Goal: Contribute content: Contribute content

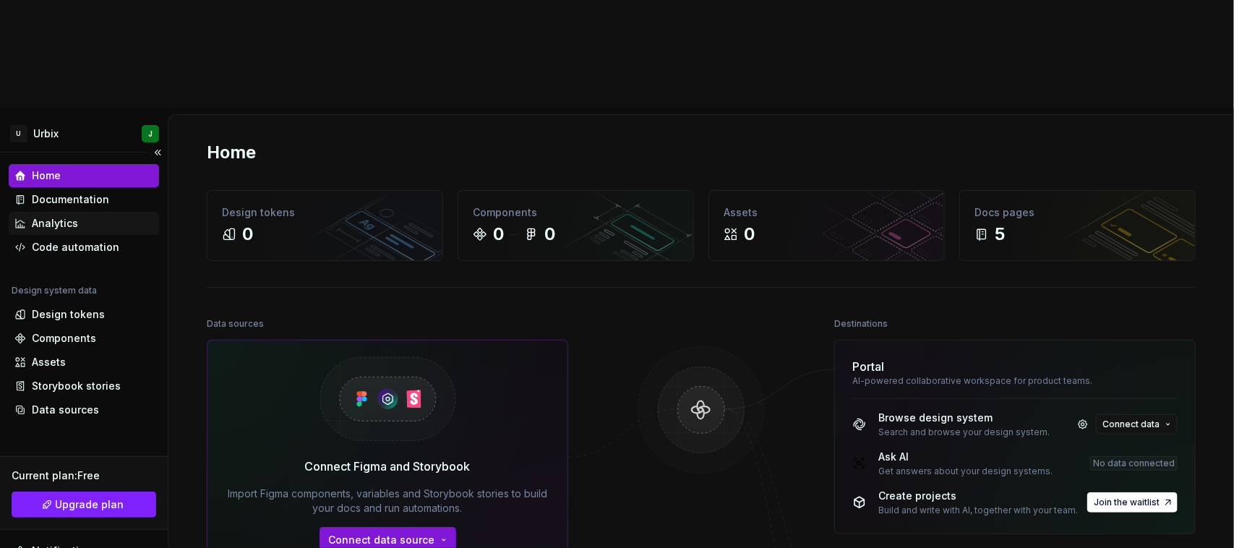
click at [61, 216] on div "Analytics" at bounding box center [55, 223] width 46 height 14
click at [73, 168] on div "Home" at bounding box center [83, 175] width 139 height 14
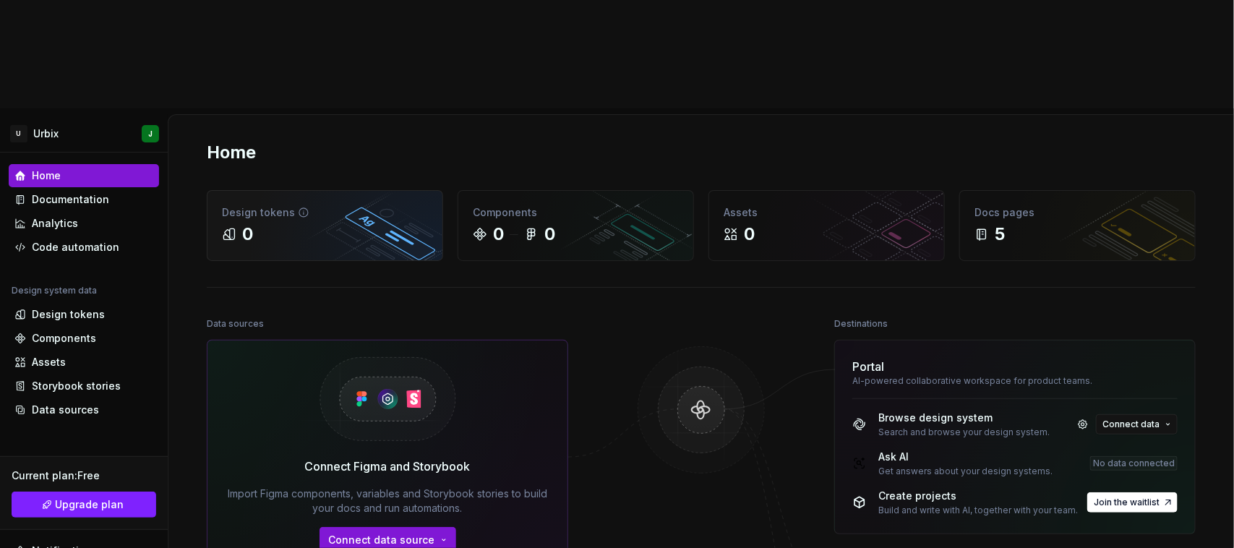
click at [319, 191] on div "Design tokens 0" at bounding box center [325, 225] width 235 height 69
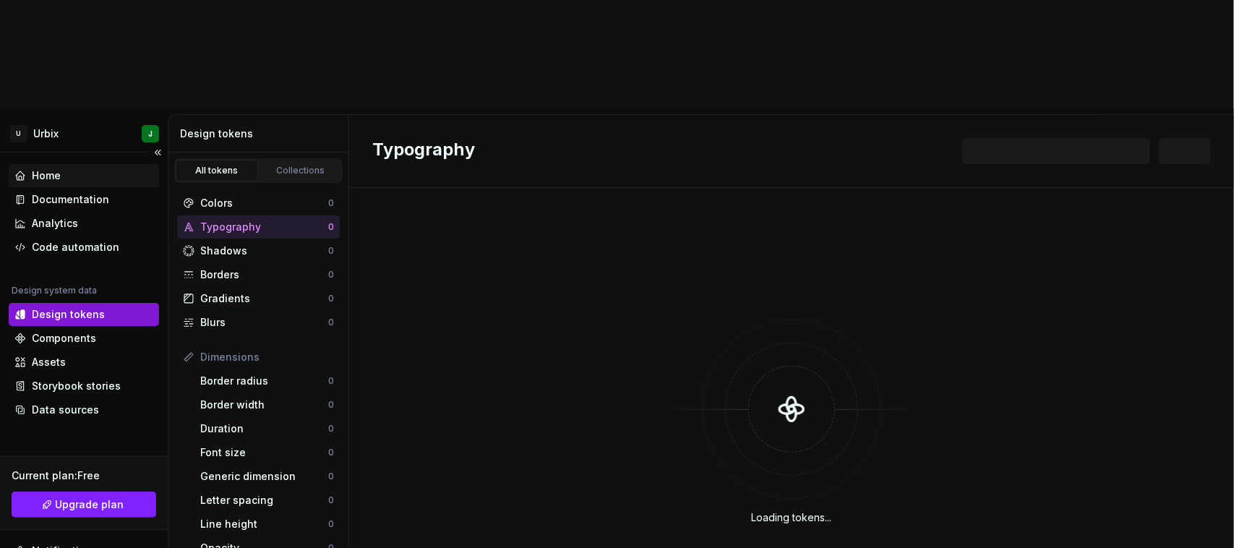
click at [56, 168] on div "Home" at bounding box center [46, 175] width 29 height 14
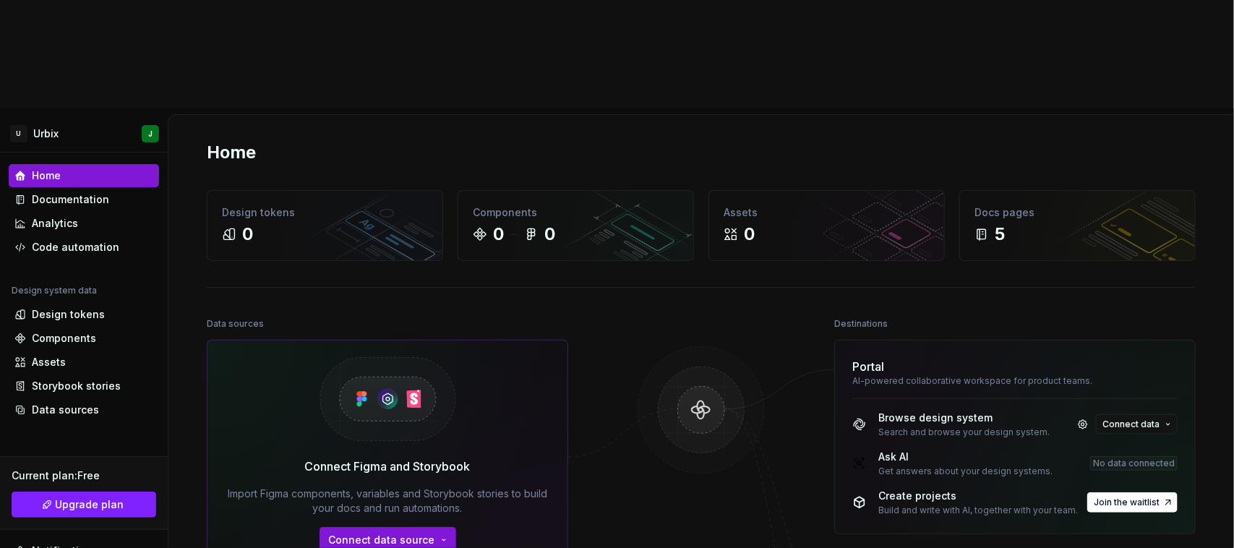
click at [403, 450] on div "Connect Figma and Storybook Import Figma components, variables and Storybook st…" at bounding box center [388, 457] width 362 height 234
click at [403, 533] on span "Connect data source" at bounding box center [382, 540] width 106 height 14
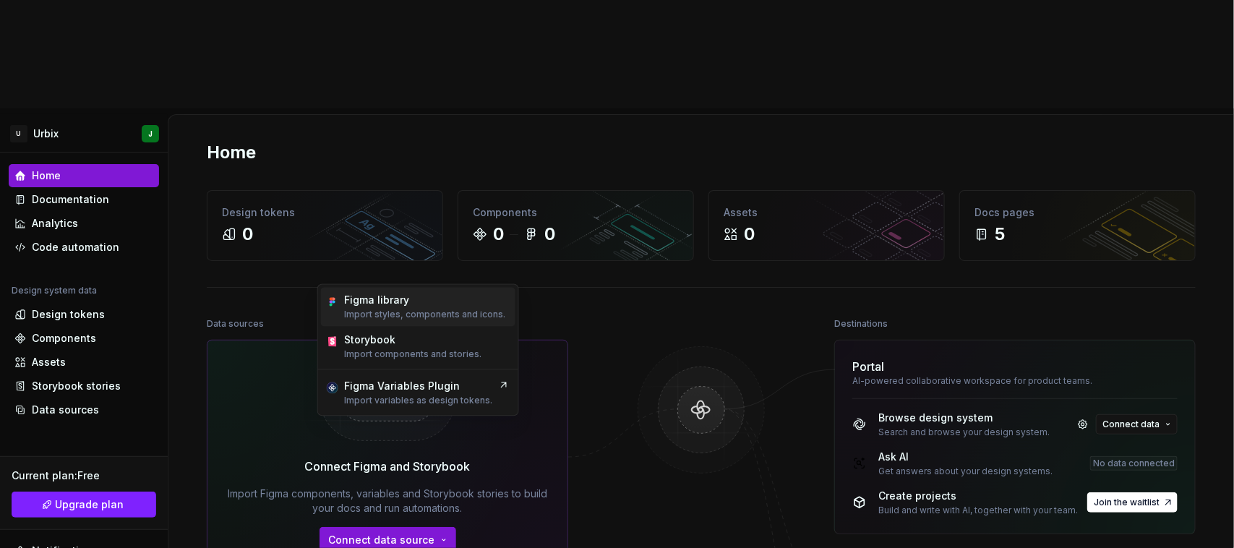
click at [405, 300] on div "Figma library" at bounding box center [376, 301] width 65 height 14
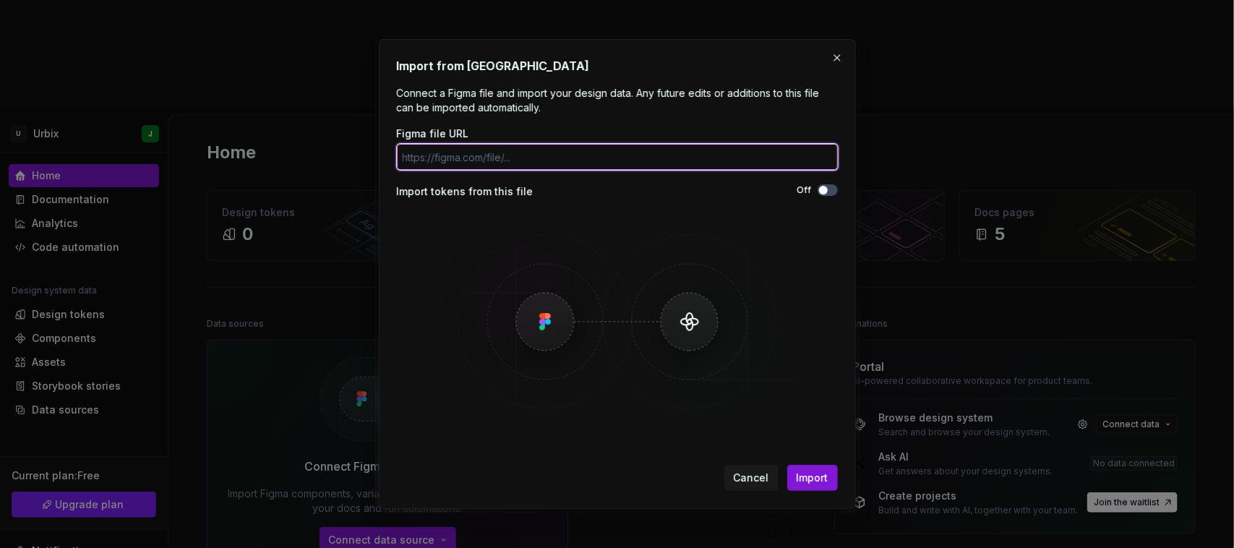
paste input "[URL][DOMAIN_NAME]"
type input "[URL][DOMAIN_NAME]"
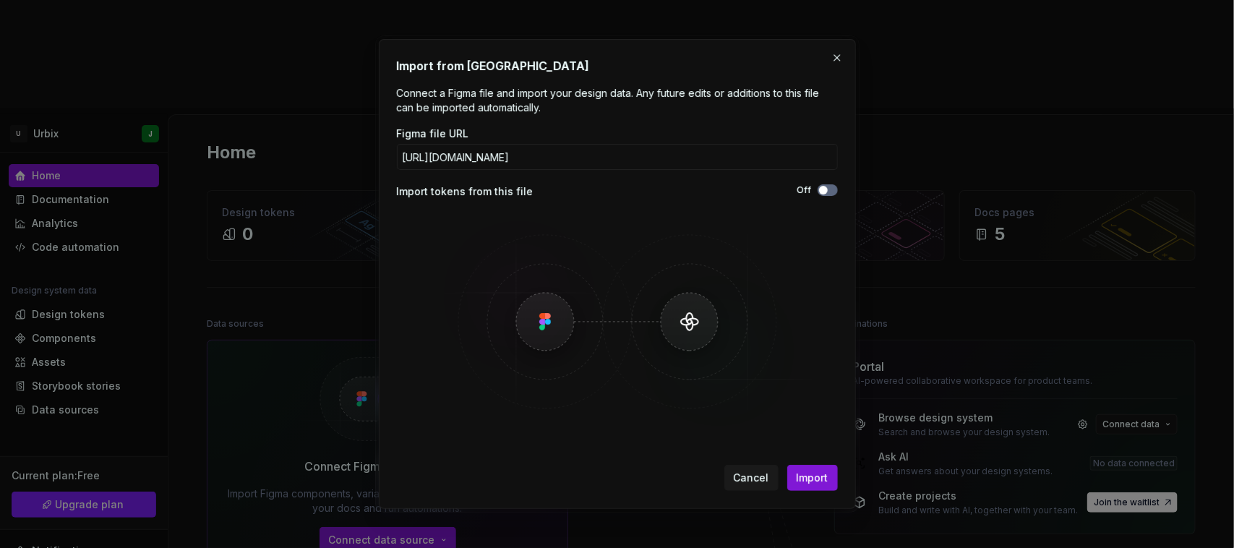
click at [822, 188] on span "button" at bounding box center [823, 190] width 9 height 9
click at [811, 488] on button "Import" at bounding box center [812, 478] width 51 height 26
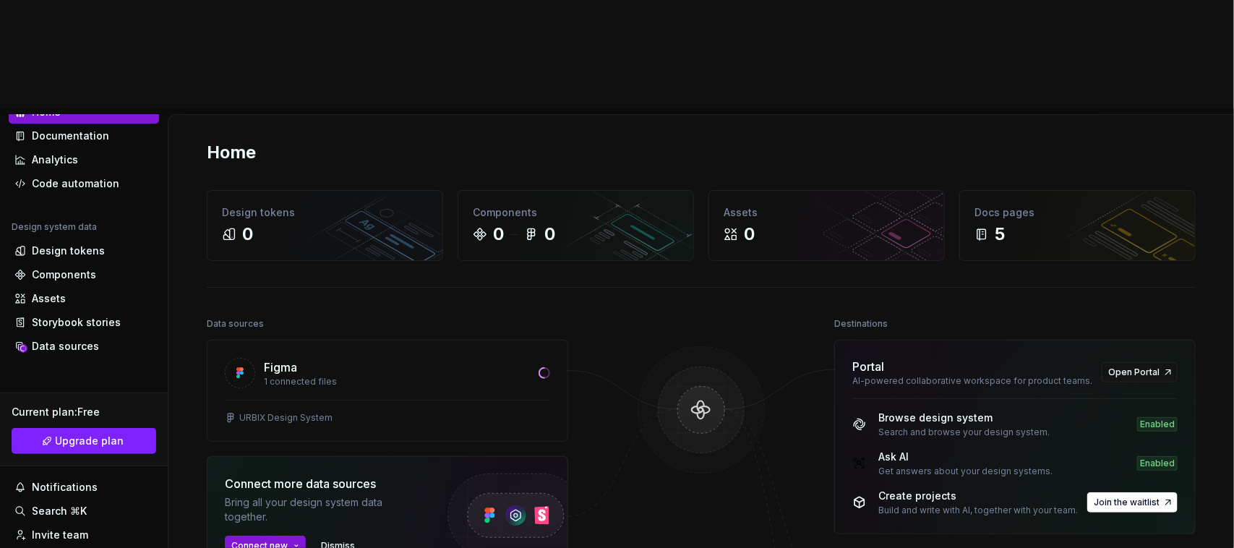
scroll to position [74, 0]
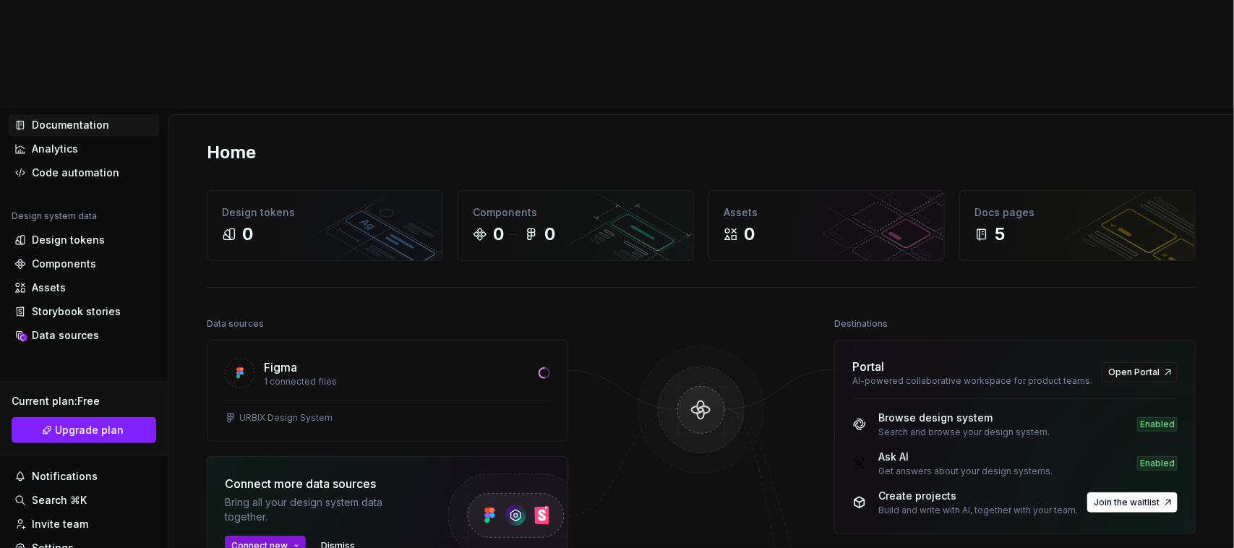
click at [76, 118] on div "Documentation" at bounding box center [70, 125] width 77 height 14
click at [64, 142] on div "Analytics" at bounding box center [55, 149] width 46 height 14
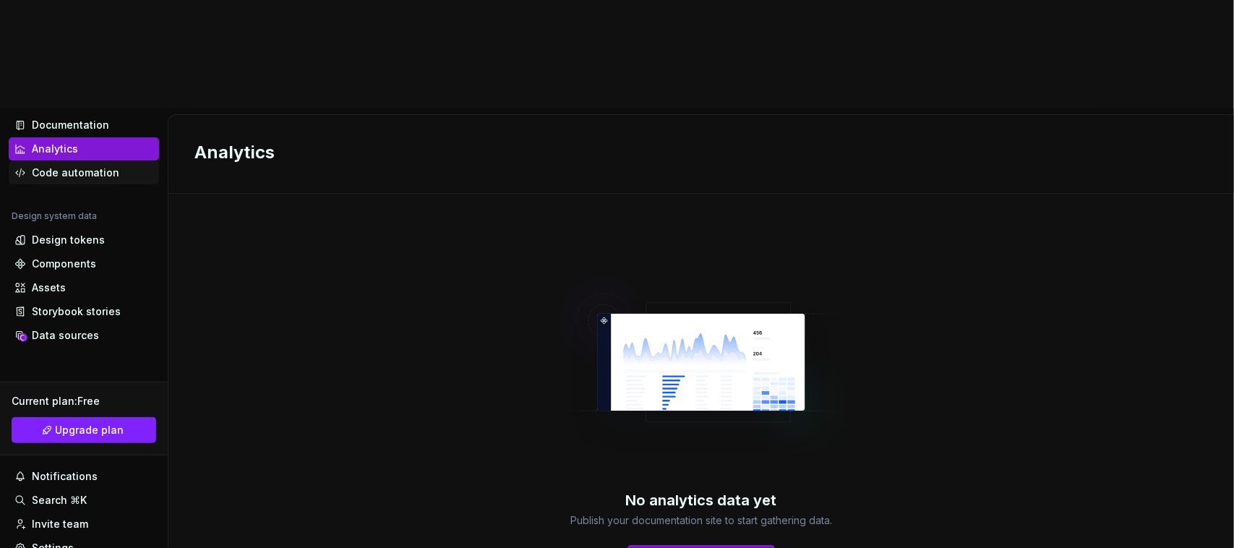
click at [62, 166] on div "Code automation" at bounding box center [75, 173] width 87 height 14
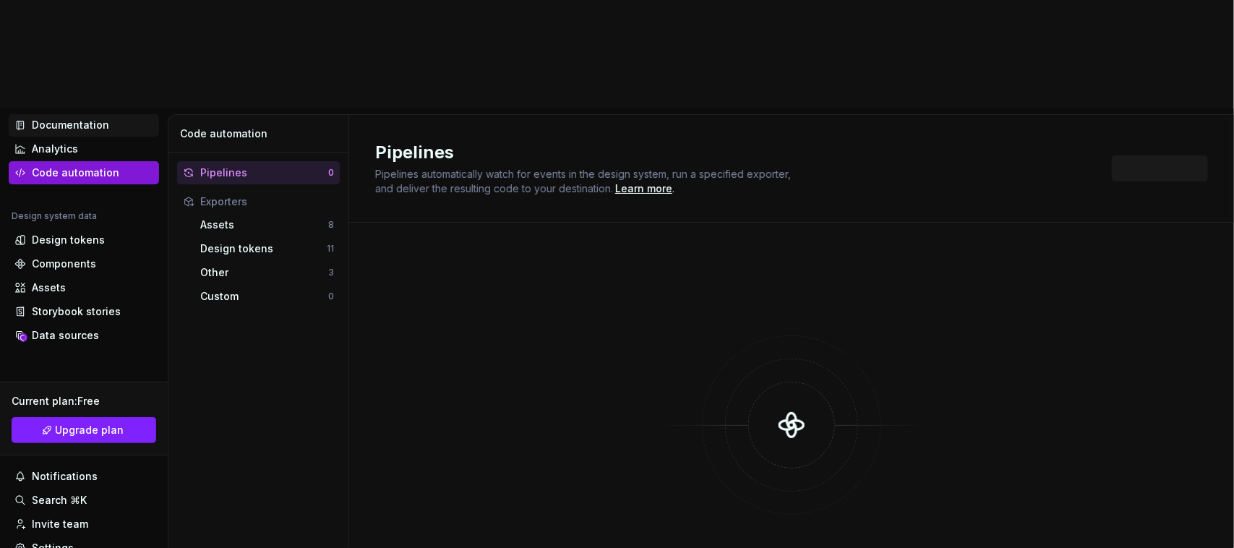
click at [74, 114] on div "Documentation" at bounding box center [84, 125] width 150 height 23
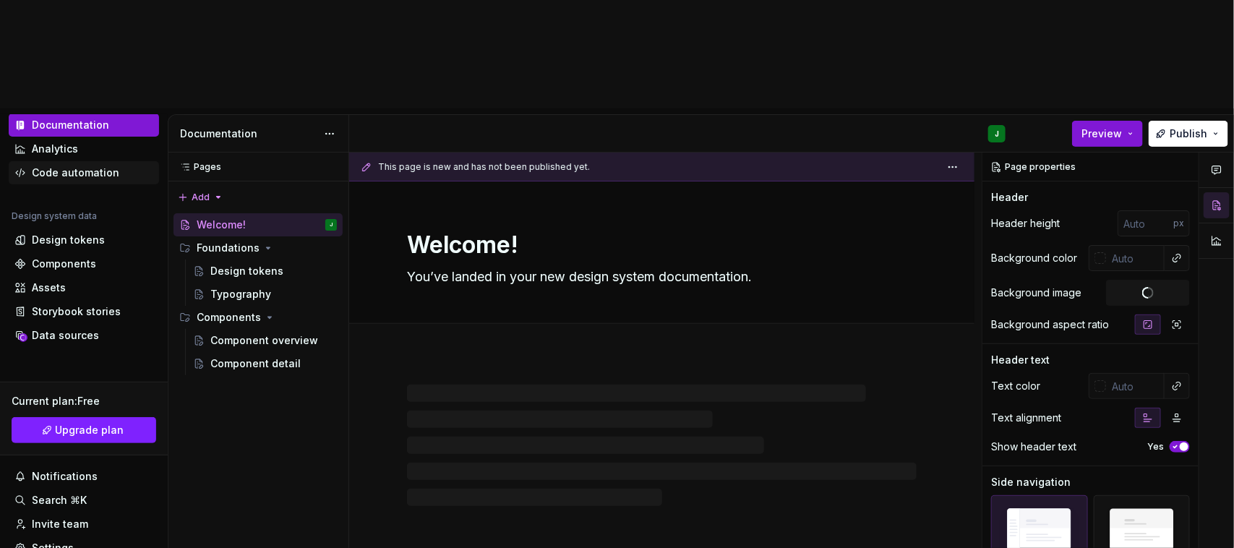
click at [59, 166] on div "Code automation" at bounding box center [75, 173] width 87 height 14
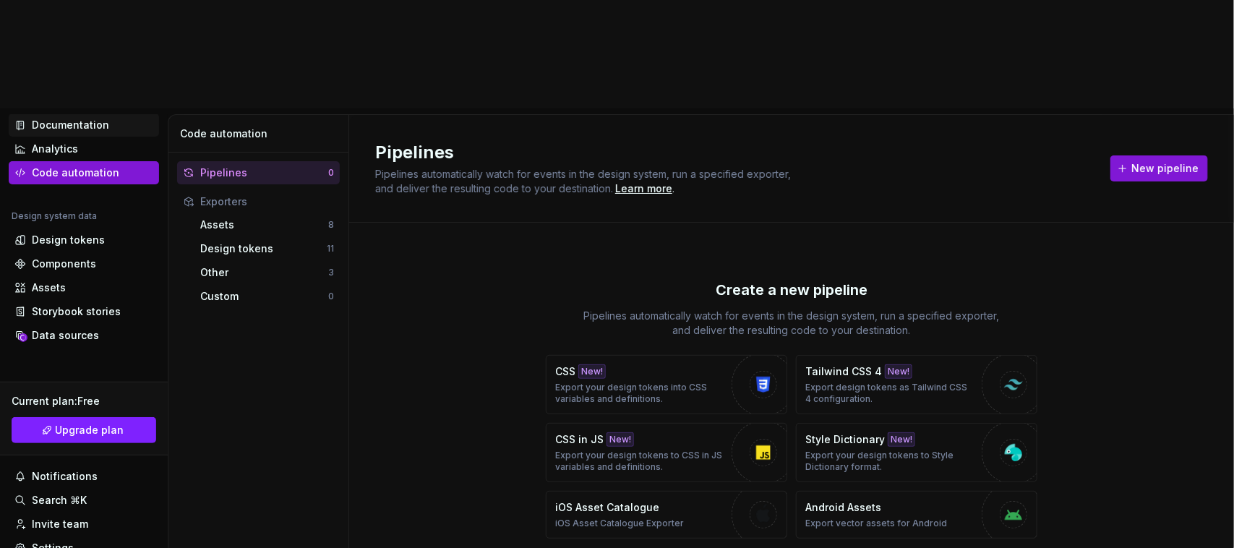
click at [85, 118] on div "Documentation" at bounding box center [70, 125] width 77 height 14
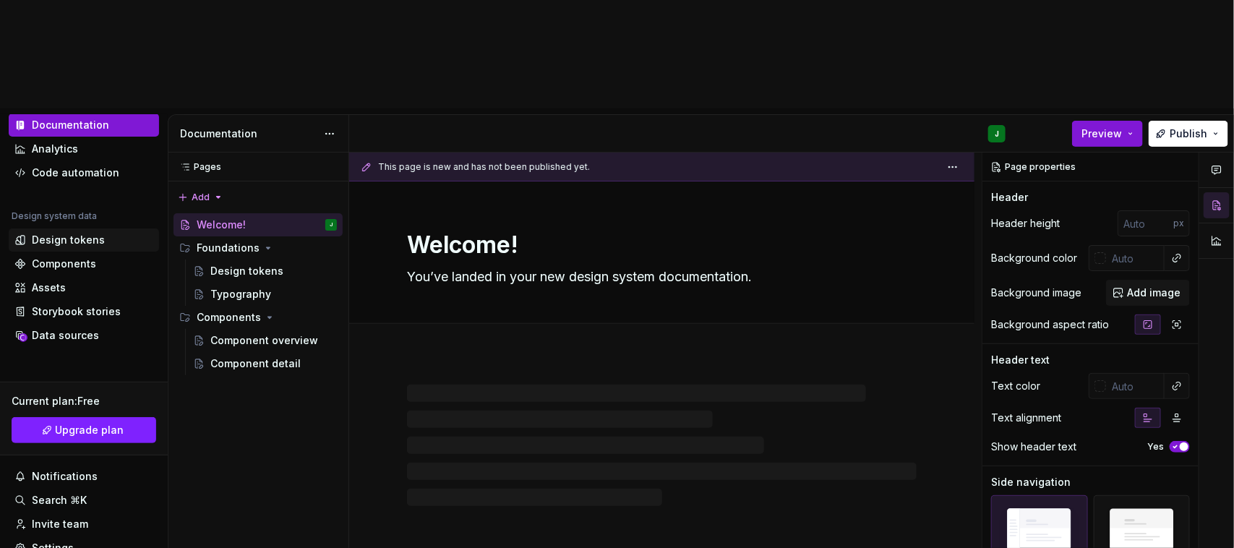
click at [74, 233] on div "Design tokens" at bounding box center [68, 240] width 73 height 14
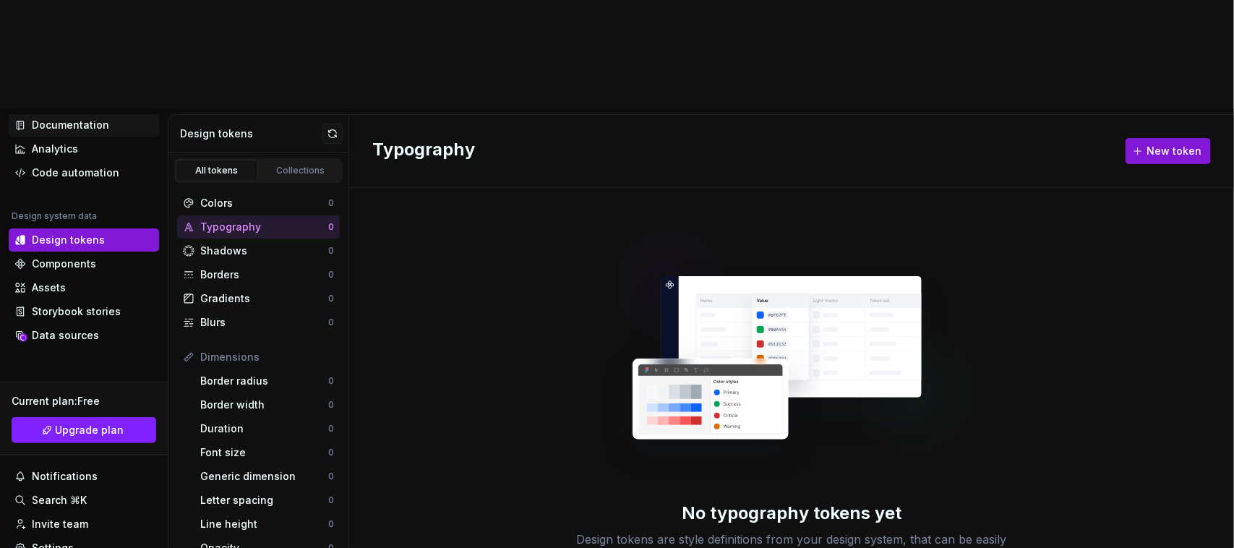
click at [83, 118] on div "Documentation" at bounding box center [70, 125] width 77 height 14
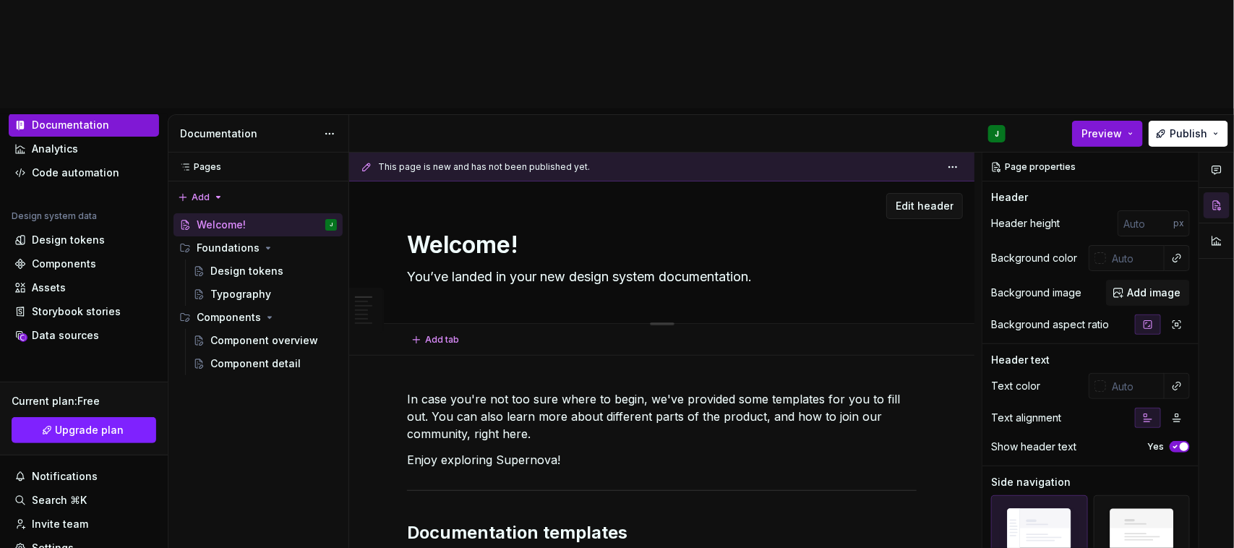
click at [440, 228] on textarea "Welcome!" at bounding box center [659, 245] width 510 height 35
click at [591, 228] on textarea "Welcome!" at bounding box center [659, 245] width 510 height 35
type textarea "*"
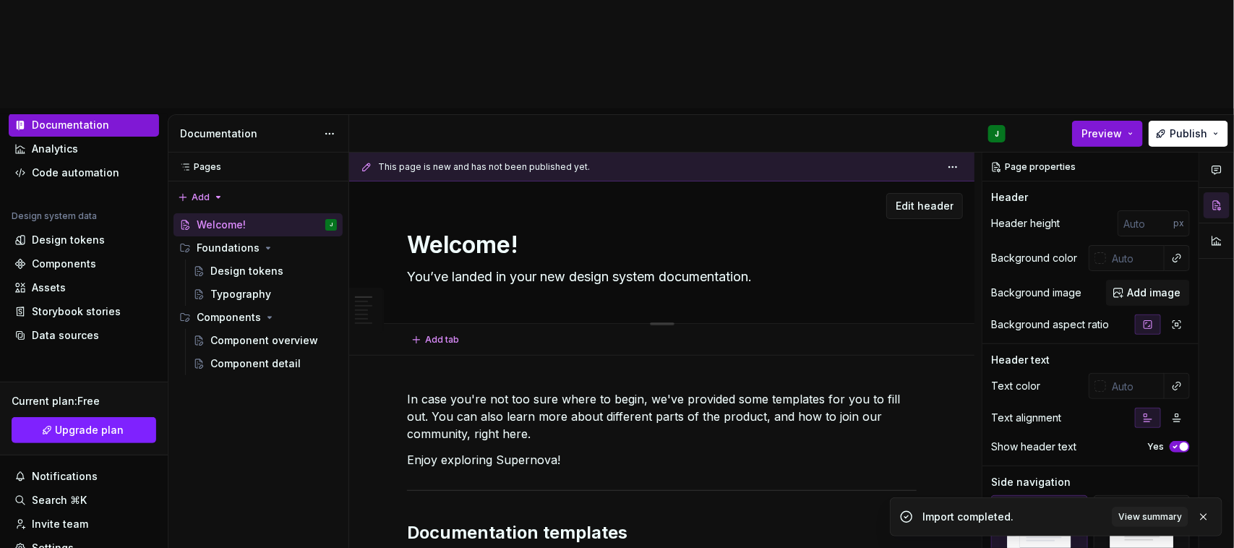
type textarea "B"
type textarea "*"
type textarea "Bi"
type textarea "*"
type textarea "Bie"
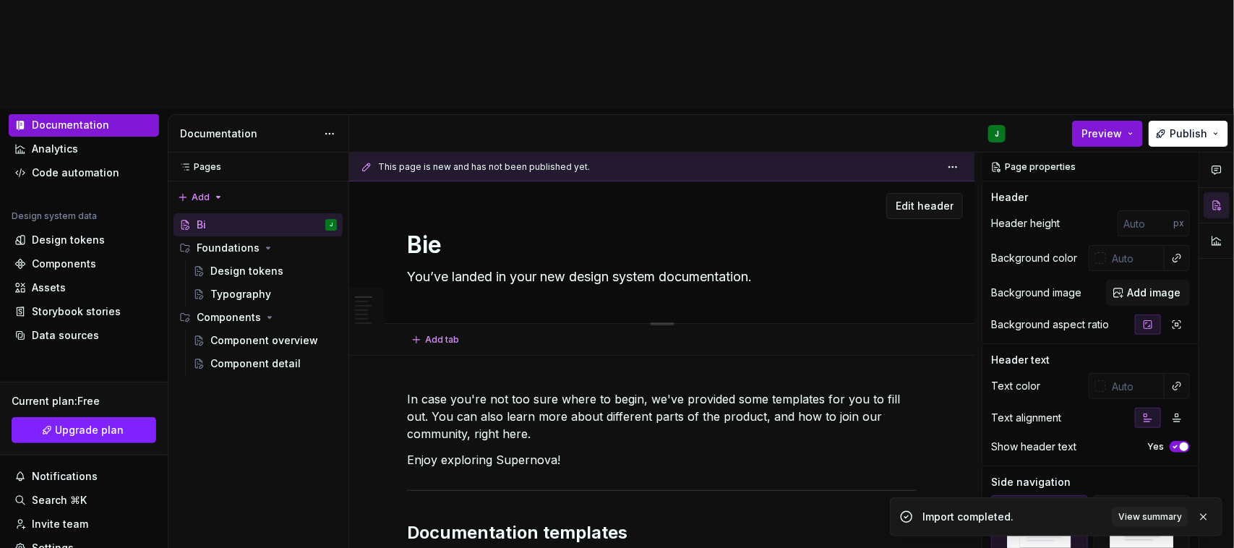
type textarea "*"
type textarea "Bien"
type textarea "*"
type textarea "Bienv"
type textarea "*"
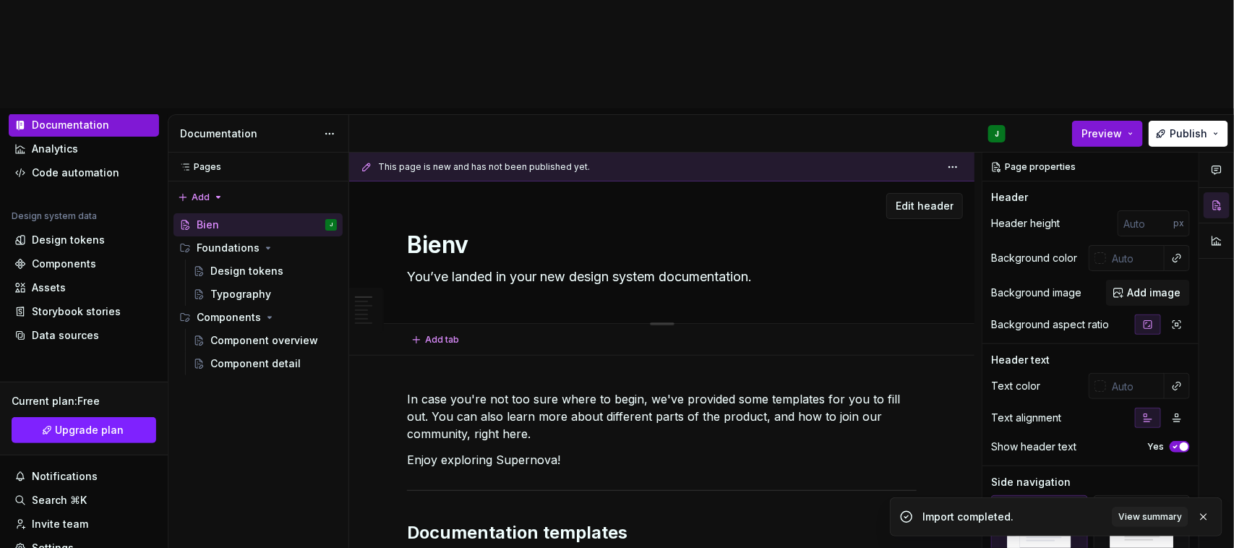
type textarea "Bienve"
type textarea "*"
type textarea "Bienven"
type textarea "*"
type textarea "Bienveni"
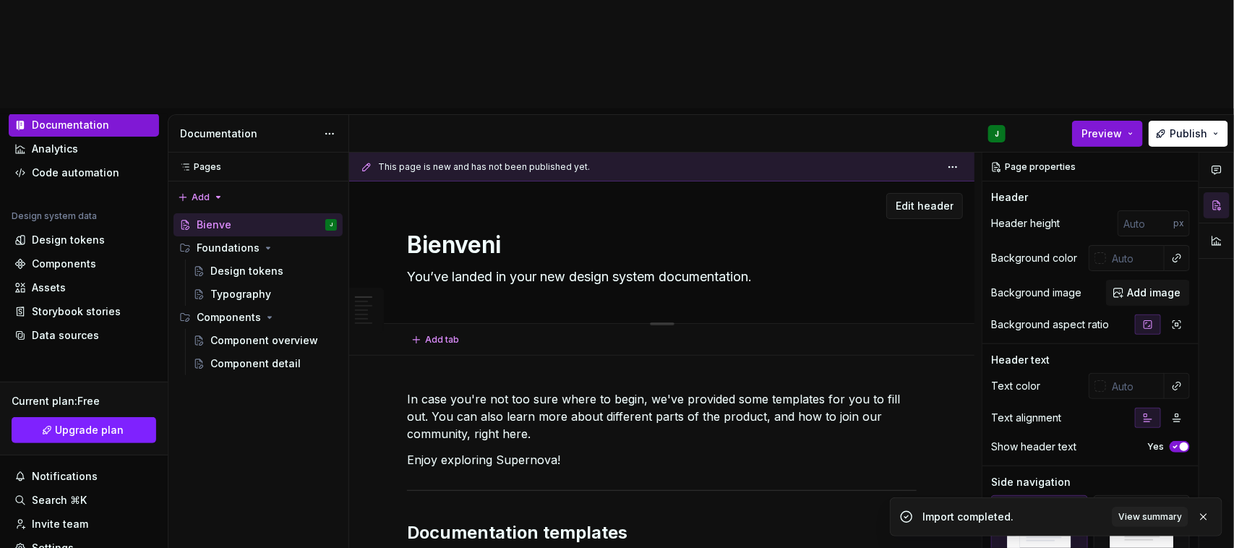
type textarea "*"
type textarea "Bienvenido"
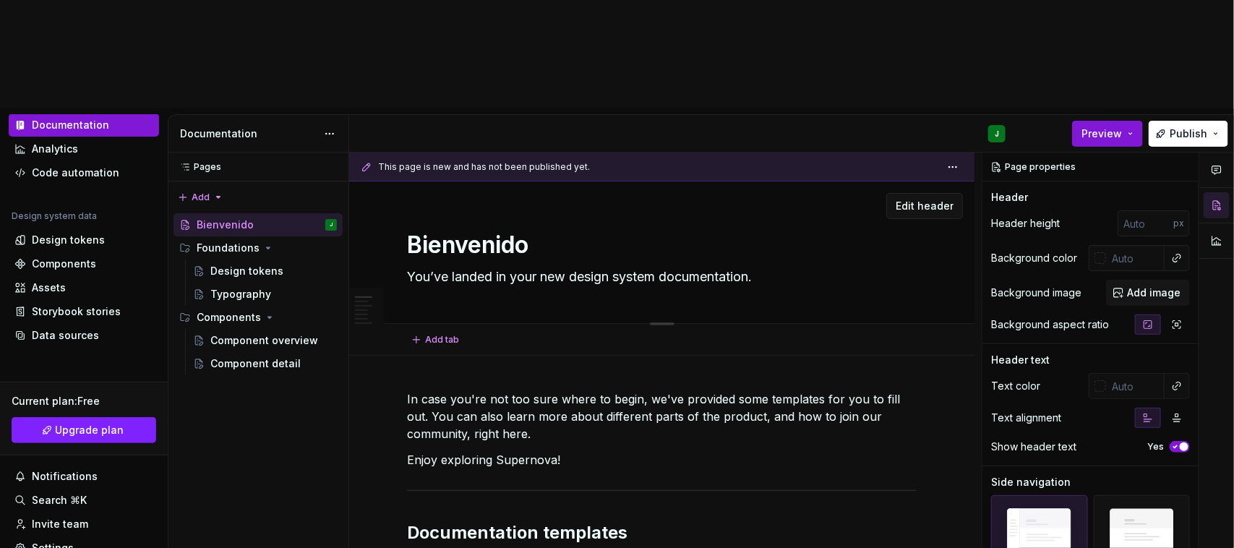
type textarea "*"
type textarea "Bienvenido!"
click at [529, 228] on textarea "Bienvenido!" at bounding box center [659, 245] width 510 height 35
type textarea "*"
type textarea "Bienvenido!"
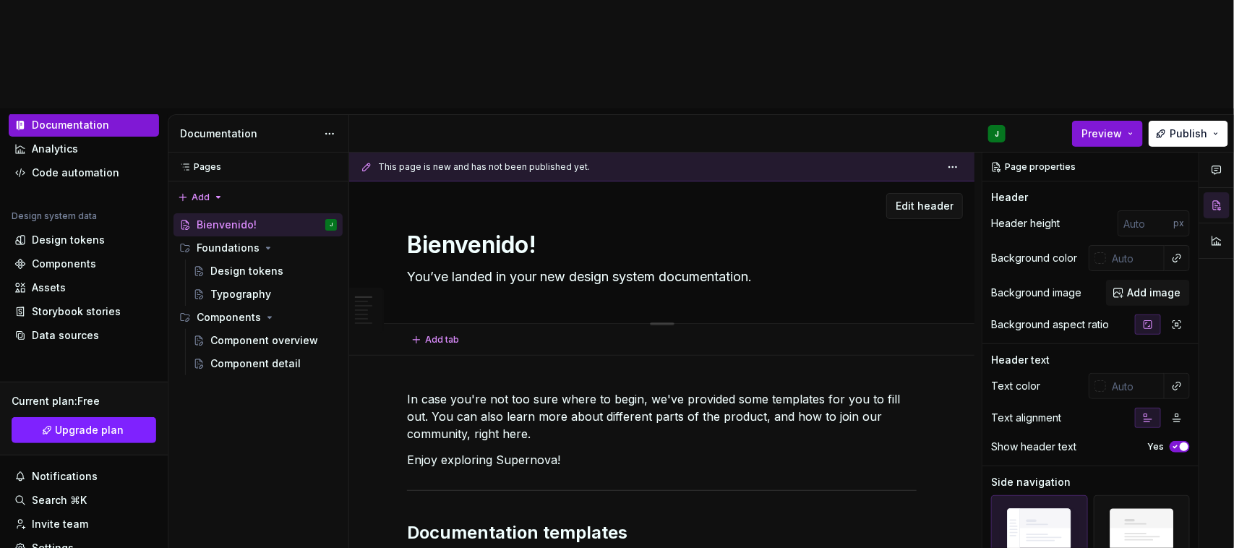
click at [492, 265] on textarea "You’ve landed in your new design system documentation." at bounding box center [659, 276] width 510 height 23
paste textarea "Renovamos por completo cada detalle de nuestra librería de componentes y añadim…"
type textarea "*"
type textarea "Renovamos por completo cada detalle de nuestra librería de componentes y añadim…"
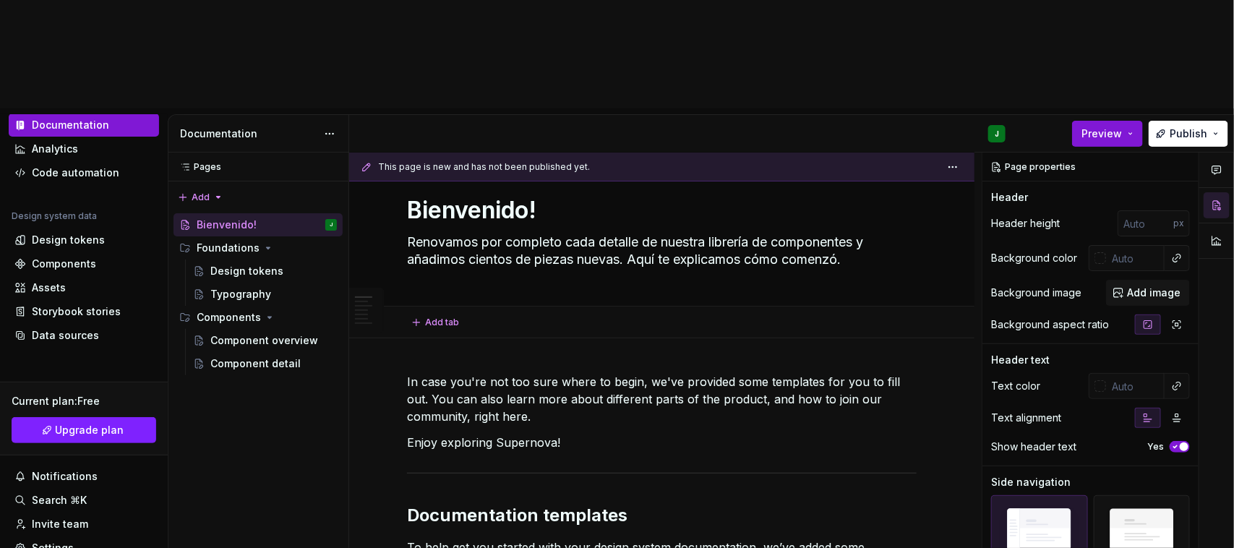
scroll to position [90, 0]
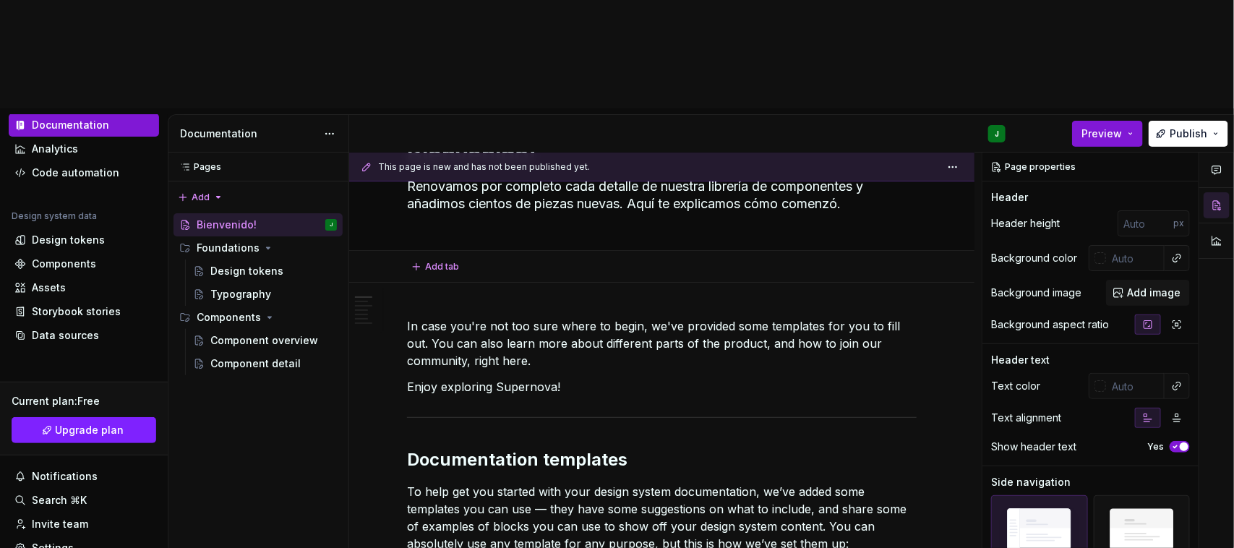
type textarea "*"
type textarea "Renovamos por completo cada detalle de nuestra librería de componentes y añadim…"
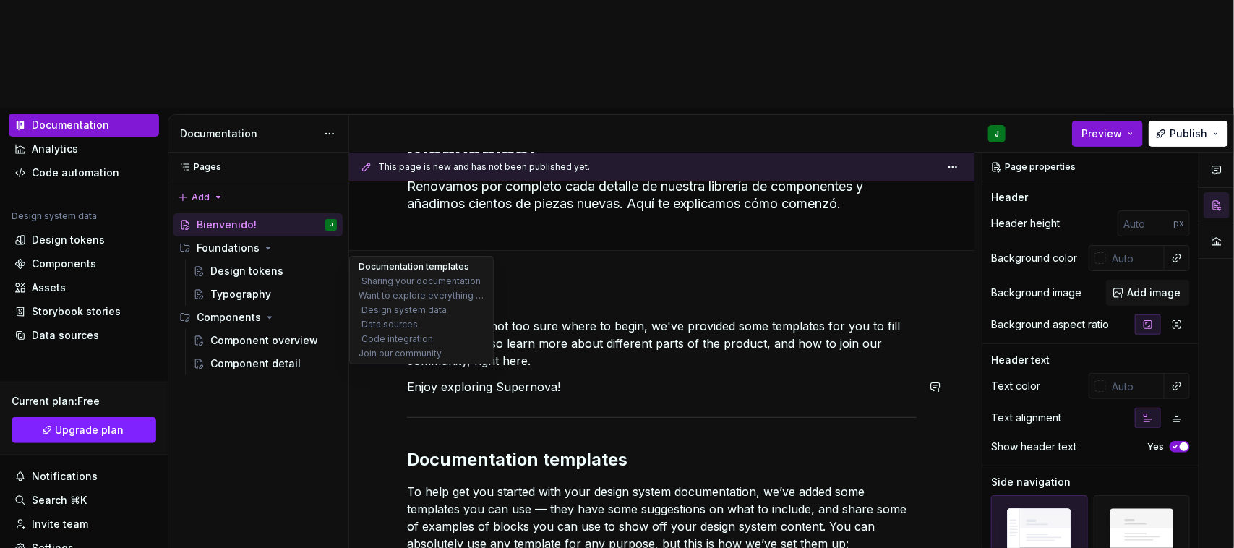
click at [419, 264] on button "Documentation templates" at bounding box center [421, 267] width 137 height 14
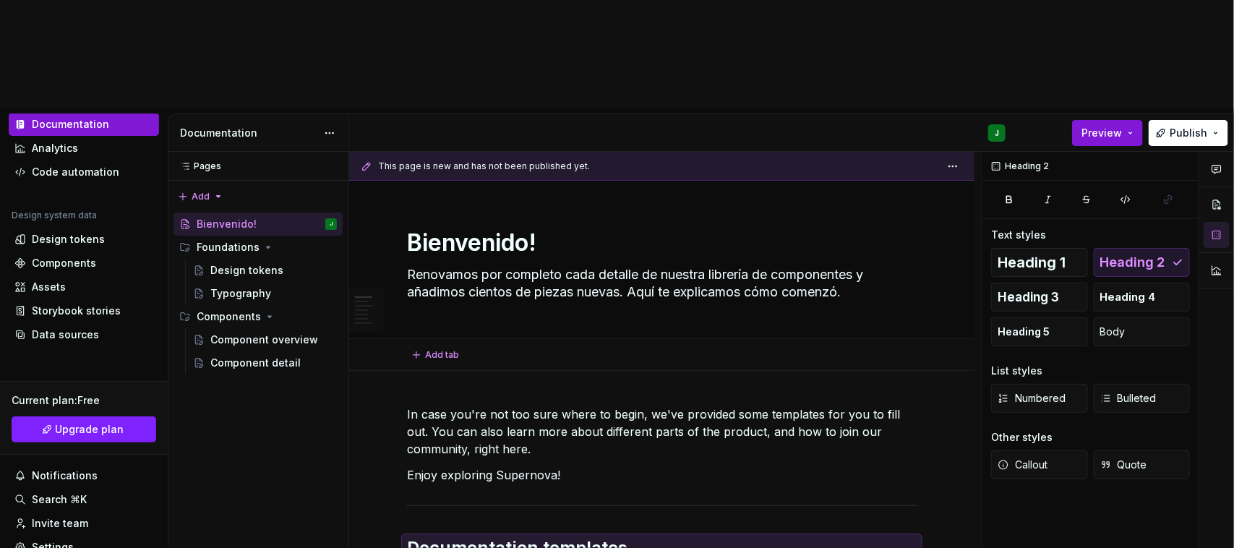
scroll to position [0, 0]
click at [481, 227] on textarea "Bienvenido!" at bounding box center [659, 244] width 510 height 35
click at [908, 198] on span "Edit header" at bounding box center [925, 205] width 58 height 14
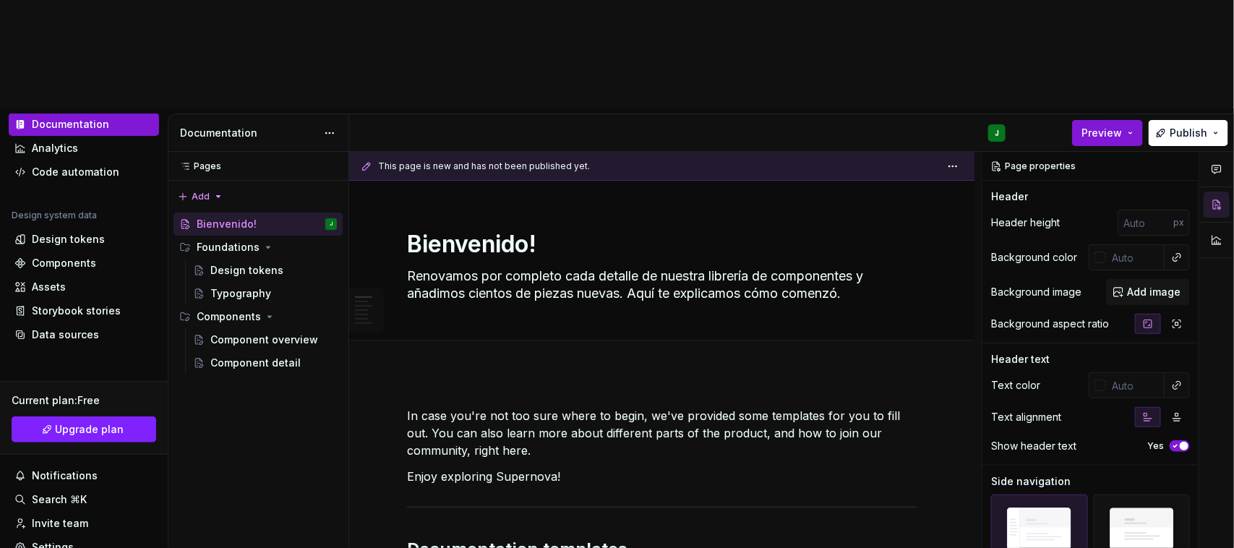
drag, startPoint x: 665, startPoint y: 229, endPoint x: 664, endPoint y: 271, distance: 42.0
click at [459, 346] on button "Add tab" at bounding box center [436, 356] width 59 height 20
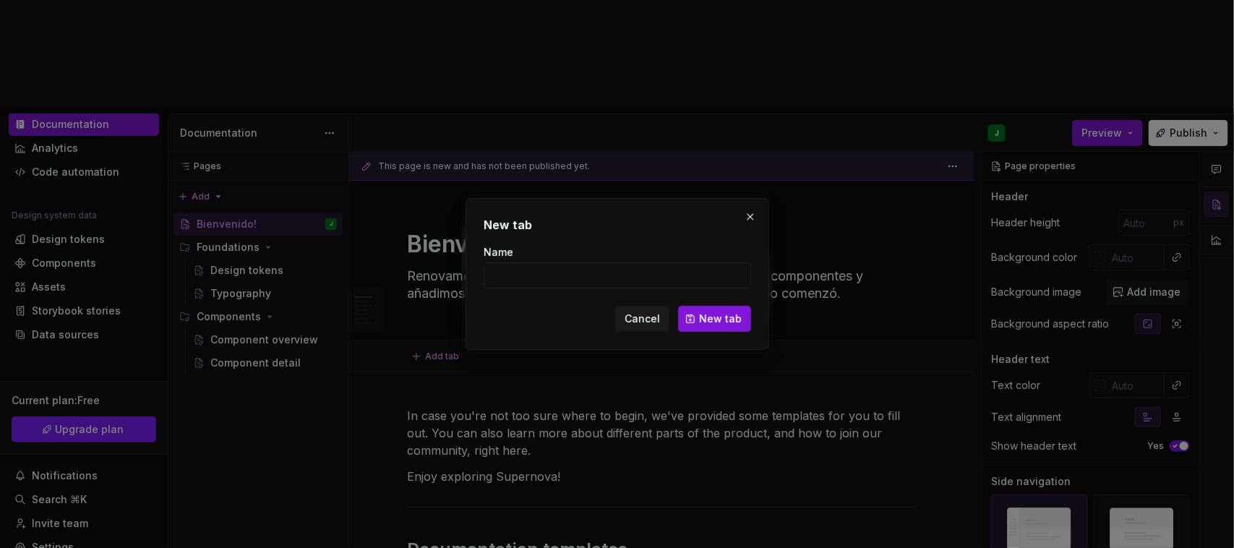
type textarea "*"
type input "Historia"
click at [698, 329] on button "New tab" at bounding box center [714, 319] width 73 height 26
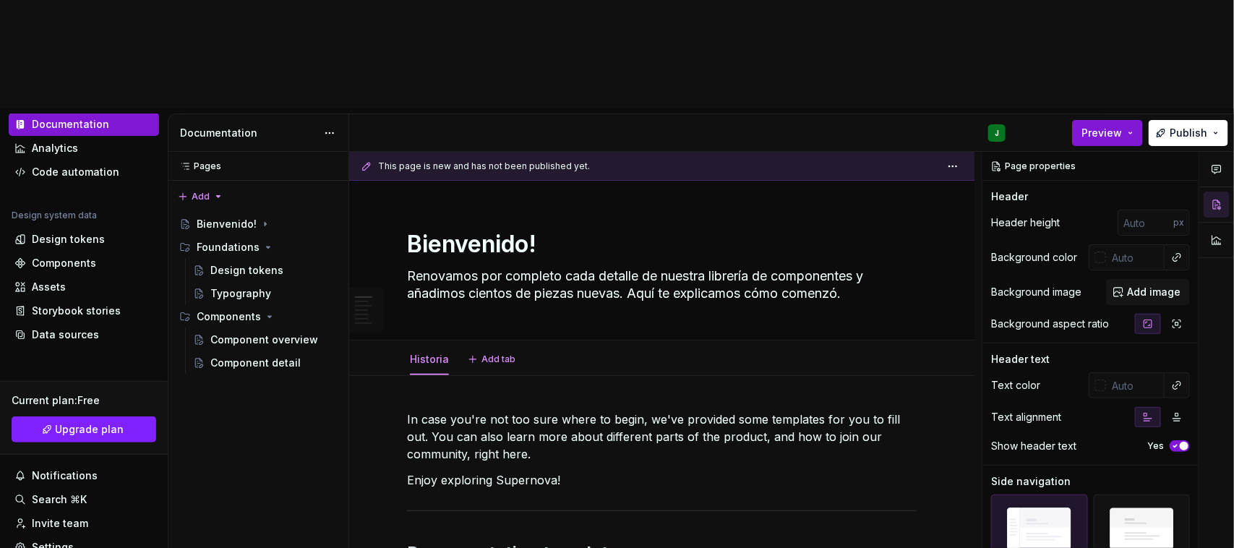
type textarea "*"
type textarea "You’ve landed in your new design system documentation."
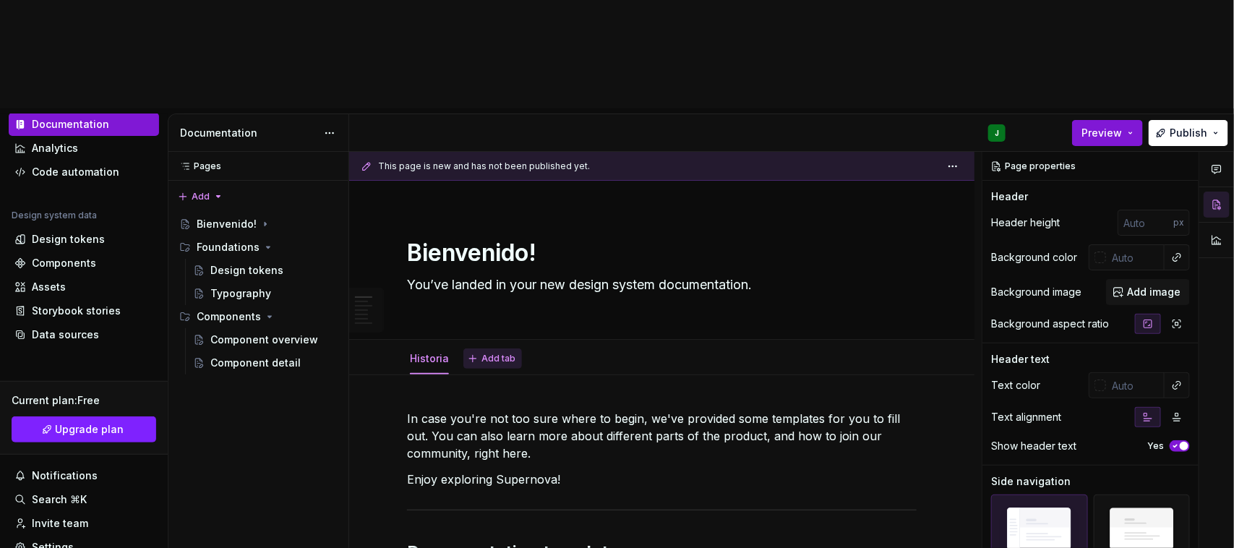
type textarea "*"
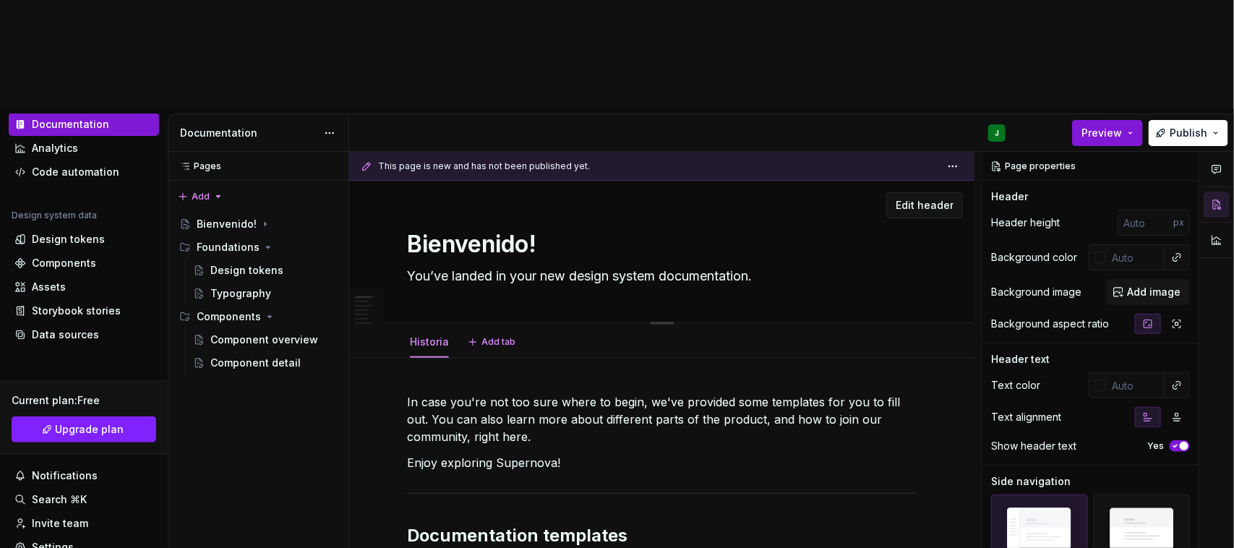
type textarea "You’ve landed in your new design system documentation."
type textarea "*"
type textarea "Bienvenido"
type textarea "*"
type textarea "Bienvenido"
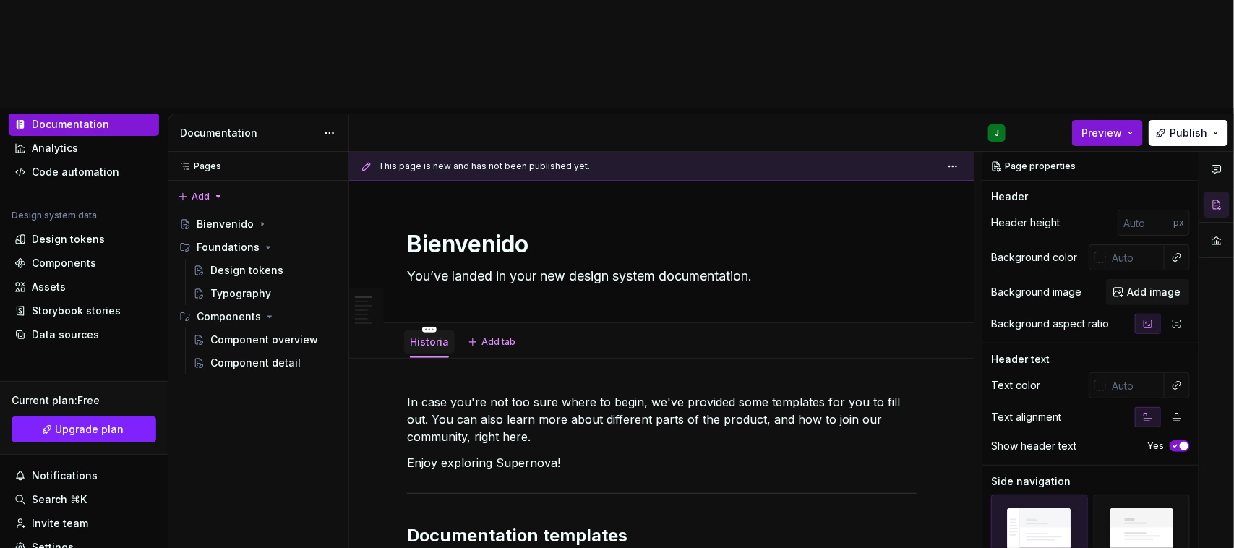
click at [439, 336] on link "Historia" at bounding box center [429, 342] width 39 height 12
click at [424, 323] on div "Historia Add tab" at bounding box center [661, 340] width 625 height 35
click at [424, 219] on html "U Urbix J Home Documentation Analytics Code automation Design system data Desig…" at bounding box center [617, 274] width 1234 height 548
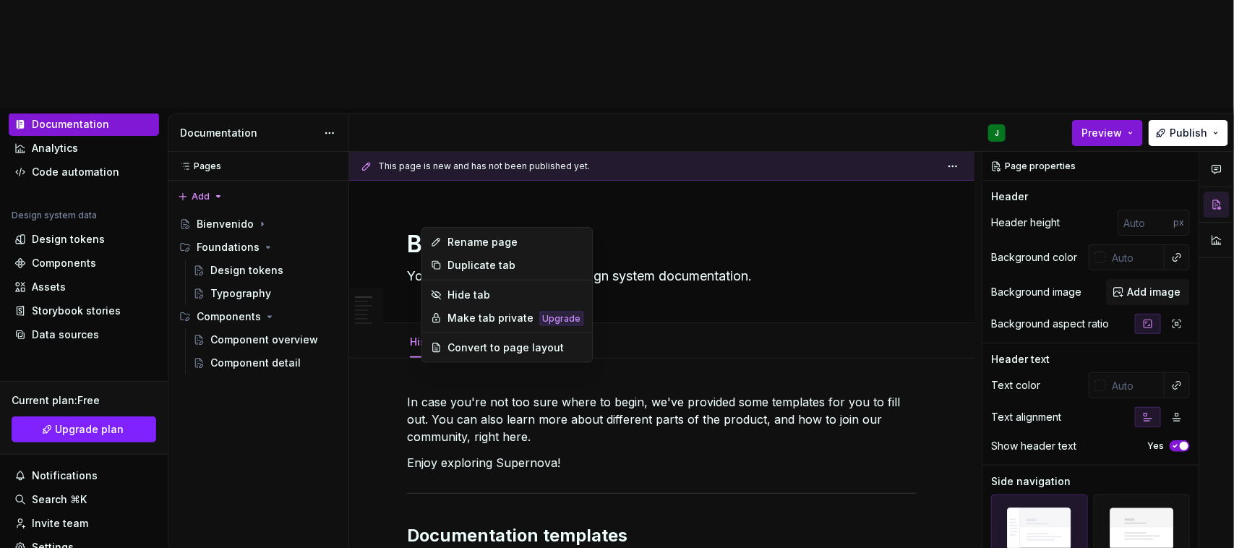
click at [414, 233] on html "U Urbix J Home Documentation Analytics Code automation Design system data Desig…" at bounding box center [617, 274] width 1234 height 548
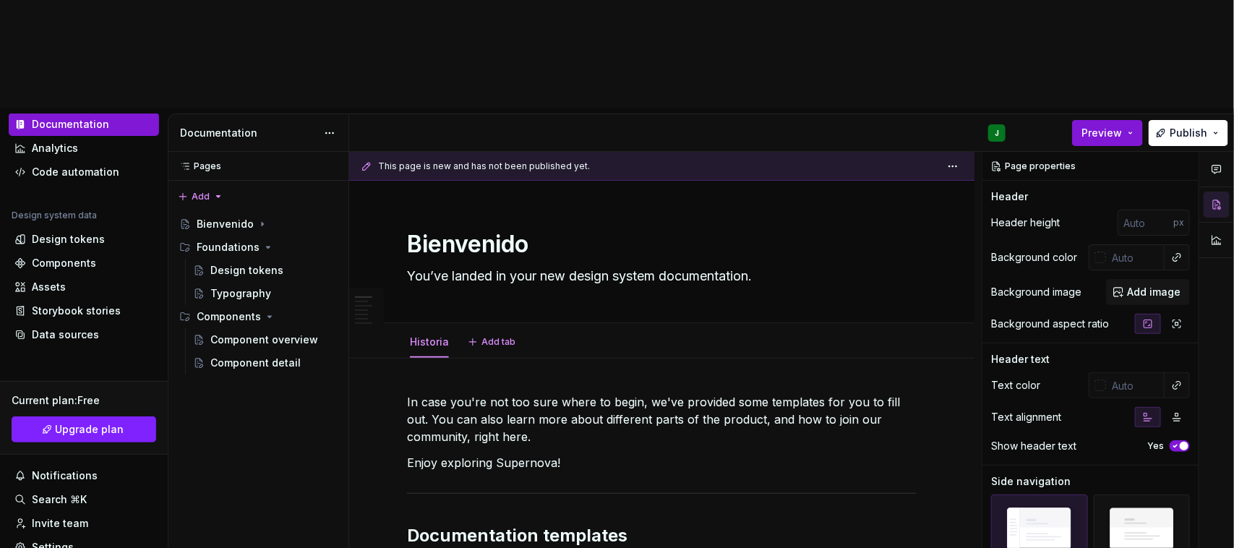
drag, startPoint x: 419, startPoint y: 232, endPoint x: 401, endPoint y: 239, distance: 19.2
click at [401, 326] on div "Historia" at bounding box center [429, 345] width 62 height 39
click at [421, 336] on link "Historia" at bounding box center [429, 342] width 39 height 12
click at [430, 219] on html "U Urbix J Home Documentation Analytics Code automation Design system data Desig…" at bounding box center [617, 274] width 1234 height 548
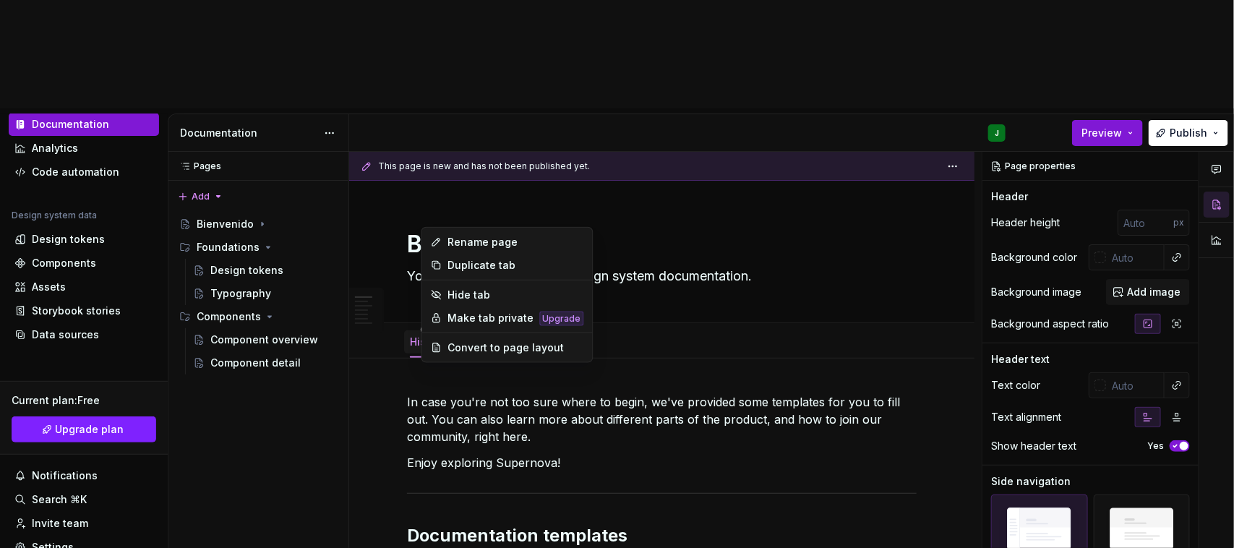
click at [422, 223] on html "U Urbix J Home Documentation Analytics Code automation Design system data Desig…" at bounding box center [617, 274] width 1234 height 548
click at [476, 210] on html "U Urbix J Home Documentation Analytics Code automation Design system data Desig…" at bounding box center [617, 274] width 1234 height 548
type textarea "*"
click at [456, 241] on div "Rename page" at bounding box center [516, 242] width 136 height 14
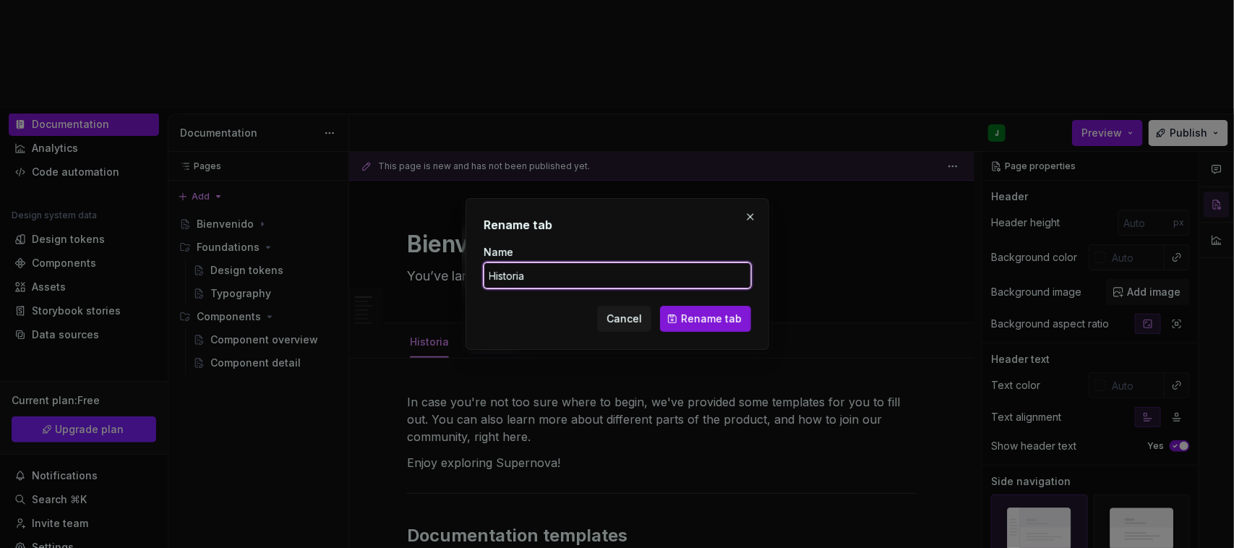
drag, startPoint x: 573, startPoint y: 275, endPoint x: 443, endPoint y: 271, distance: 130.9
click at [443, 271] on div "Rename tab Name Historia Cancel Rename tab" at bounding box center [617, 274] width 1234 height 548
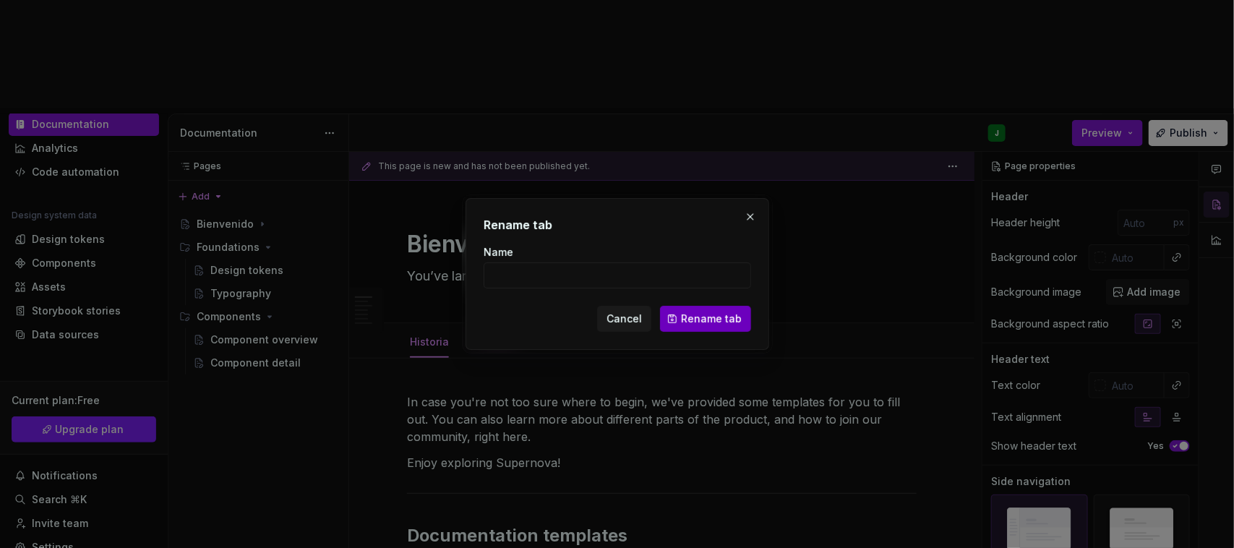
click at [713, 325] on span "Rename tab" at bounding box center [711, 319] width 61 height 14
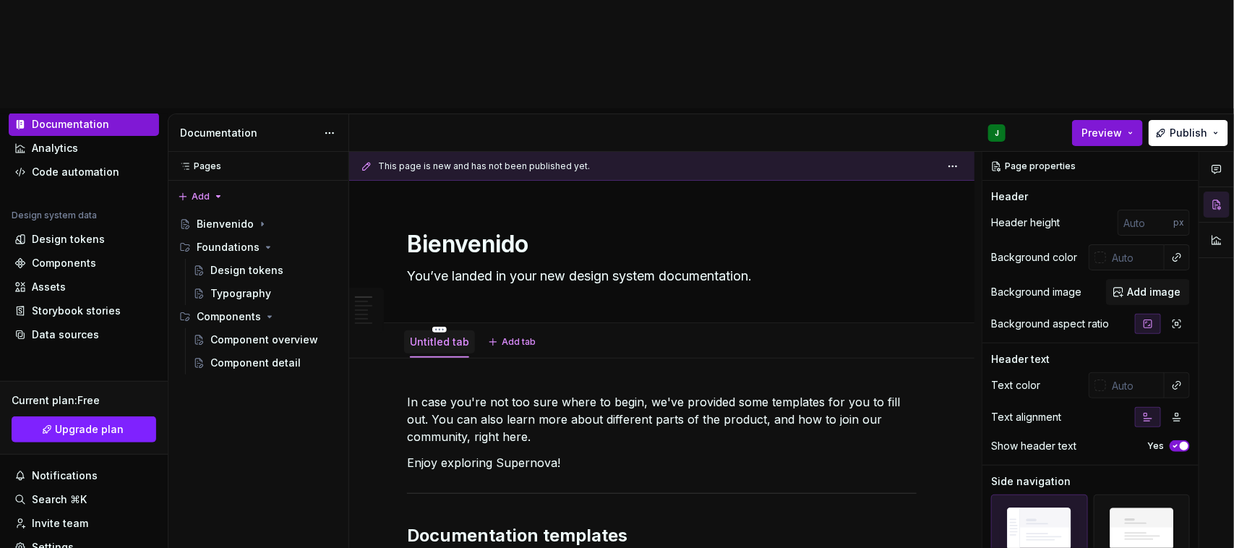
click at [446, 326] on div "Untitled tab" at bounding box center [439, 341] width 71 height 30
click at [442, 219] on html "U Urbix J Home Documentation Analytics Code automation Design system data Desig…" at bounding box center [617, 274] width 1234 height 548
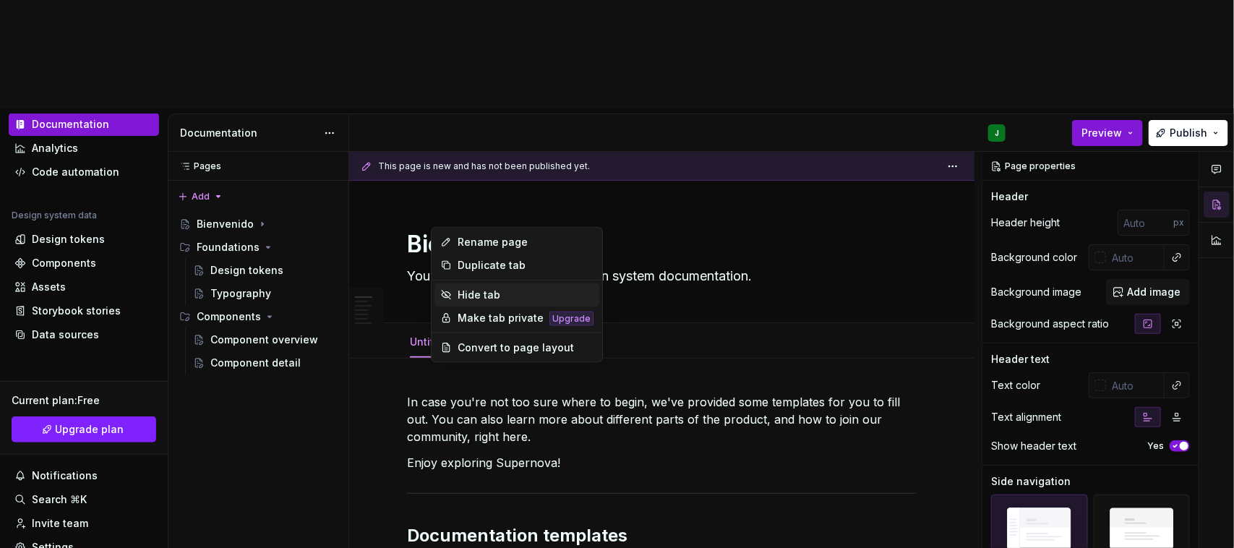
click at [489, 301] on div "Hide tab" at bounding box center [526, 295] width 136 height 14
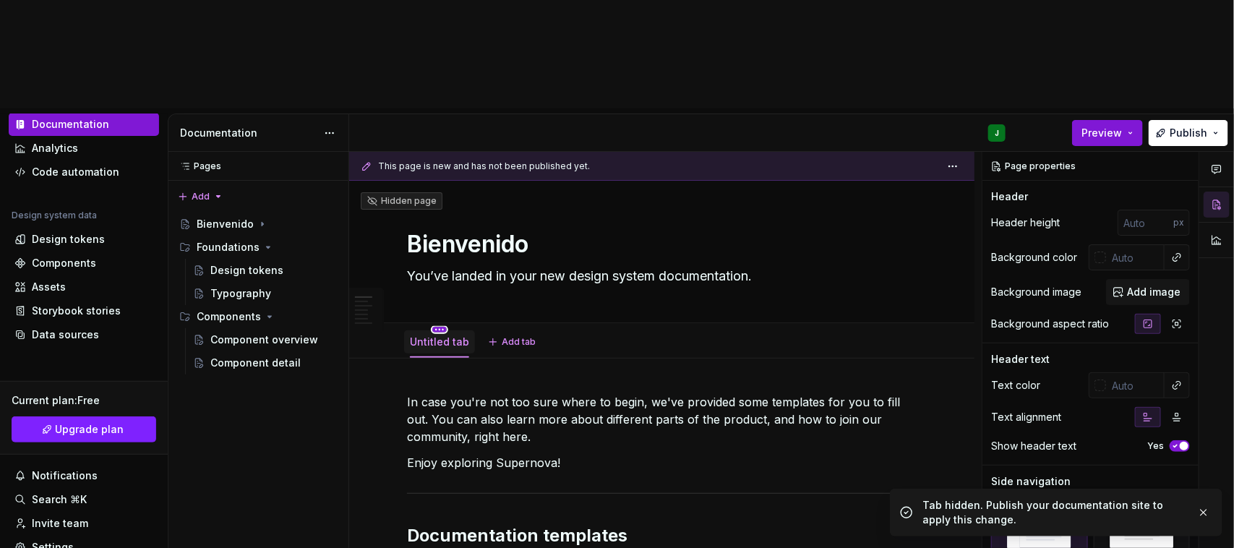
click at [436, 221] on html "U Urbix J Home Documentation Analytics Code automation Design system data Desig…" at bounding box center [617, 274] width 1234 height 548
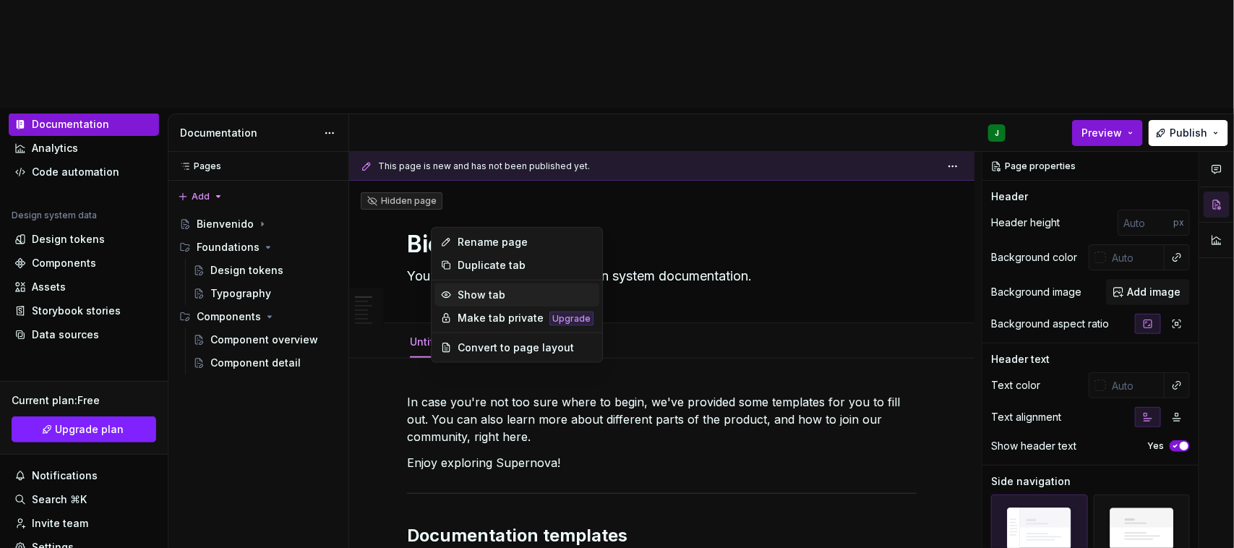
click at [476, 294] on div "Show tab" at bounding box center [526, 295] width 136 height 14
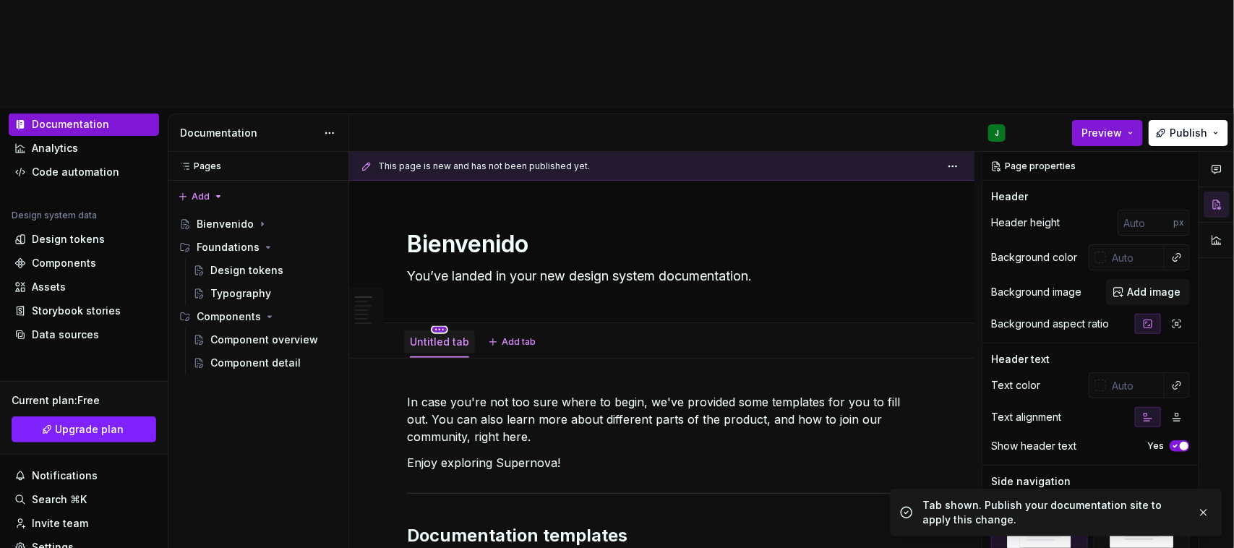
click at [436, 219] on html "U Urbix J Home Documentation Analytics Code automation Design system data Desig…" at bounding box center [617, 274] width 1234 height 548
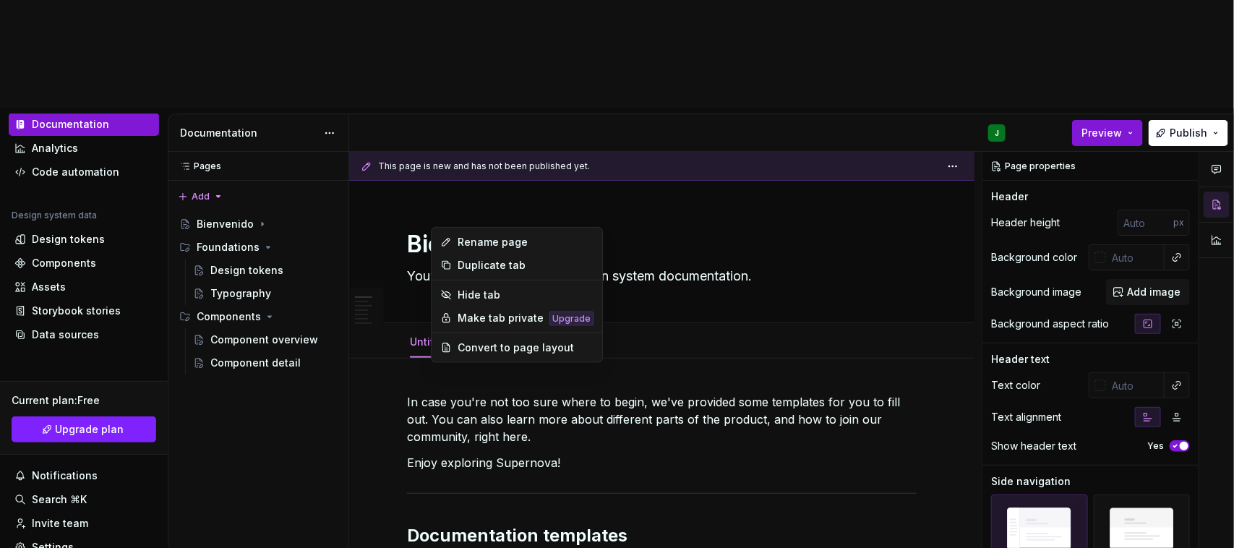
click at [687, 229] on html "U Urbix J Home Documentation Analytics Code automation Design system data Desig…" at bounding box center [617, 274] width 1234 height 548
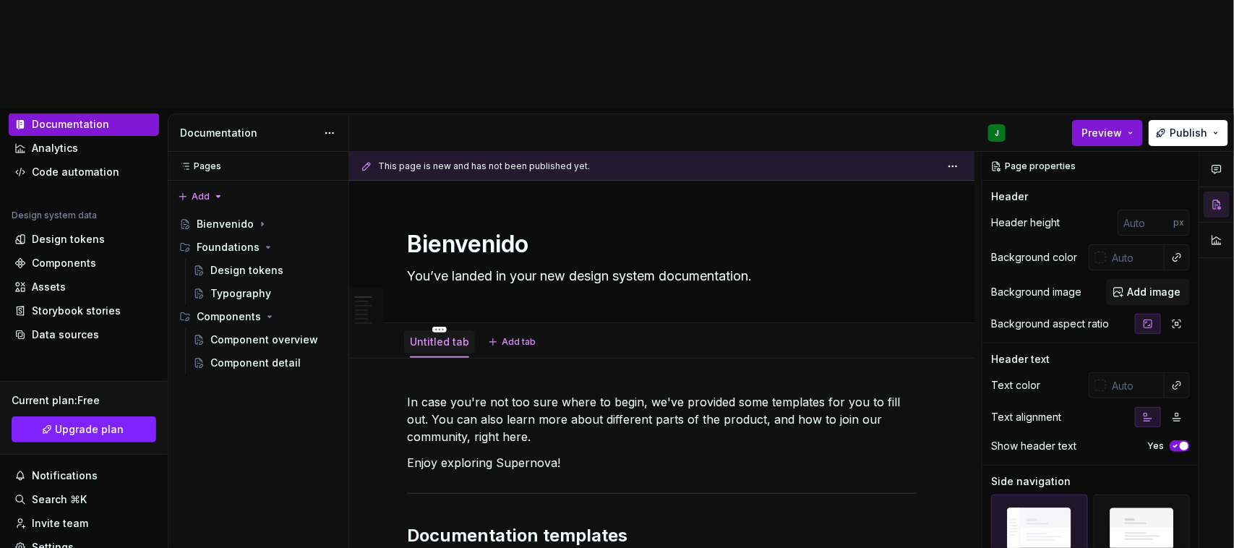
click at [456, 336] on link "Untitled tab" at bounding box center [439, 342] width 59 height 12
click at [493, 332] on button "Add tab" at bounding box center [513, 342] width 59 height 20
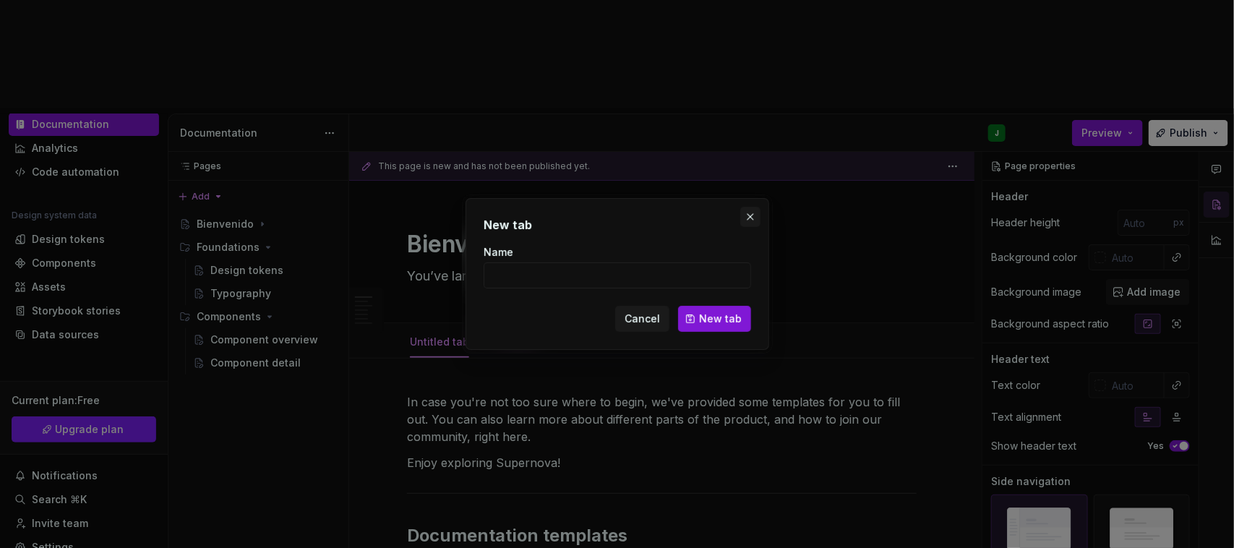
click at [743, 218] on button "button" at bounding box center [750, 217] width 20 height 20
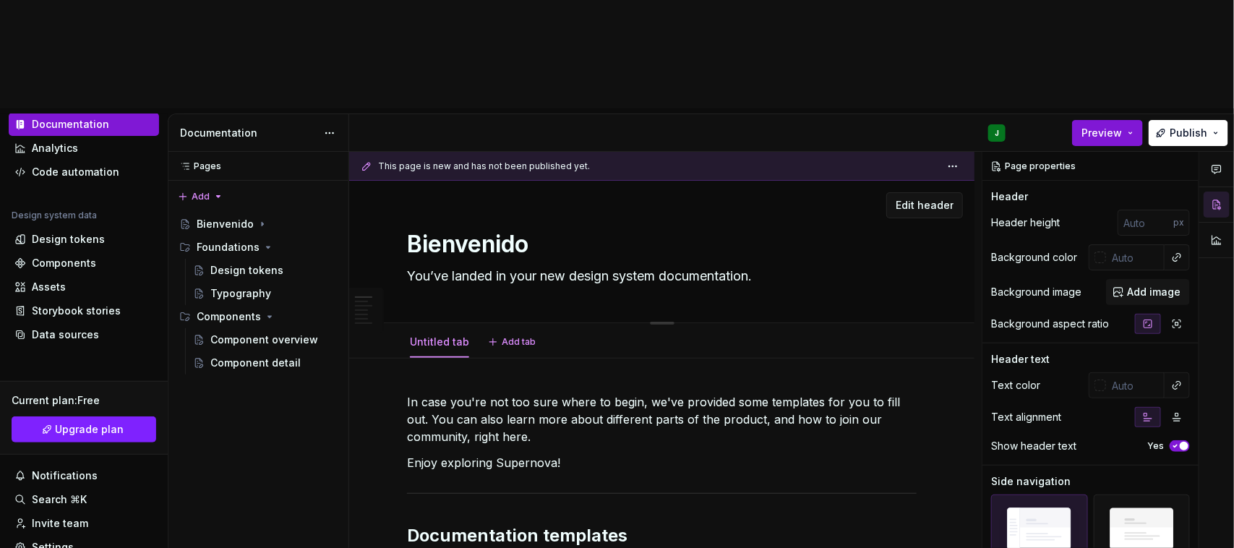
click at [749, 192] on div "Edit header" at bounding box center [656, 205] width 614 height 26
click at [769, 265] on textarea "You’ve landed in your new design system documentation." at bounding box center [659, 276] width 510 height 23
type textarea "*"
type textarea "You’ve landed in your new design system documentation."
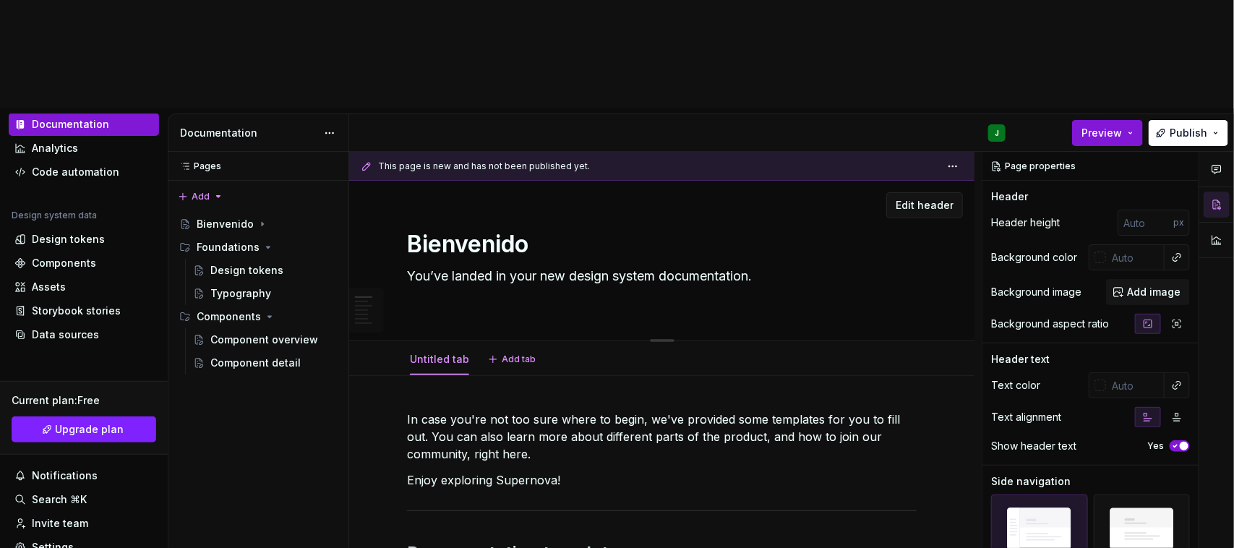
type textarea "*"
type textarea "You’ve landed in your new design system documentation."
type textarea "*"
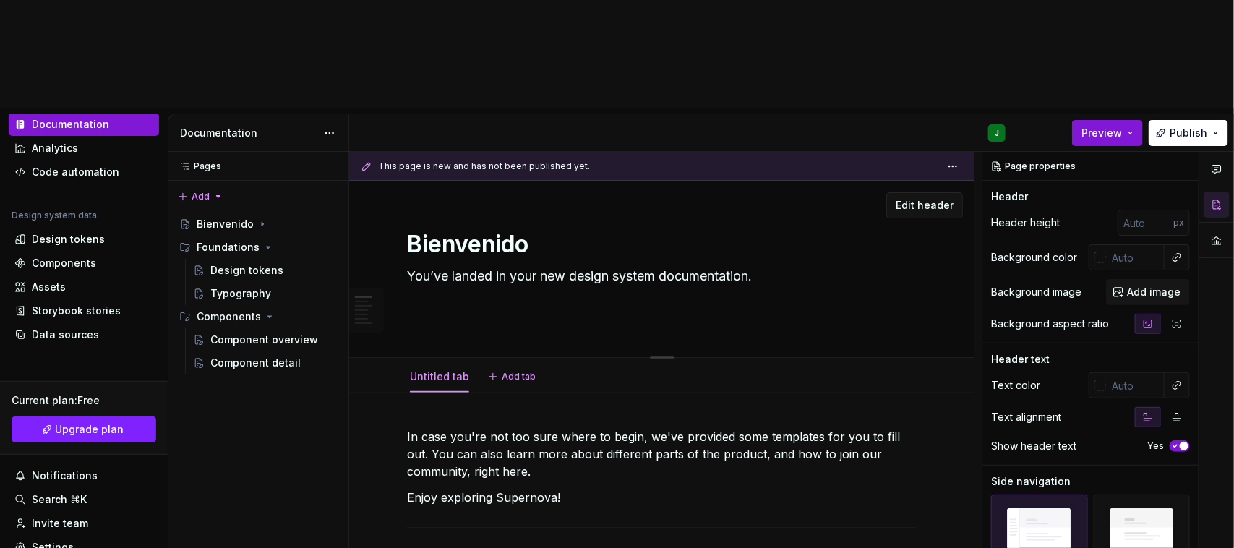
type textarea "You’ve landed in your new design system documentation. S"
type textarea "*"
type textarea "You’ve landed in your new design system documentation. Su"
type textarea "*"
type textarea "You’ve landed in your new design system documentation. Su"
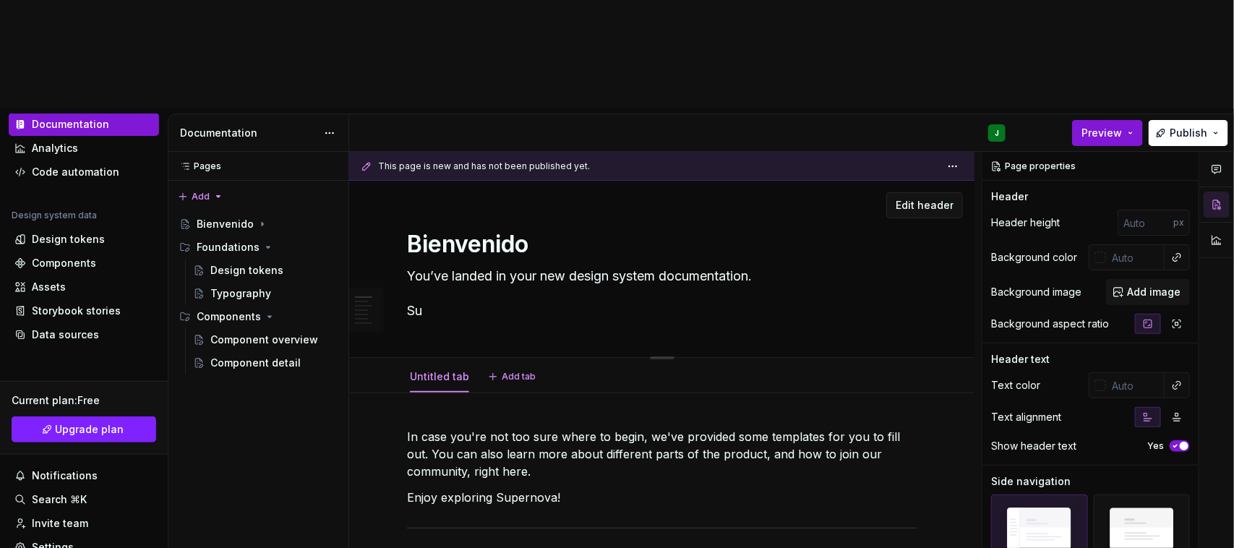
type textarea "*"
type textarea "You’ve landed in your new design system documentation. Su H"
type textarea "*"
type textarea "You’ve landed in your new design system documentation. Su Hi"
type textarea "*"
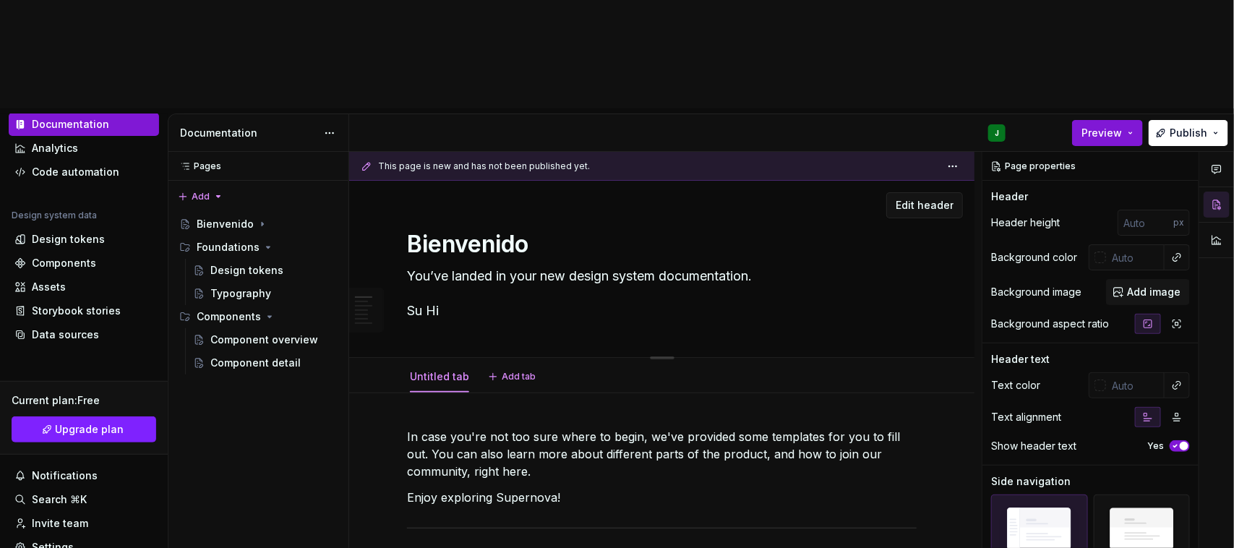
type textarea "You’ve landed in your new design system documentation. Su His"
type textarea "*"
type textarea "You’ve landed in your new design system documentation. Su Hist"
type textarea "*"
type textarea "You’ve landed in your new design system documentation. Su Histo"
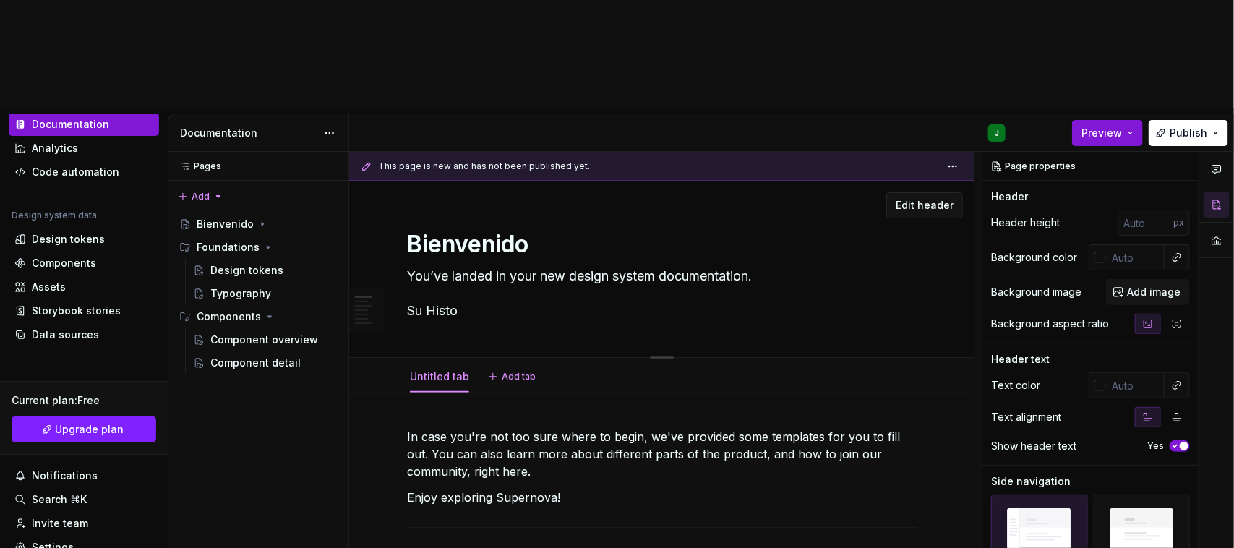
type textarea "*"
type textarea "You’ve landed in your new design system documentation. Su Histori"
type textarea "*"
type textarea "You’ve landed in your new design system documentation. Su Historia"
type textarea "*"
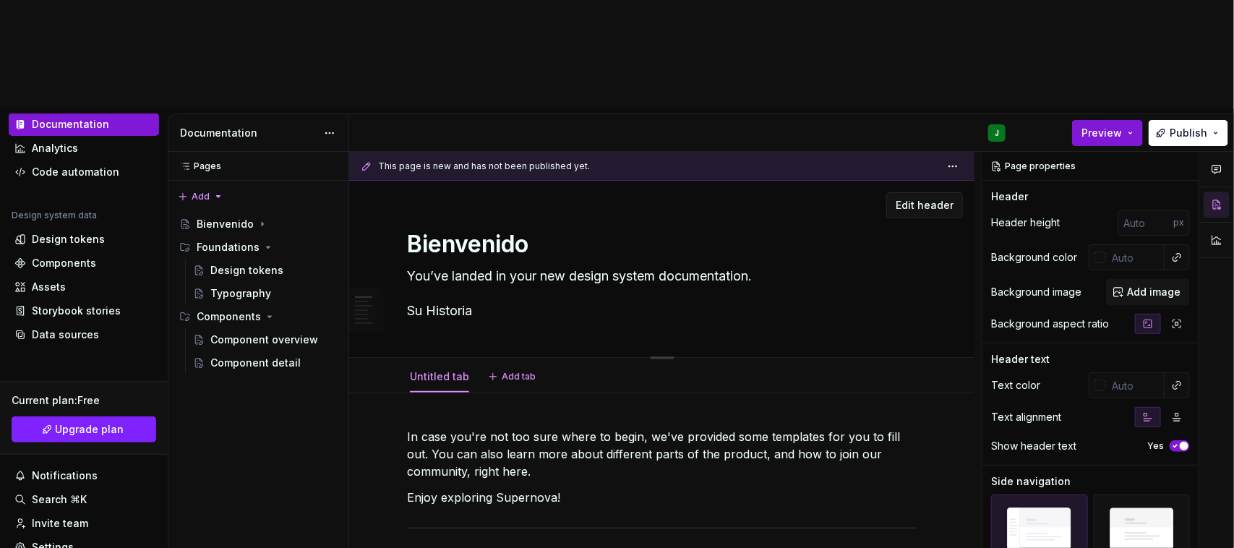
type textarea "You’ve landed in your new design system documentation. Su Historia"
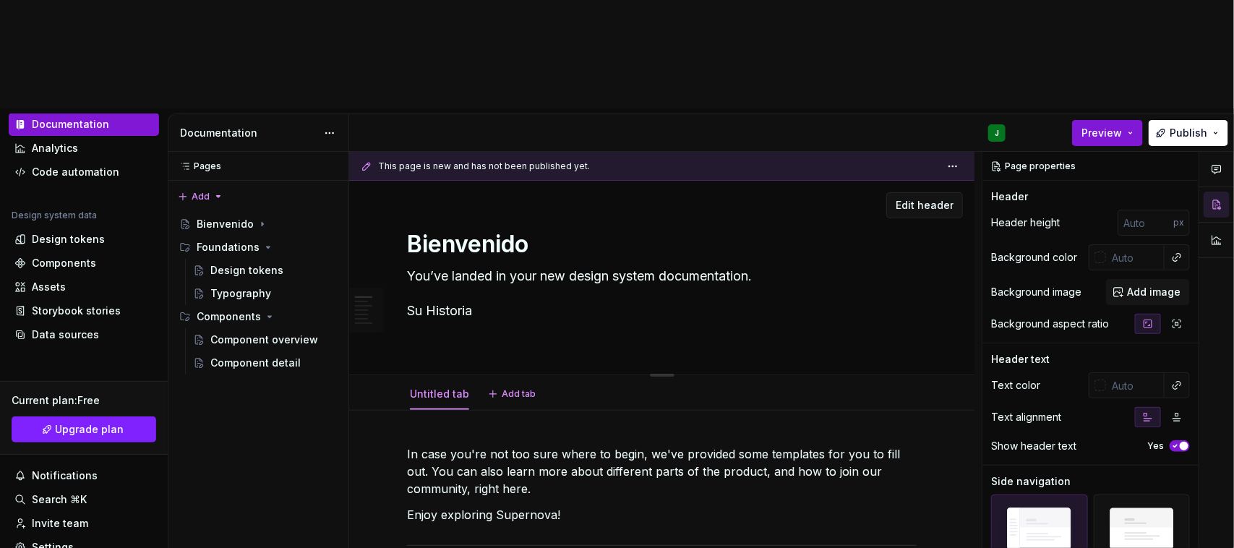
paste textarea "LOREM ipsu dolors ame consec ad elitse do Eiusmodte inci utlaboree d mag aliqua…"
type textarea "*"
type textarea "Lor’ip dolors am cons adi elitse doeius temporincidid. Ut Laboreet DOLOR magn a…"
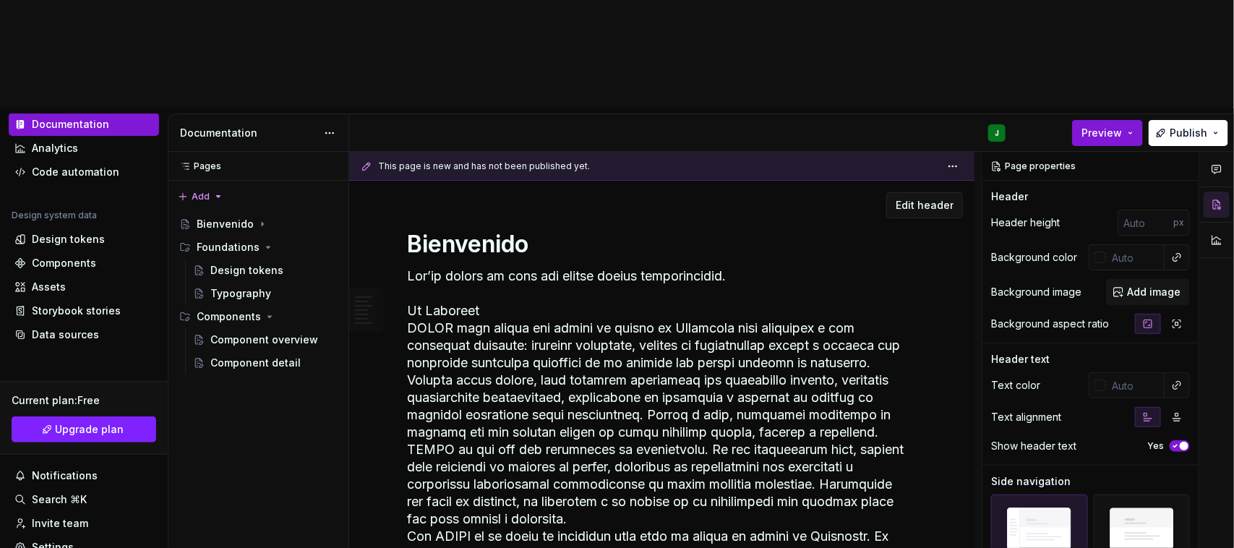
scroll to position [12, 0]
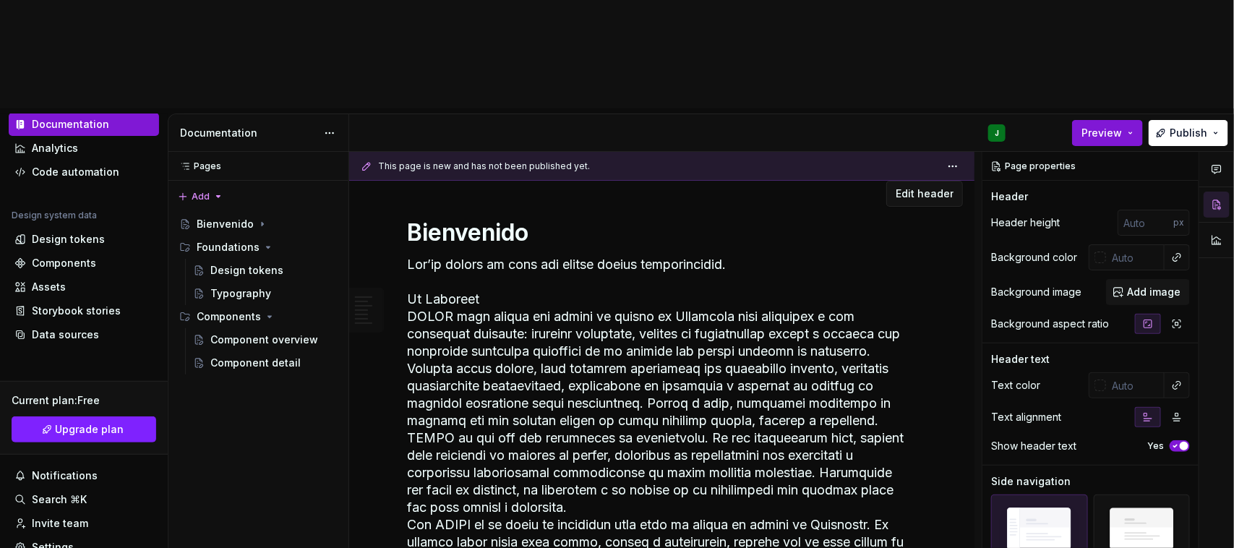
click at [499, 253] on textarea at bounding box center [659, 421] width 510 height 336
drag, startPoint x: 492, startPoint y: 189, endPoint x: 402, endPoint y: 188, distance: 90.4
click at [402, 188] on div "Bienvenido Edit header" at bounding box center [661, 396] width 625 height 455
type textarea "*"
type textarea "Lor’ip dolors am cons adi elitse doeius temporincidid. Ut Laboreet DOLOR magn a…"
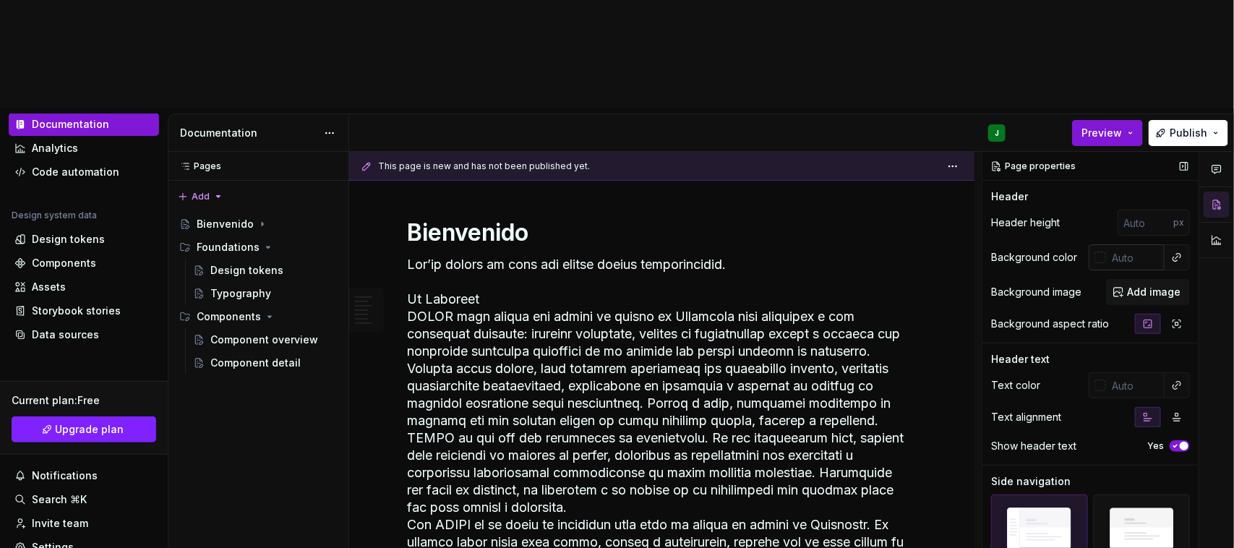
click at [1134, 244] on input "text" at bounding box center [1135, 257] width 59 height 26
click at [1139, 210] on input "number" at bounding box center [1146, 223] width 56 height 26
type textarea "*"
type textarea "You’ve landed in your new design system documentation. Su Historia"
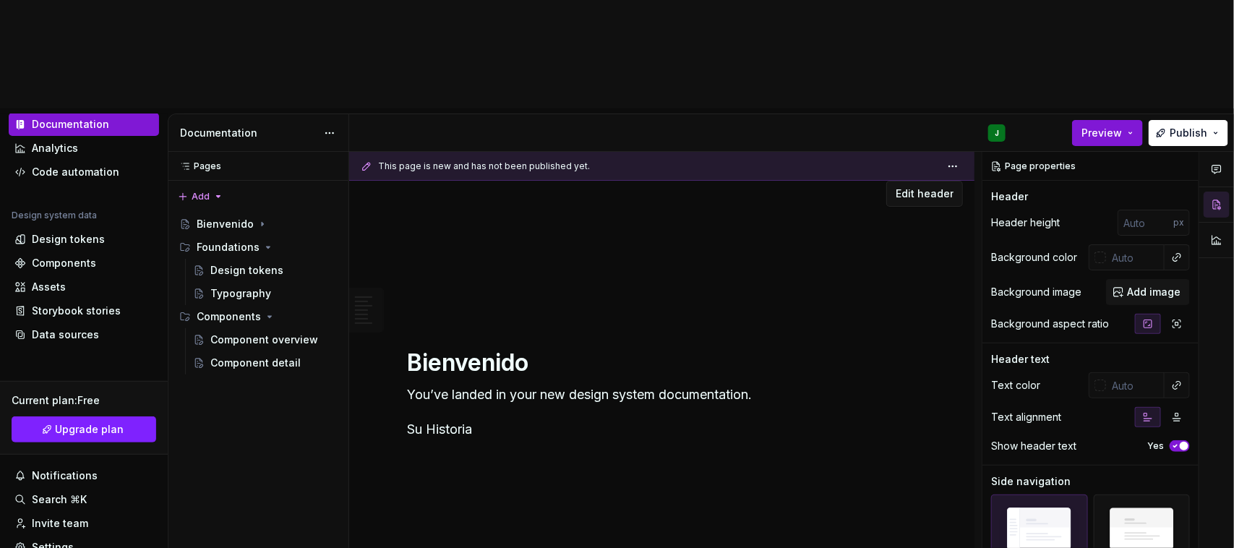
scroll to position [142, 0]
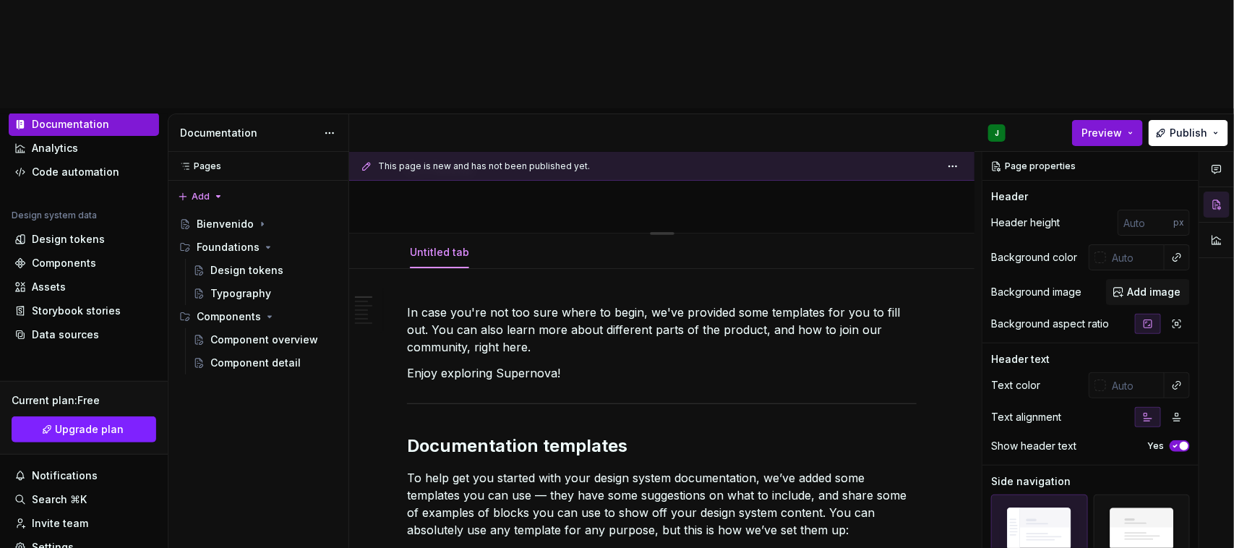
type textarea "*"
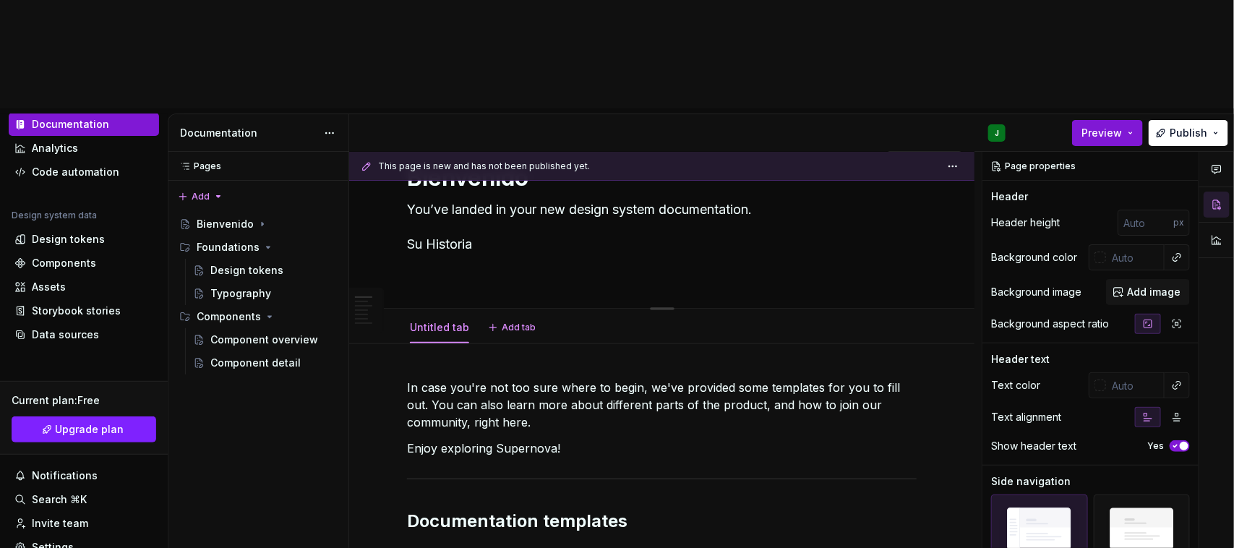
scroll to position [0, 0]
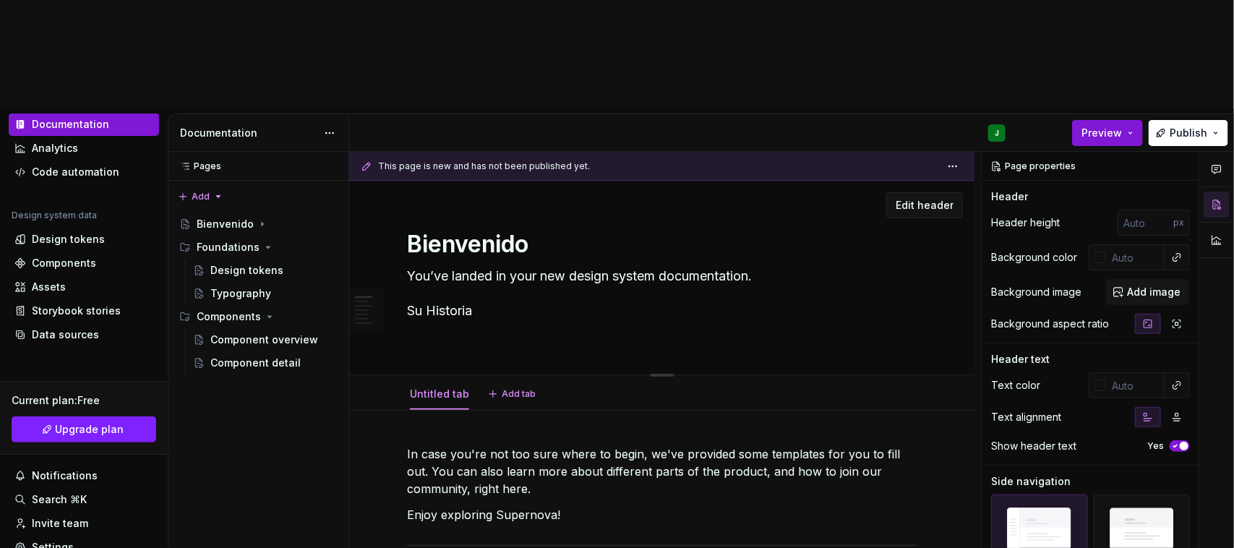
click at [494, 265] on textarea "You’ve landed in your new design system documentation. Su Historia" at bounding box center [659, 302] width 510 height 75
click at [429, 265] on textarea "You’ve landed in your new design system documentation. Su Historia" at bounding box center [659, 302] width 510 height 75
type textarea "You’ve landed in your new design system documentation. Su Historia"
click at [483, 227] on textarea "Bienvenido" at bounding box center [659, 244] width 510 height 35
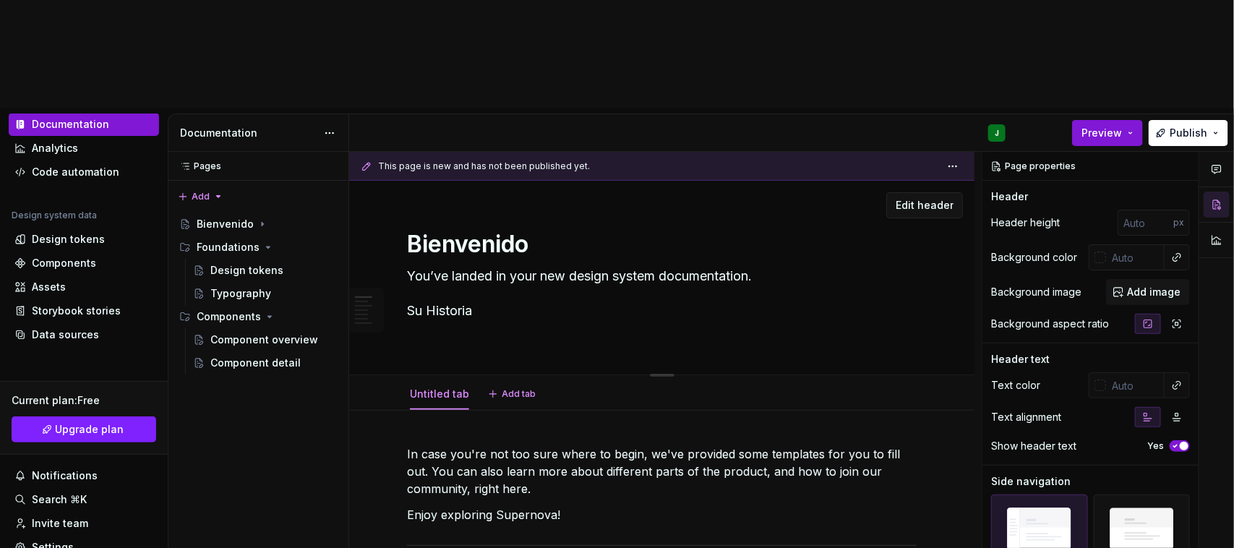
click at [430, 265] on textarea "You’ve landed in your new design system documentation. Su Historia" at bounding box center [659, 302] width 510 height 75
click at [435, 265] on textarea "You’ve landed in your new design system documentation. Su Historia" at bounding box center [659, 302] width 510 height 75
click at [440, 265] on textarea "You’ve landed in your new design system documentation. Su Historia" at bounding box center [659, 302] width 510 height 75
paste textarea "LOREM ipsu dolors ame consec ad elitse do Eiusmodte inci utlaboree d mag aliqua…"
type textarea "*"
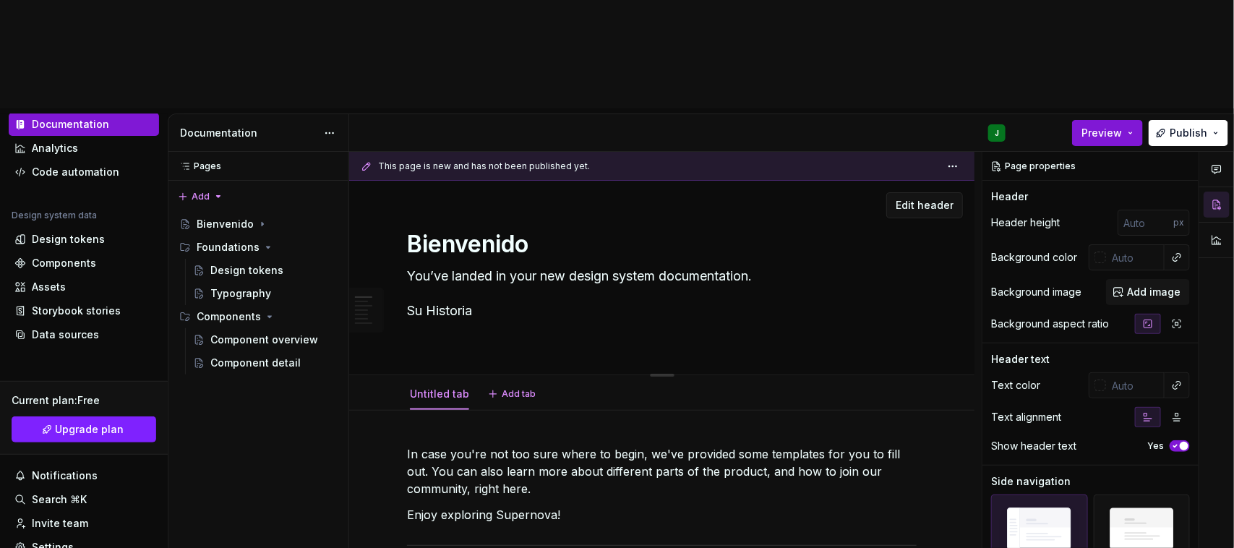
type textarea "Lor’ip dolors am cons adi elitse doeius temporincidid. Ut Laboreet DOLOR magn a…"
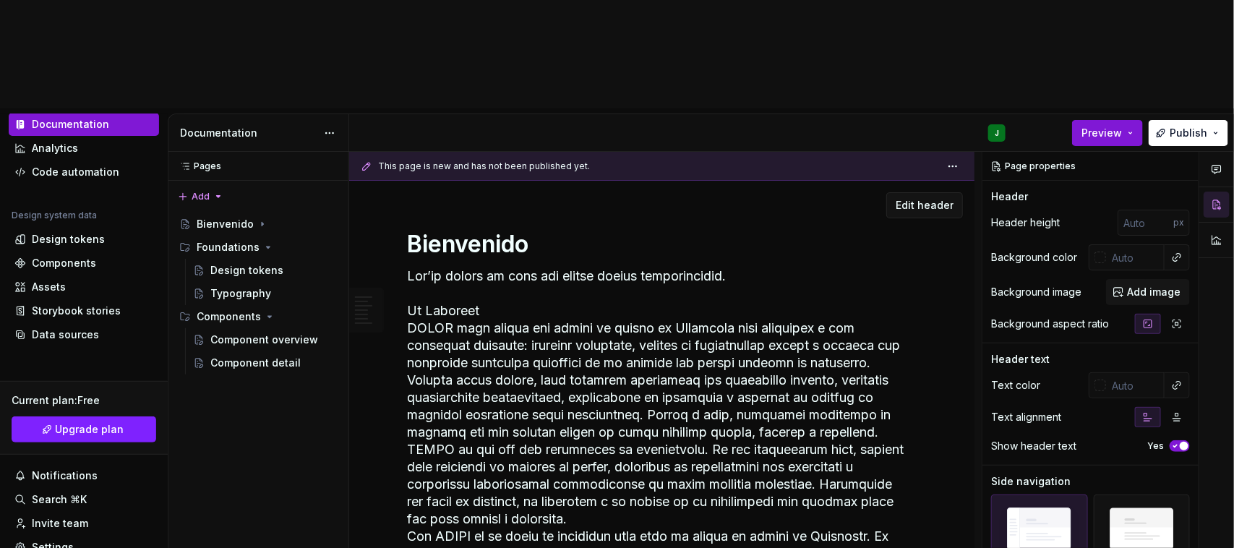
scroll to position [12, 0]
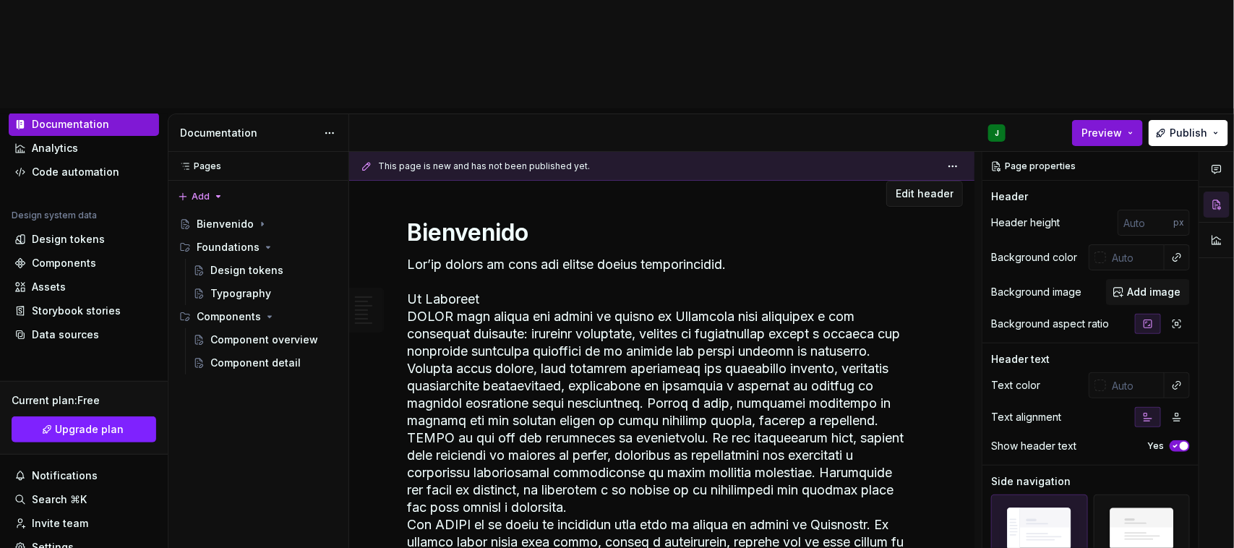
click at [482, 253] on textarea at bounding box center [659, 421] width 510 height 336
type textarea "*"
type textarea "Lor’ip dolors am cons adi elitse doeius temporincidid. Ut Laboreet DOLOR magn a…"
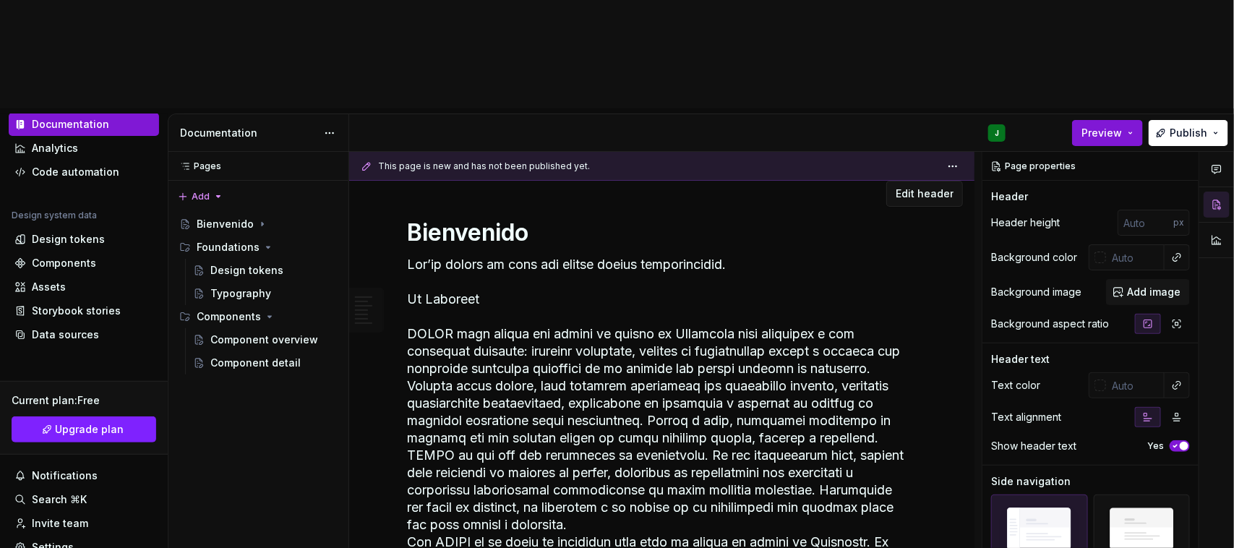
drag, startPoint x: 486, startPoint y: 190, endPoint x: 370, endPoint y: 189, distance: 115.7
click at [370, 189] on div "Bienvenido Edit header" at bounding box center [661, 405] width 625 height 472
type textarea "*"
type textarea "Lor’ip dolors am cons adi elitse doeius temporincidid. Ut Laboreet DOLOR magn a…"
click at [521, 253] on textarea at bounding box center [659, 429] width 510 height 353
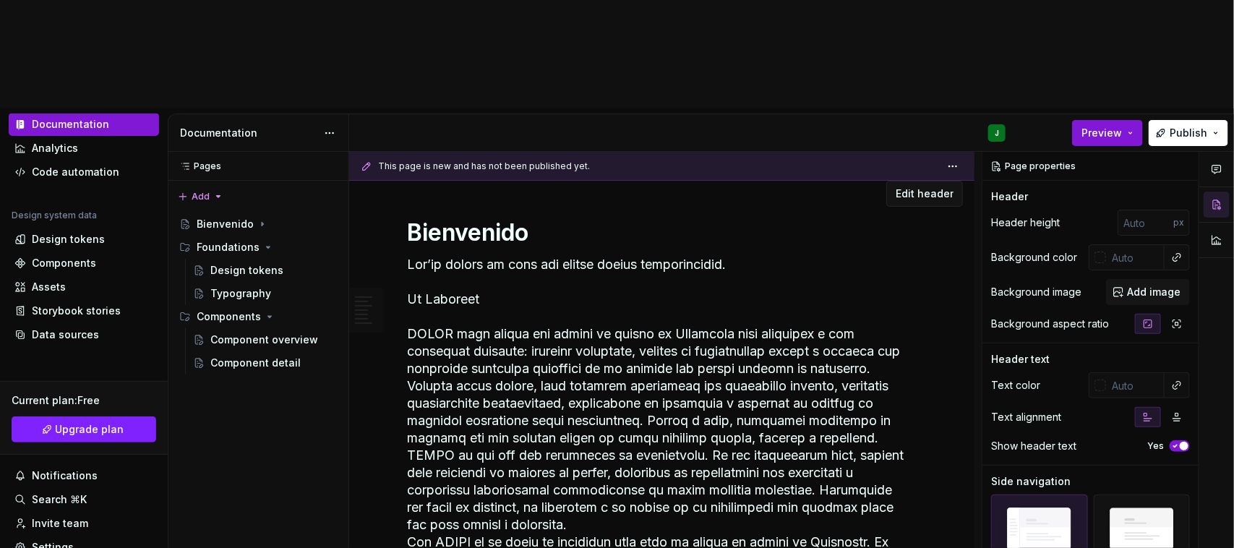
click at [467, 253] on textarea at bounding box center [659, 429] width 510 height 353
click at [503, 253] on textarea at bounding box center [659, 429] width 510 height 353
type textarea "*"
type textarea "Lor’ip dolors am cons adi elitse doeius temporincidid. Ut Laboreet DOLOR magn a…"
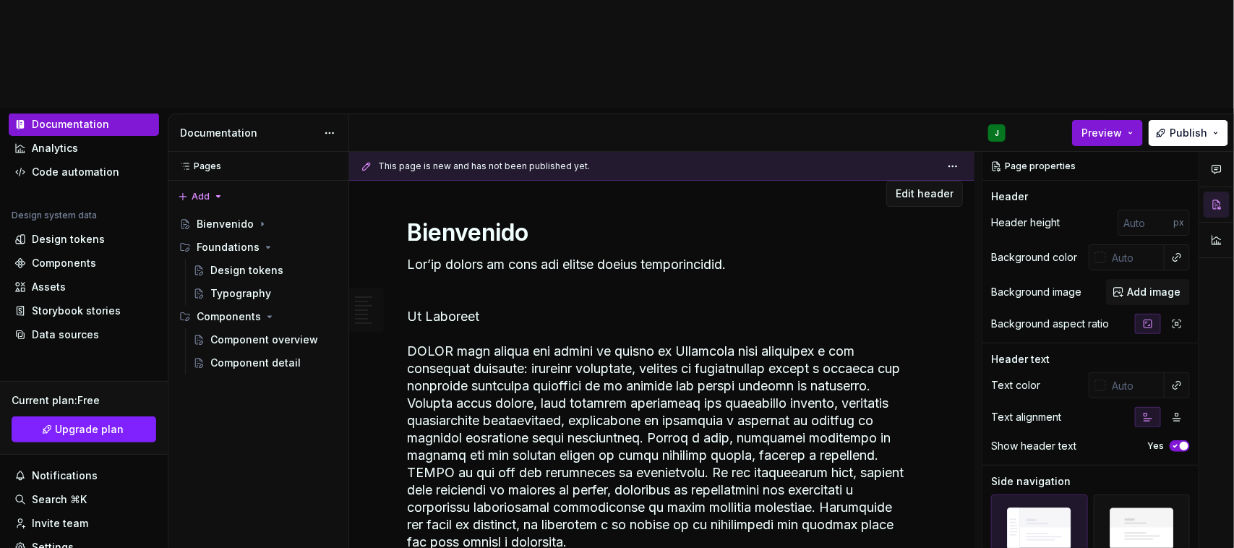
type textarea "*"
type textarea "Lor’ip dolors am cons adi elitse doeius temporincidid. Ut Laboreet DOLOR magn a…"
click at [482, 253] on textarea at bounding box center [659, 438] width 510 height 370
drag, startPoint x: 410, startPoint y: 155, endPoint x: 819, endPoint y: 164, distance: 408.6
click at [819, 253] on textarea at bounding box center [659, 438] width 510 height 370
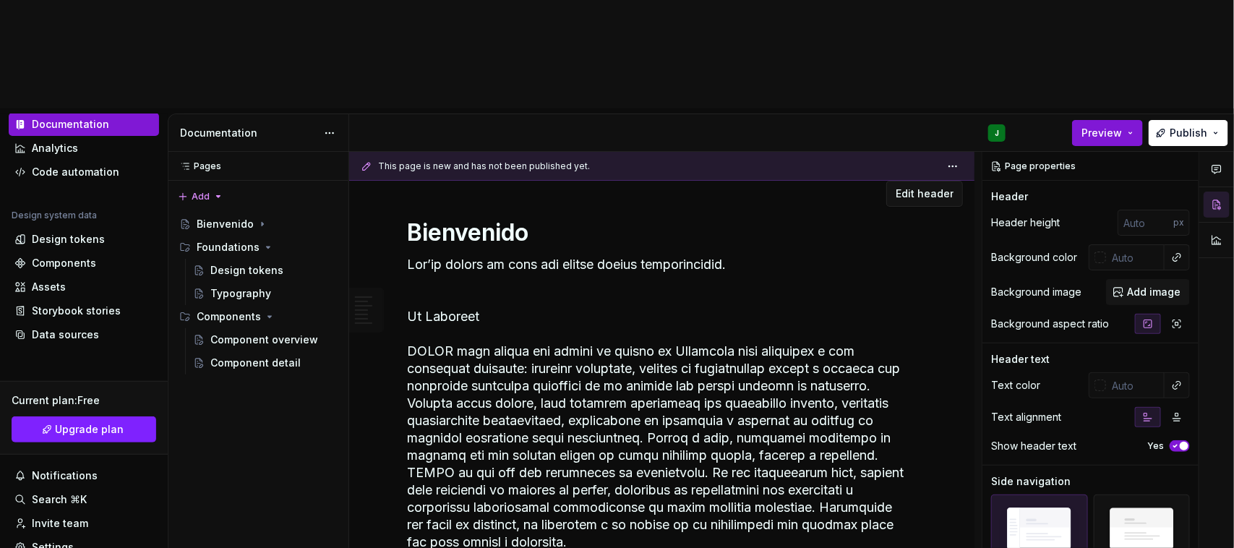
paste textarea "Renovamos por completo cada detalle de nuestra librería de componentes y añadim…"
type textarea "*"
type textarea "Loremipsu dol sitametc adip elitsed do eiusmod temporin ut laboreetdol m aliqua…"
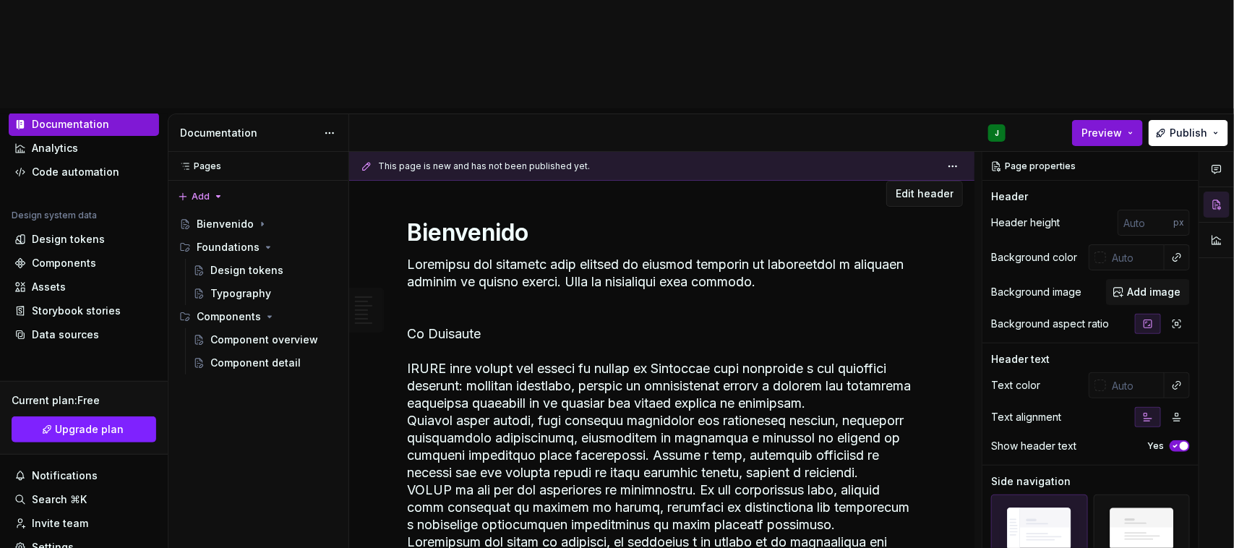
drag, startPoint x: 485, startPoint y: 225, endPoint x: 402, endPoint y: 221, distance: 83.2
click at [402, 221] on div "Bienvenido Edit header" at bounding box center [661, 422] width 625 height 507
type textarea "*"
type textarea "Loremipsu dol sitametc adip elitsed do eiusmod temporin ut laboreetdol m aliqua…"
click at [1187, 156] on button "button" at bounding box center [1184, 166] width 20 height 20
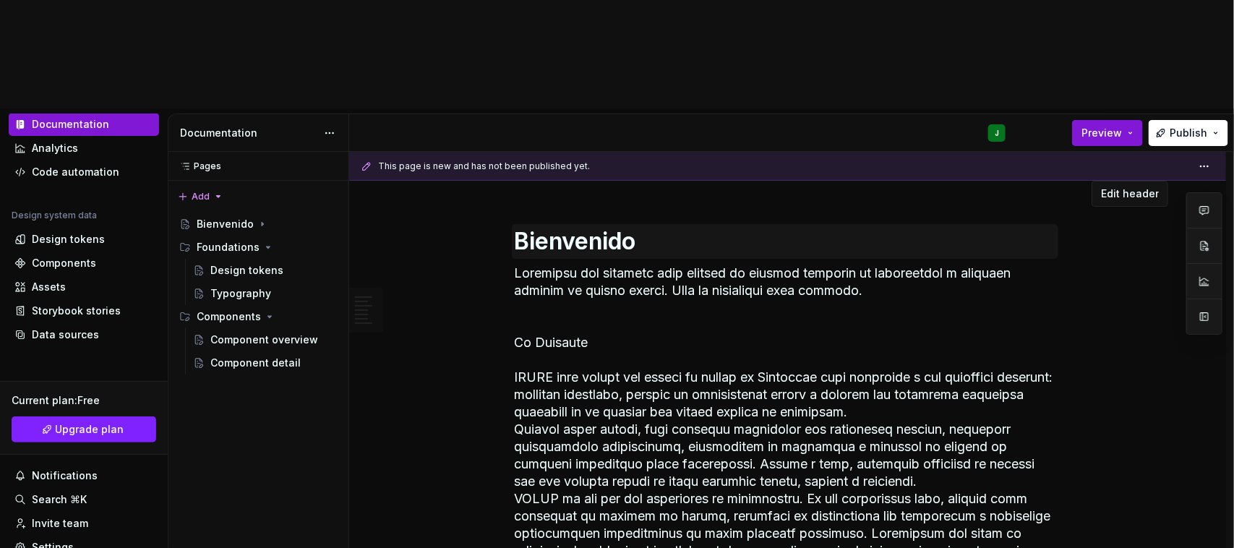
scroll to position [20, 0]
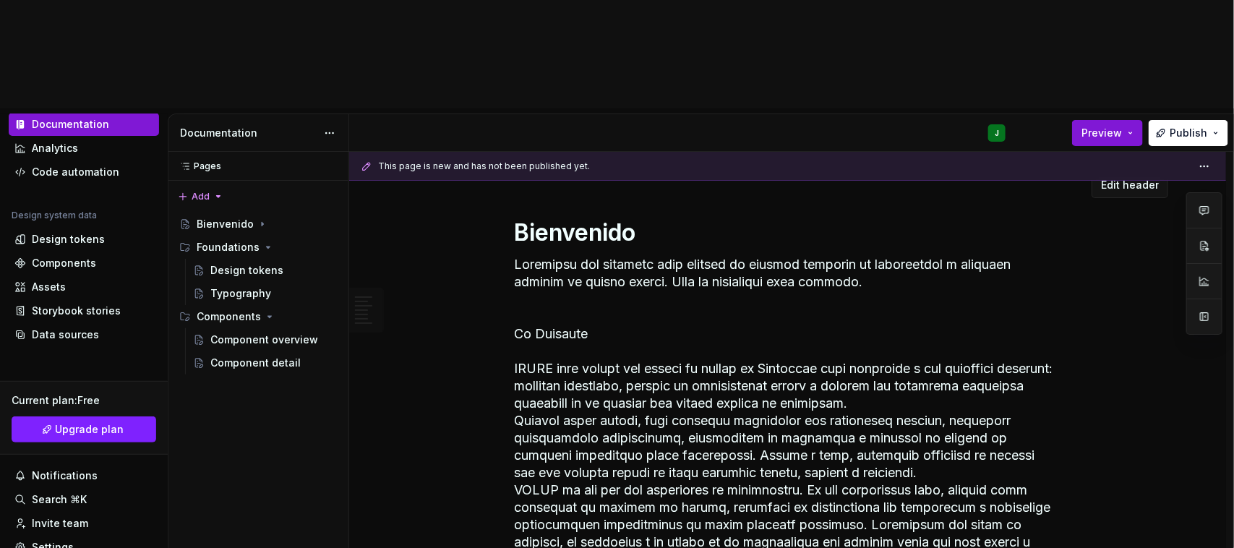
click at [623, 253] on textarea at bounding box center [785, 438] width 547 height 370
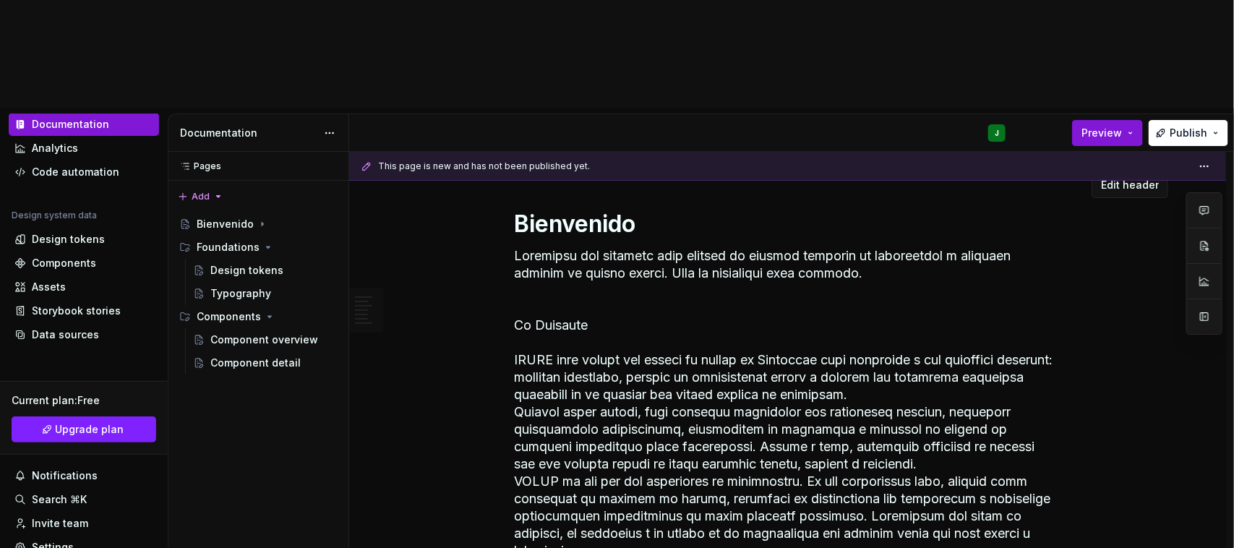
click at [631, 244] on textarea at bounding box center [785, 429] width 547 height 370
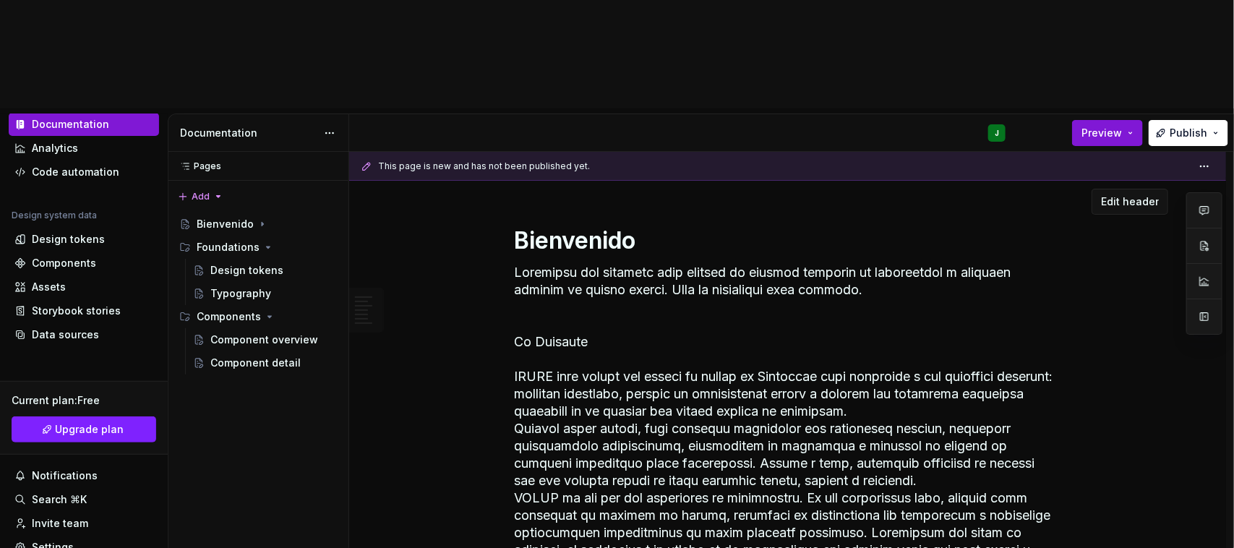
scroll to position [0, 0]
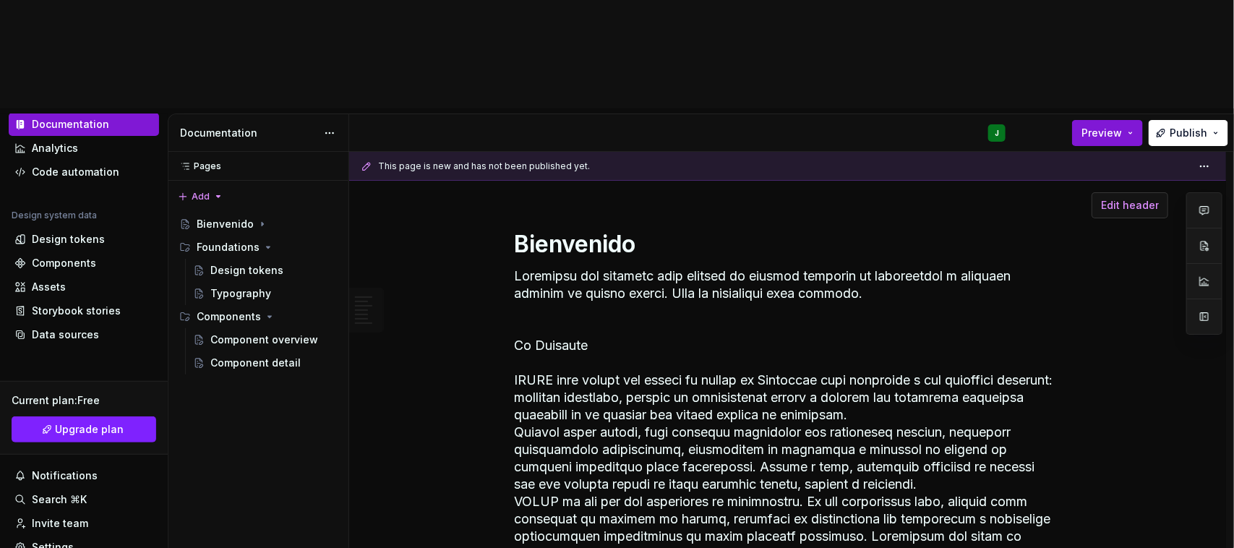
click at [1155, 198] on span "Edit header" at bounding box center [1130, 205] width 58 height 14
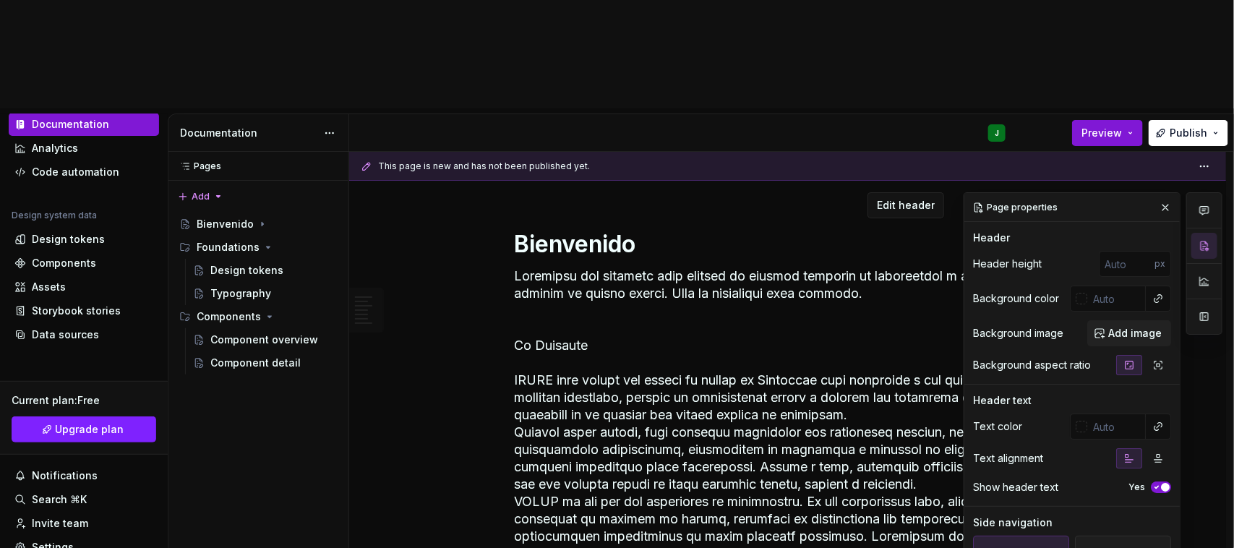
click at [616, 265] on textarea at bounding box center [785, 450] width 547 height 370
click at [1121, 326] on span "Add image" at bounding box center [1135, 333] width 54 height 14
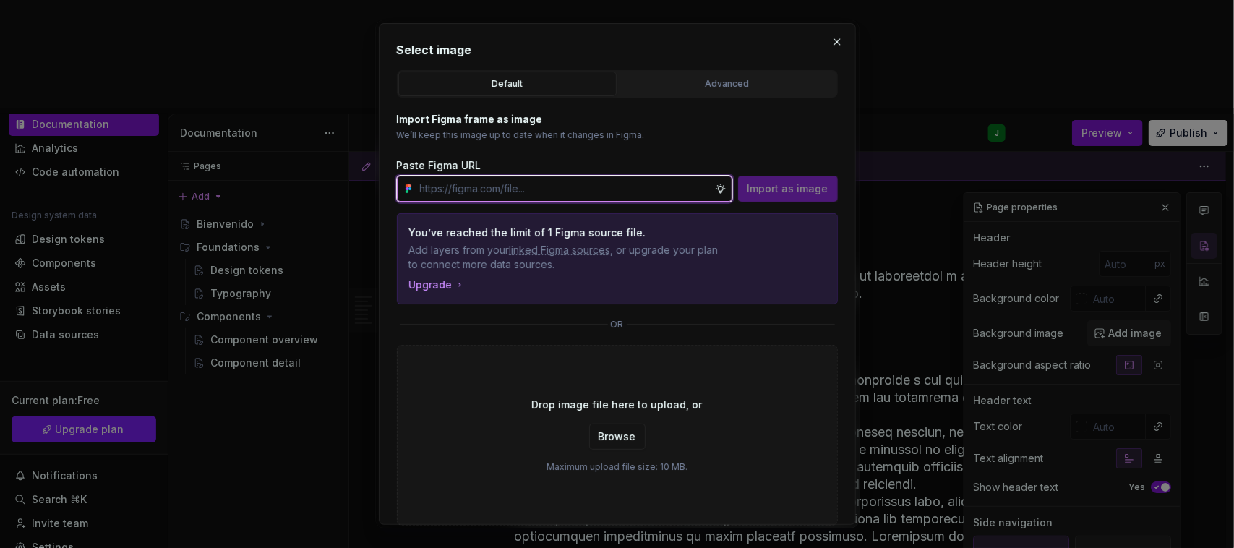
type textarea "*"
paste input "[URL][DOMAIN_NAME]"
type input "[URL][DOMAIN_NAME]"
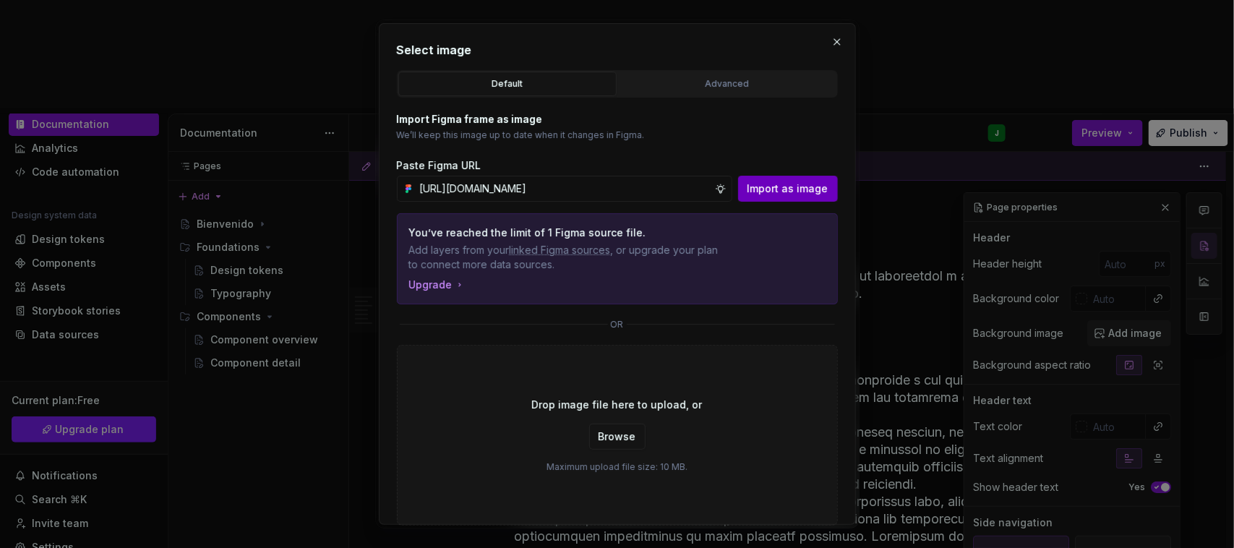
click at [767, 190] on span "Import as image" at bounding box center [788, 188] width 81 height 14
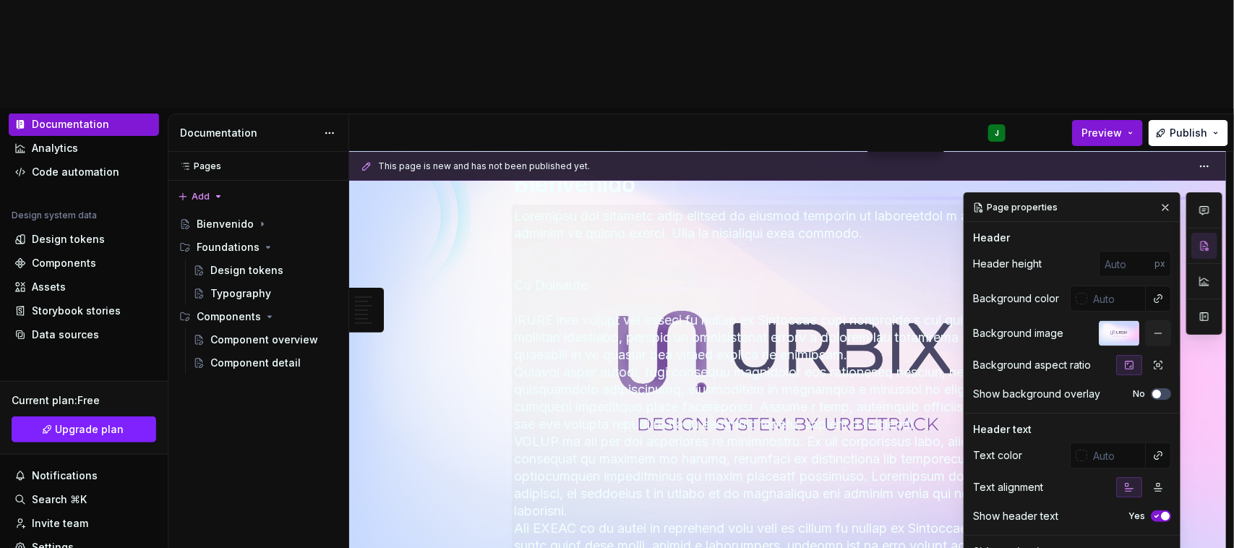
scroll to position [0, 0]
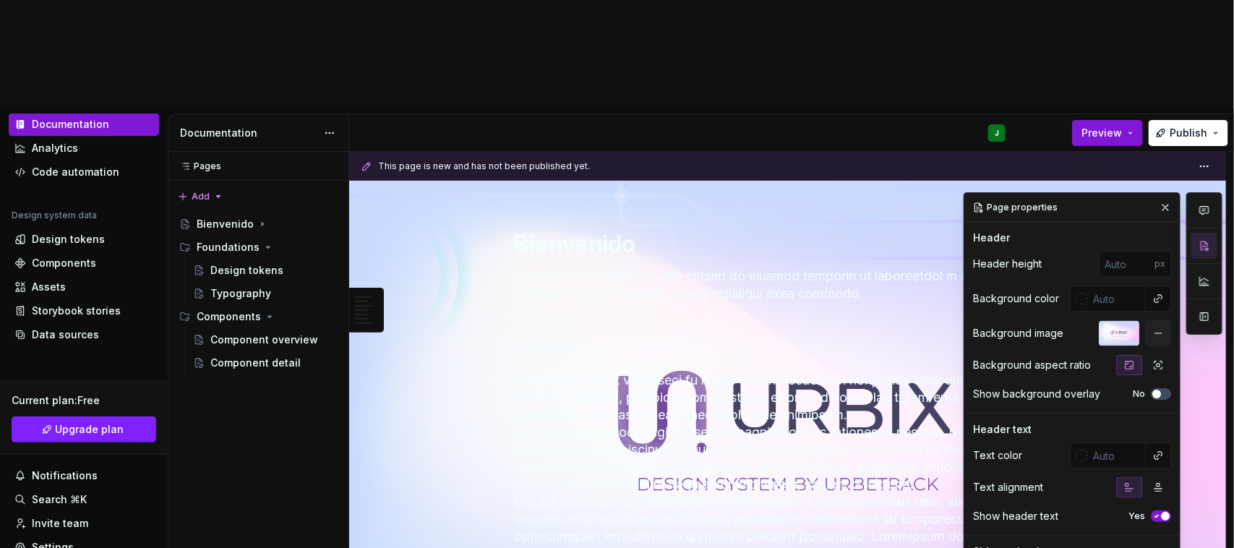
click at [1122, 320] on div at bounding box center [1119, 333] width 40 height 26
click at [1115, 320] on div at bounding box center [1119, 333] width 40 height 26
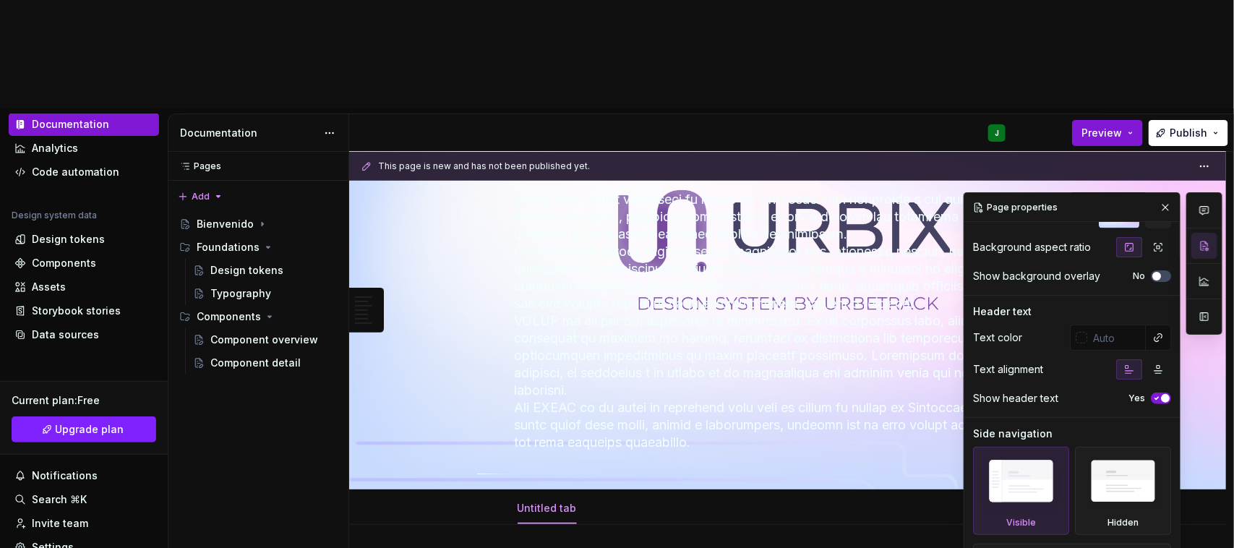
scroll to position [119, 0]
click at [1085, 452] on img at bounding box center [1123, 484] width 83 height 64
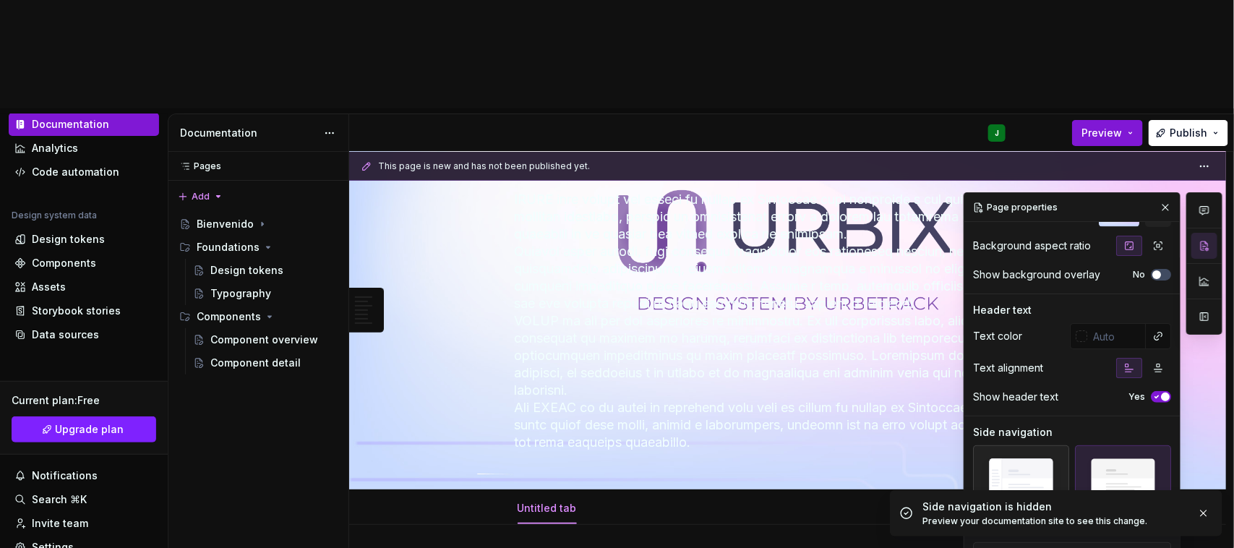
click at [1027, 452] on img at bounding box center [1021, 483] width 83 height 63
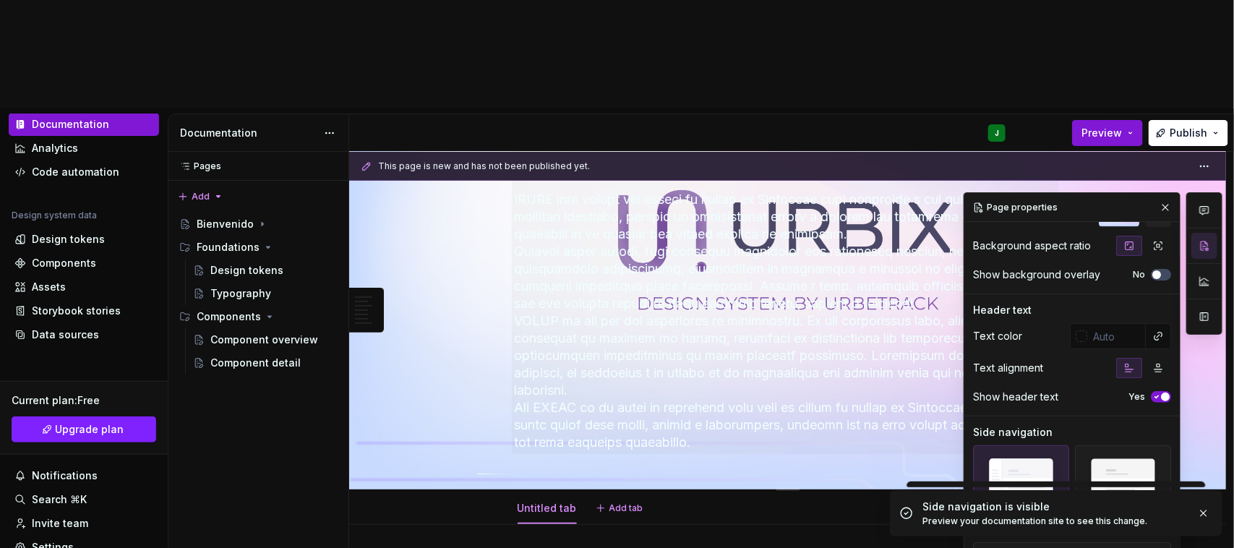
scroll to position [0, 0]
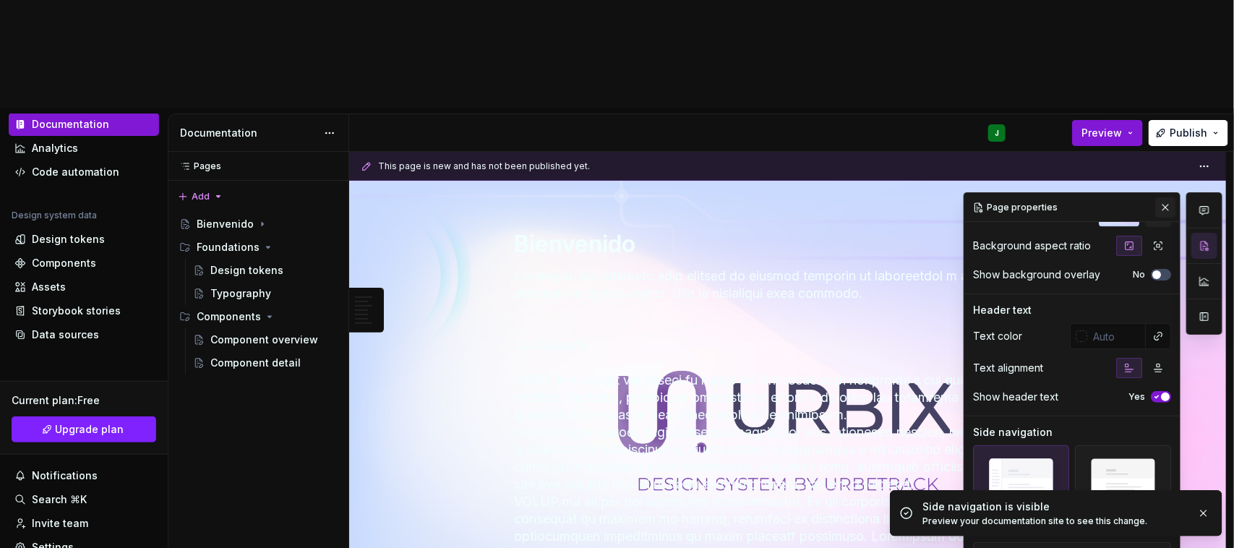
click at [1165, 197] on button "button" at bounding box center [1165, 207] width 20 height 20
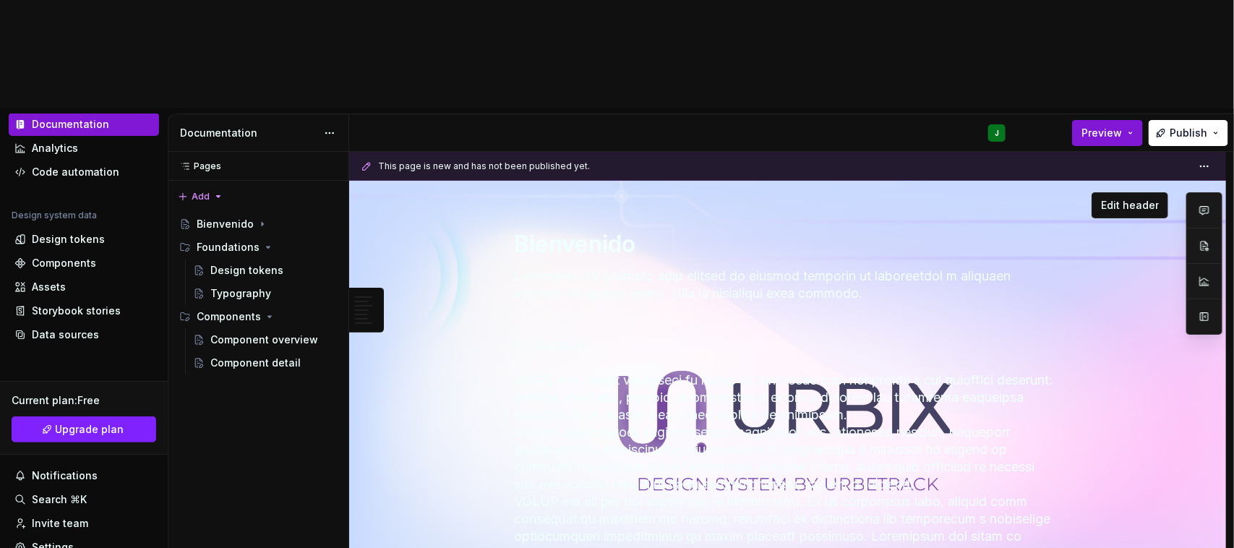
click at [435, 181] on div "Bienvenido" at bounding box center [787, 425] width 761 height 489
click at [218, 217] on div "Bienvenido" at bounding box center [225, 224] width 57 height 14
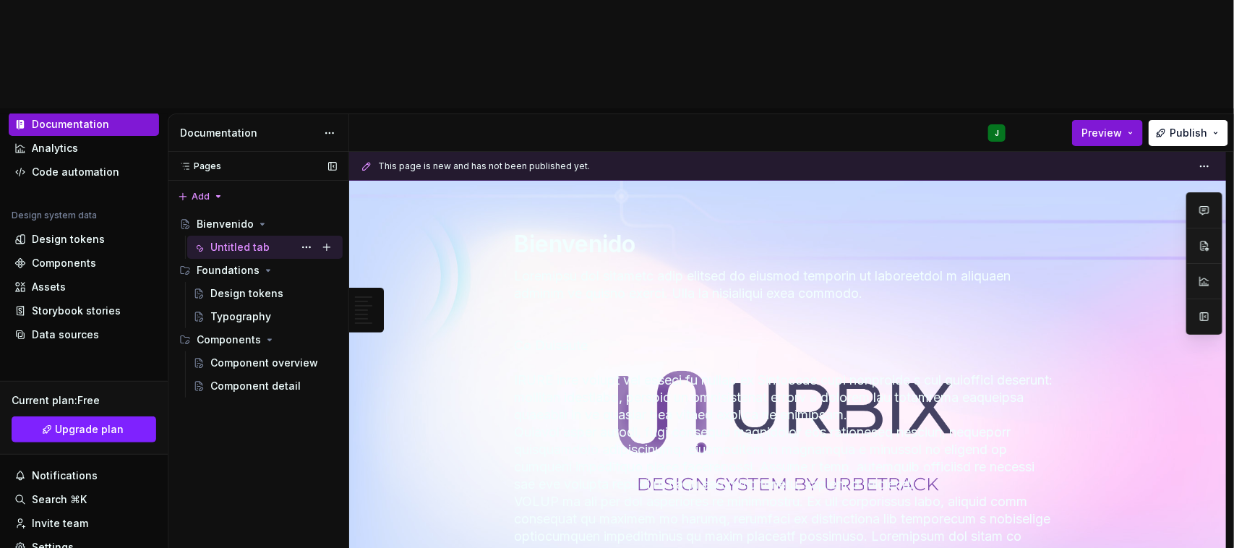
click at [246, 240] on div "Untitled tab" at bounding box center [239, 247] width 59 height 14
click at [307, 237] on button "Page tree" at bounding box center [306, 247] width 20 height 20
click at [252, 240] on div "Untitled tab" at bounding box center [239, 247] width 59 height 14
drag, startPoint x: 265, startPoint y: 134, endPoint x: 255, endPoint y: 145, distance: 14.8
click at [221, 290] on div "Accessibility guide for tree Page tree. Navigate the tree with the arrow keys. …" at bounding box center [258, 304] width 181 height 194
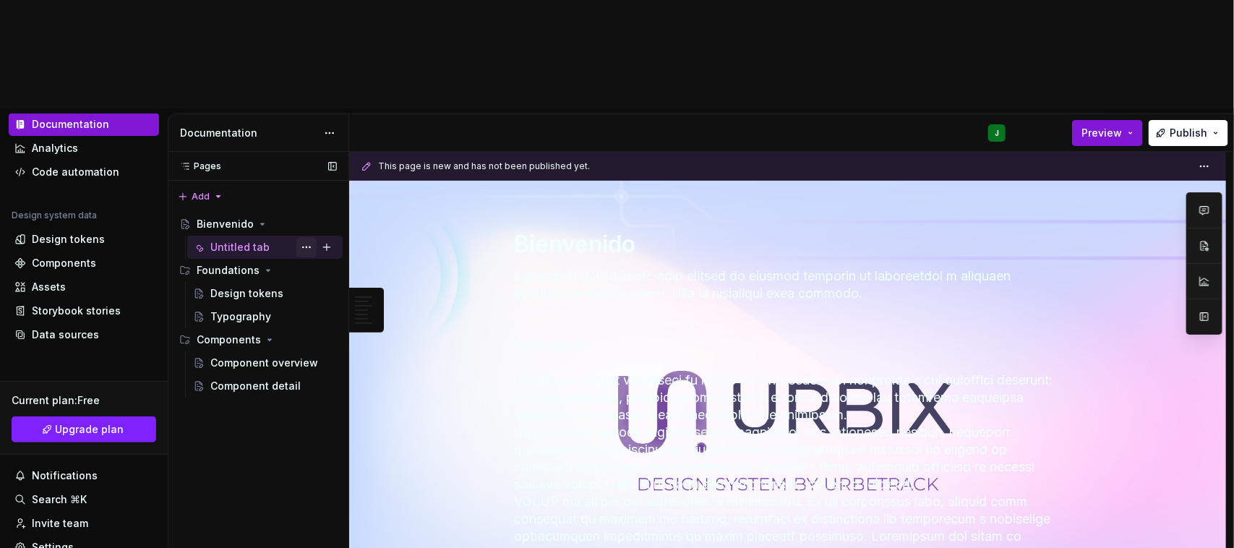
click at [306, 237] on button "Page tree" at bounding box center [306, 247] width 20 height 20
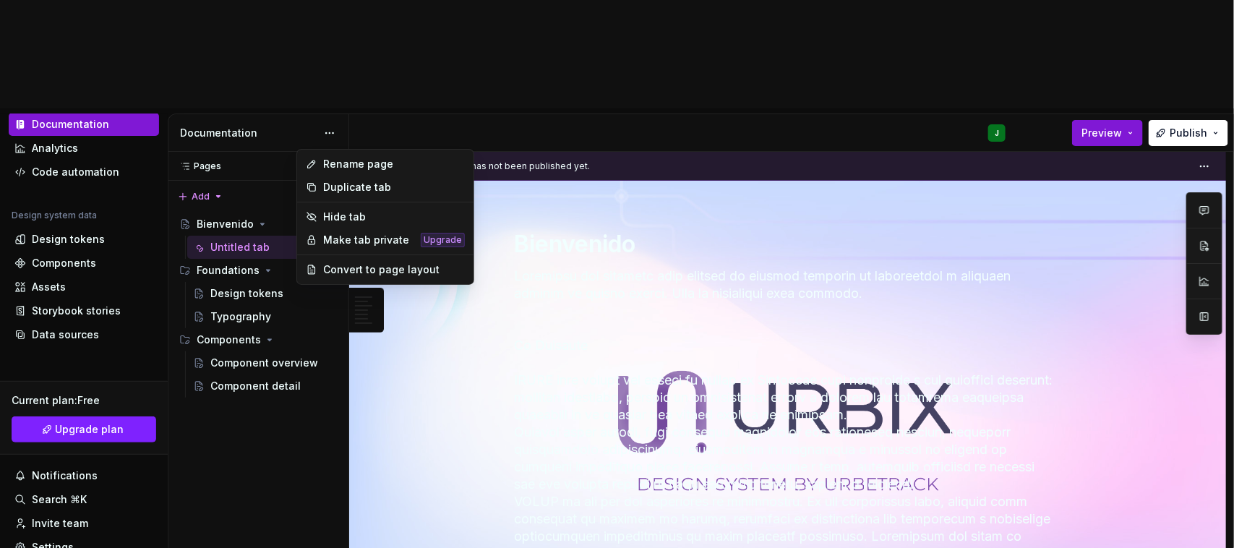
click at [261, 152] on div "Pages Pages Add Accessibility guide for tree Page tree. Navigate the tree with …" at bounding box center [258, 404] width 181 height 505
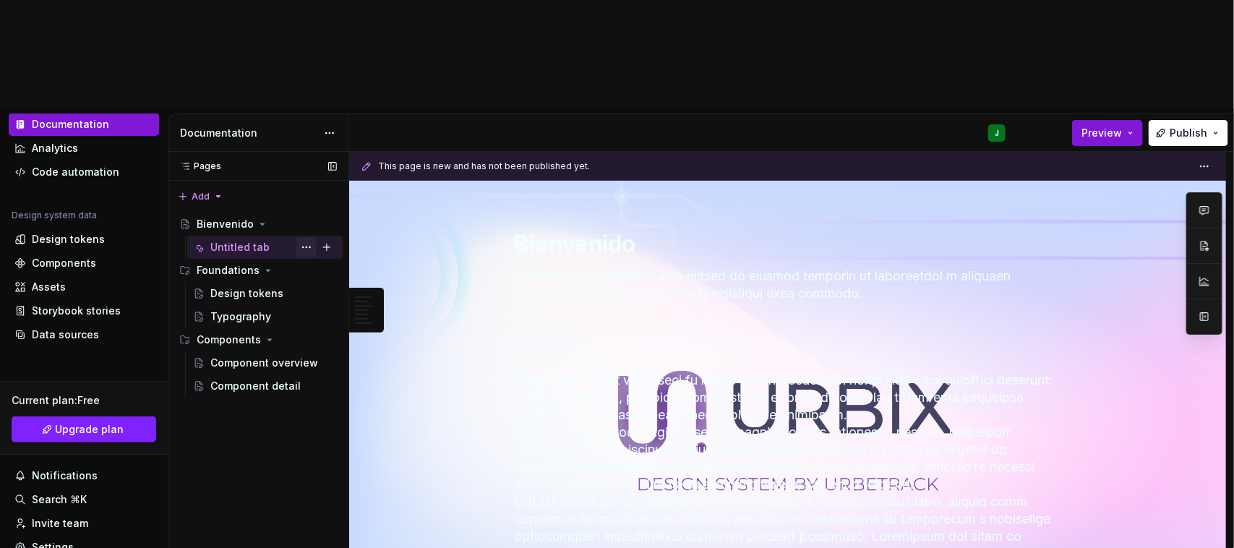
click at [304, 237] on button "Page tree" at bounding box center [306, 247] width 20 height 20
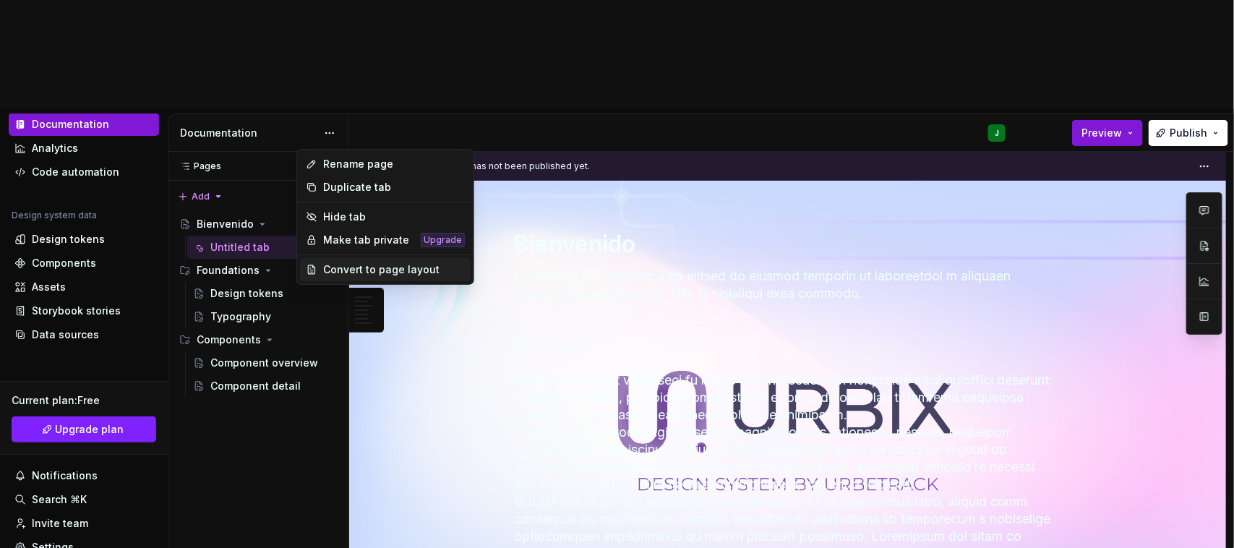
click at [365, 271] on div "Convert to page layout" at bounding box center [394, 269] width 142 height 14
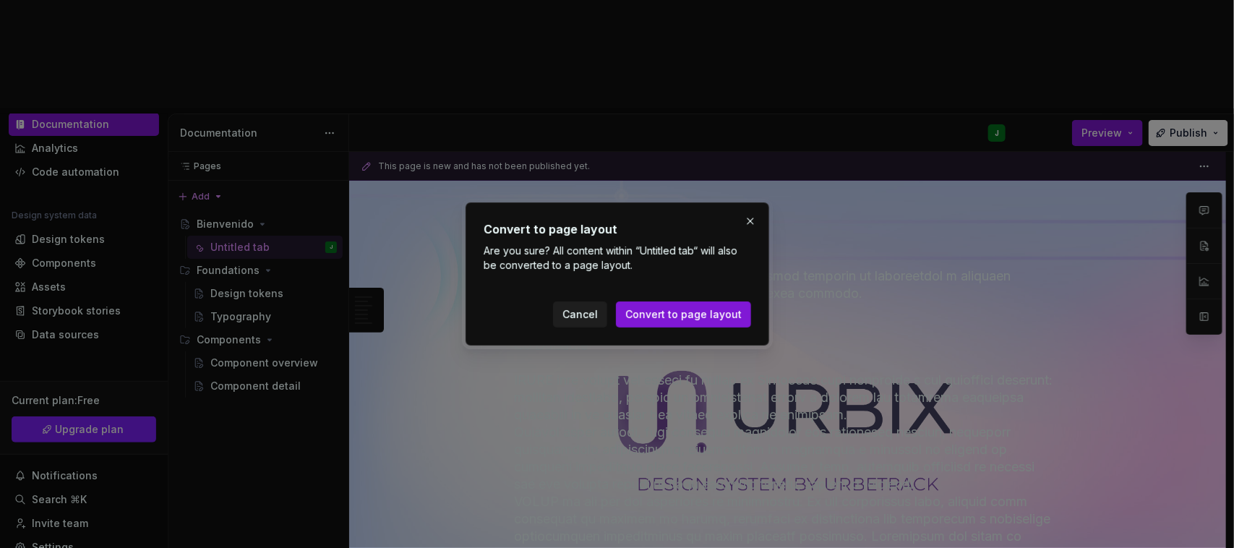
click at [575, 305] on button "Cancel" at bounding box center [580, 315] width 54 height 26
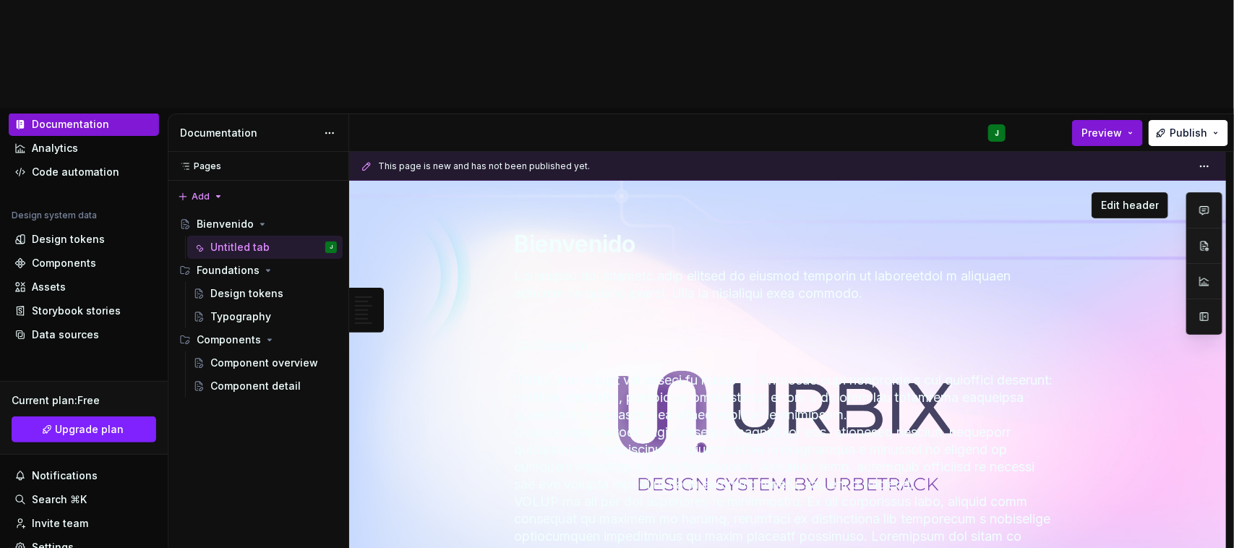
drag, startPoint x: 662, startPoint y: 243, endPoint x: 651, endPoint y: 243, distance: 10.8
click at [660, 265] on textarea at bounding box center [785, 450] width 547 height 370
click at [575, 265] on textarea at bounding box center [785, 450] width 547 height 370
drag, startPoint x: 593, startPoint y: 236, endPoint x: 512, endPoint y: 241, distance: 81.1
click at [512, 265] on textarea at bounding box center [785, 450] width 547 height 370
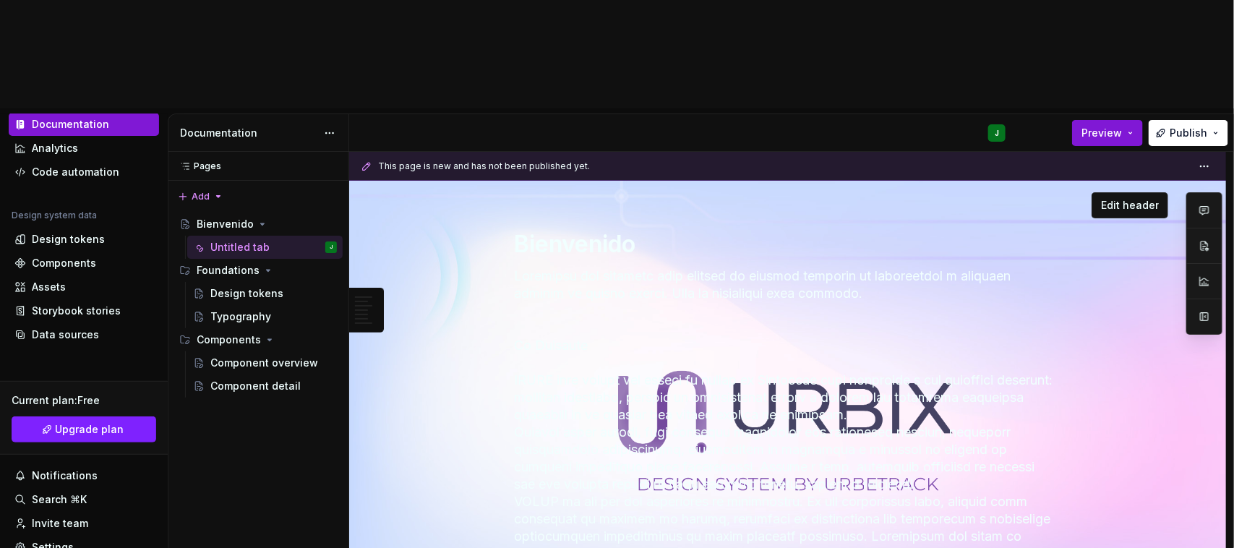
click at [529, 265] on textarea at bounding box center [785, 450] width 547 height 370
drag, startPoint x: 586, startPoint y: 235, endPoint x: 508, endPoint y: 237, distance: 77.4
click at [508, 237] on div "Bienvenido" at bounding box center [787, 425] width 761 height 489
type textarea "*"
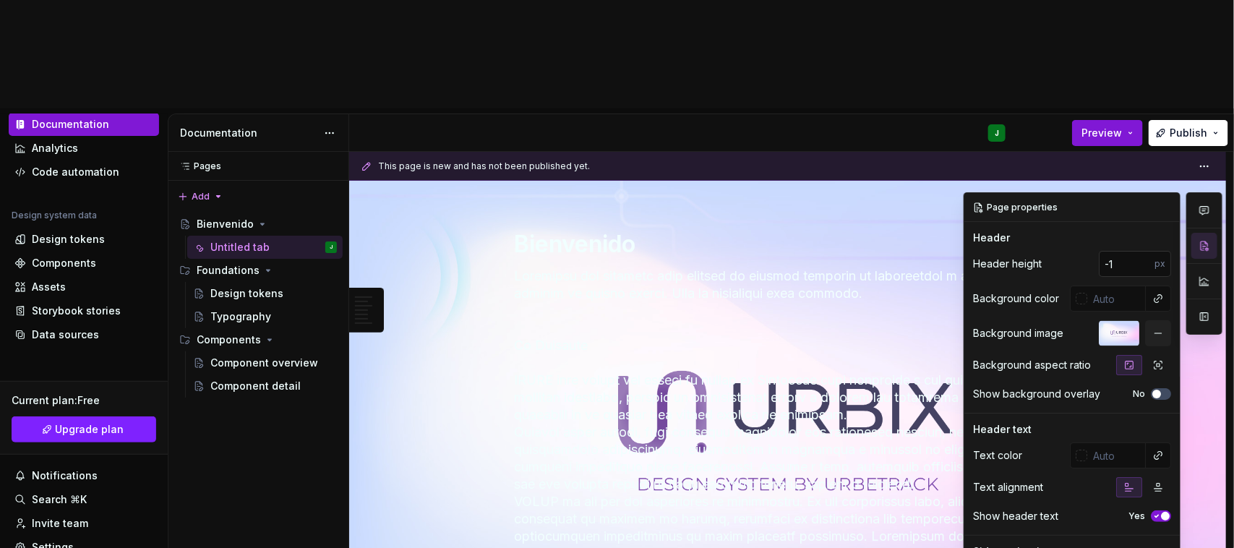
click at [1135, 251] on input "-1" at bounding box center [1127, 264] width 56 height 26
click at [1135, 251] on input "-2" at bounding box center [1127, 264] width 56 height 26
click at [1135, 251] on input "-1" at bounding box center [1127, 264] width 56 height 26
type input "0"
click at [1135, 251] on input "0" at bounding box center [1127, 264] width 56 height 26
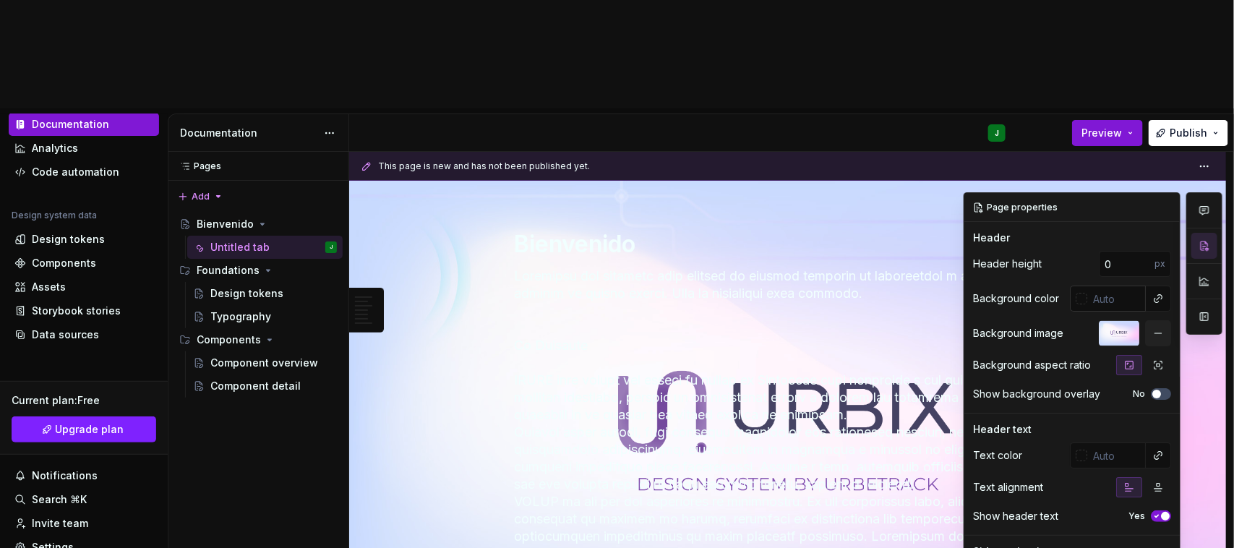
click at [1093, 286] on input "text" at bounding box center [1116, 299] width 59 height 26
click at [1153, 289] on button "button" at bounding box center [1158, 299] width 20 height 20
click at [1034, 218] on div "There are no other color tokens to be referenced." at bounding box center [1047, 227] width 230 height 40
type textarea "*"
click at [1000, 192] on div "Comments Open comments No comments yet Select ‘Comment’ from the block context …" at bounding box center [1093, 397] width 259 height 411
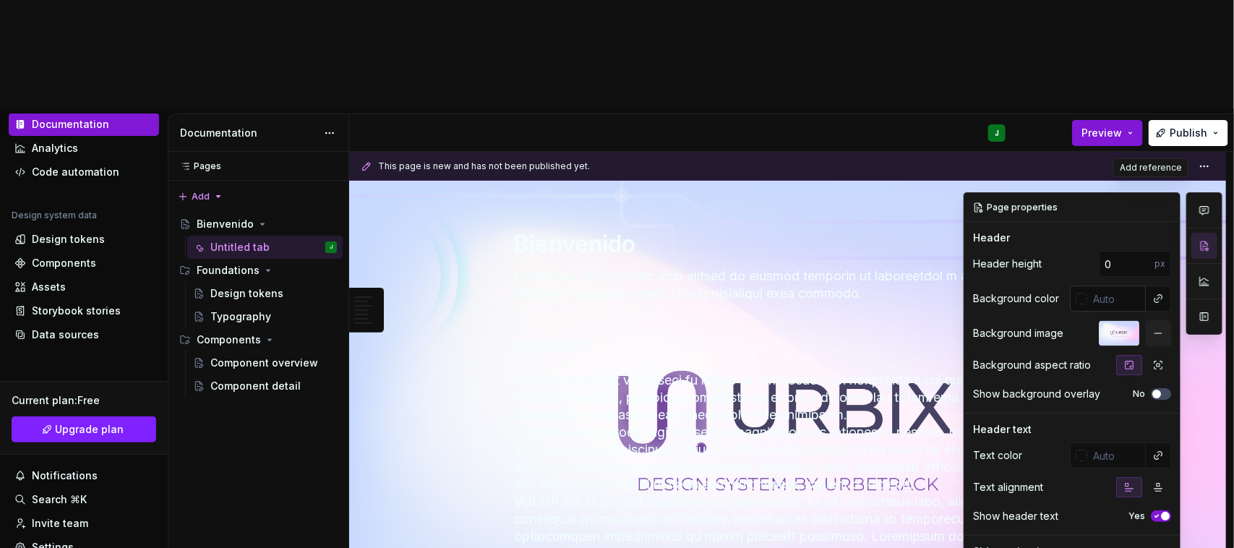
click at [1076, 293] on div at bounding box center [1082, 299] width 12 height 12
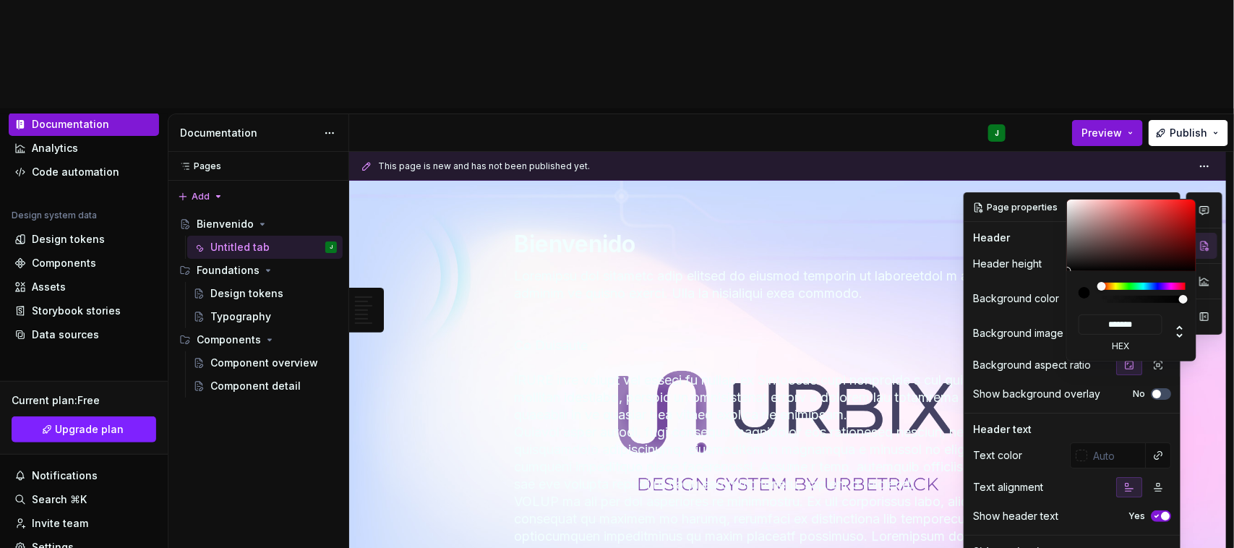
type input "#963636"
type input "*******"
type input "#9B3737"
type input "*******"
click at [1152, 228] on div at bounding box center [1132, 236] width 130 height 72
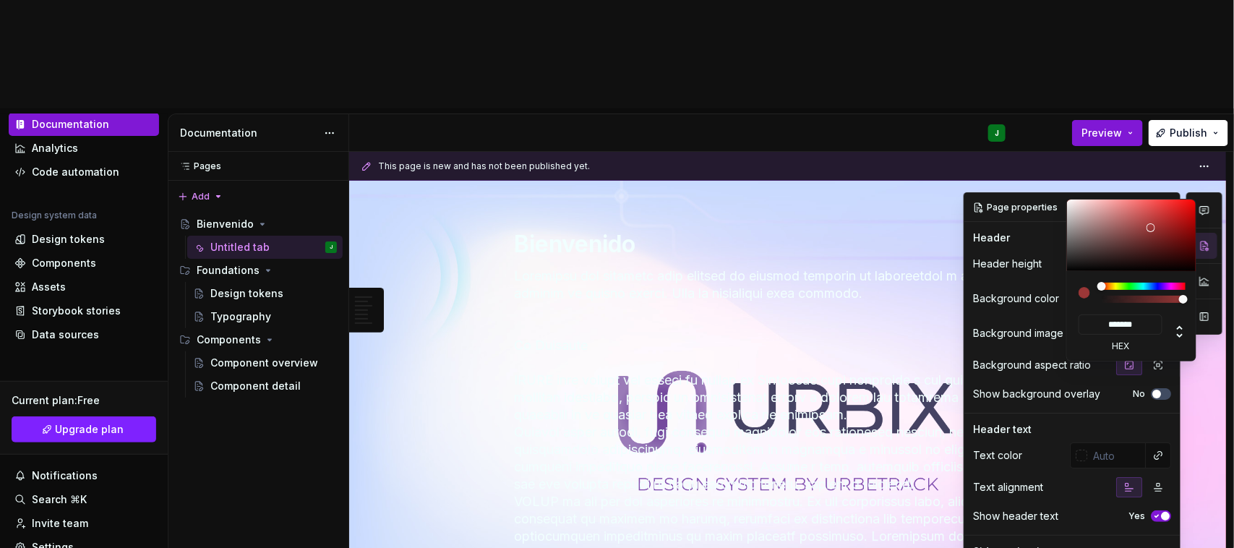
type textarea "*"
type input "#251C1C"
type input "*******"
type input "#221B1B"
type input "*******"
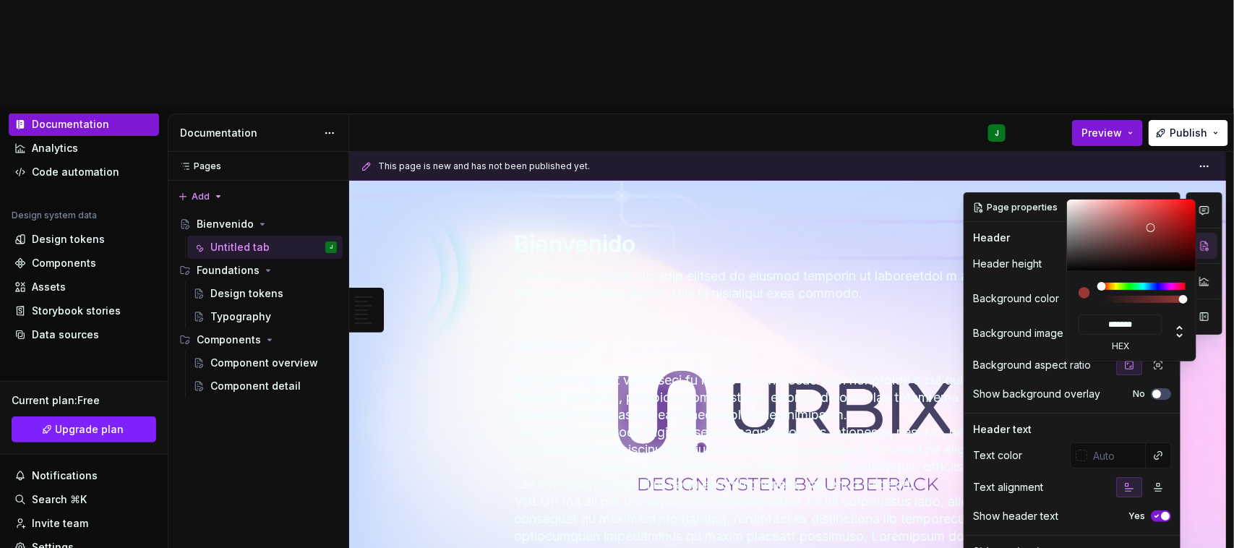
type textarea "*"
type input "#000000"
type input "*******"
type textarea "*"
type input "#3C3C3C"
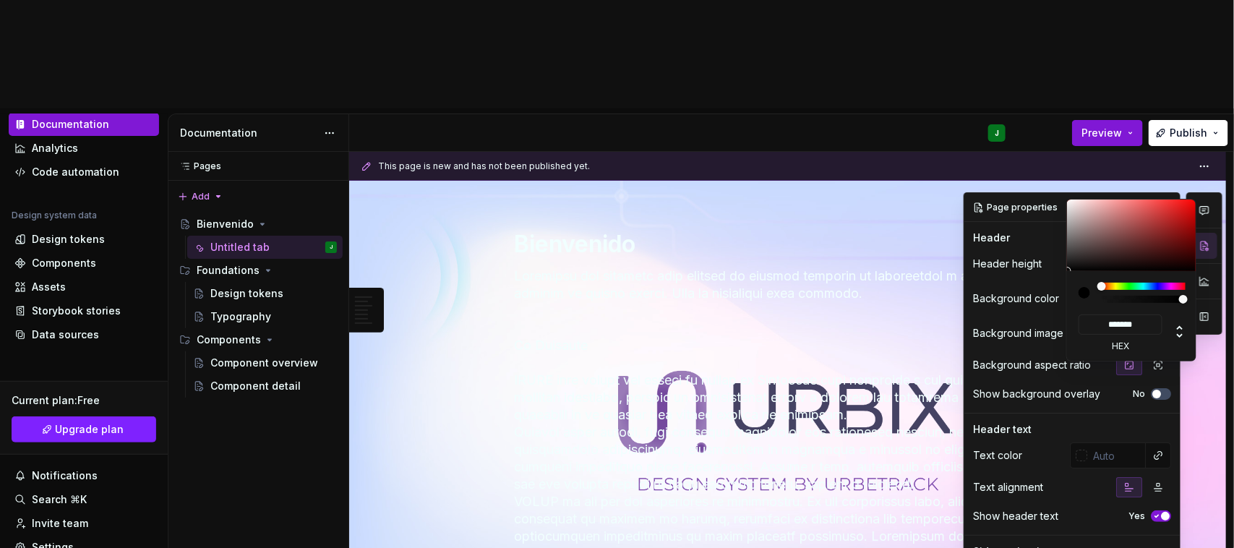
type input "*******"
type input "#606060"
type input "*******"
type input "#7F7F7F"
type input "*******"
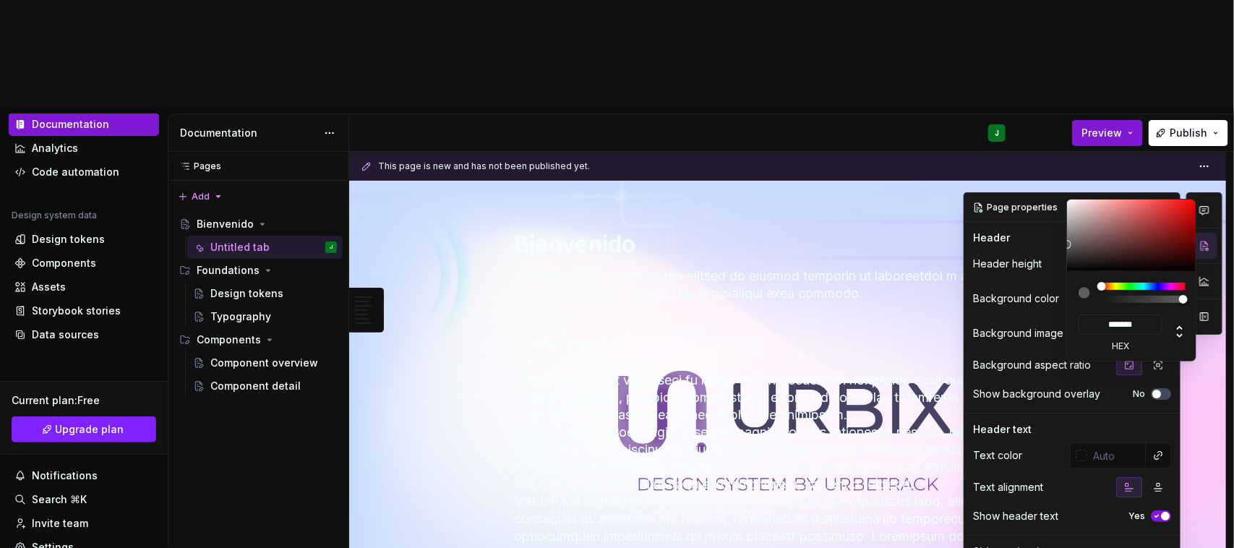
type input "#898989"
type input "*******"
type input "#727272"
type input "*******"
type input "#534949"
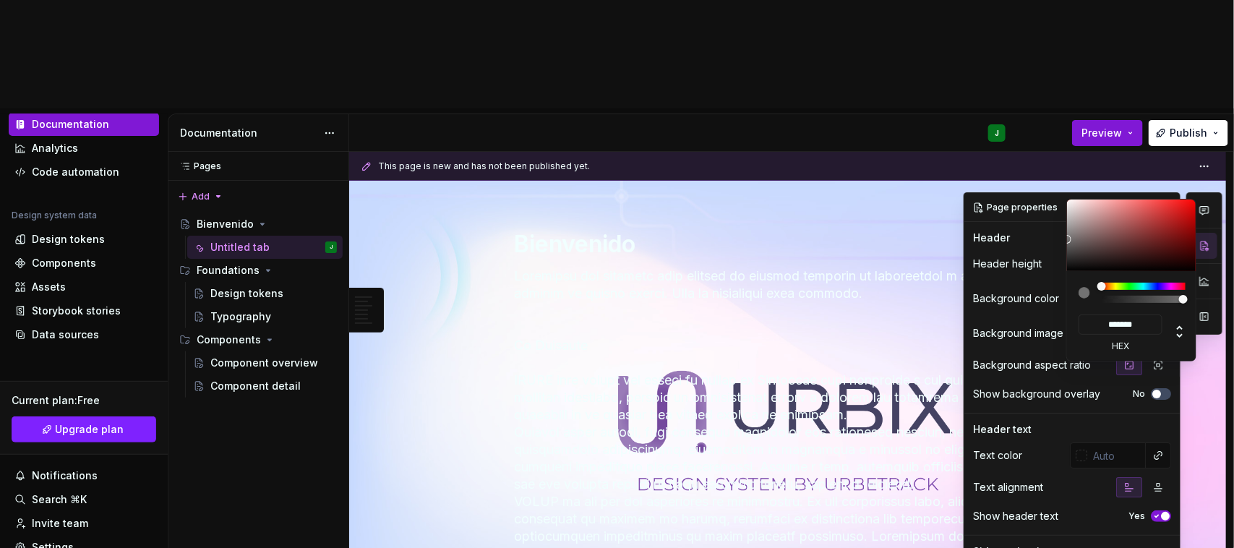
type input "*******"
type input "#492E2E"
type input "*******"
type textarea "*"
type input "#392A2A"
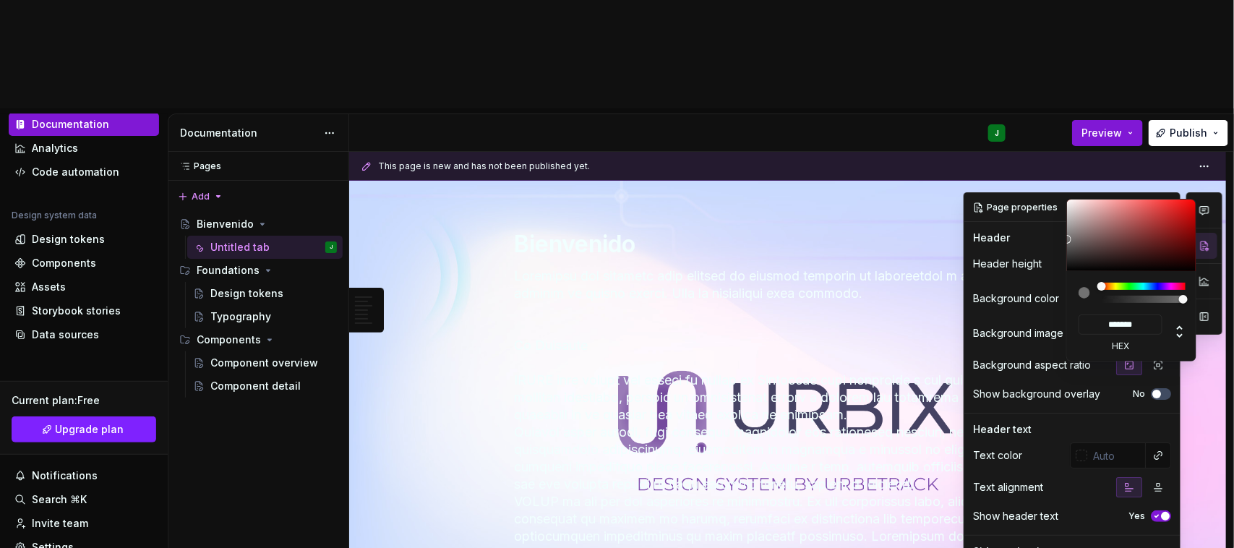
type input "*******"
type input "#2C2525"
type input "*******"
type input "#2C2828"
type input "*******"
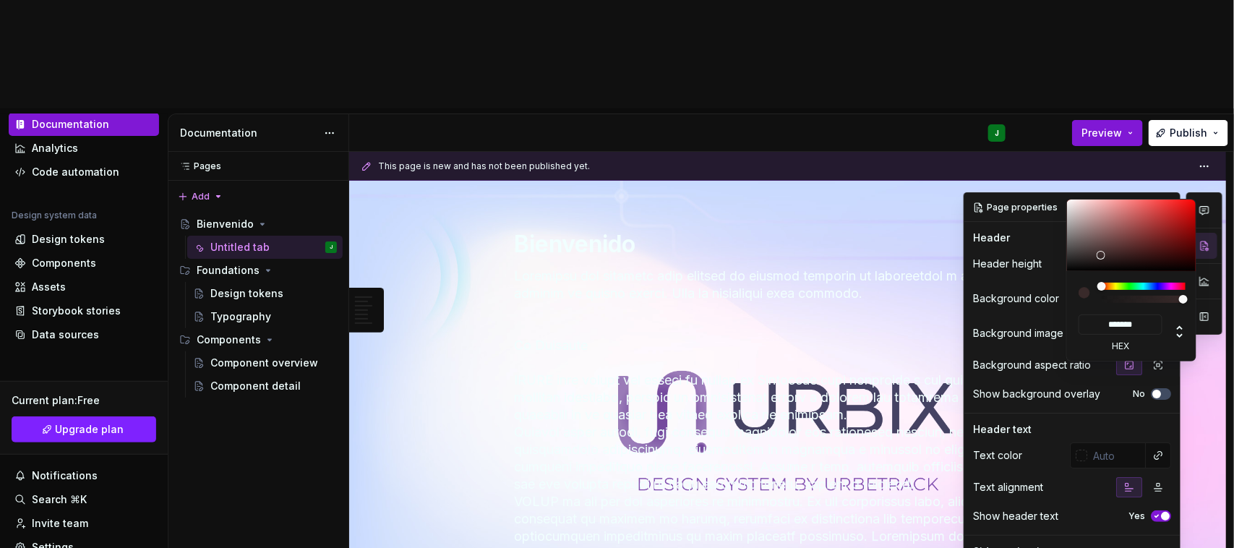
type input "#2C2929"
type input "*******"
type input "#2F2B2B"
type input "*******"
type input "#2F2C2C"
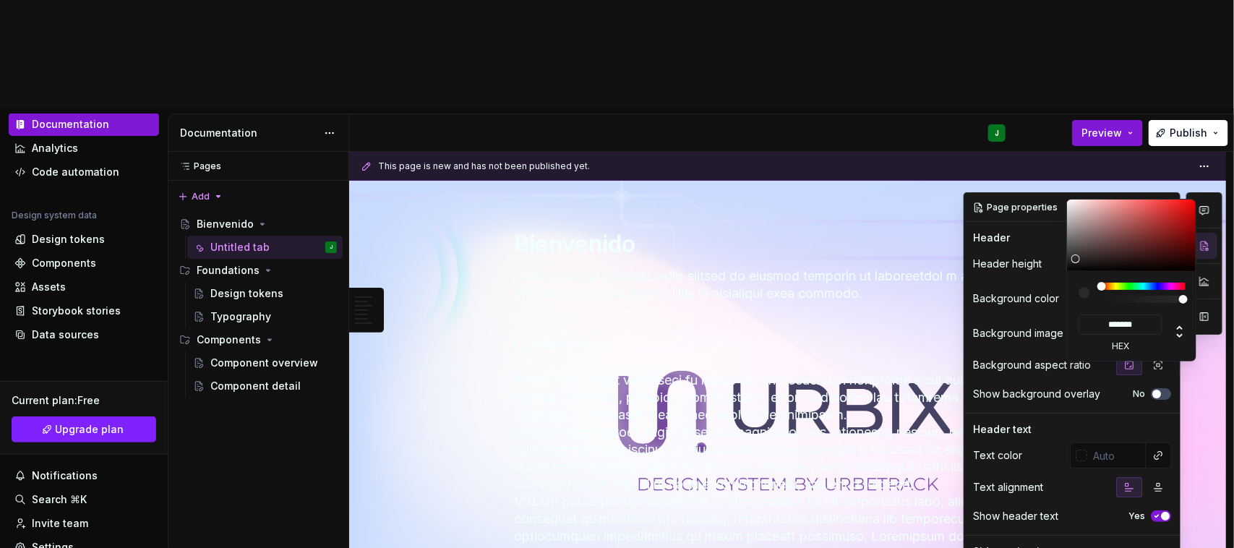
type input "*******"
type textarea "*"
type input "#272626"
type input "*******"
type input "#252424"
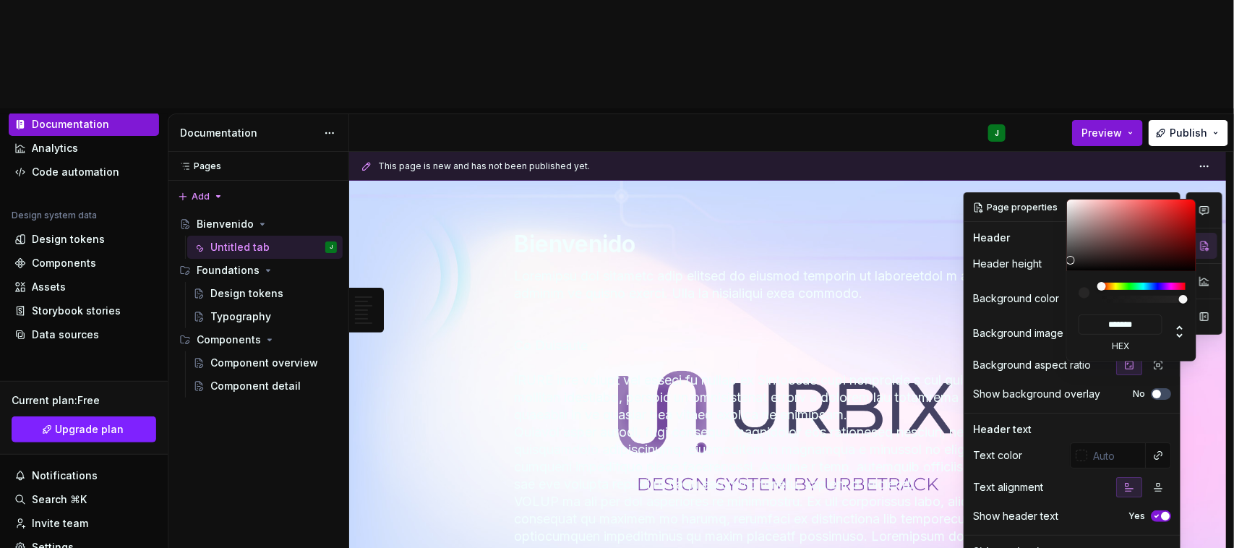
type input "*******"
type input "#222222"
type input "*******"
type input "#1F1F1F"
type input "*******"
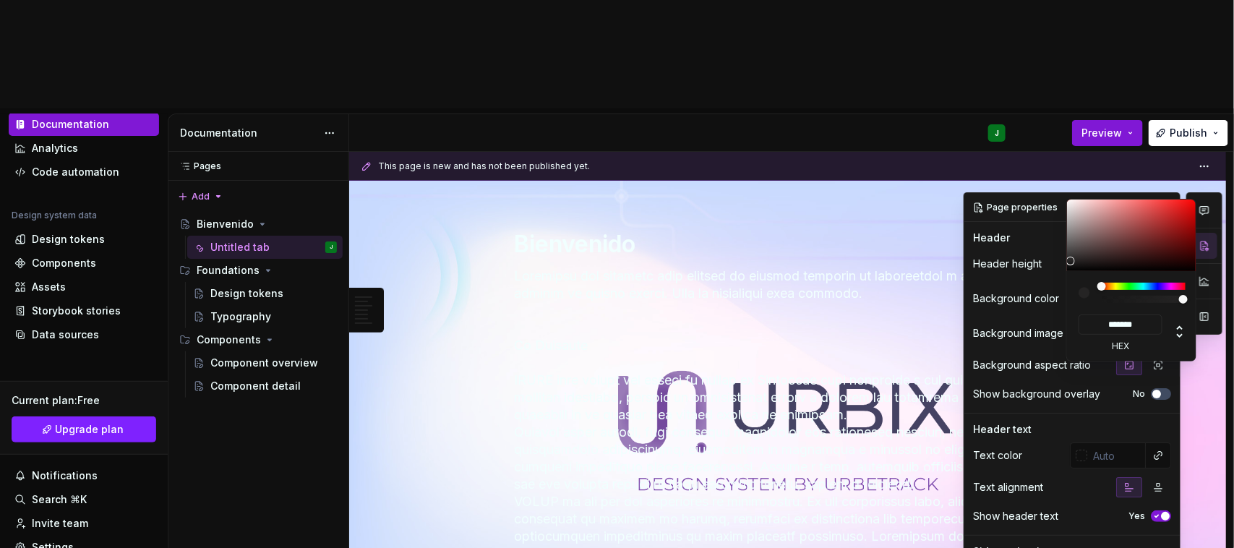
type textarea "*"
type input "#1A1A1A"
type input "*******"
click at [1068, 264] on div at bounding box center [1067, 264] width 9 height 9
click at [830, 218] on html "U Urbix J Home Documentation Analytics Code automation Design system data Desig…" at bounding box center [617, 274] width 1234 height 548
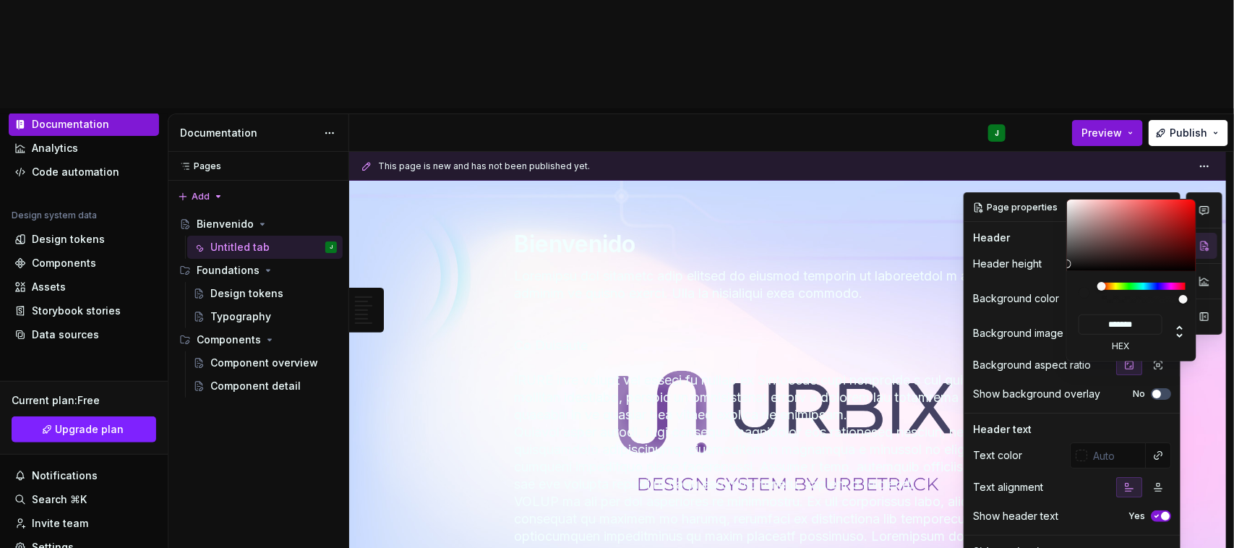
click at [1030, 197] on div "Comments Open comments No comments yet Select ‘Comment’ from the block context …" at bounding box center [1093, 397] width 259 height 411
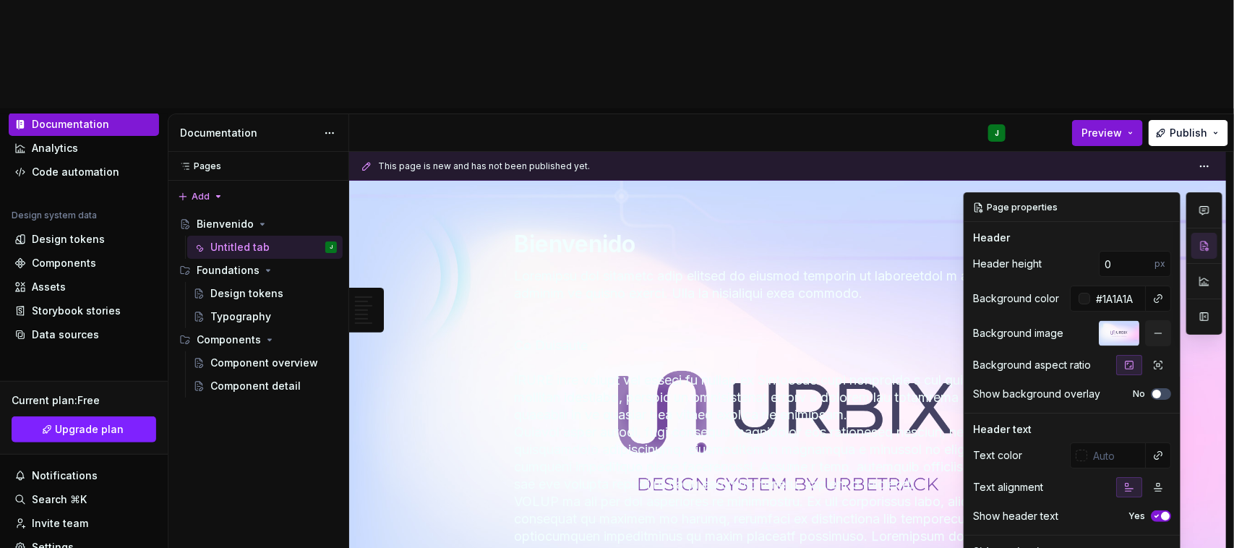
click at [1041, 326] on div "Background image" at bounding box center [1018, 333] width 90 height 14
type textarea "*"
drag, startPoint x: 1101, startPoint y: 158, endPoint x: 1094, endPoint y: 159, distance: 7.4
click at [1099, 251] on input "0" at bounding box center [1127, 264] width 56 height 26
click at [1136, 251] on input "1" at bounding box center [1127, 264] width 56 height 26
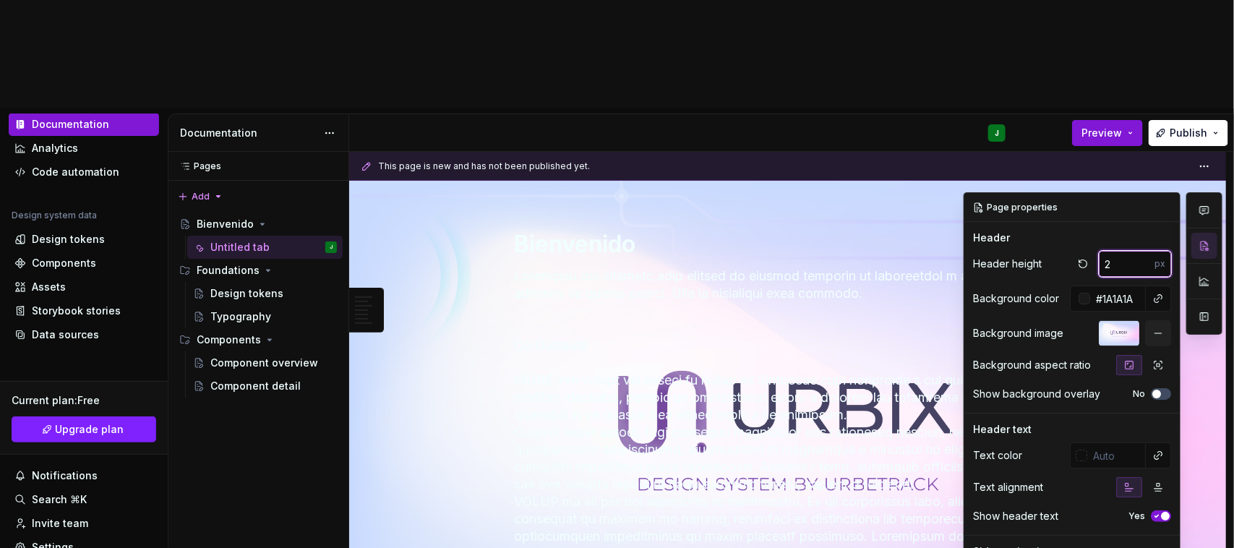
type input "2"
click at [1136, 251] on input "2" at bounding box center [1127, 264] width 56 height 26
click at [1023, 251] on div "Header height 2 px Background color #1A1A1A Background image Background aspect …" at bounding box center [1072, 332] width 198 height 162
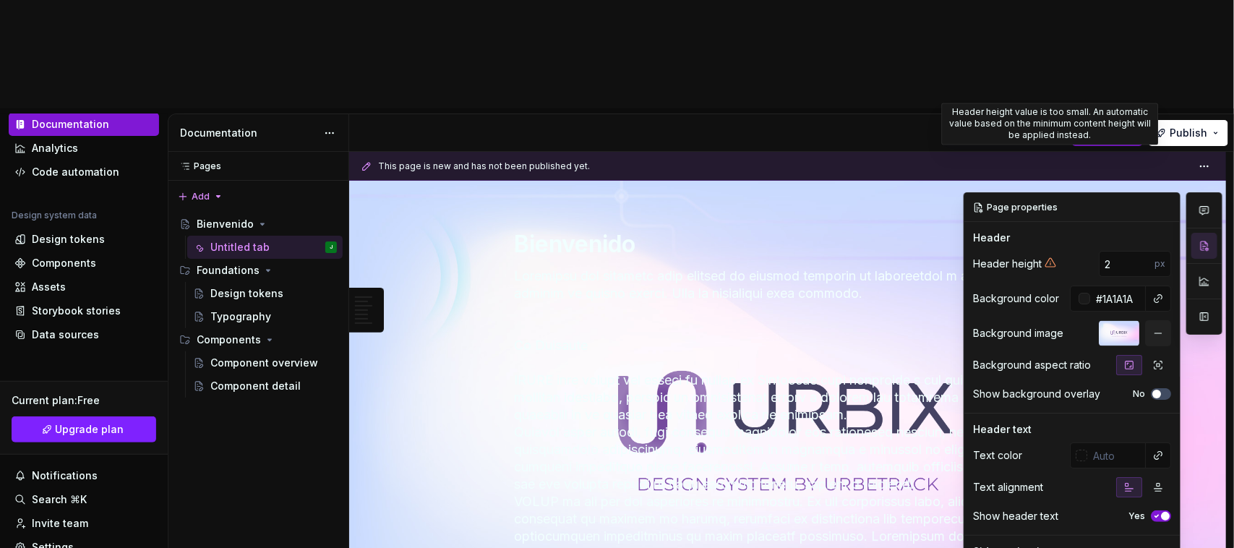
type textarea "*"
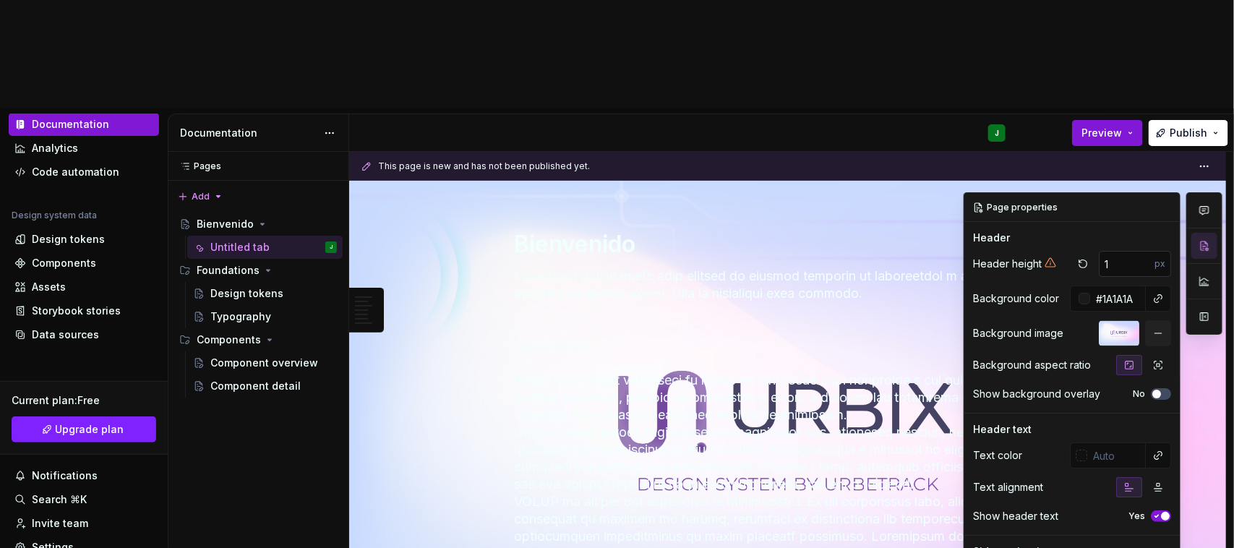
click at [1135, 251] on input "1" at bounding box center [1127, 264] width 56 height 26
type input "0"
click at [1135, 251] on input "0" at bounding box center [1127, 264] width 56 height 26
click at [1025, 251] on div "Header height 0 px Background color #1A1A1A Background image Background aspect …" at bounding box center [1072, 332] width 198 height 162
click at [1153, 359] on icon "button" at bounding box center [1159, 365] width 12 height 12
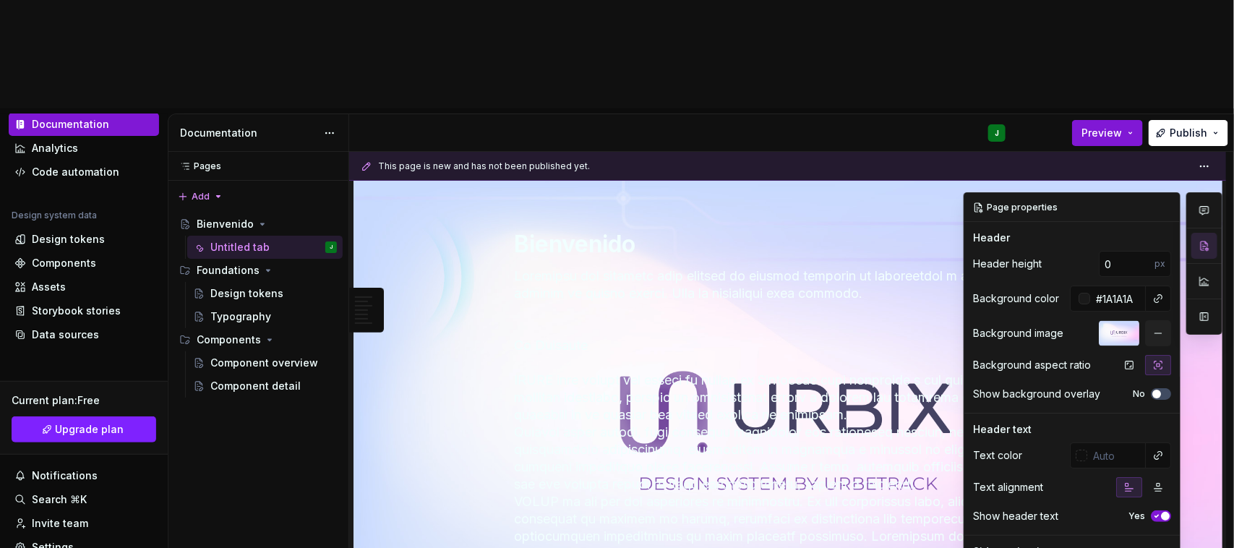
click at [1059, 358] on div "Background aspect ratio" at bounding box center [1032, 365] width 118 height 14
click at [1151, 390] on icon "button" at bounding box center [1157, 394] width 12 height 9
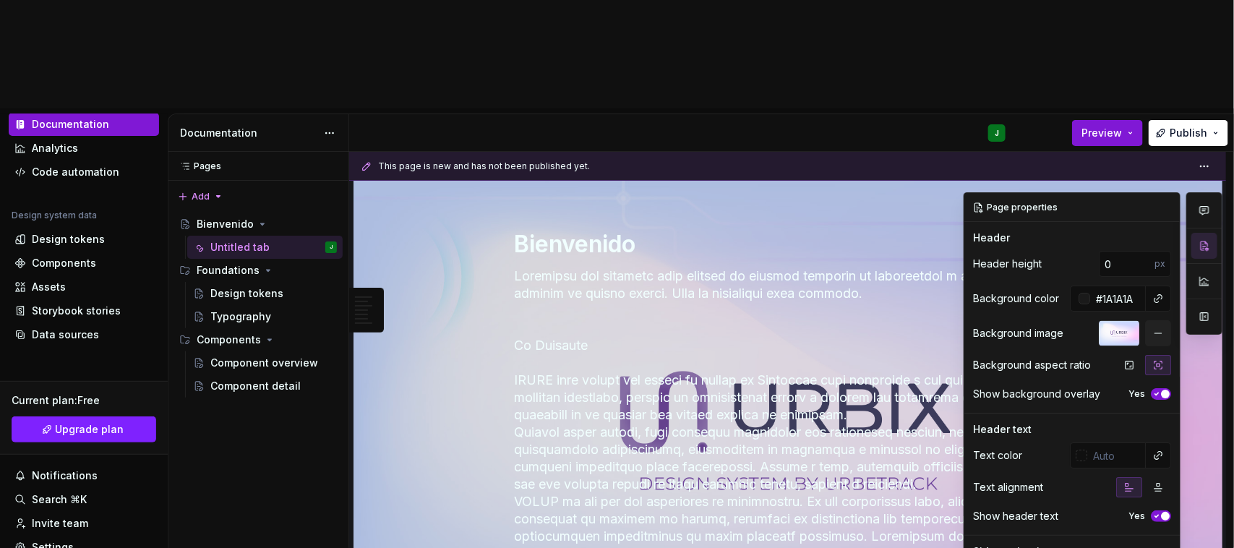
click at [1064, 273] on div "Header height 0 px Background color #1A1A1A Background image Background aspect …" at bounding box center [1072, 332] width 198 height 162
click at [1124, 359] on icon "button" at bounding box center [1130, 365] width 12 height 12
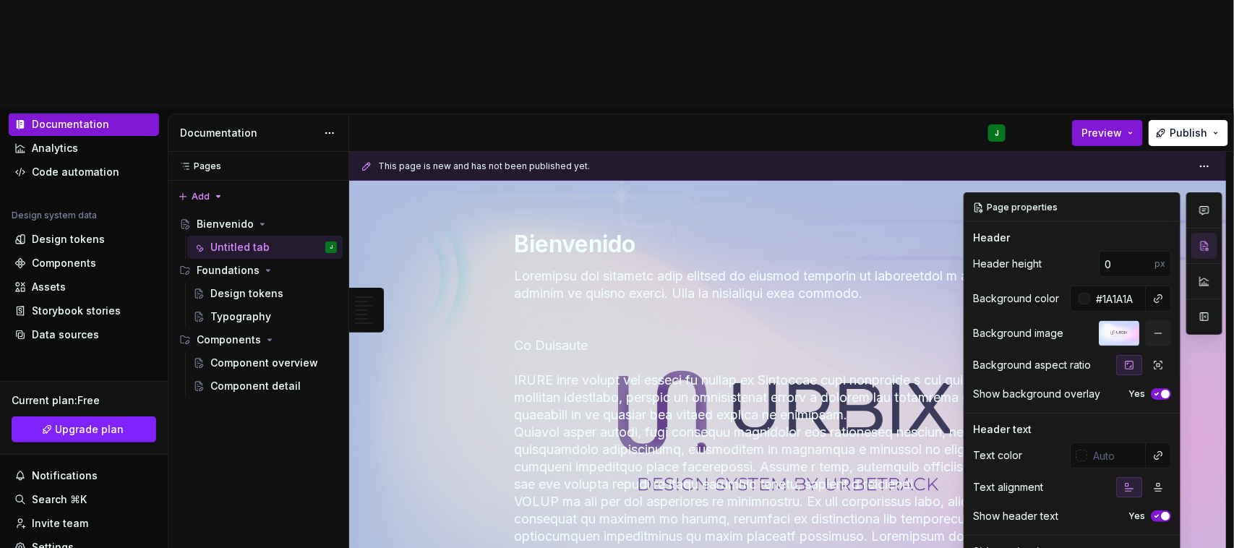
click at [1031, 384] on div "Show background overlay Yes" at bounding box center [1072, 394] width 198 height 20
click at [1151, 390] on icon "button" at bounding box center [1157, 394] width 12 height 9
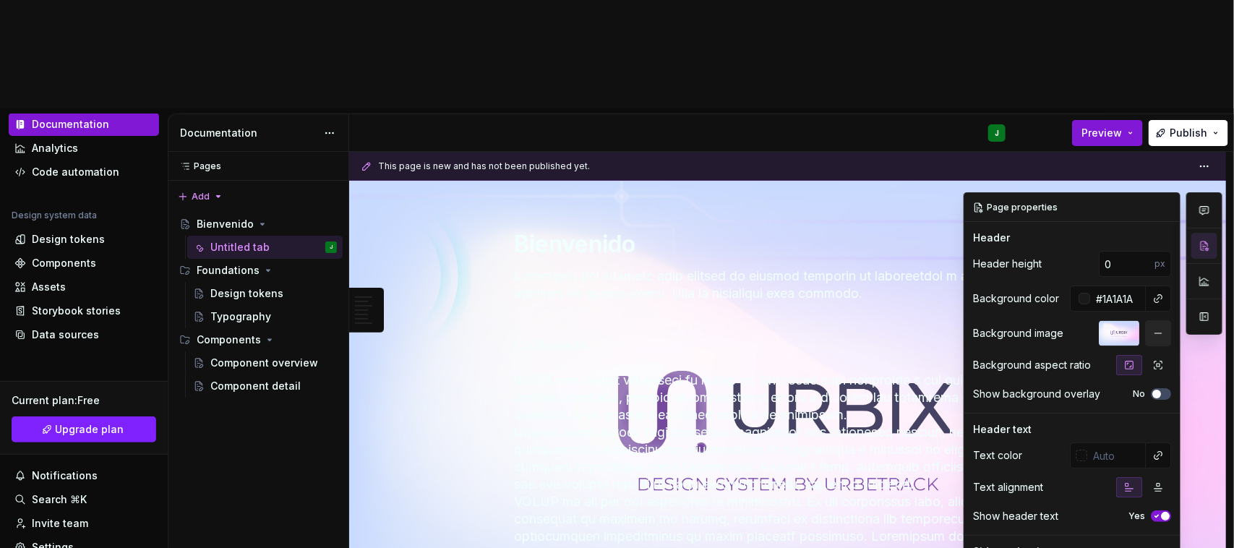
click at [1151, 320] on button "button" at bounding box center [1158, 333] width 26 height 26
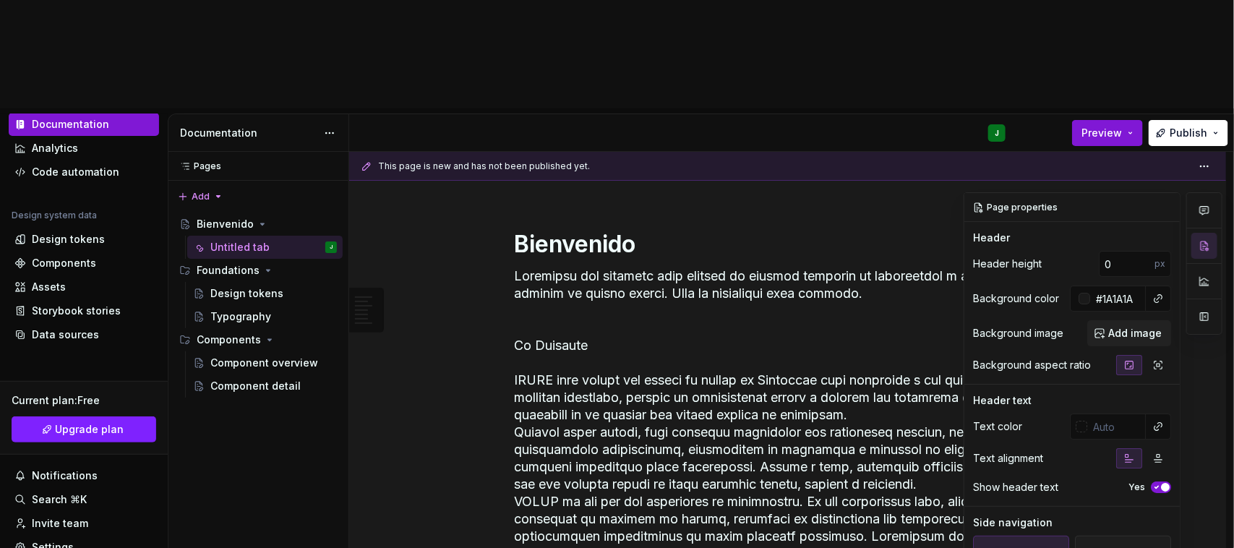
type textarea "*"
click at [1076, 421] on div at bounding box center [1082, 427] width 12 height 12
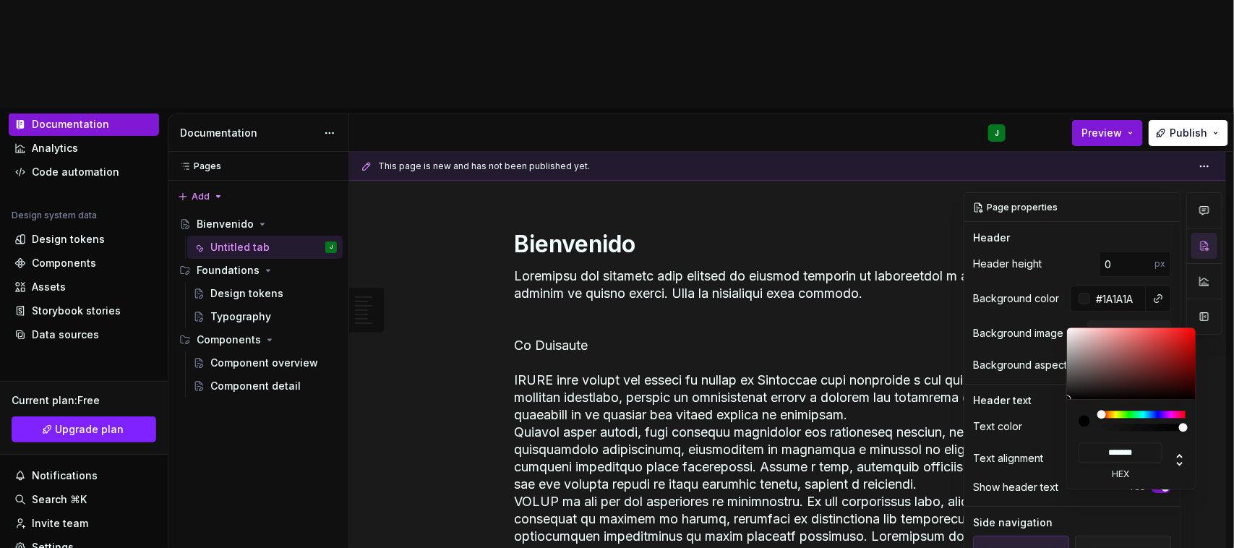
type input "#000000"
click at [1166, 416] on div at bounding box center [1144, 414] width 84 height 7
type textarea "*"
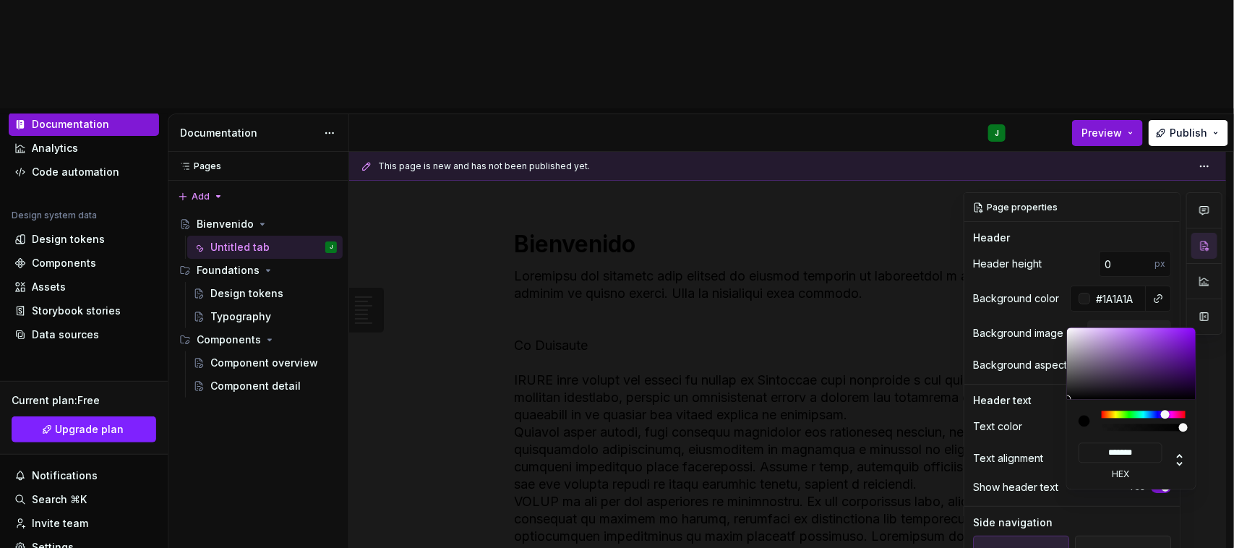
click at [1152, 331] on div at bounding box center [1132, 364] width 130 height 72
type input "#AB56F4"
type input "*******"
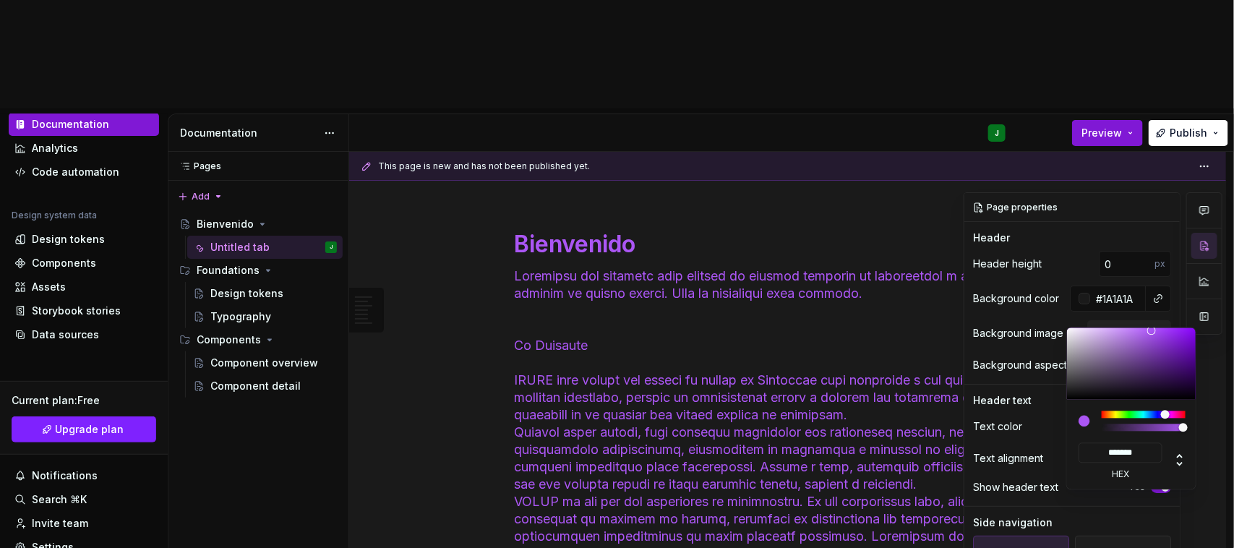
type textarea "*"
type input "#B373EA"
type input "*******"
click at [1134, 334] on div at bounding box center [1132, 364] width 130 height 72
type textarea "*"
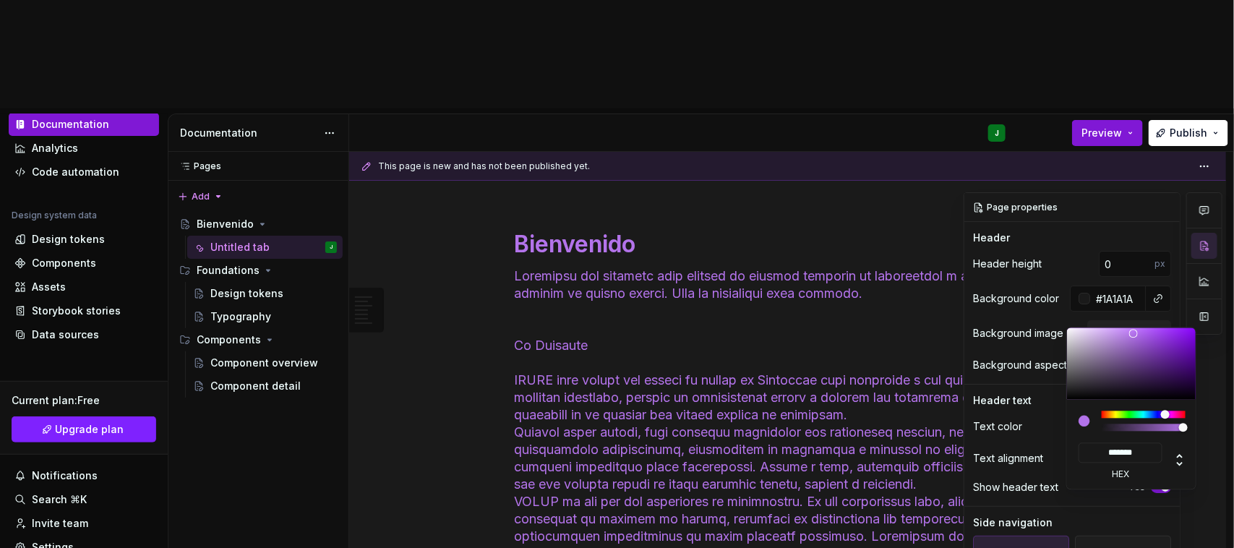
type input "#B676EC"
type input "*******"
type textarea "*"
type input "#B878EF"
type input "*******"
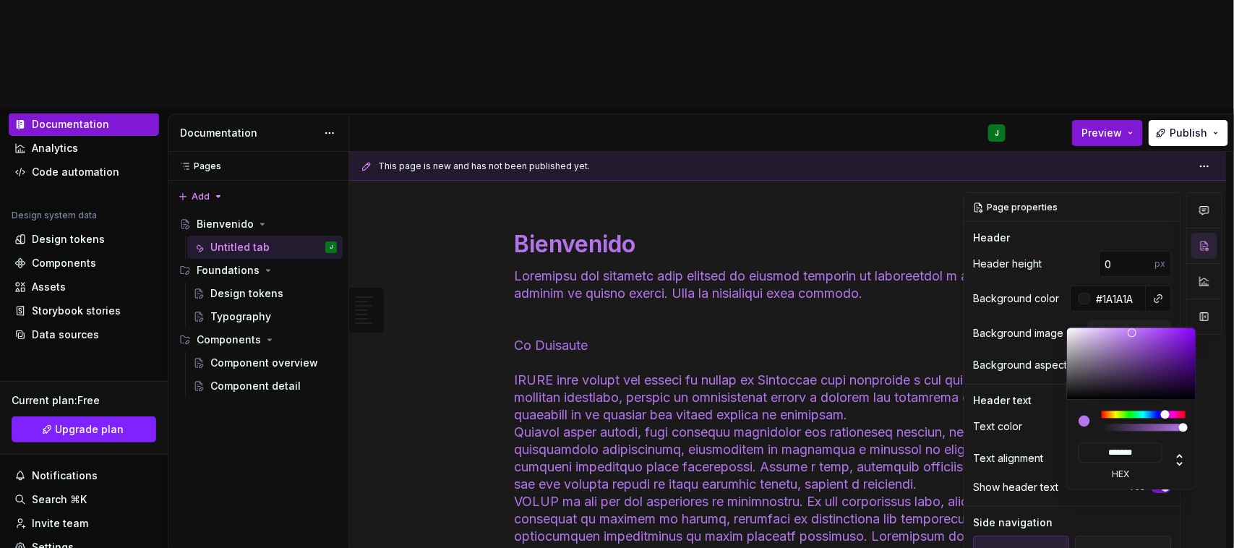
type input "#BA7CEF"
type input "*******"
type input "#BE80F4"
type input "*******"
type input "#BF81F4"
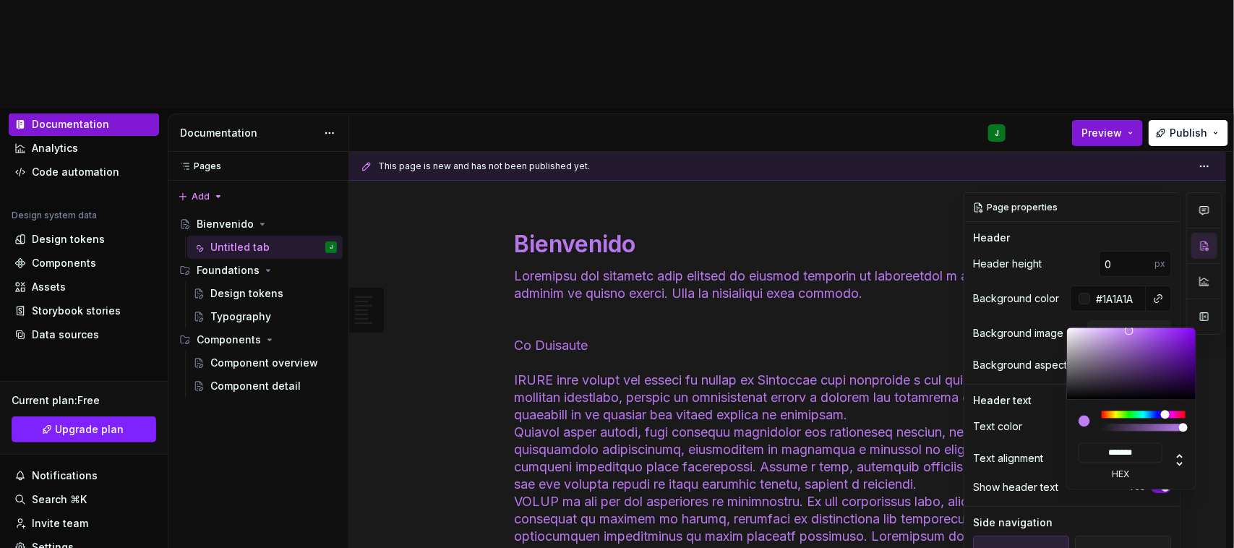
type input "*******"
type input "#C183F7"
type input "*******"
type textarea "*"
type input "#D099FF"
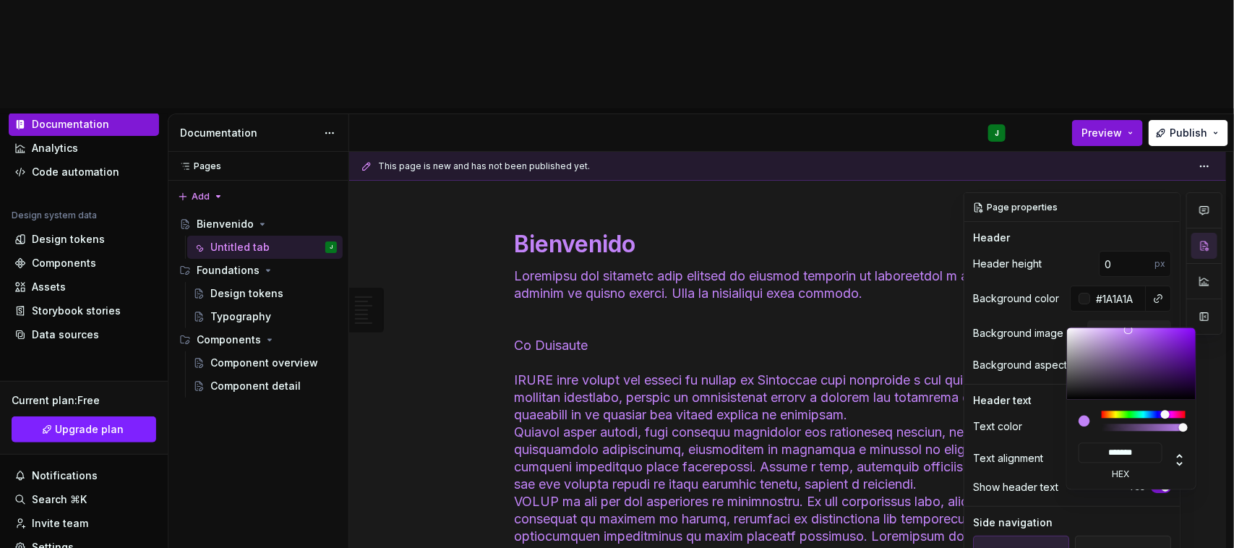
type input "*******"
type input "#D19BFF"
type input "*******"
type textarea "*"
type input "#D4A0FF"
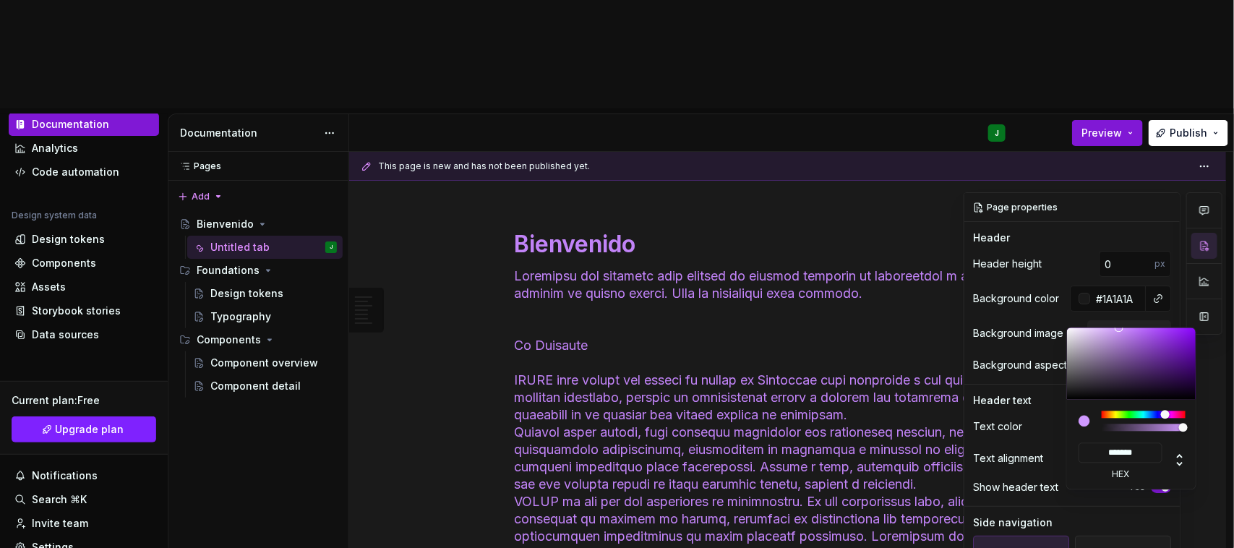
type input "*******"
type input "#D9AAFF"
type input "*******"
type input "#DBAFFF"
type input "*******"
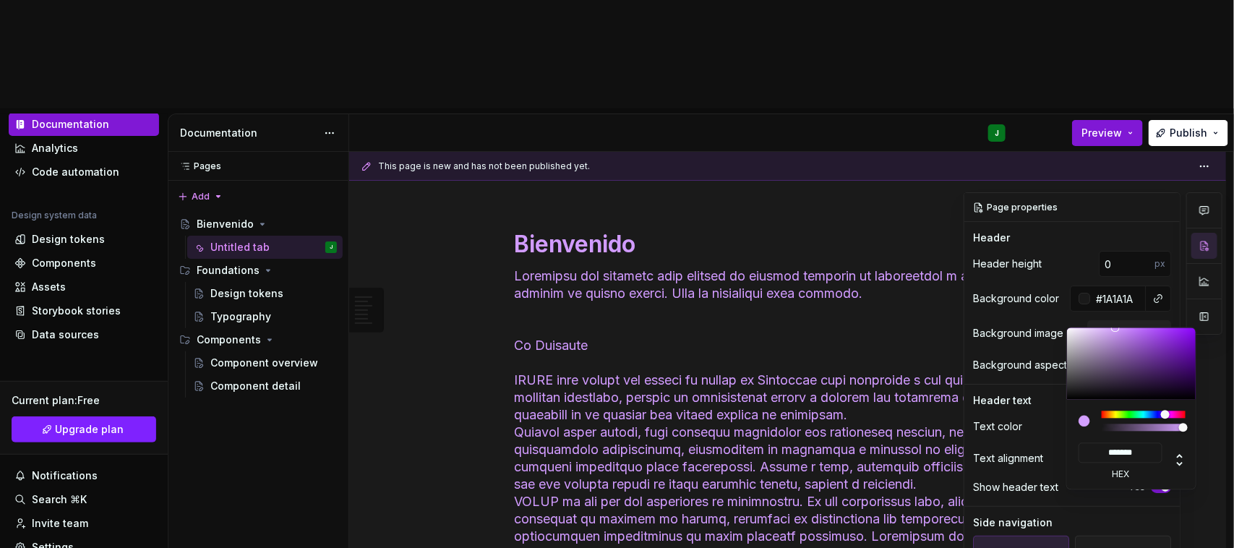
drag, startPoint x: 1132, startPoint y: 333, endPoint x: 1108, endPoint y: 328, distance: 24.6
click at [1111, 328] on div at bounding box center [1115, 328] width 9 height 9
type textarea "*"
type input "#706976"
type input "*******"
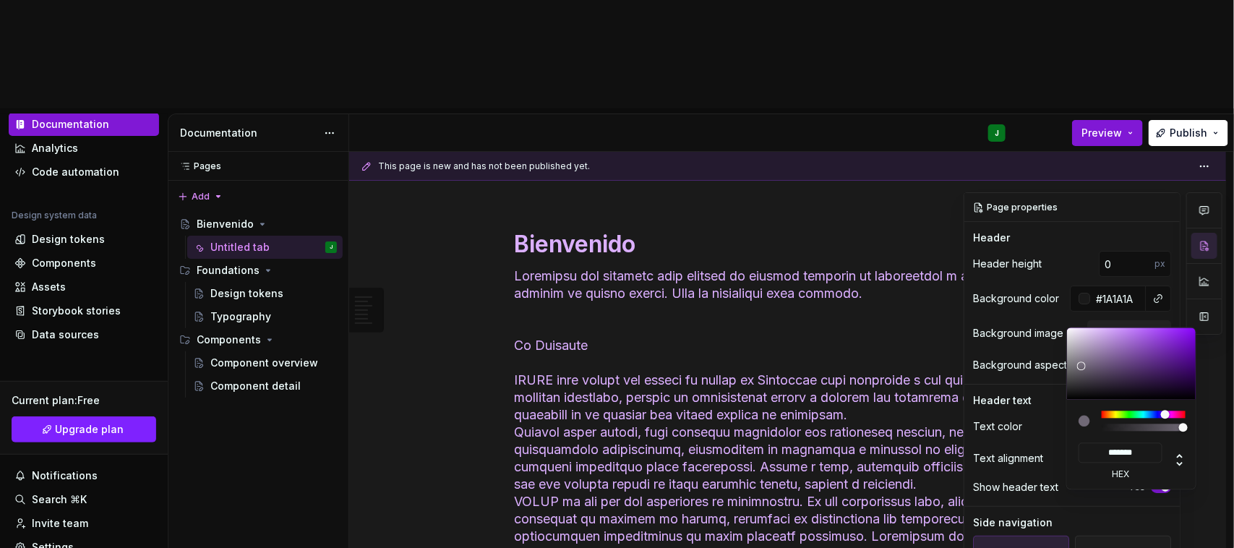
type input "#8D8792"
type input "*******"
type textarea "*"
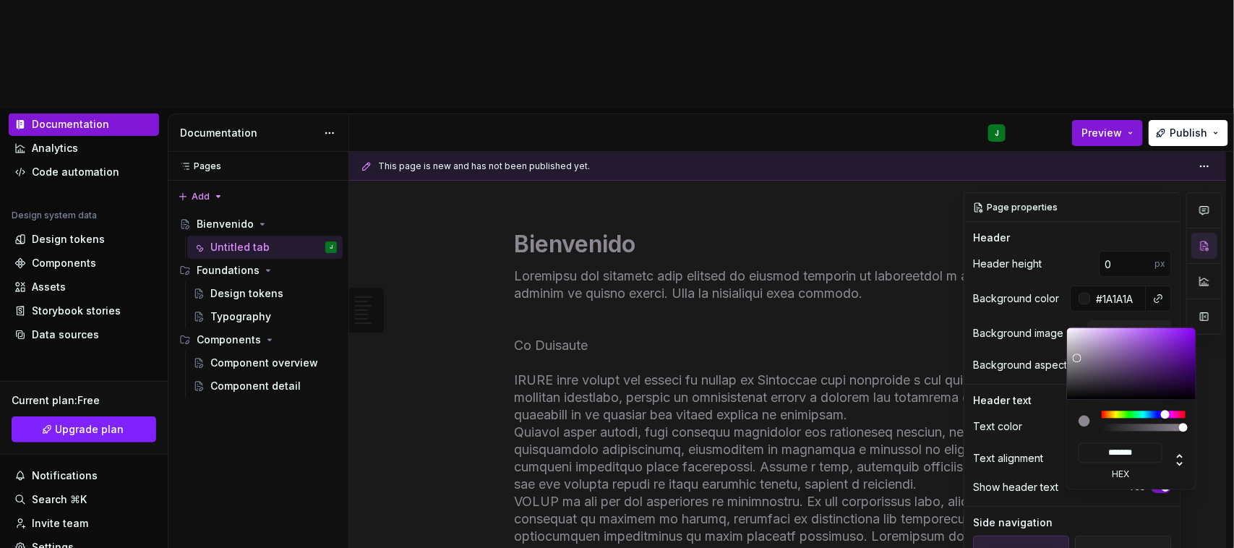
type input "#A7A4A9"
type input "*******"
type textarea "*"
type input "#AAA6AC"
type input "*******"
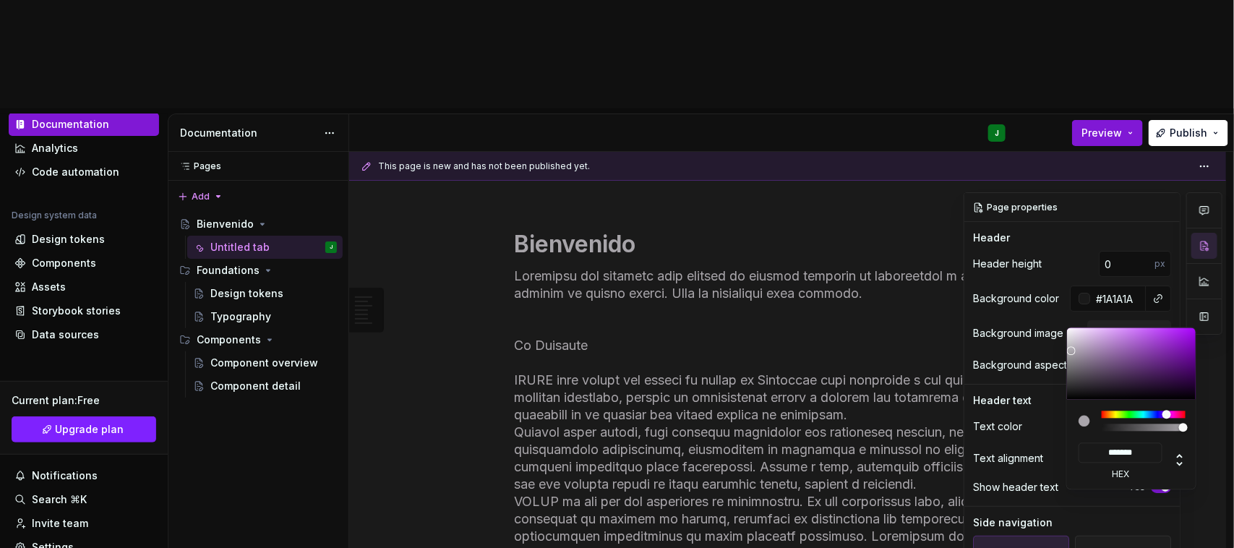
type input "#AAA5AC"
type input "*******"
type input "#ACA6AE"
type input "*******"
type input "#B4ABB6"
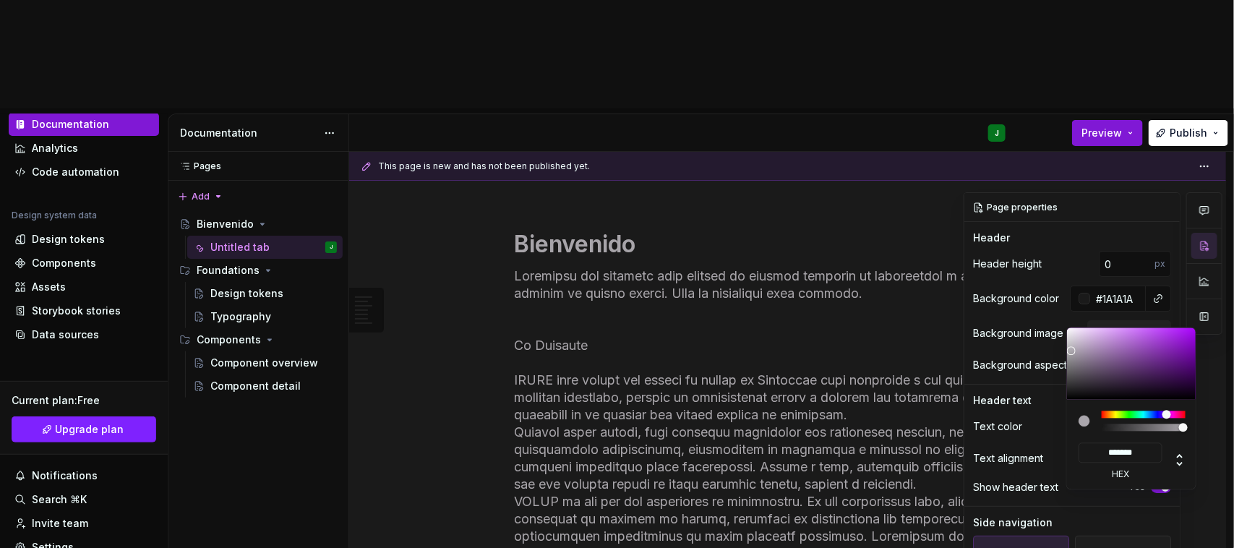
type input "*******"
type textarea "*"
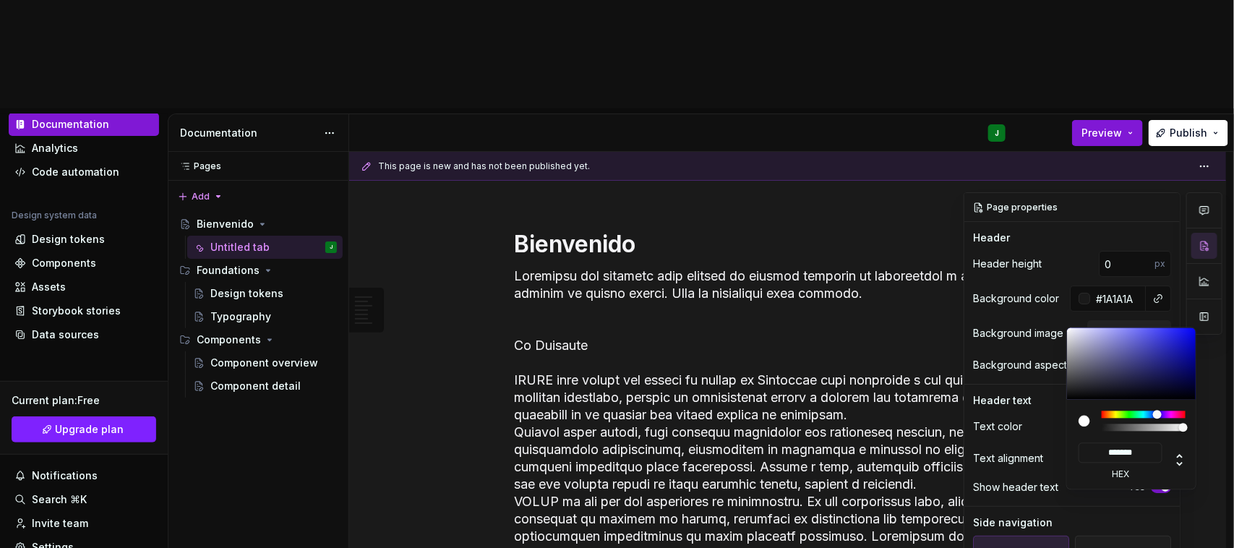
click at [1003, 265] on div "Comments Open comments No comments yet Select ‘Comment’ from the block context …" at bounding box center [1093, 397] width 259 height 411
click at [1048, 309] on div "Comments Open comments No comments yet Select ‘Comment’ from the block context …" at bounding box center [1093, 397] width 259 height 411
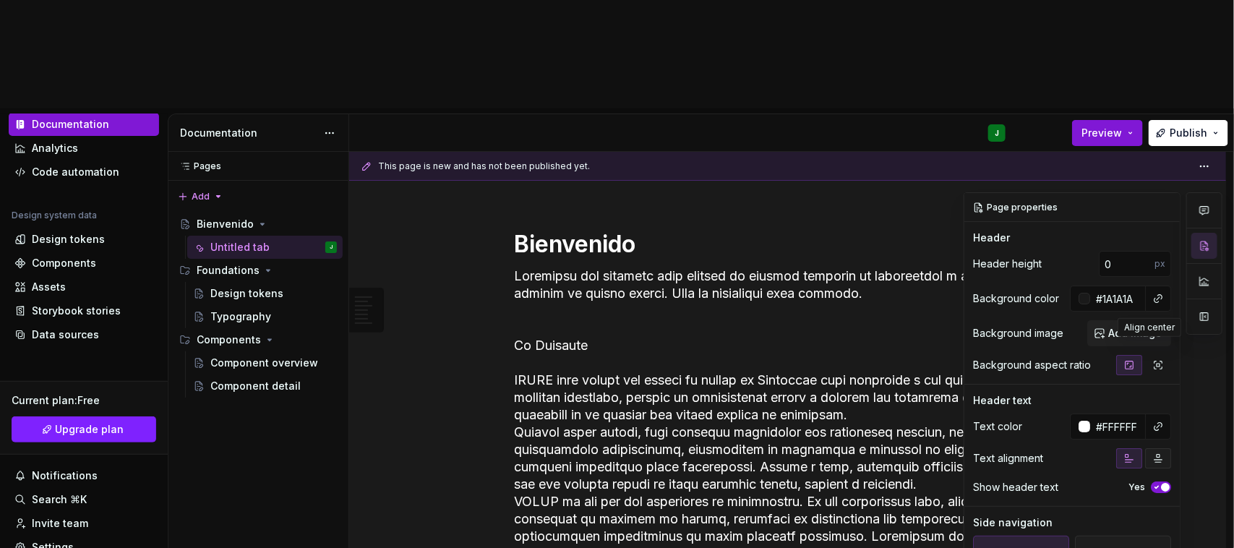
click at [1153, 453] on icon "button" at bounding box center [1159, 459] width 12 height 12
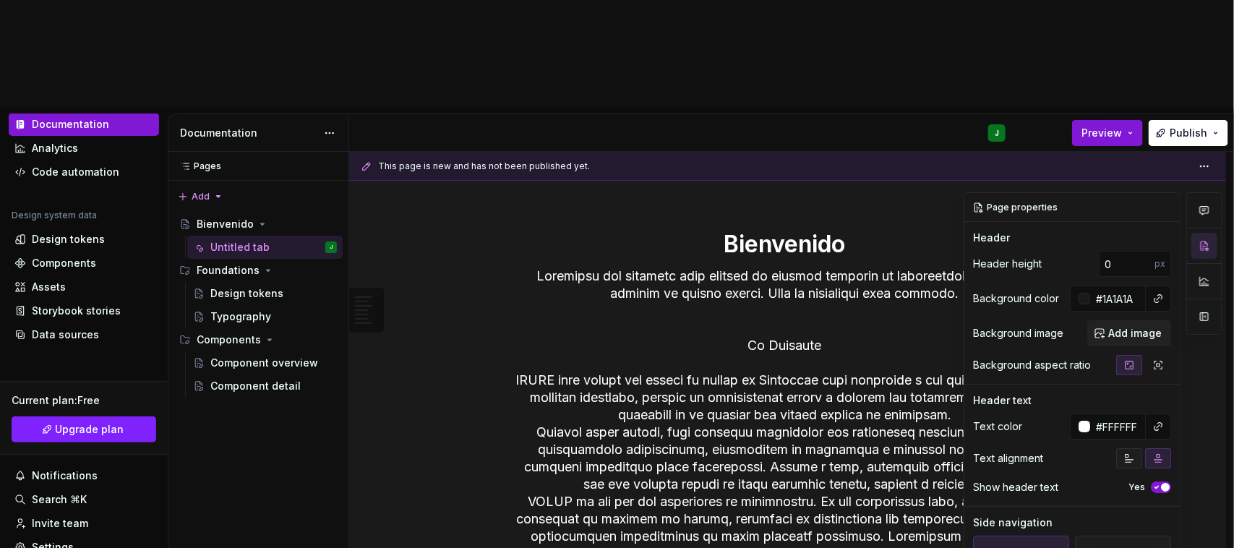
click at [1129, 448] on button "button" at bounding box center [1129, 458] width 26 height 20
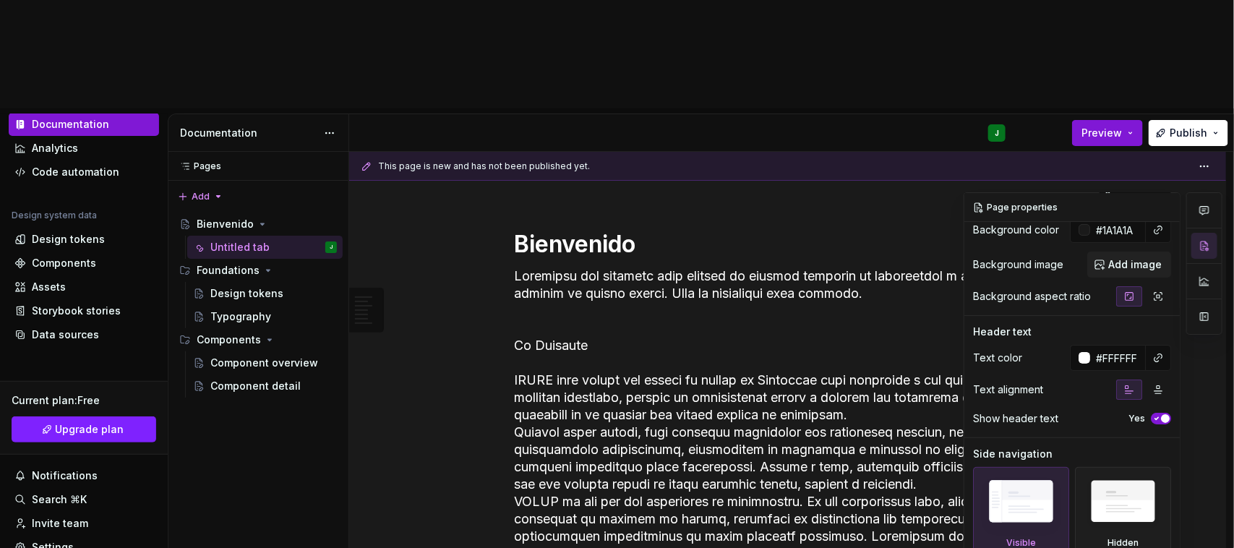
scroll to position [90, 0]
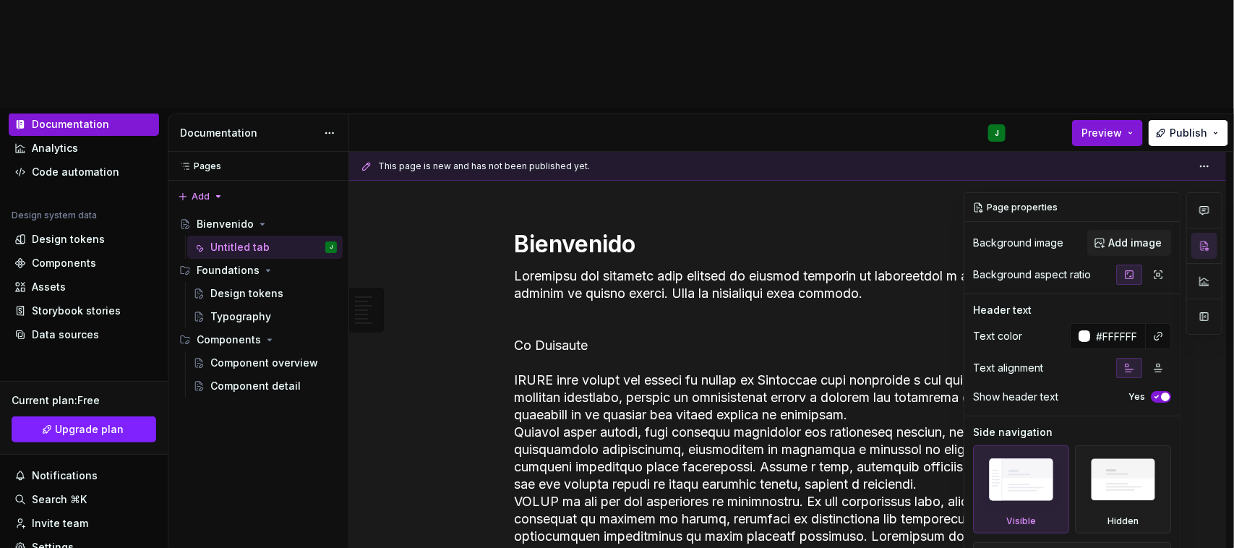
click at [1161, 393] on span "button" at bounding box center [1165, 397] width 9 height 9
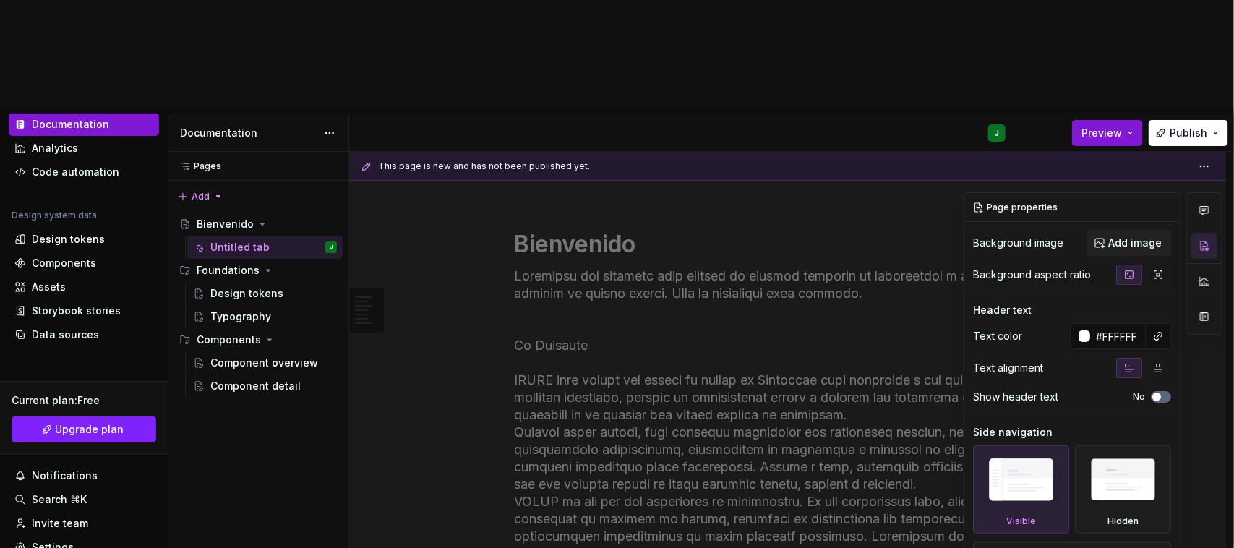
click at [1154, 391] on button "No" at bounding box center [1161, 397] width 20 height 12
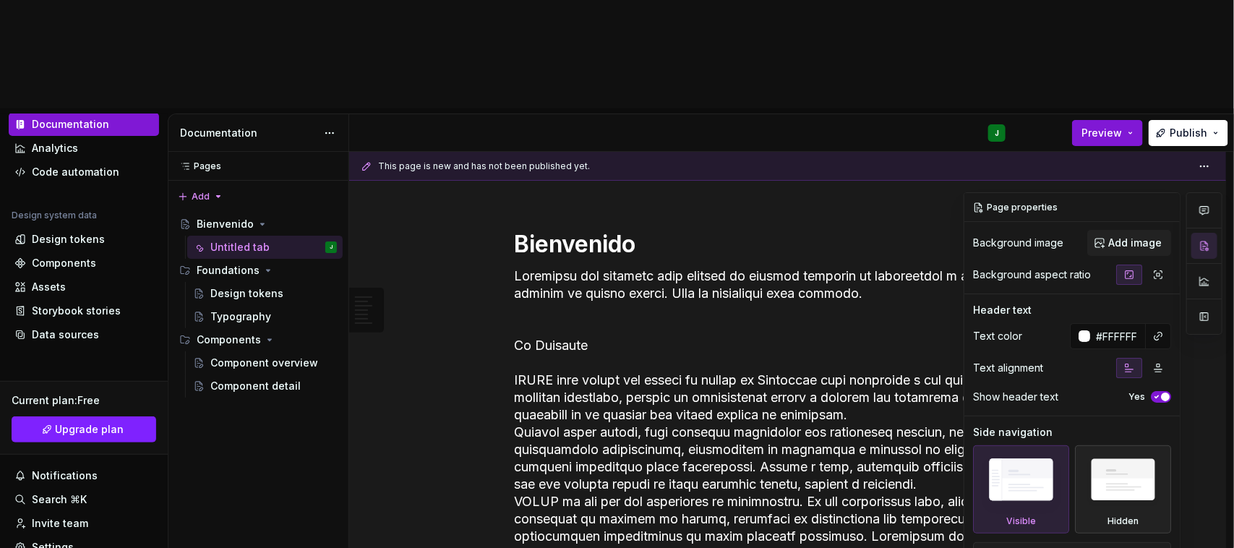
click at [1104, 452] on img at bounding box center [1123, 484] width 83 height 64
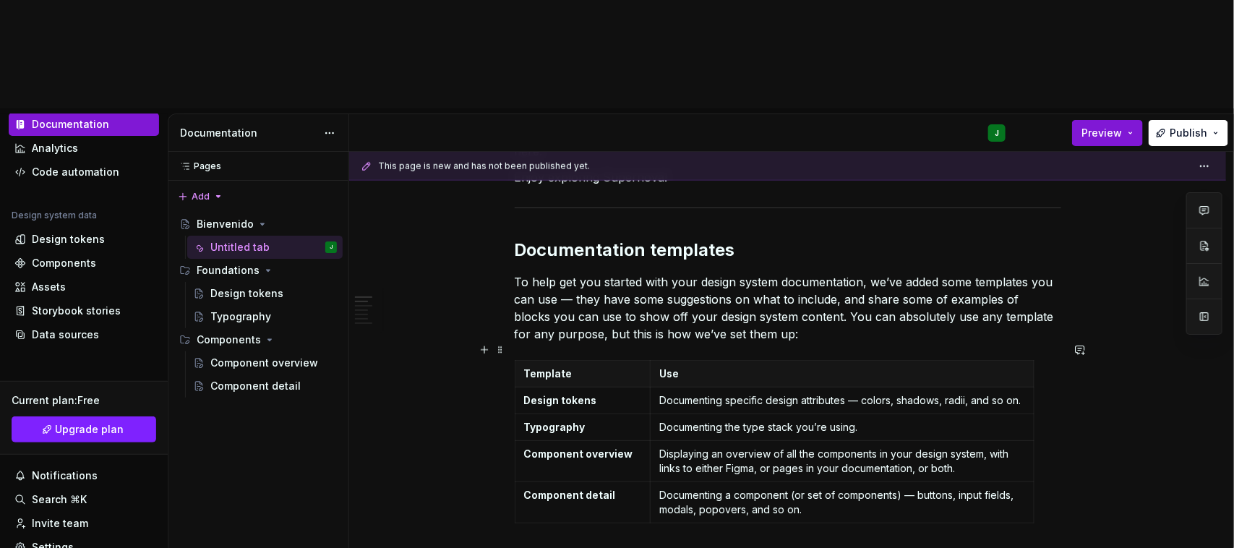
scroll to position [0, 0]
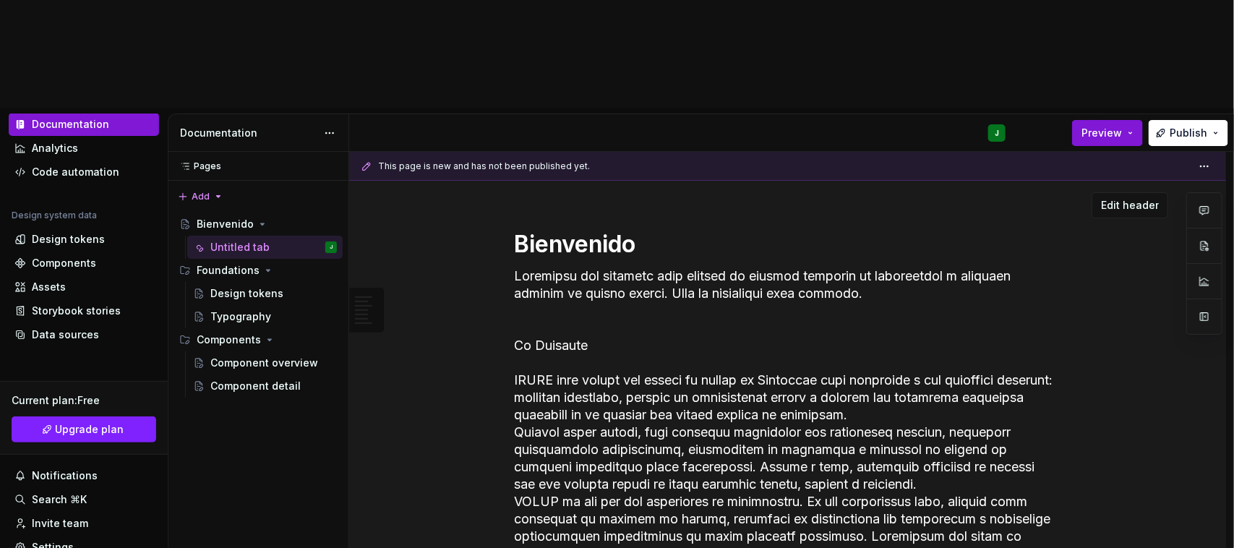
click at [1146, 181] on div "Bienvenido" at bounding box center [787, 425] width 761 height 489
click at [1137, 198] on span "Edit header" at bounding box center [1130, 205] width 58 height 14
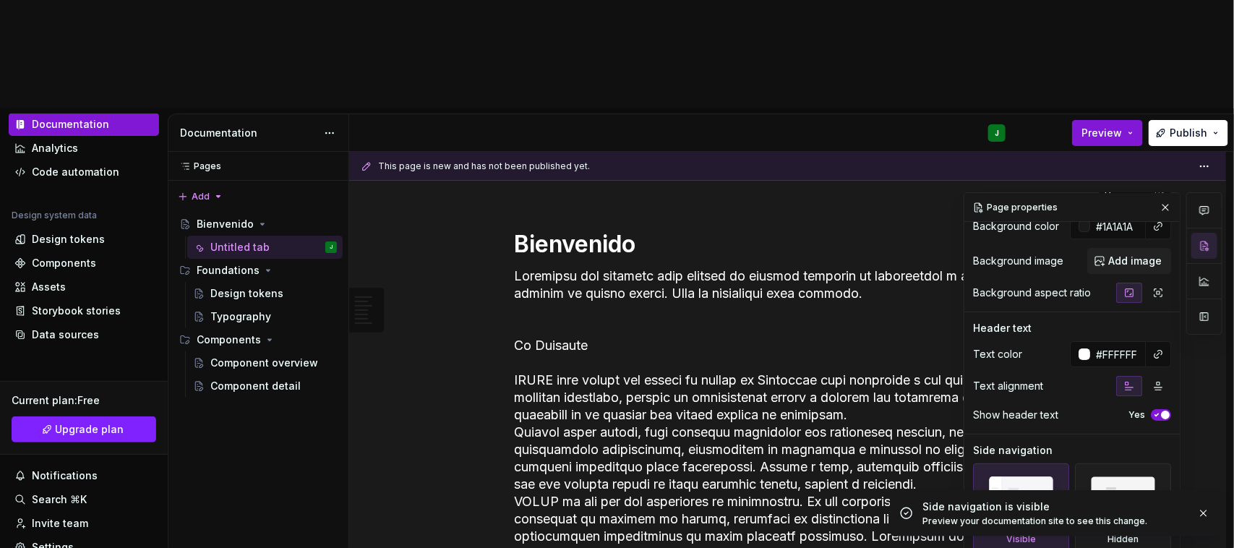
scroll to position [90, 0]
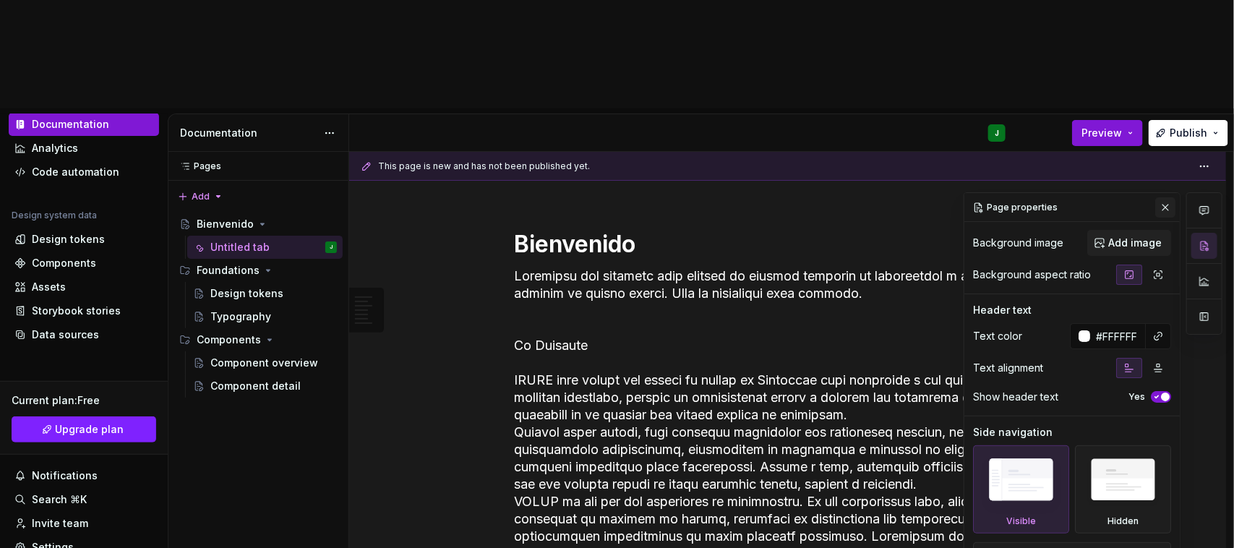
click at [1155, 197] on button "button" at bounding box center [1165, 207] width 20 height 20
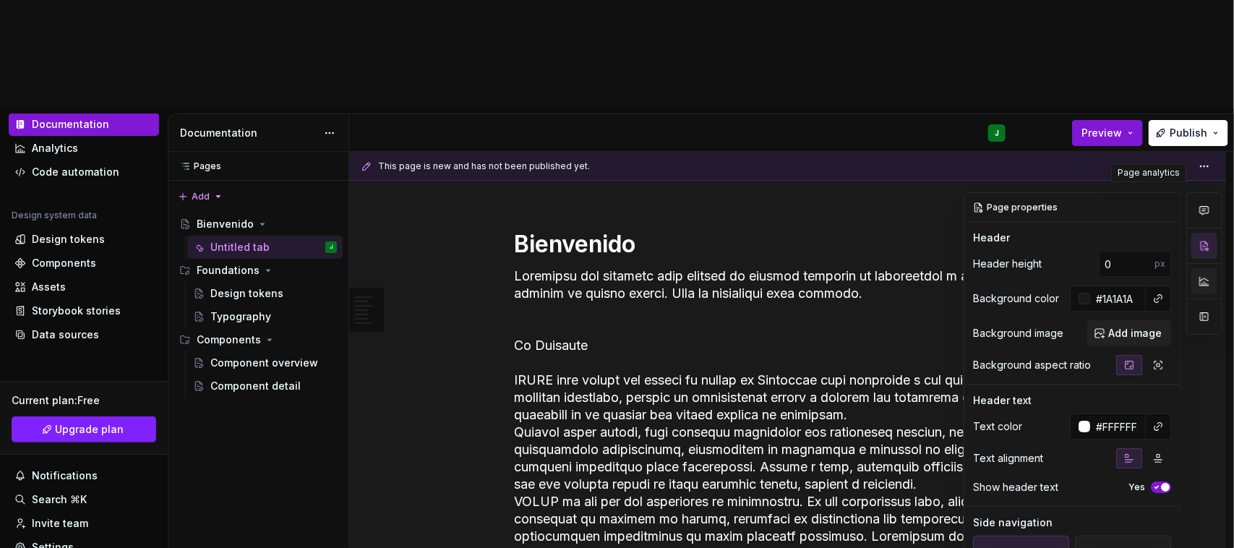
click at [1206, 268] on button "button" at bounding box center [1205, 281] width 26 height 26
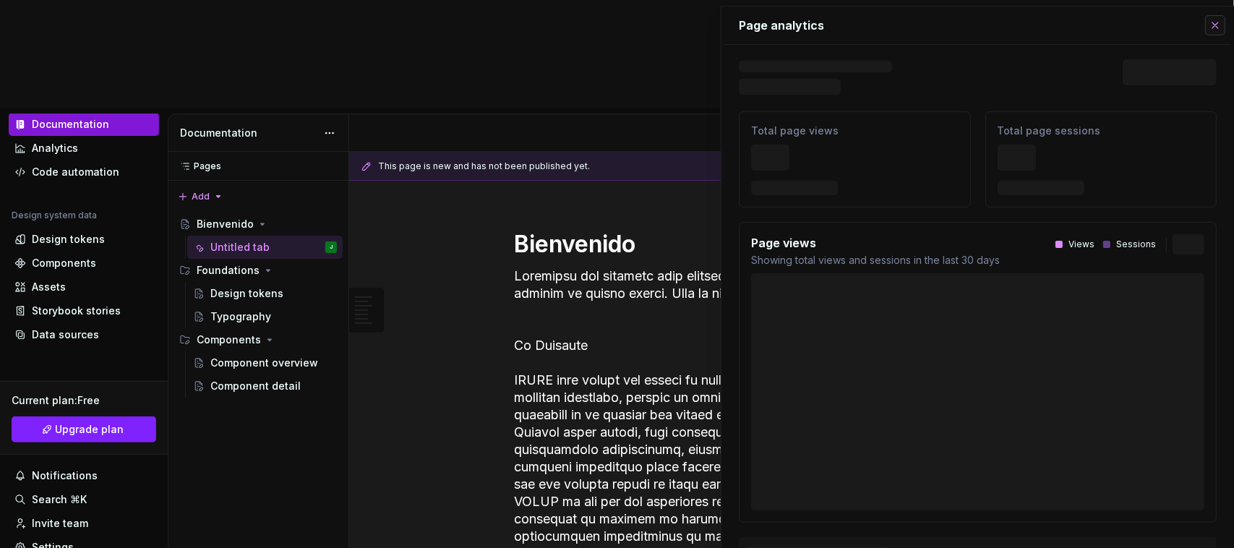
click at [1205, 30] on button "button" at bounding box center [1215, 25] width 20 height 20
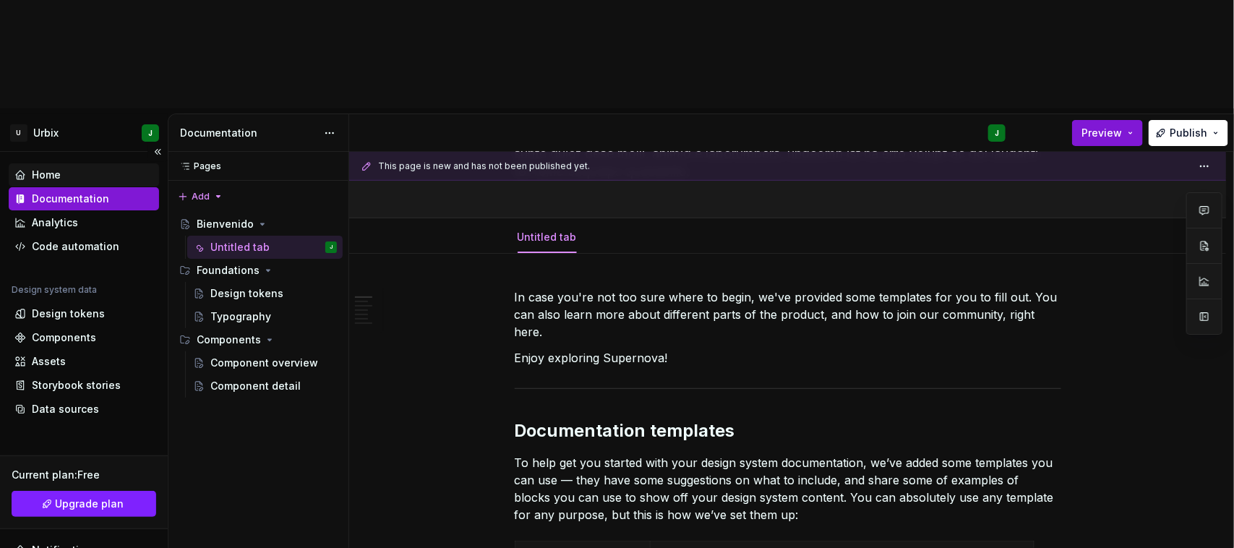
click at [72, 168] on div "Home" at bounding box center [83, 175] width 139 height 14
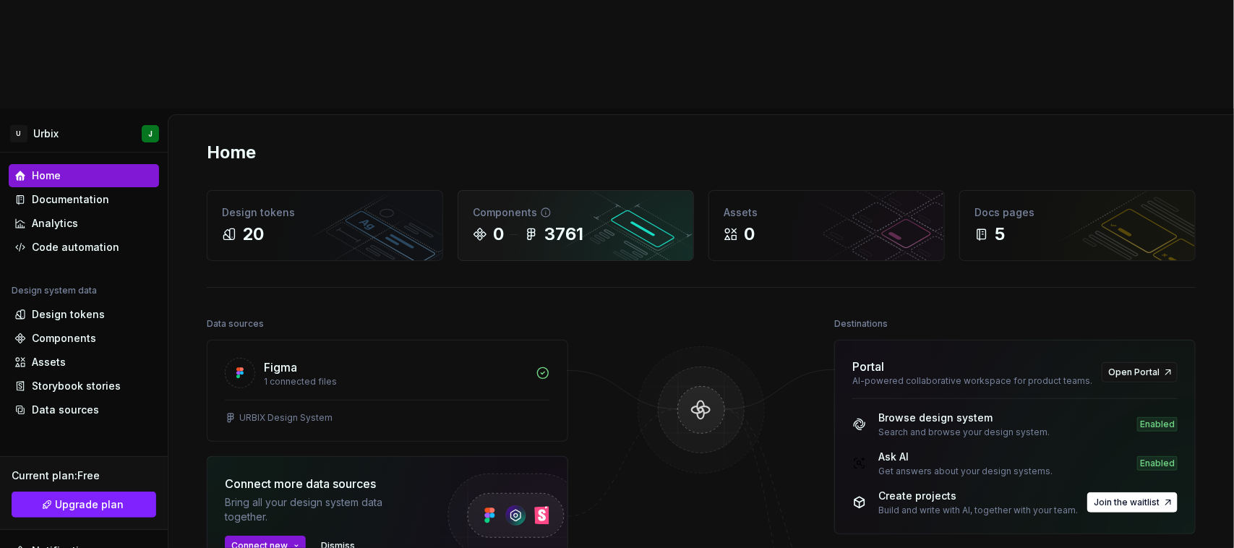
click at [552, 223] on div "3761" at bounding box center [563, 234] width 39 height 23
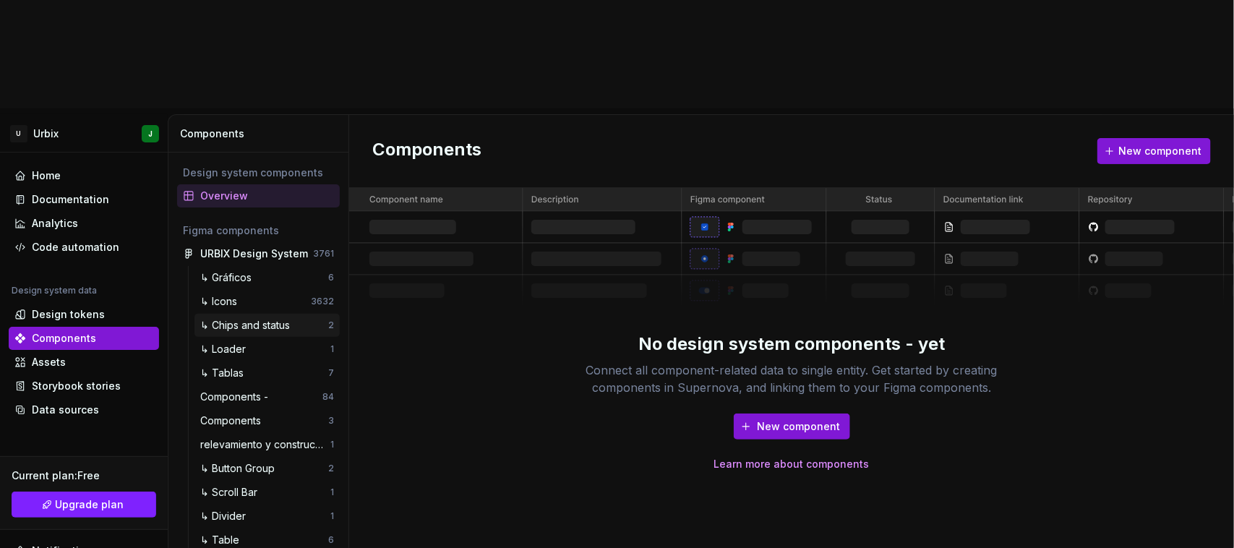
click at [250, 318] on div "↳ Chips and status" at bounding box center [247, 325] width 95 height 14
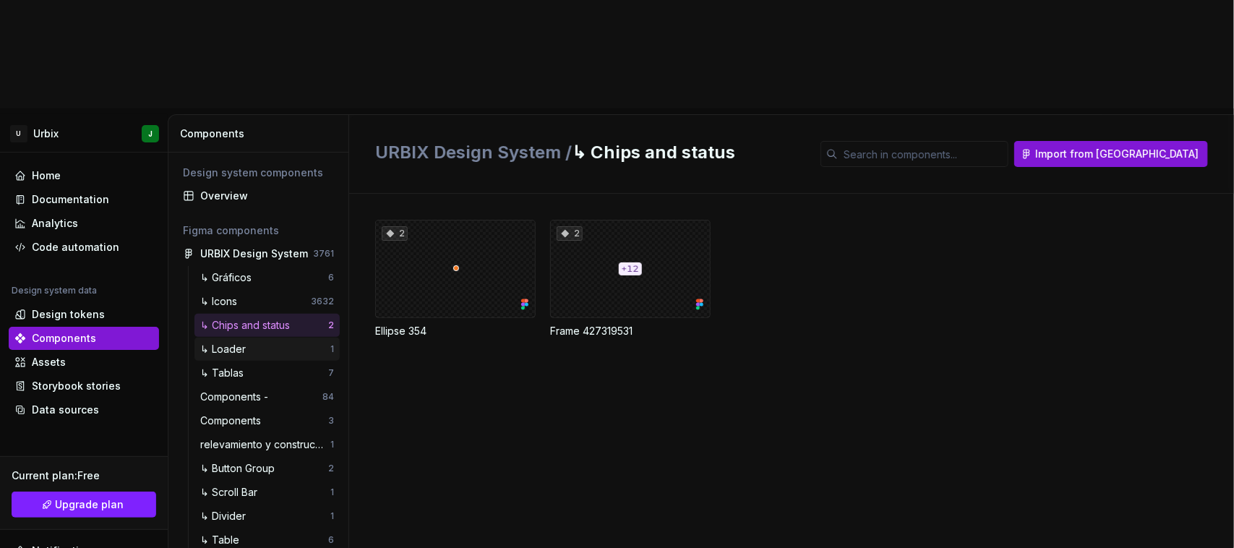
click at [223, 342] on div "↳ Loader" at bounding box center [225, 349] width 51 height 14
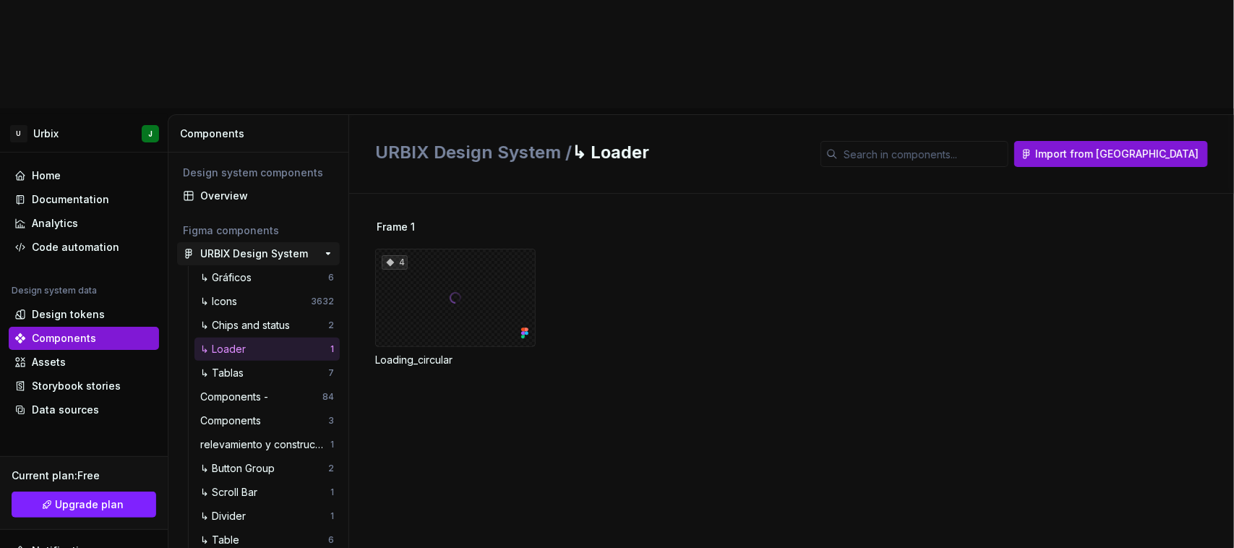
click at [247, 247] on div "URBIX Design System" at bounding box center [254, 254] width 108 height 14
click at [319, 244] on button "button" at bounding box center [328, 254] width 20 height 20
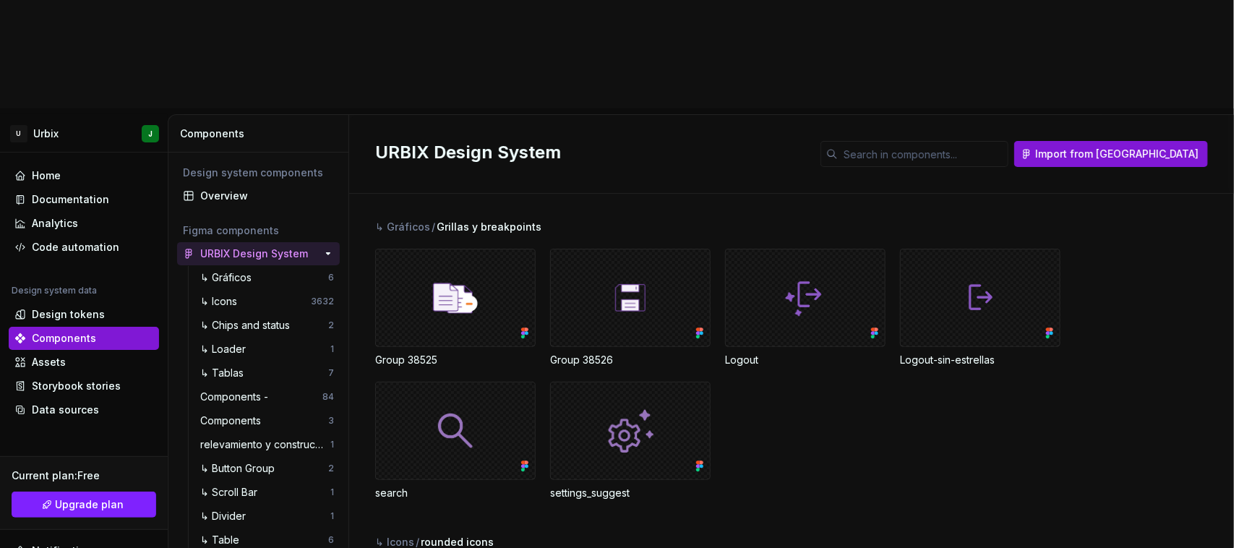
click at [237, 223] on div "Figma components" at bounding box center [258, 230] width 151 height 14
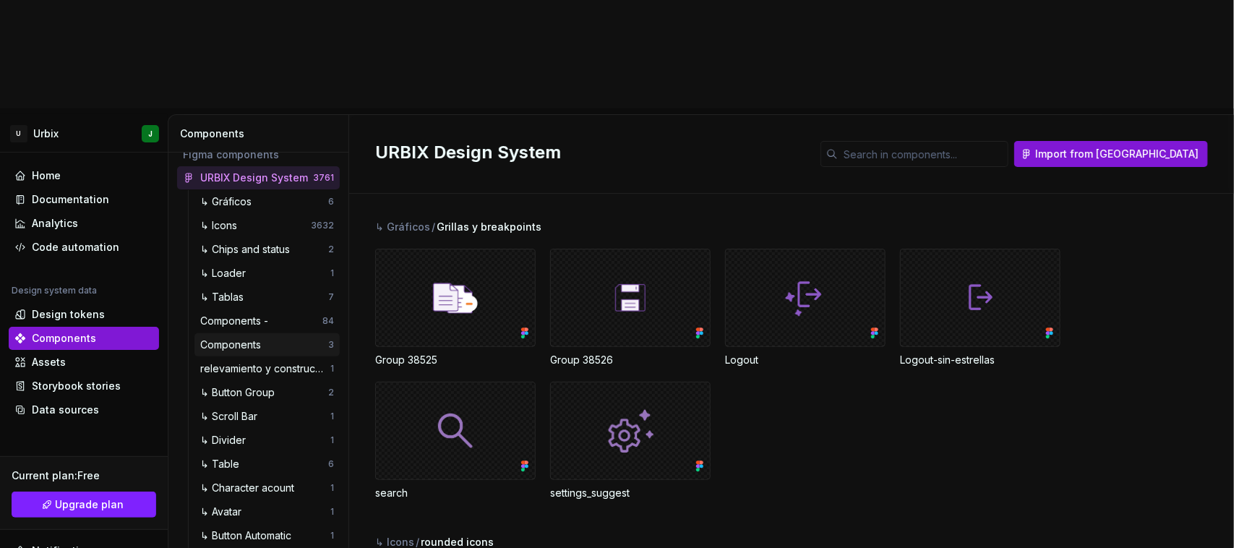
click at [232, 338] on div "Components" at bounding box center [233, 345] width 67 height 14
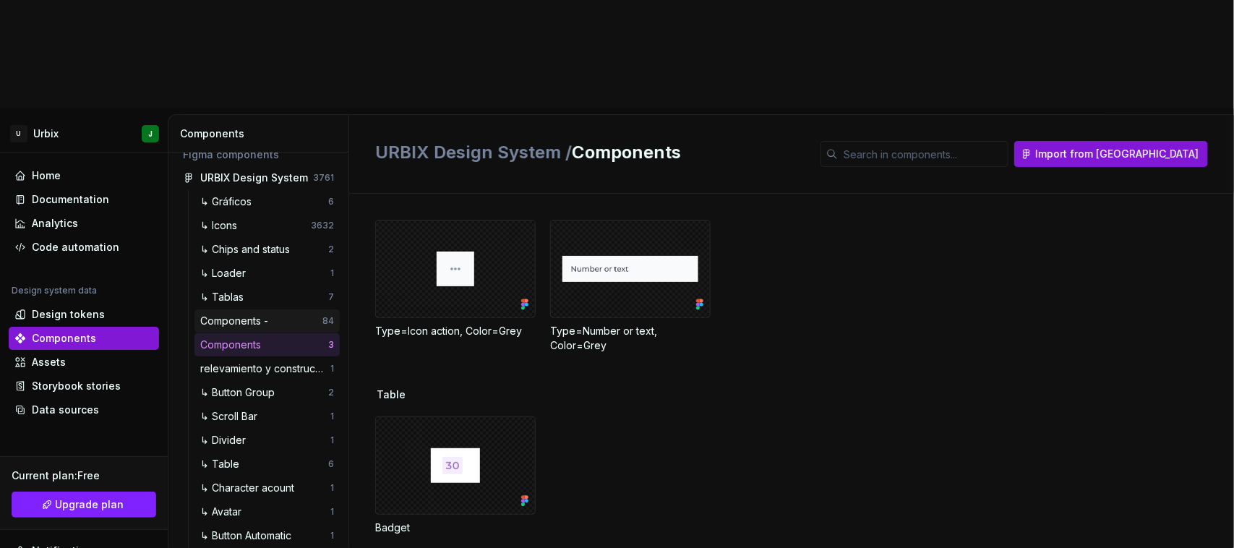
click at [244, 314] on div "Components -" at bounding box center [237, 321] width 74 height 14
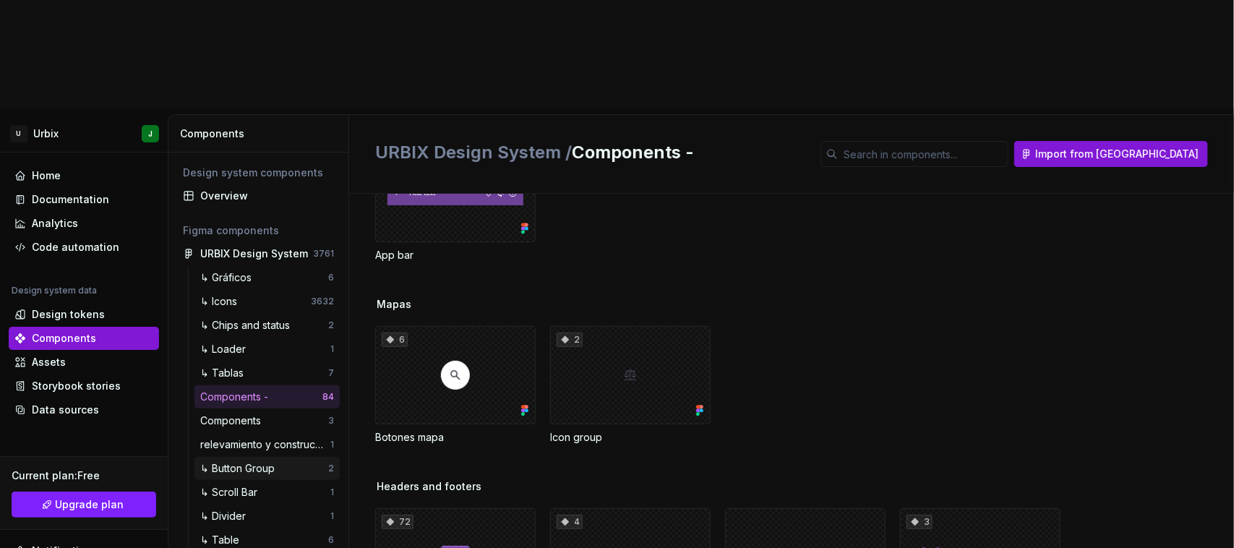
click at [258, 461] on div "↳ Button Group" at bounding box center [240, 468] width 80 height 14
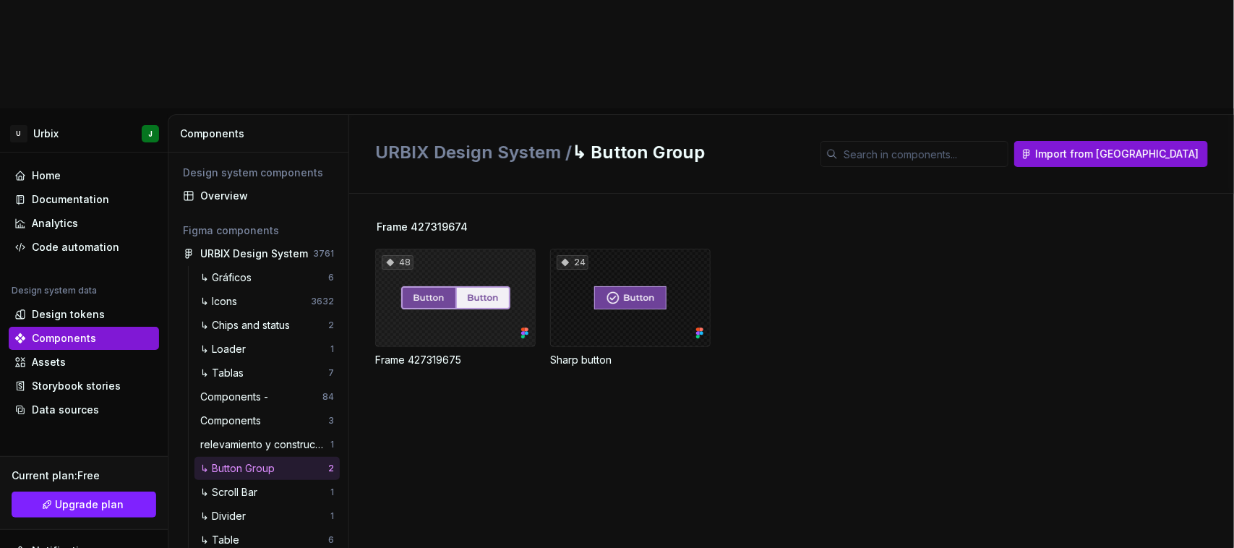
click at [456, 249] on div "48" at bounding box center [455, 298] width 161 height 98
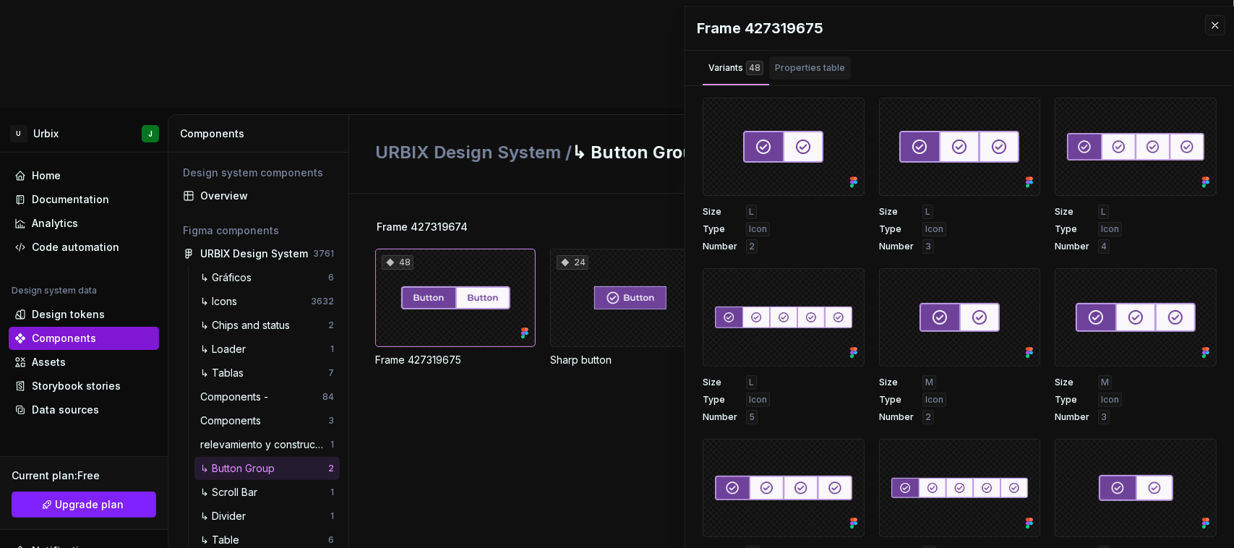
click at [819, 73] on div "Properties table" at bounding box center [810, 68] width 70 height 14
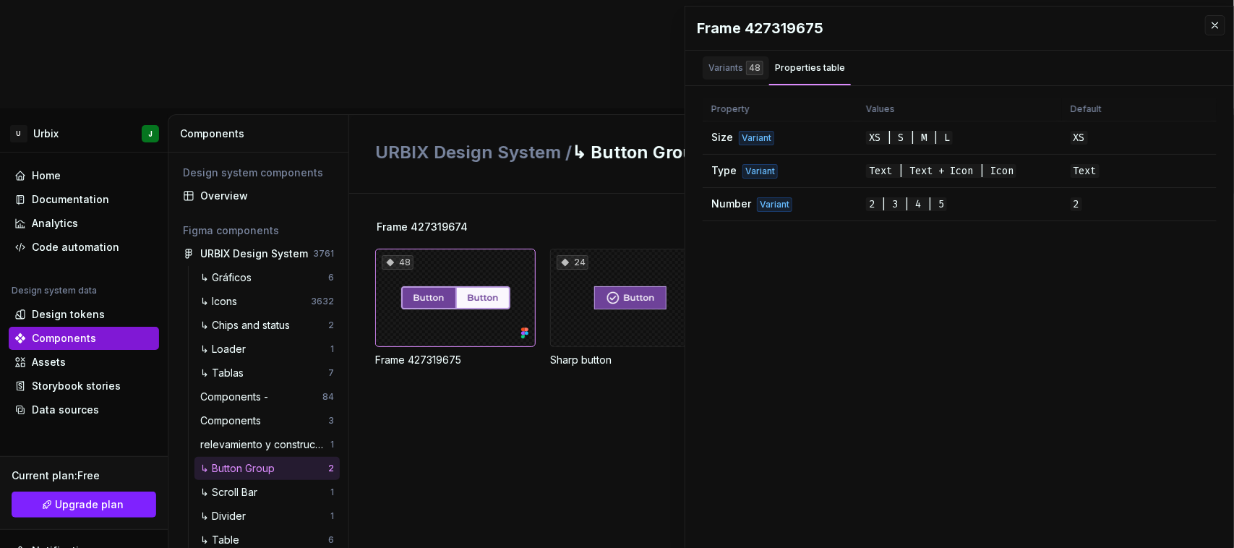
click at [732, 69] on div "Variants 48" at bounding box center [736, 68] width 55 height 14
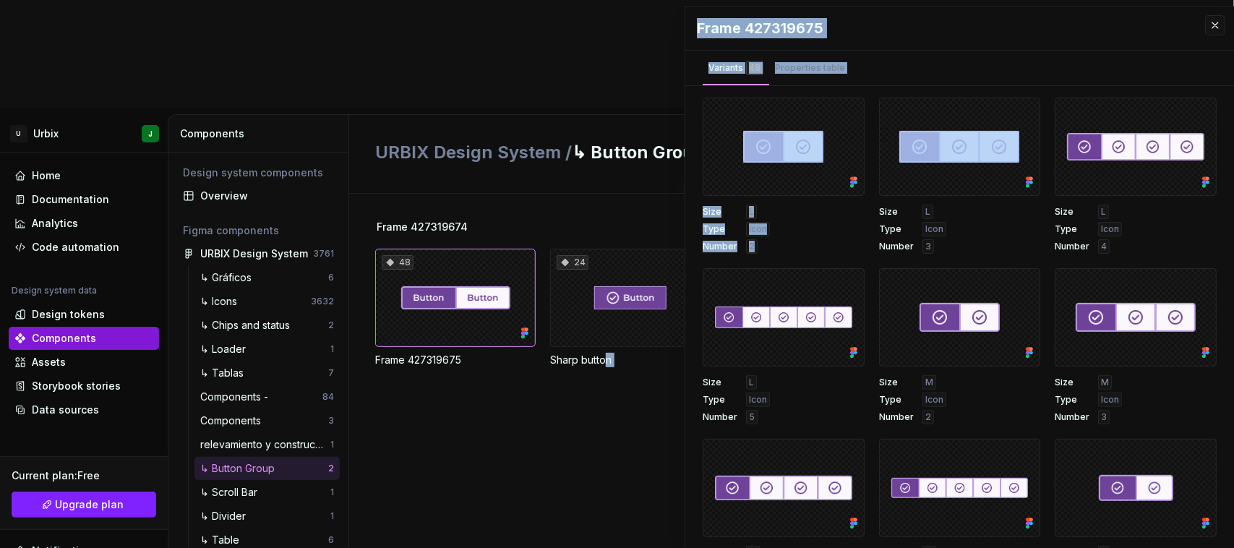
drag, startPoint x: 948, startPoint y: 147, endPoint x: 633, endPoint y: 283, distance: 342.9
click at [608, 304] on body "U Urbix J Home Documentation Analytics Code automation Design system data Desig…" at bounding box center [617, 274] width 1234 height 548
click at [976, 135] on div at bounding box center [960, 147] width 162 height 98
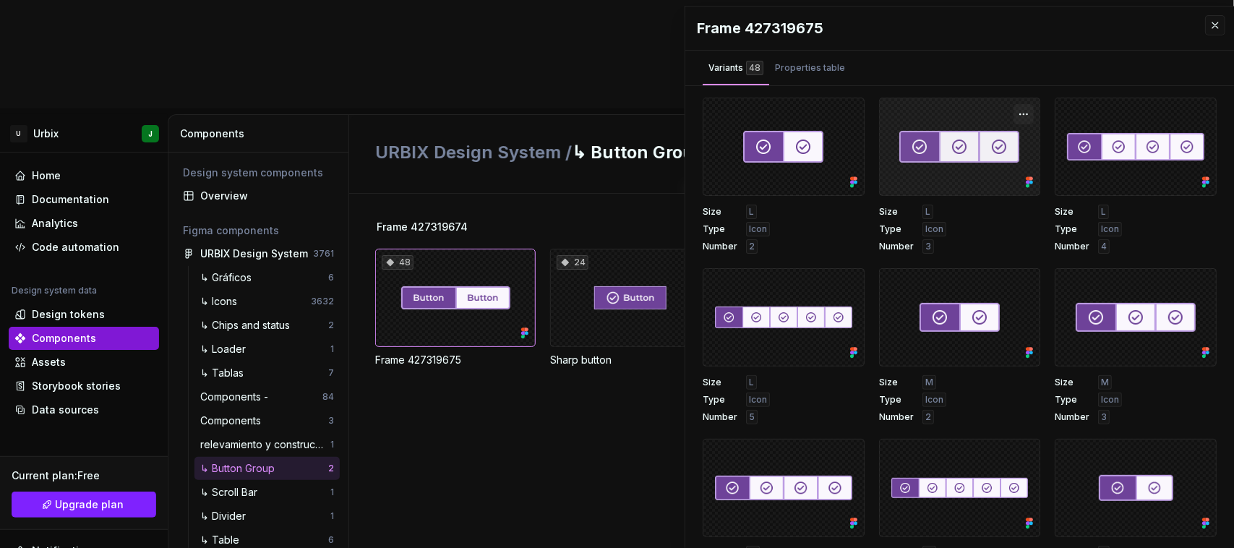
click at [1014, 110] on button "button" at bounding box center [1024, 114] width 20 height 20
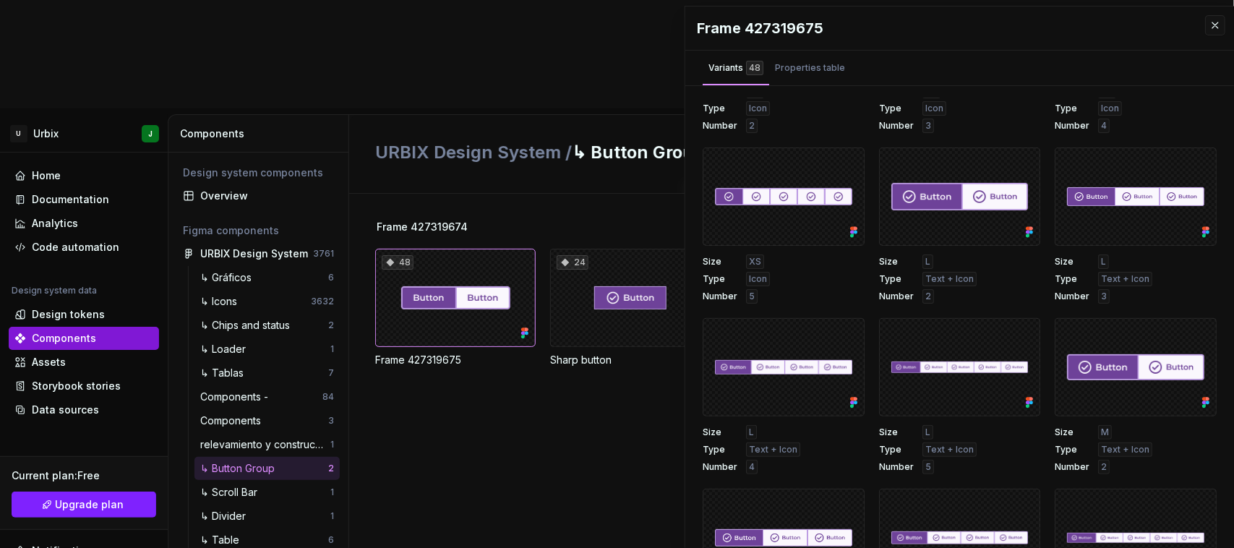
scroll to position [723, 0]
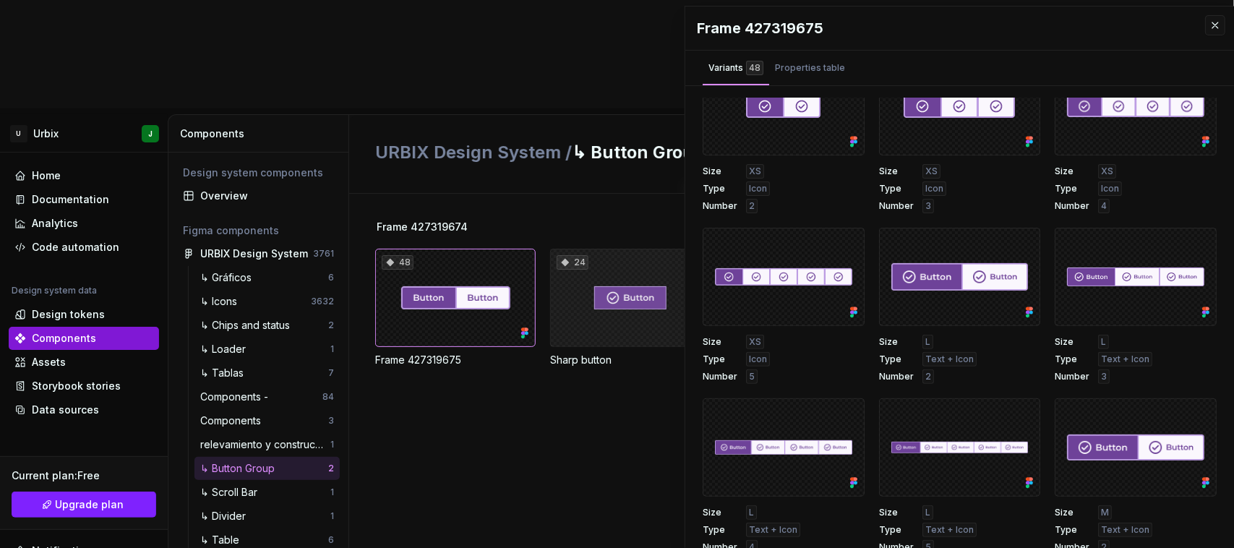
click at [640, 249] on div "24" at bounding box center [630, 298] width 161 height 98
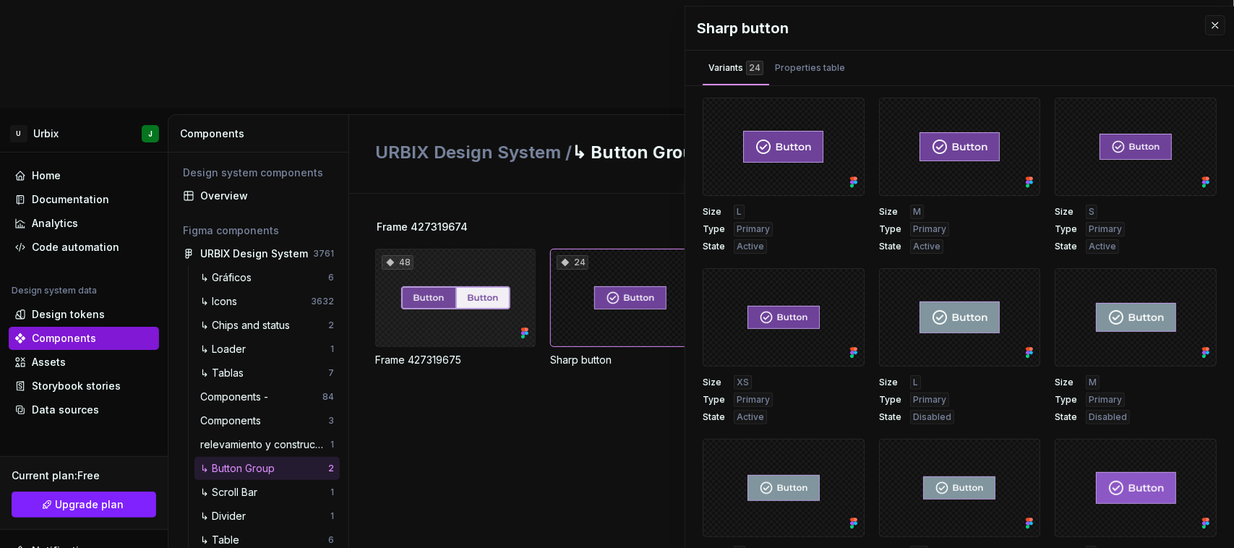
click at [516, 249] on div "48" at bounding box center [455, 298] width 161 height 98
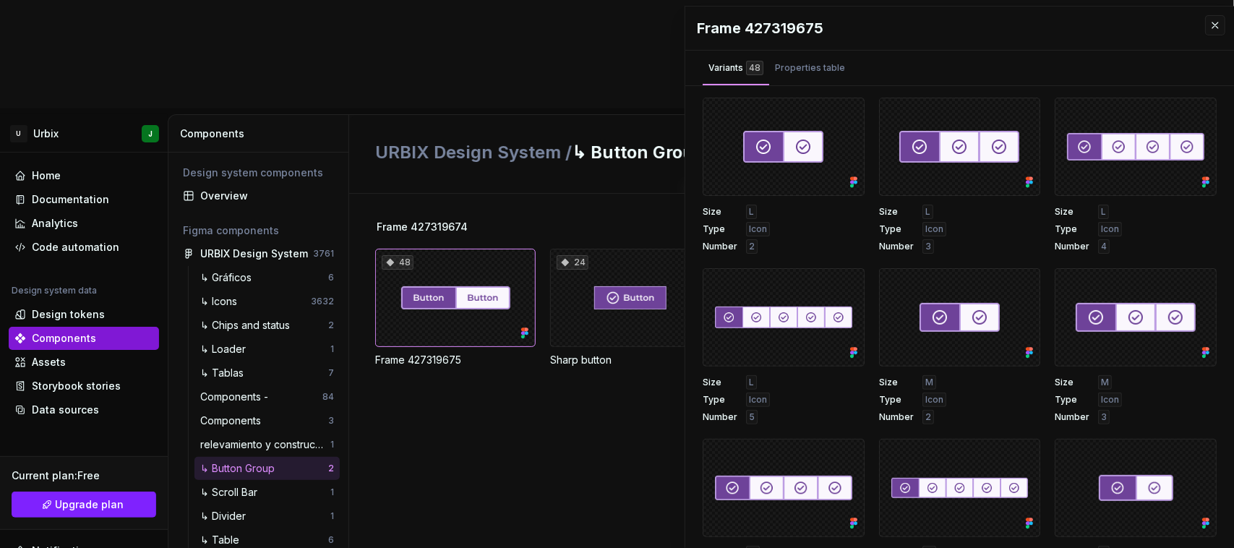
click at [464, 317] on div "Frame 427319674 48 Frame 427319675 24 Sharp button" at bounding box center [804, 425] width 859 height 463
click at [1208, 29] on button "button" at bounding box center [1215, 25] width 20 height 20
click at [475, 249] on div "48" at bounding box center [455, 298] width 161 height 98
click at [1205, 19] on button "button" at bounding box center [1215, 25] width 20 height 20
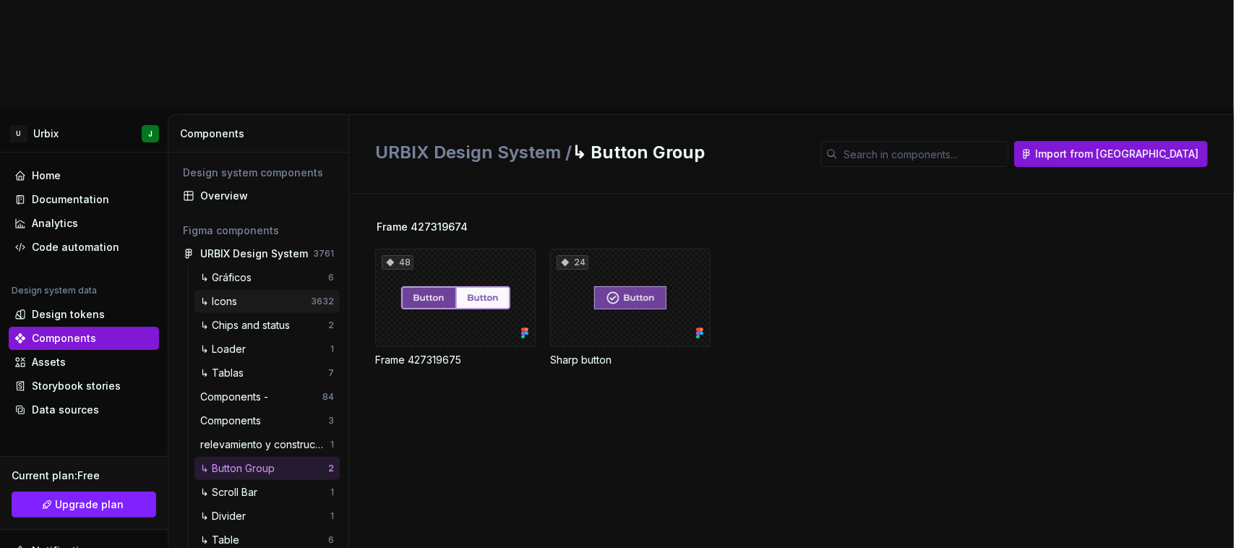
click at [229, 294] on div "↳ Icons" at bounding box center [221, 301] width 43 height 14
click at [228, 342] on div "↳ Loader" at bounding box center [225, 349] width 51 height 14
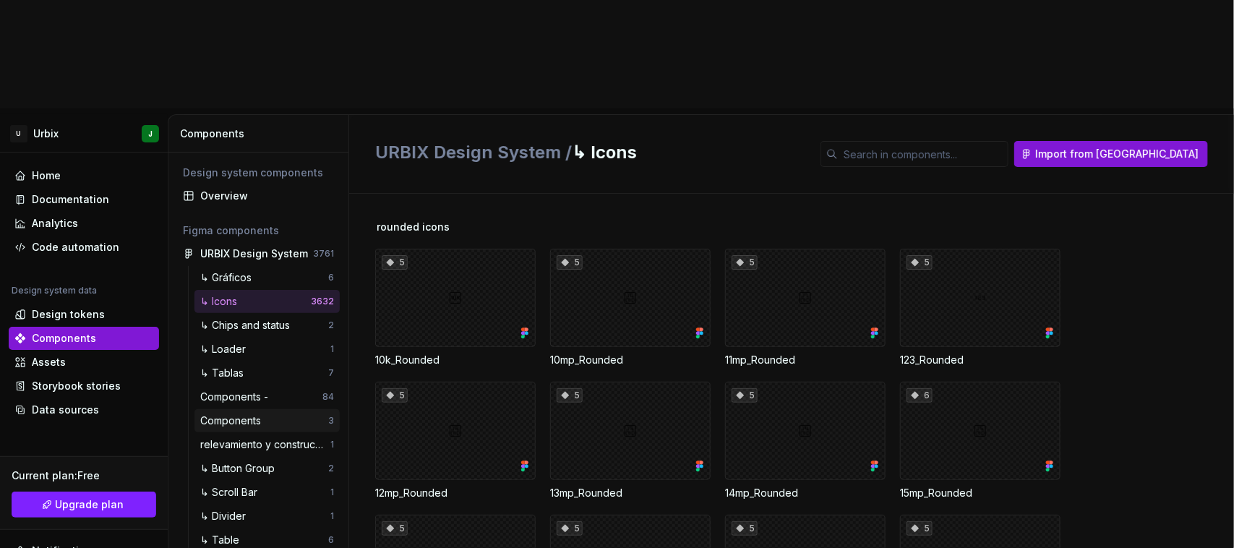
scroll to position [76, 0]
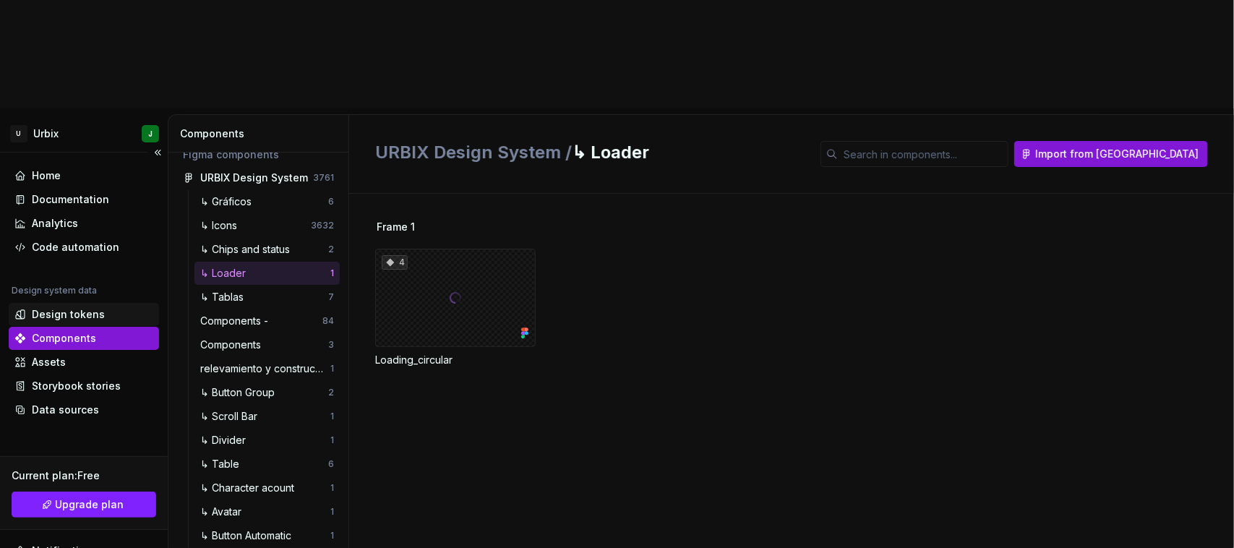
click at [71, 307] on div "Design tokens" at bounding box center [68, 314] width 73 height 14
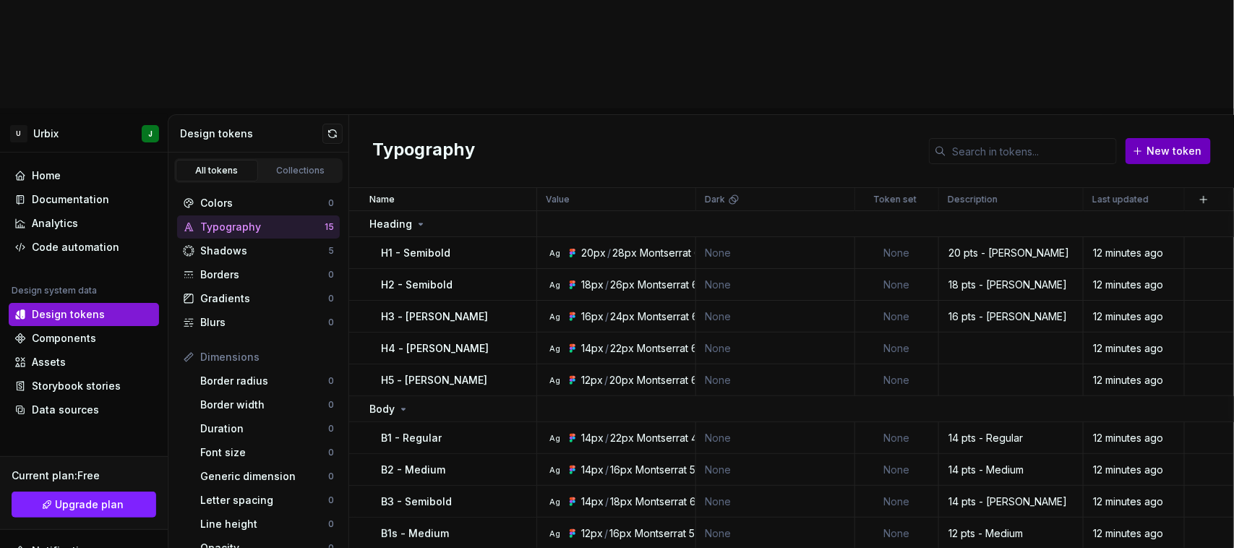
click at [1177, 138] on button "New token" at bounding box center [1168, 151] width 85 height 26
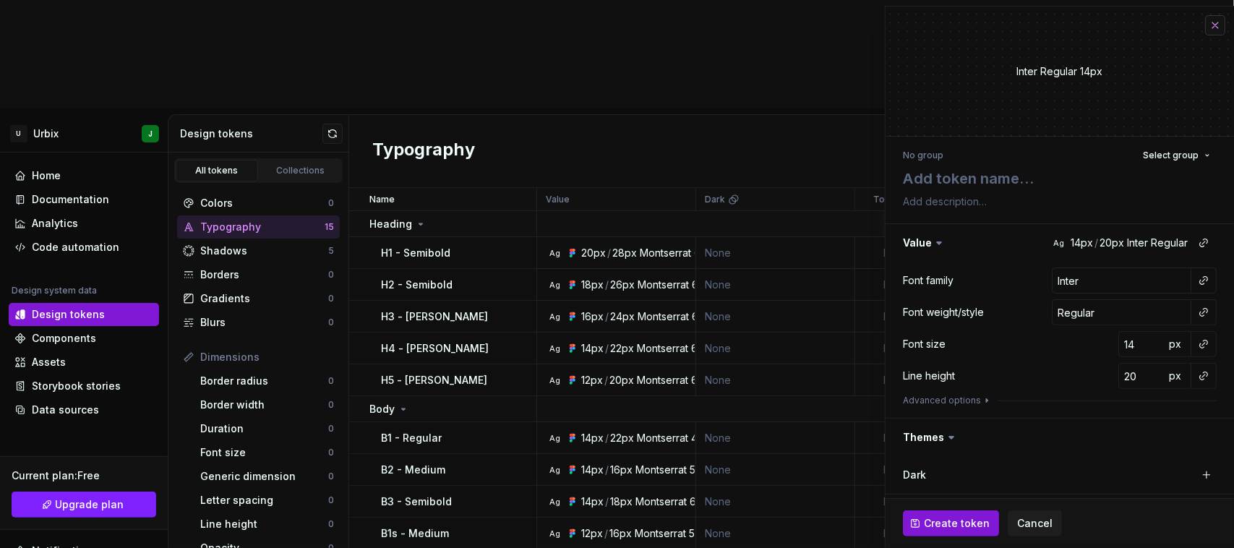
drag, startPoint x: 1212, startPoint y: 30, endPoint x: 1204, endPoint y: 29, distance: 8.0
click at [1212, 29] on div "New typography token Inter Regular 14px No group Select group Value Ag 14px / 2…" at bounding box center [1059, 277] width 349 height 542
click at [1205, 25] on button "button" at bounding box center [1215, 25] width 20 height 20
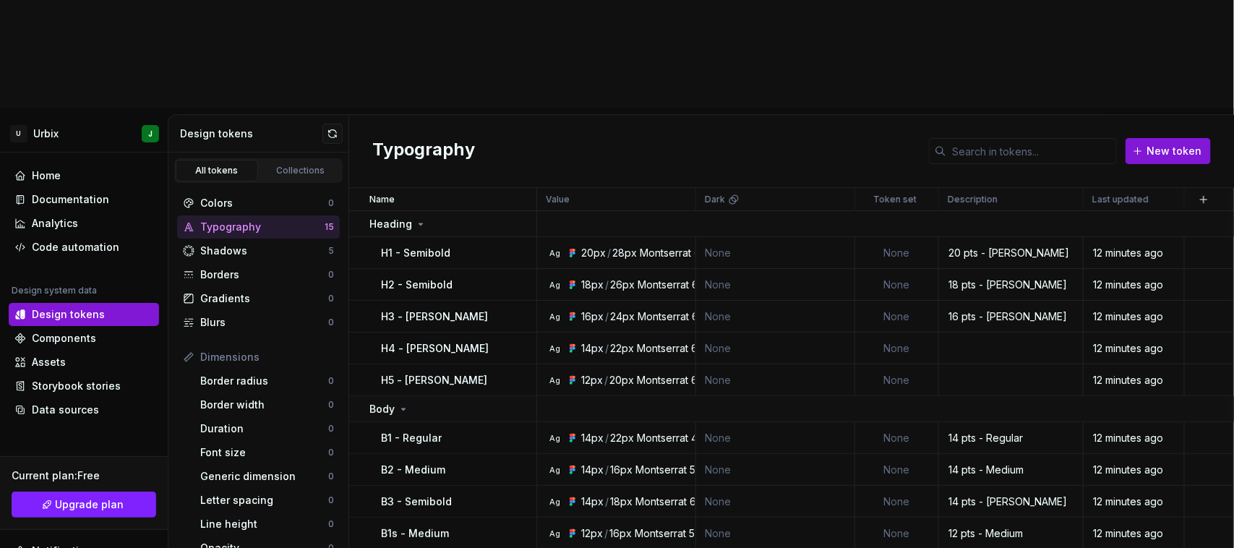
click at [761, 115] on div "Typography New token" at bounding box center [791, 151] width 885 height 73
click at [531, 237] on div at bounding box center [518, 252] width 38 height 31
click at [519, 243] on button "button" at bounding box center [518, 253] width 20 height 20
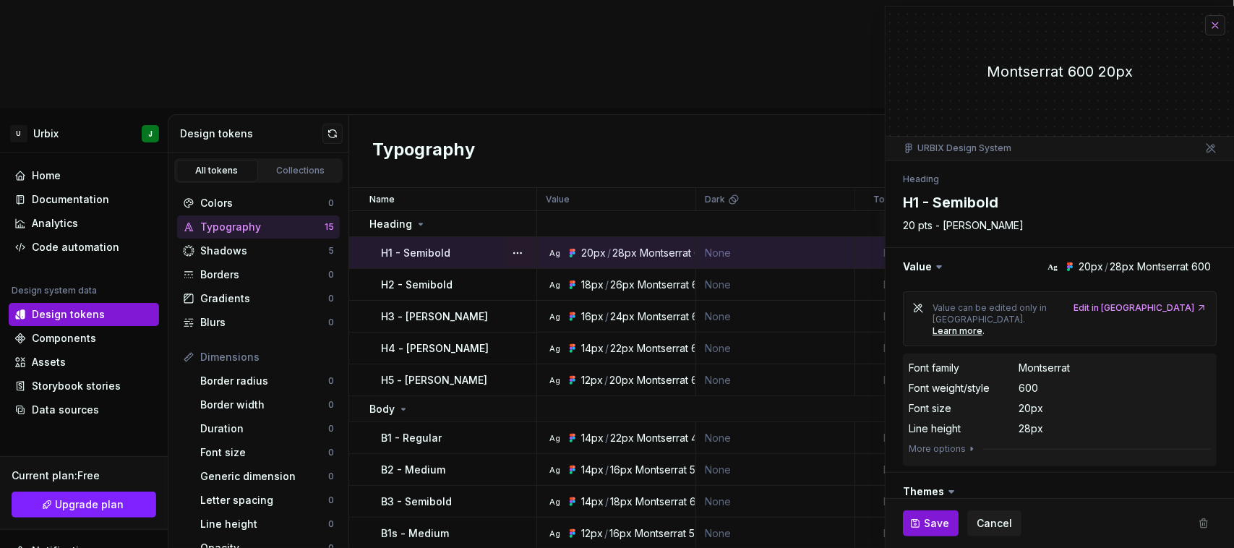
click at [1205, 26] on button "button" at bounding box center [1215, 25] width 20 height 20
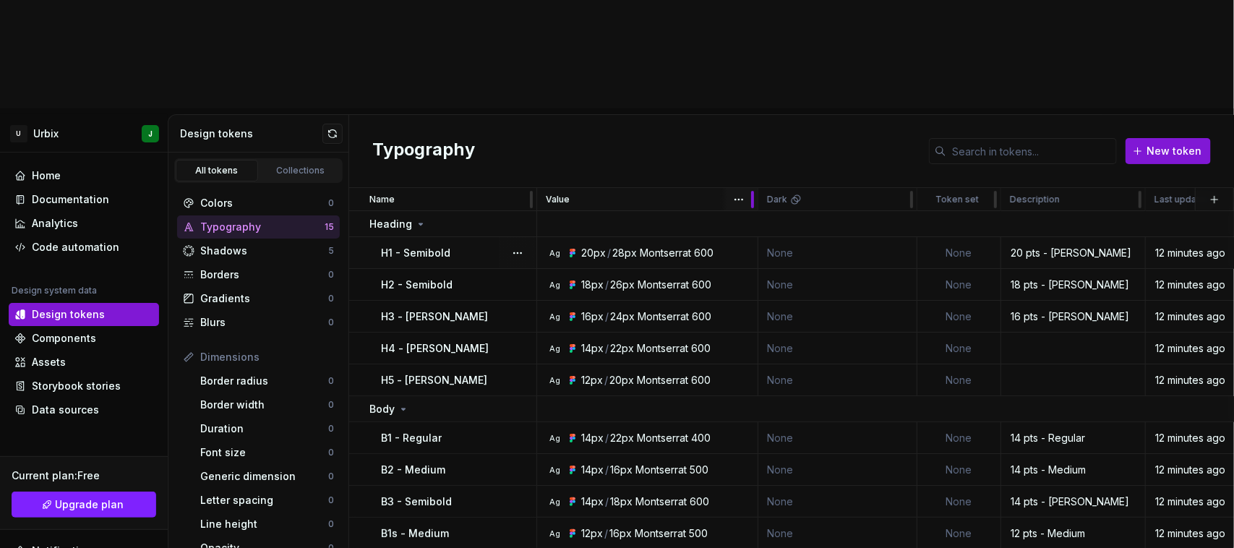
drag, startPoint x: 694, startPoint y: 94, endPoint x: 763, endPoint y: 89, distance: 68.9
click at [758, 188] on div at bounding box center [753, 199] width 12 height 23
click at [1041, 333] on td at bounding box center [1073, 349] width 145 height 32
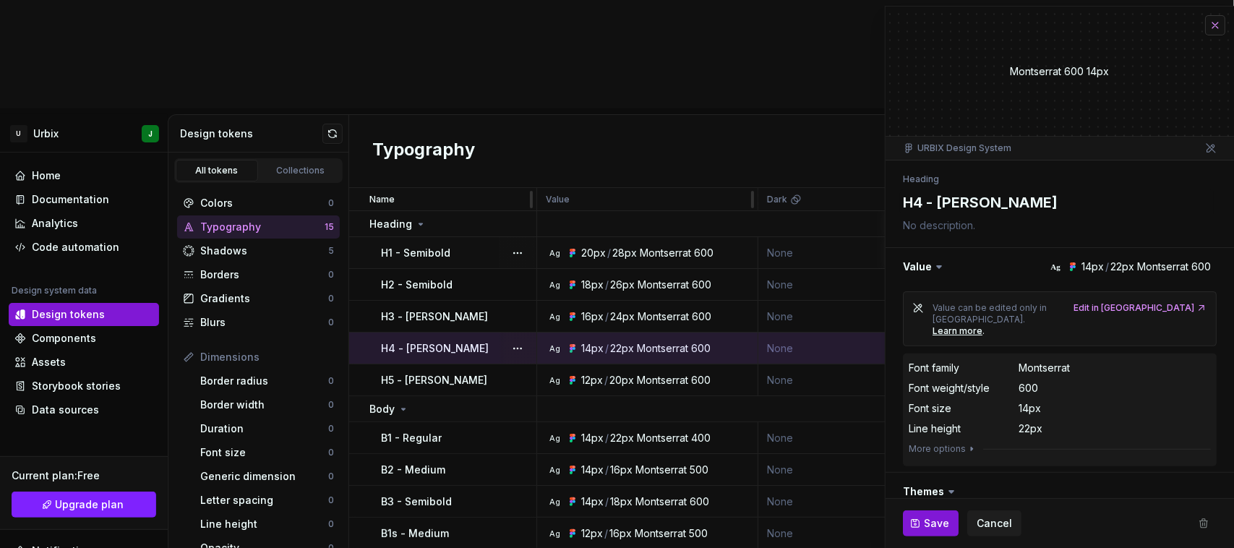
click at [1205, 24] on button "button" at bounding box center [1215, 25] width 20 height 20
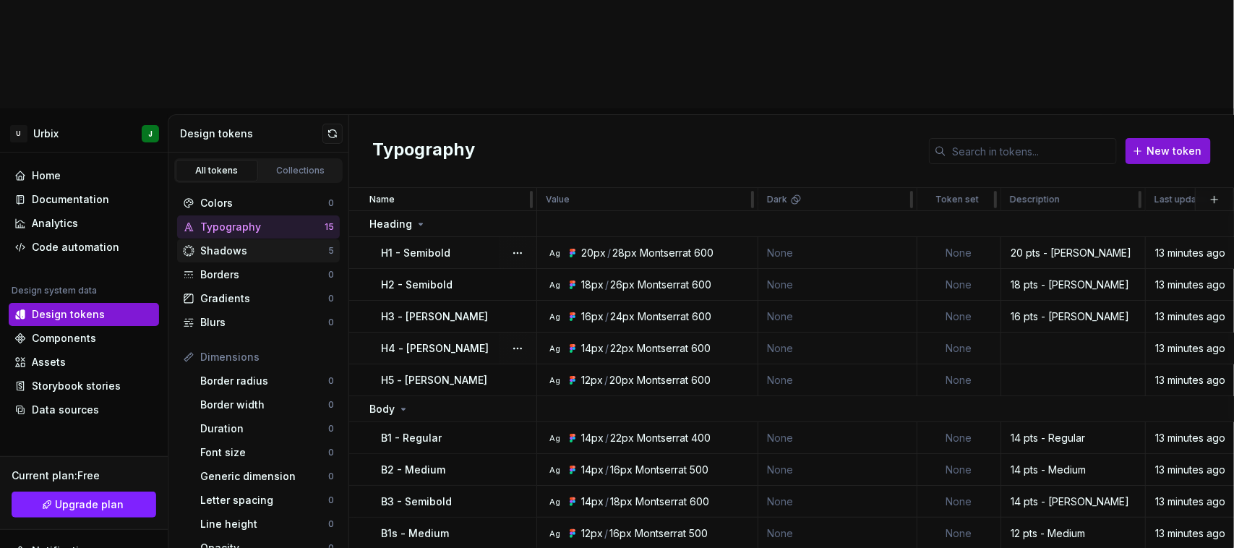
click at [229, 244] on div "Shadows" at bounding box center [264, 251] width 128 height 14
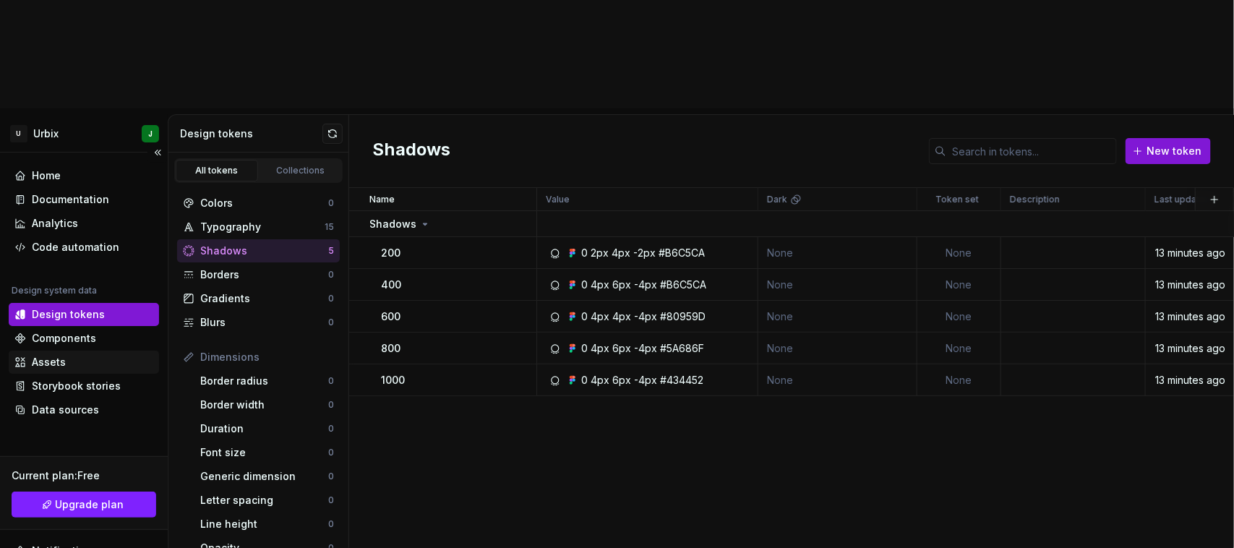
click at [64, 355] on div "Assets" at bounding box center [49, 362] width 34 height 14
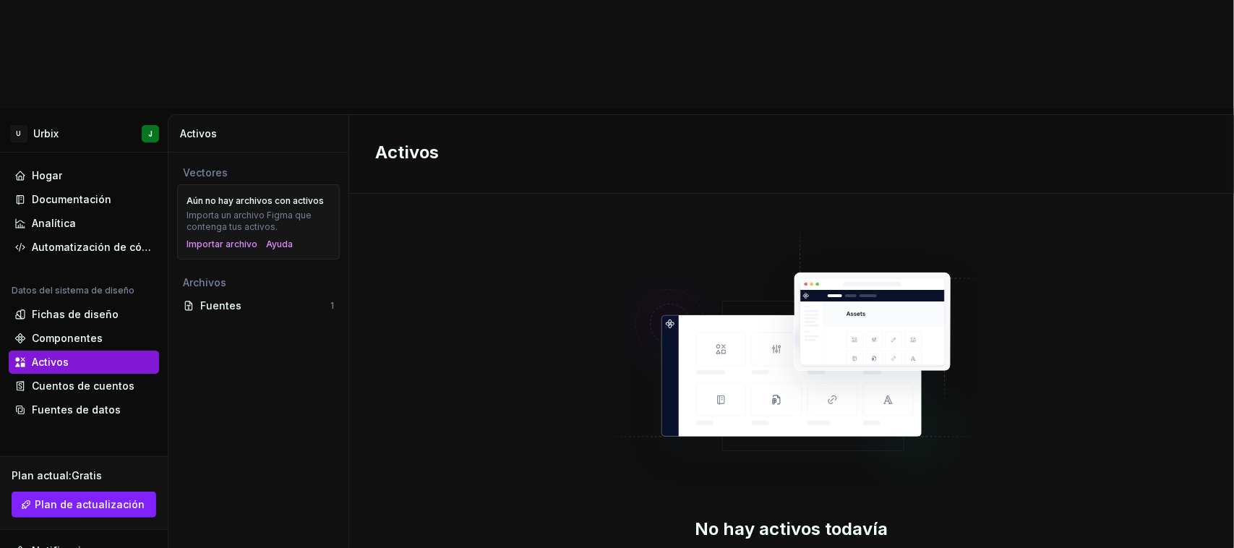
scroll to position [54, 0]
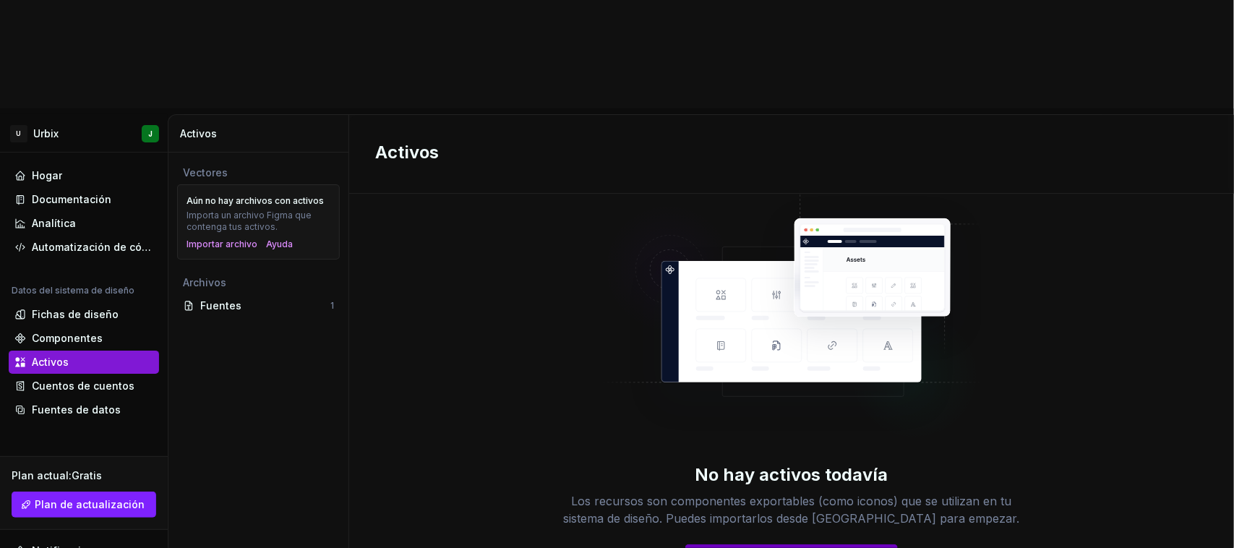
click at [782, 547] on font "Importar desde [GEOGRAPHIC_DATA]" at bounding box center [797, 557] width 182 height 12
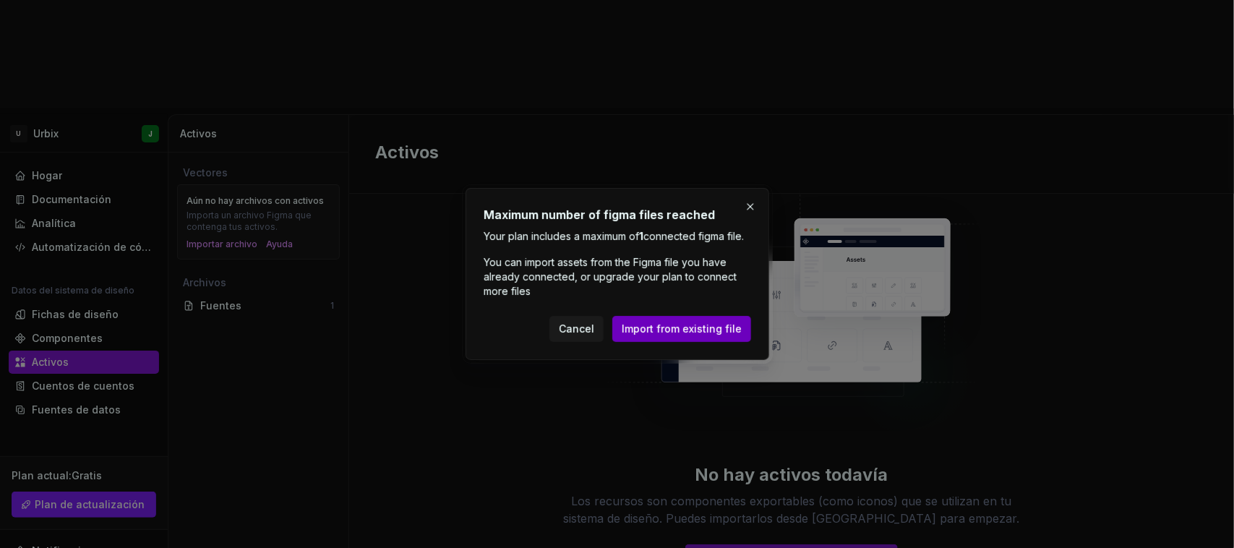
click at [659, 342] on button "Import from existing file" at bounding box center [681, 329] width 139 height 26
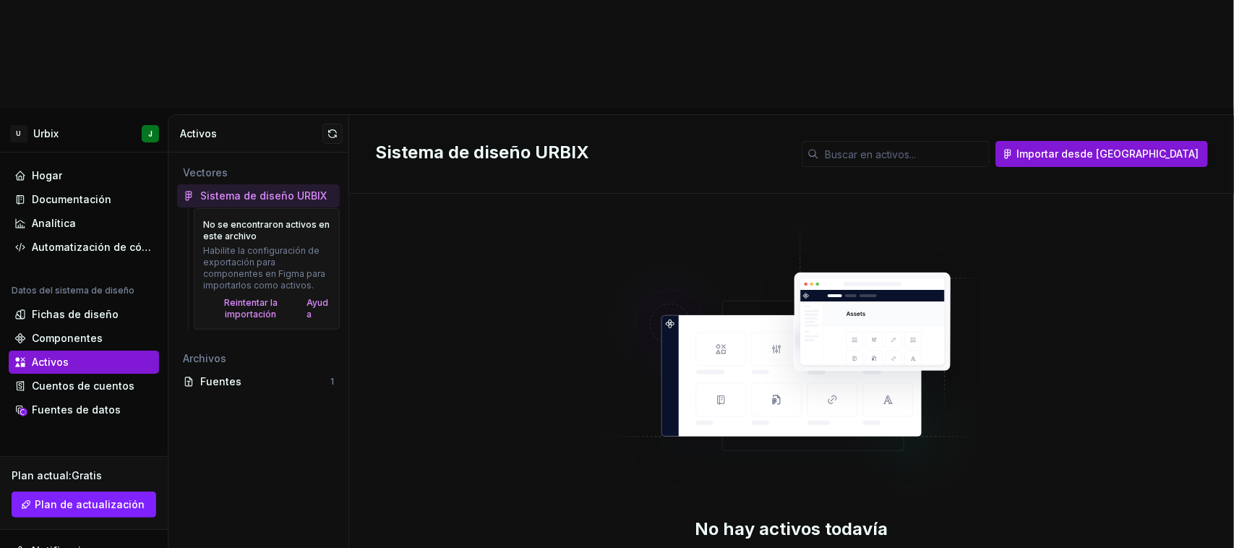
scroll to position [54, 0]
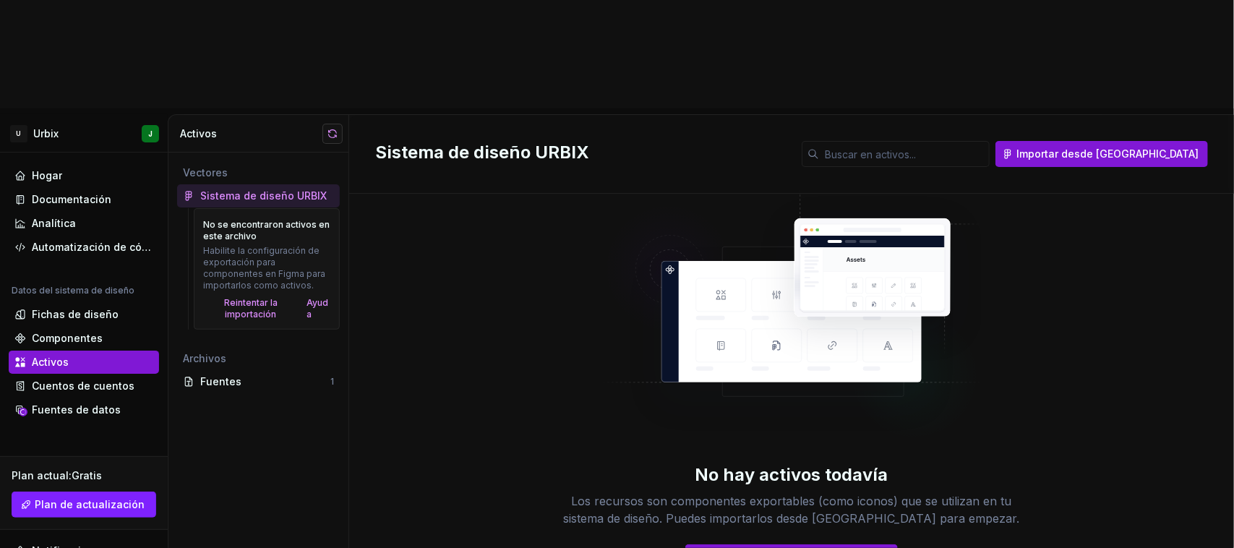
click at [337, 124] on button "button" at bounding box center [332, 134] width 20 height 20
click at [242, 375] on div "Fuentes" at bounding box center [265, 382] width 130 height 14
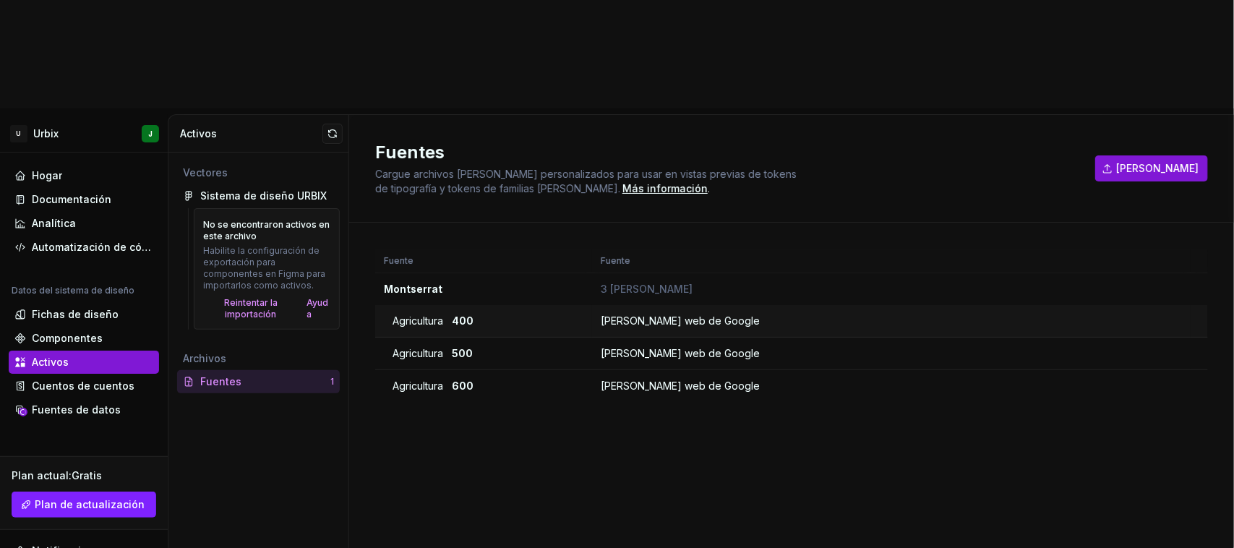
click at [471, 315] on font "400" at bounding box center [463, 321] width 22 height 12
click at [442, 306] on div "Fuente Fuente Montserrat 3 [PERSON_NAME] Agricultura 400 [PERSON_NAME] web de G…" at bounding box center [791, 425] width 833 height 353
click at [100, 380] on font "Cuentos de cuentos" at bounding box center [83, 386] width 103 height 12
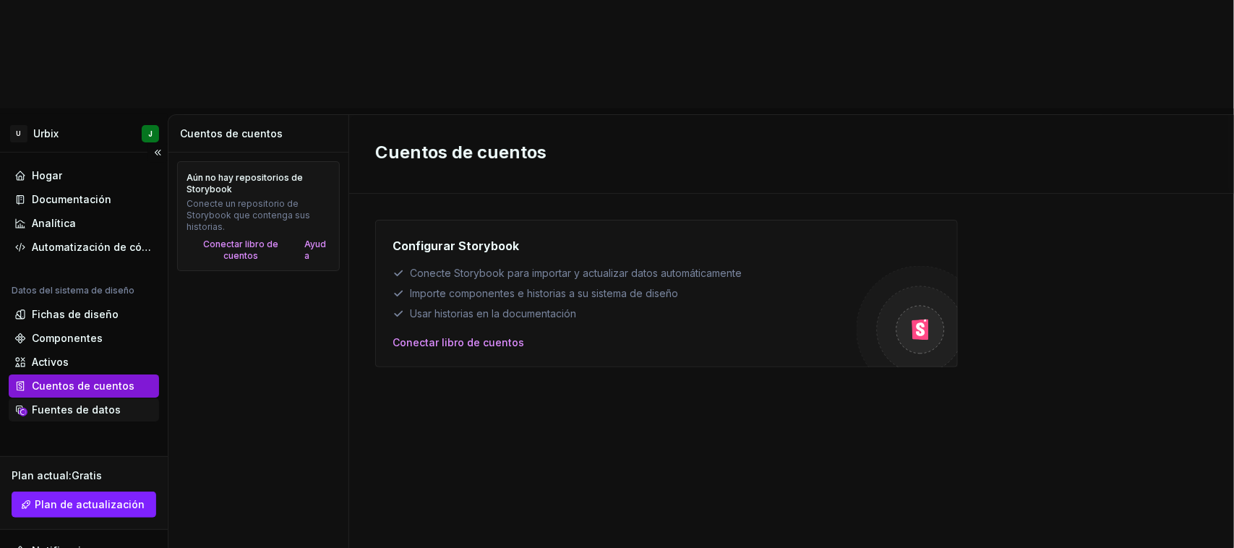
click at [84, 403] on font "Fuentes de datos" at bounding box center [76, 409] width 89 height 12
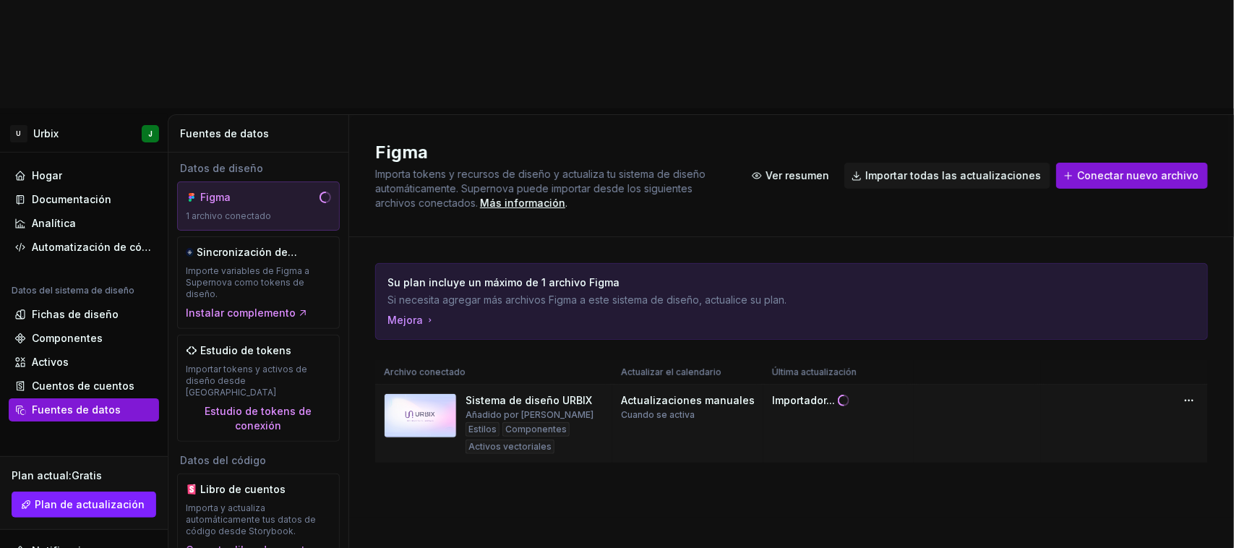
click at [414, 393] on div at bounding box center [420, 423] width 73 height 61
click at [71, 168] on div "Hogar" at bounding box center [83, 175] width 139 height 14
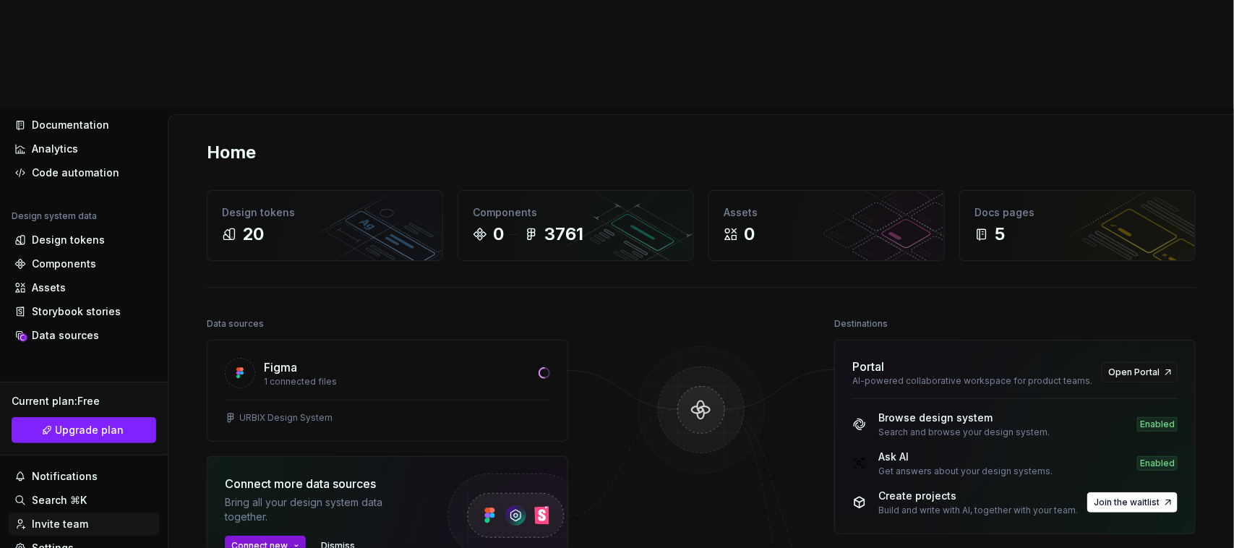
click at [74, 517] on div "Invite team" at bounding box center [60, 524] width 56 height 14
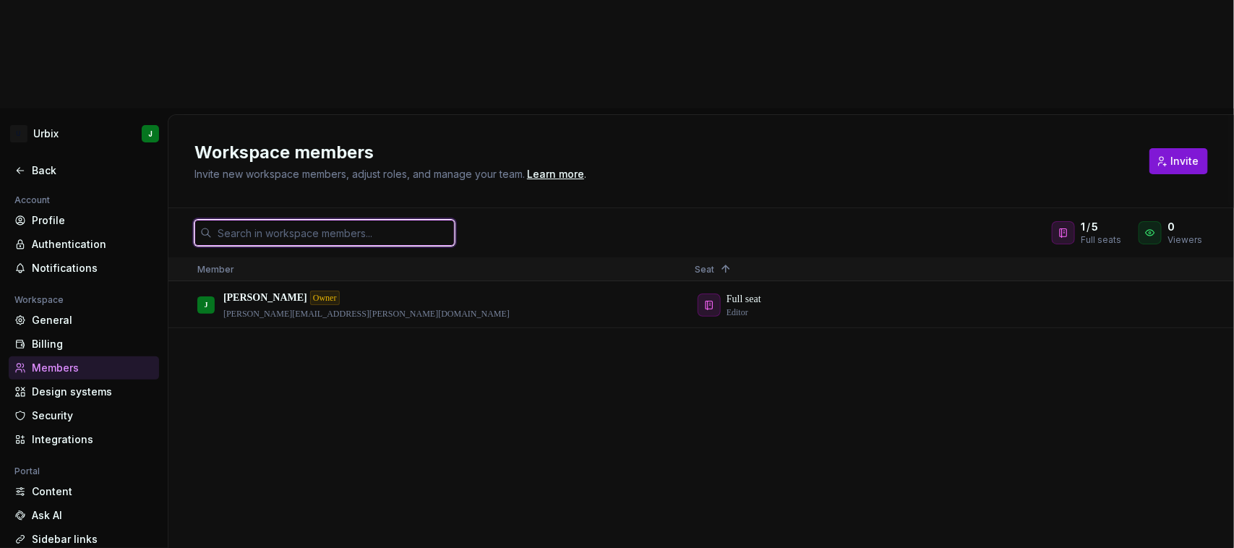
click at [400, 220] on input "text" at bounding box center [333, 233] width 243 height 26
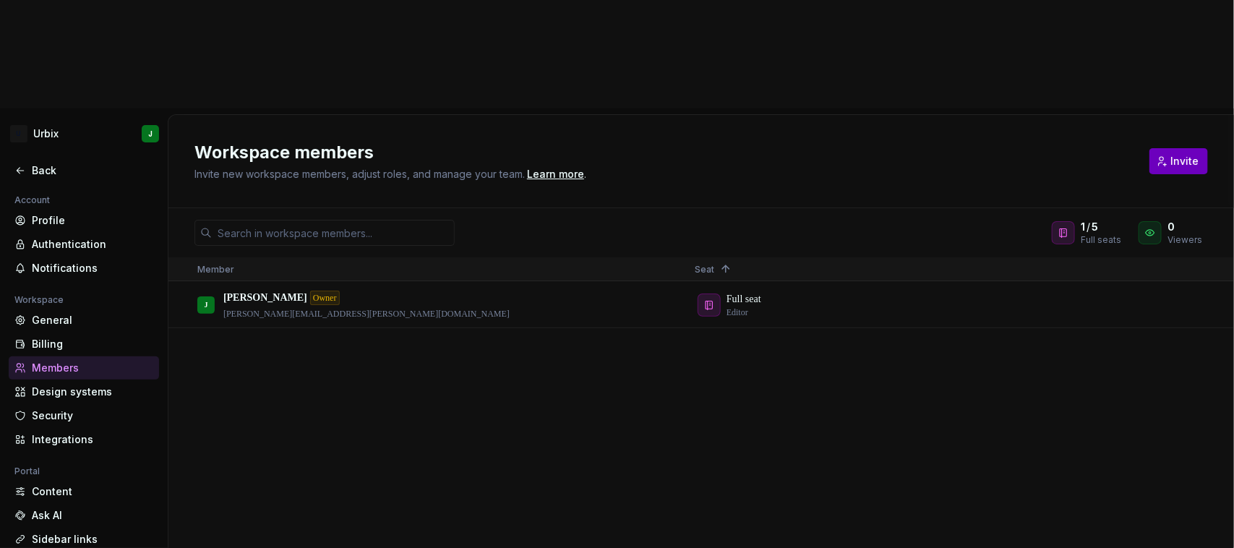
click at [1184, 154] on span "Invite" at bounding box center [1185, 161] width 28 height 14
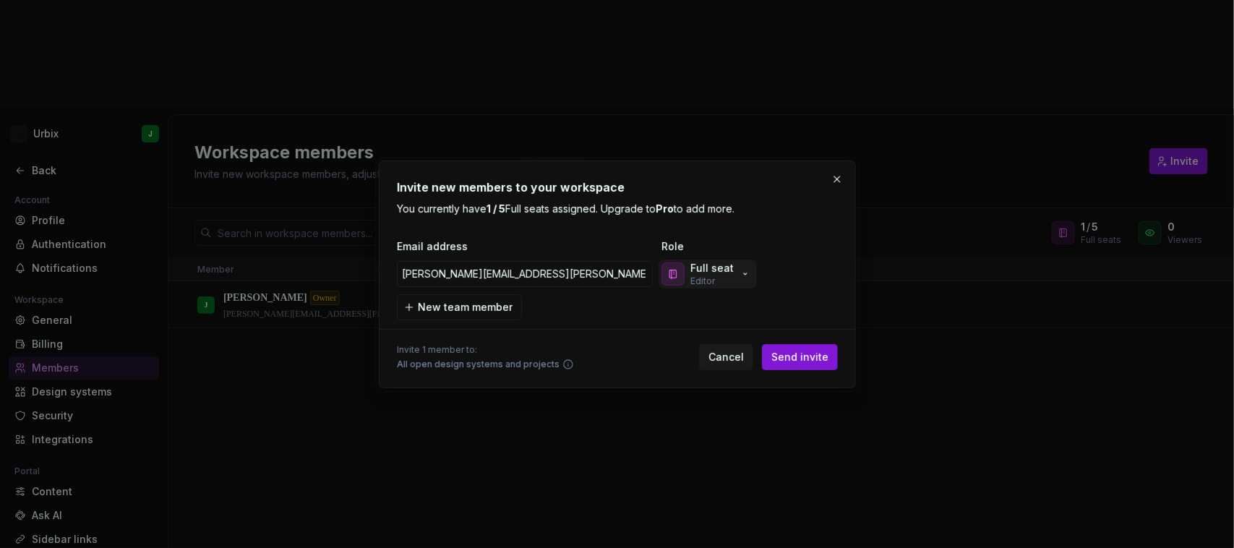
click at [730, 277] on div "Full seat Editor" at bounding box center [707, 274] width 90 height 26
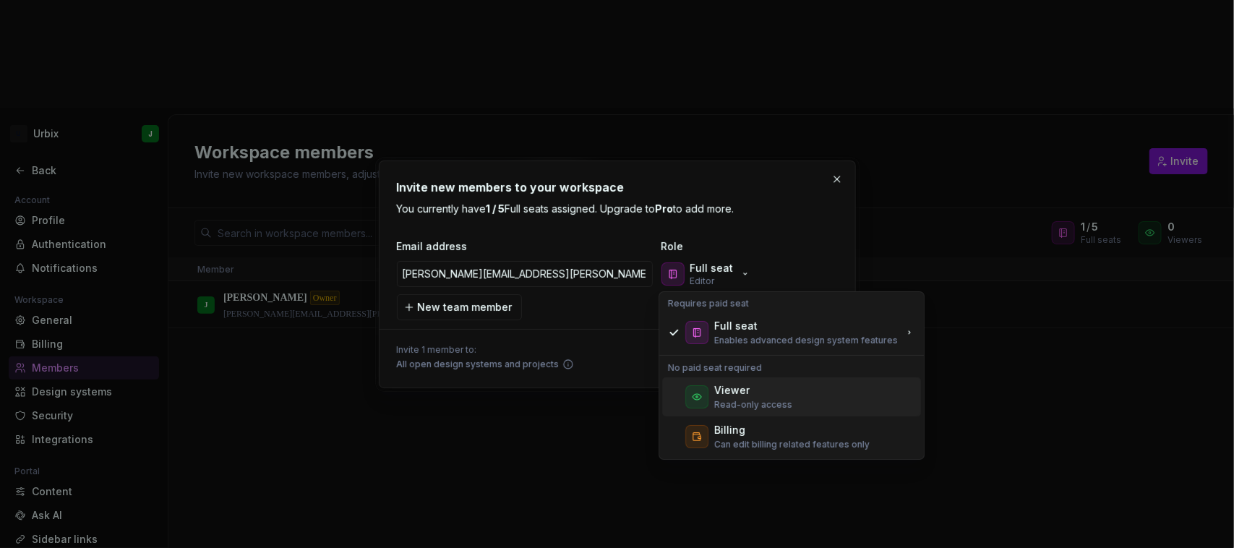
click at [740, 394] on div "Viewer" at bounding box center [731, 390] width 35 height 14
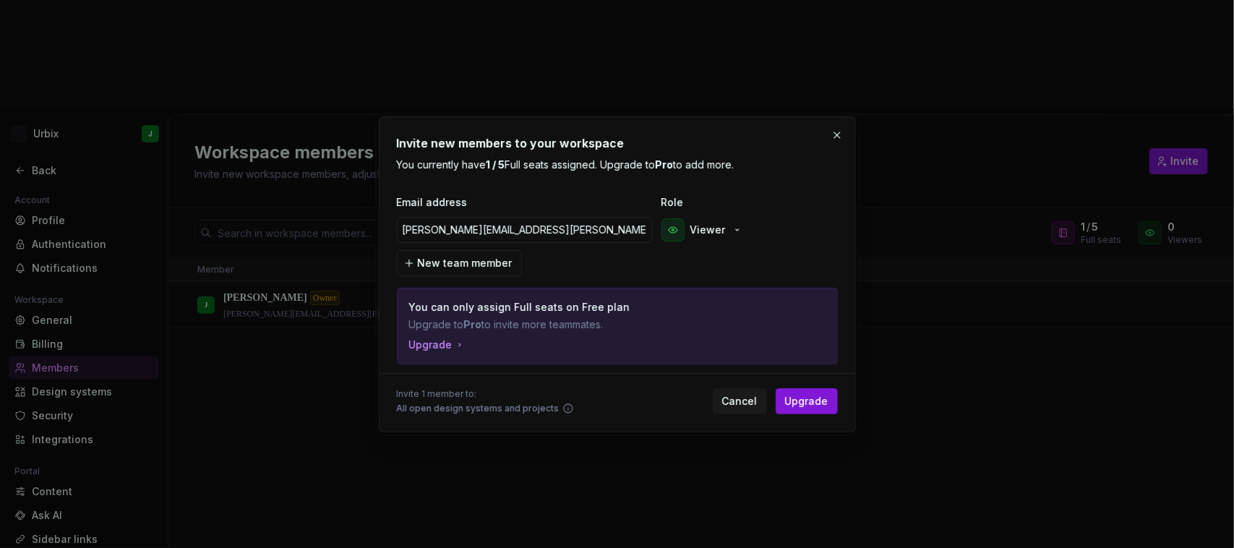
click at [539, 304] on p "You can only assign Full seats on Free plan" at bounding box center [566, 307] width 315 height 14
click at [712, 229] on p "Viewer" at bounding box center [708, 230] width 35 height 14
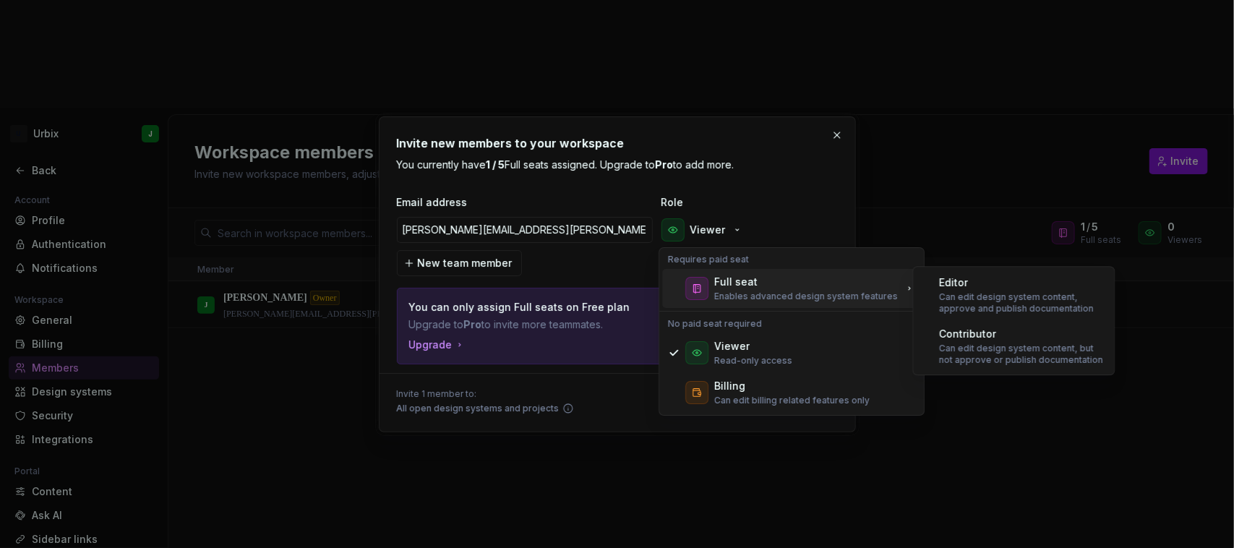
click at [736, 287] on div "Full seat" at bounding box center [735, 282] width 43 height 14
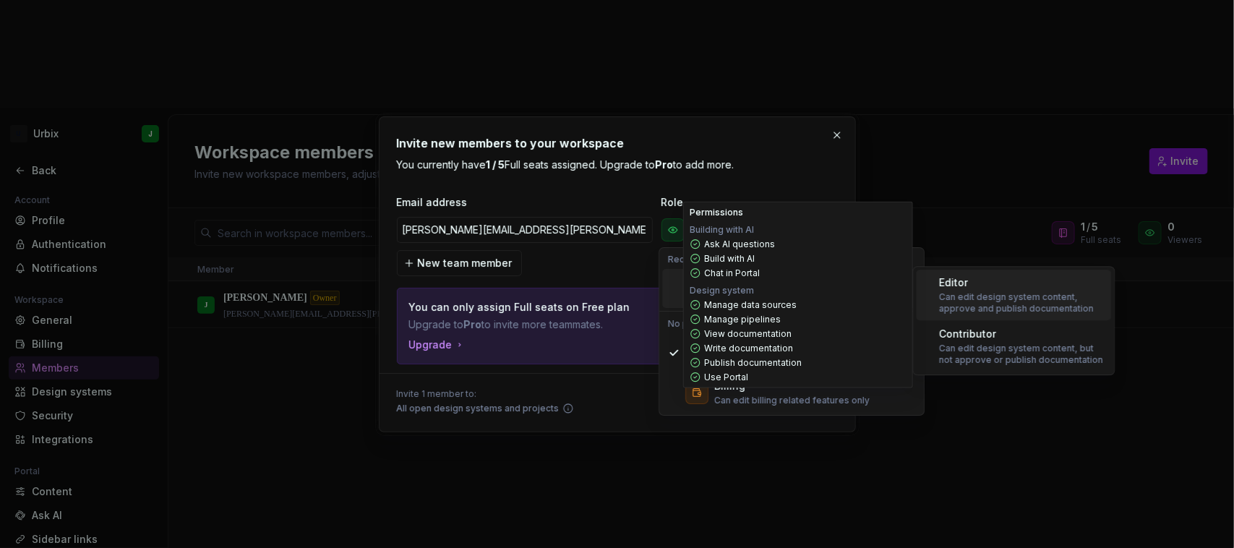
click at [982, 289] on div "Editor" at bounding box center [1022, 282] width 166 height 14
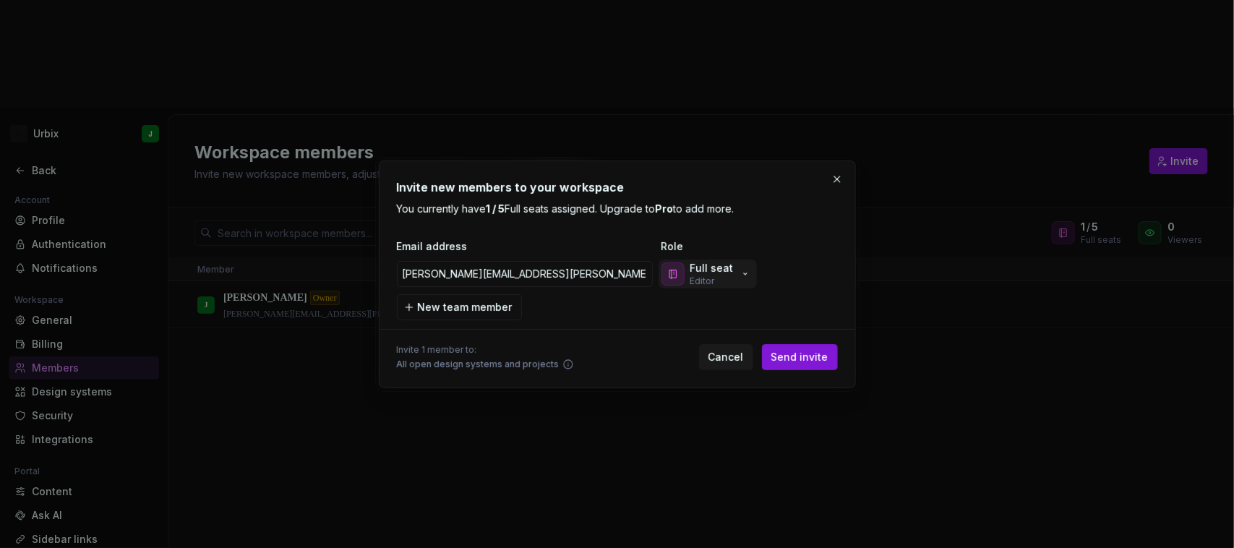
click at [740, 271] on icon "button" at bounding box center [746, 274] width 12 height 12
click at [600, 345] on div "Invite 1 member to: All open design systems and projects Cancel Send invite" at bounding box center [617, 354] width 441 height 32
click at [740, 268] on icon "button" at bounding box center [746, 274] width 12 height 12
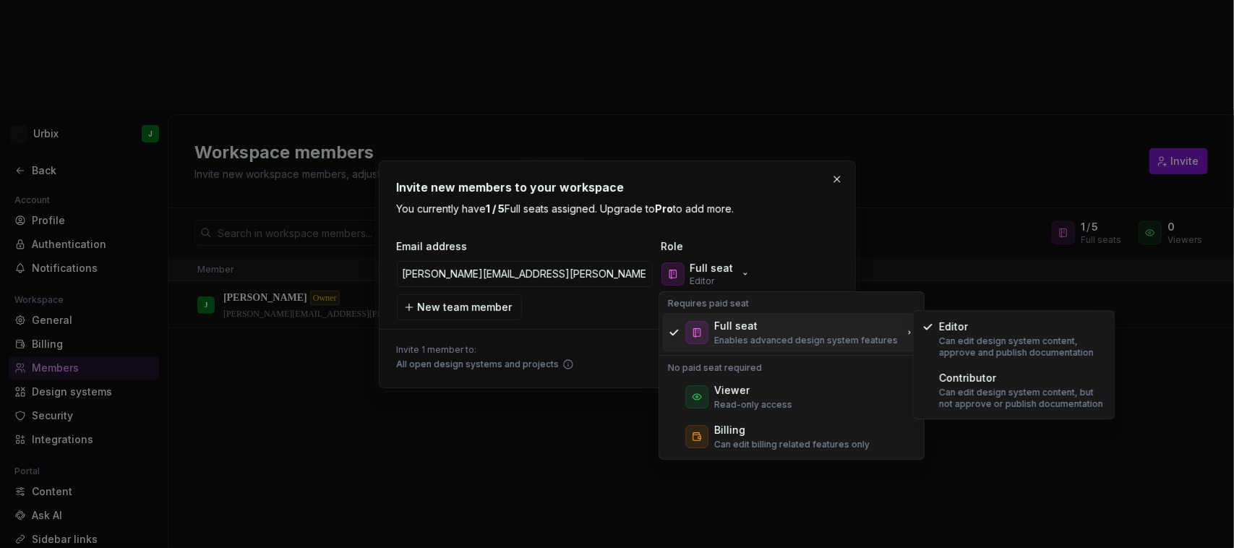
click at [850, 327] on div "Full seat" at bounding box center [806, 326] width 184 height 14
click at [772, 224] on div "Invite new members to your workspace You currently have 1 / 5 Full seats assign…" at bounding box center [617, 275] width 441 height 192
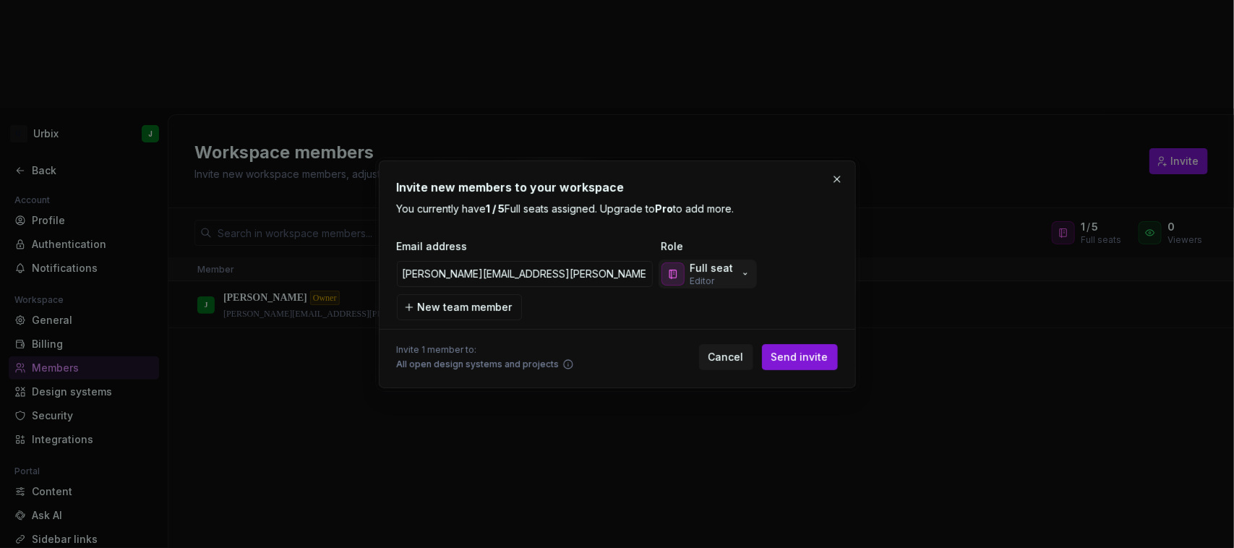
click at [741, 261] on div "Full seat Editor" at bounding box center [707, 274] width 90 height 26
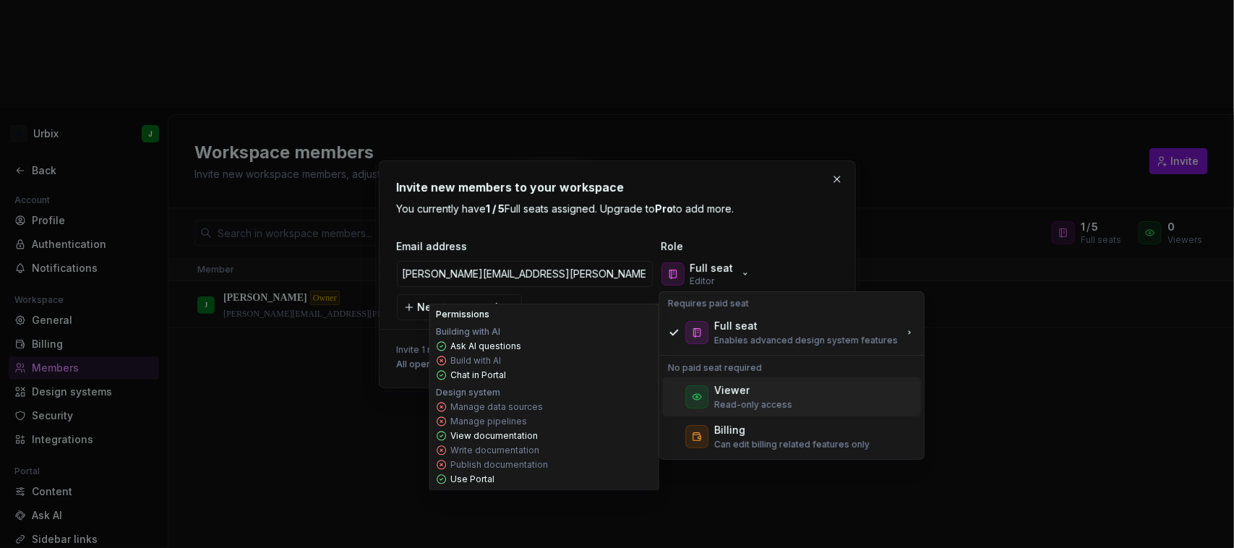
click at [768, 389] on div "Viewer" at bounding box center [753, 390] width 78 height 14
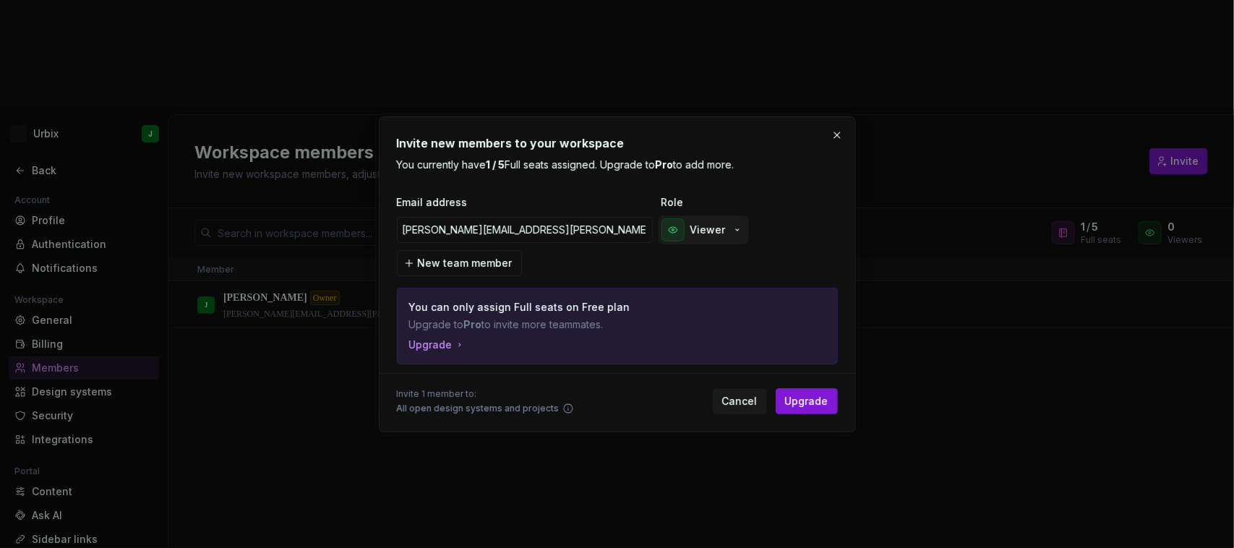
click at [710, 235] on p "Viewer" at bounding box center [708, 230] width 35 height 14
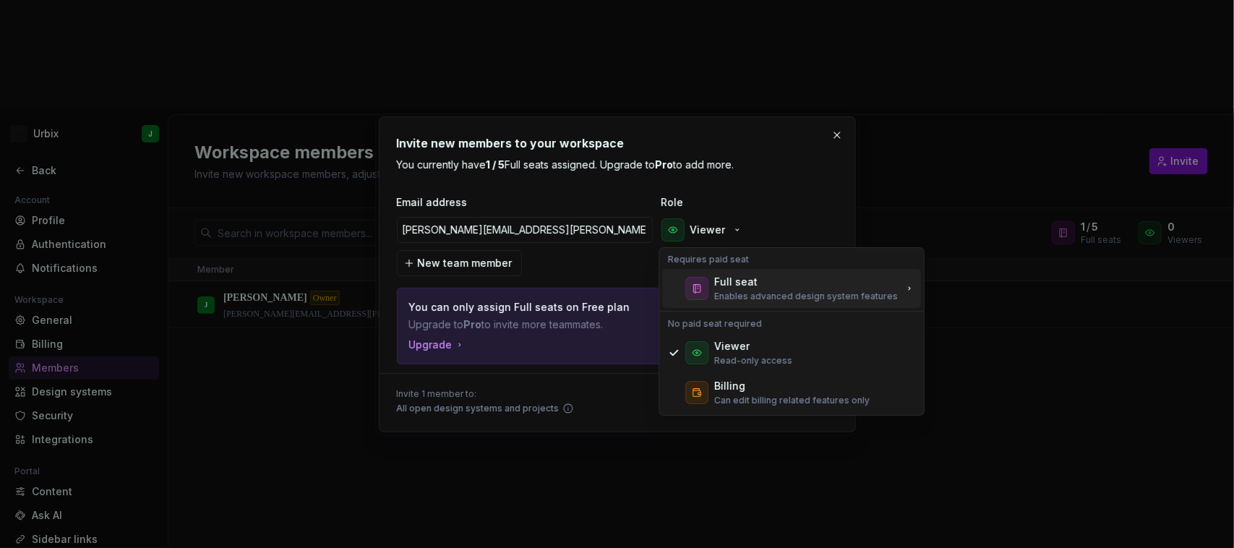
click at [741, 291] on p "Enables advanced design system features" at bounding box center [806, 297] width 184 height 12
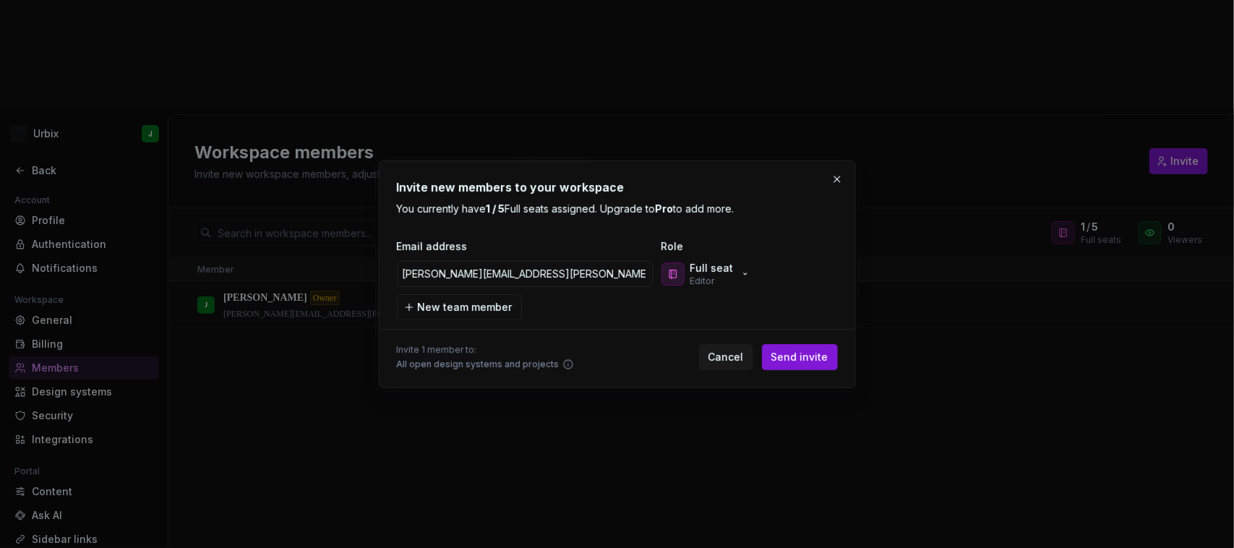
click at [786, 226] on div "Invite new members to your workspace You currently have 1 / 5 Full seats assign…" at bounding box center [617, 275] width 441 height 192
click at [800, 355] on span "Send invite" at bounding box center [800, 357] width 57 height 14
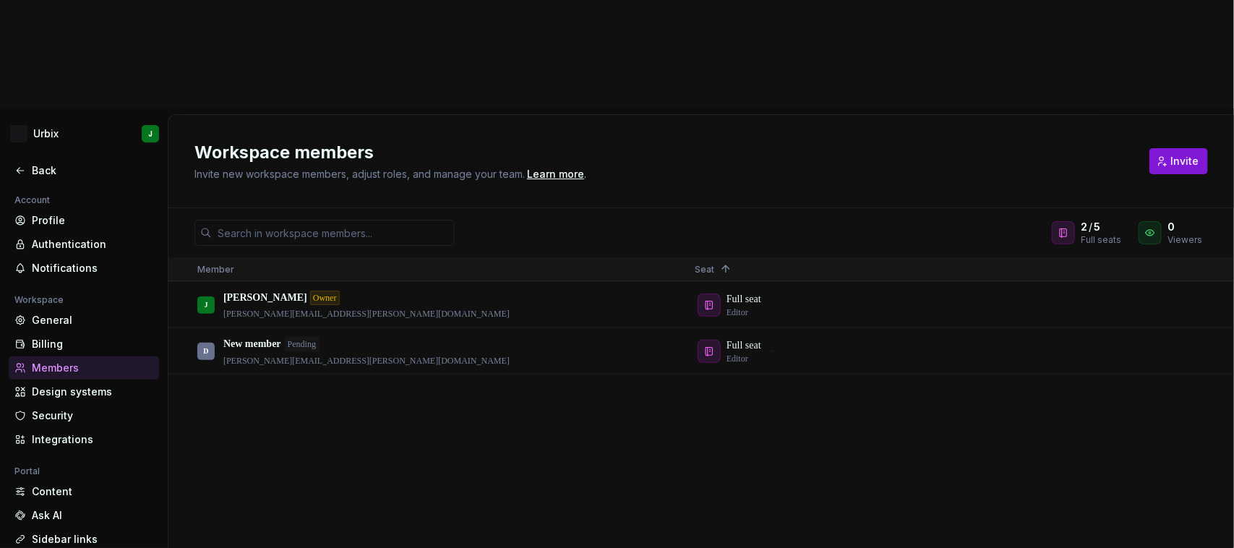
click at [553, 322] on div "J Joe Owner joel.sanchez@urbetrack.com Full seat Editor D New member Pending da…" at bounding box center [701, 469] width 1066 height 374
click at [1198, 341] on button "button" at bounding box center [1199, 351] width 20 height 20
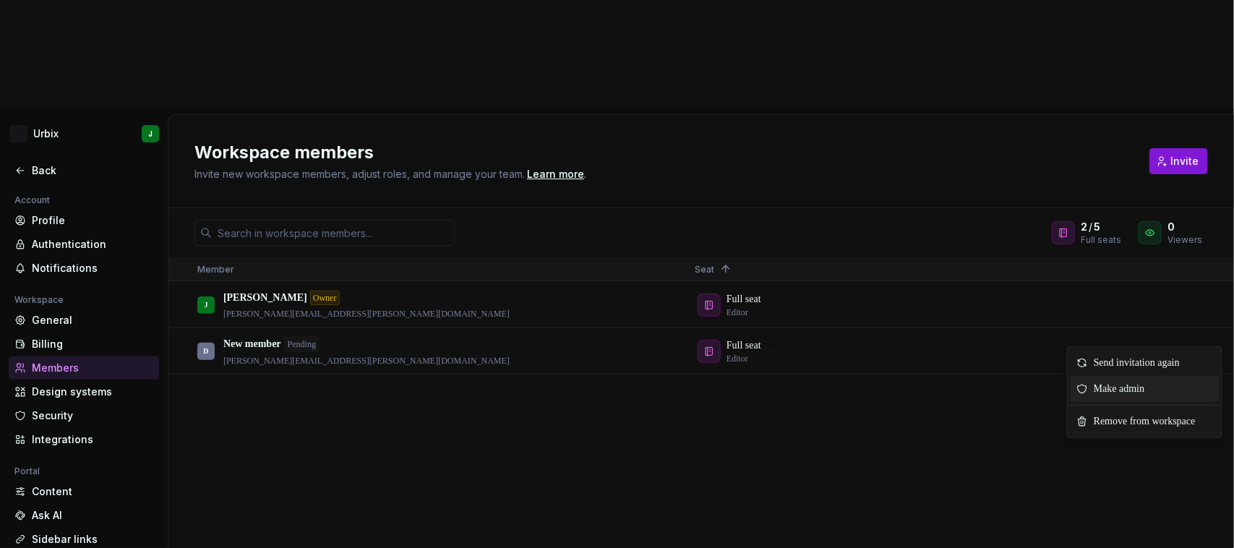
click at [1168, 376] on span "Context Menu" at bounding box center [1165, 389] width 6 height 26
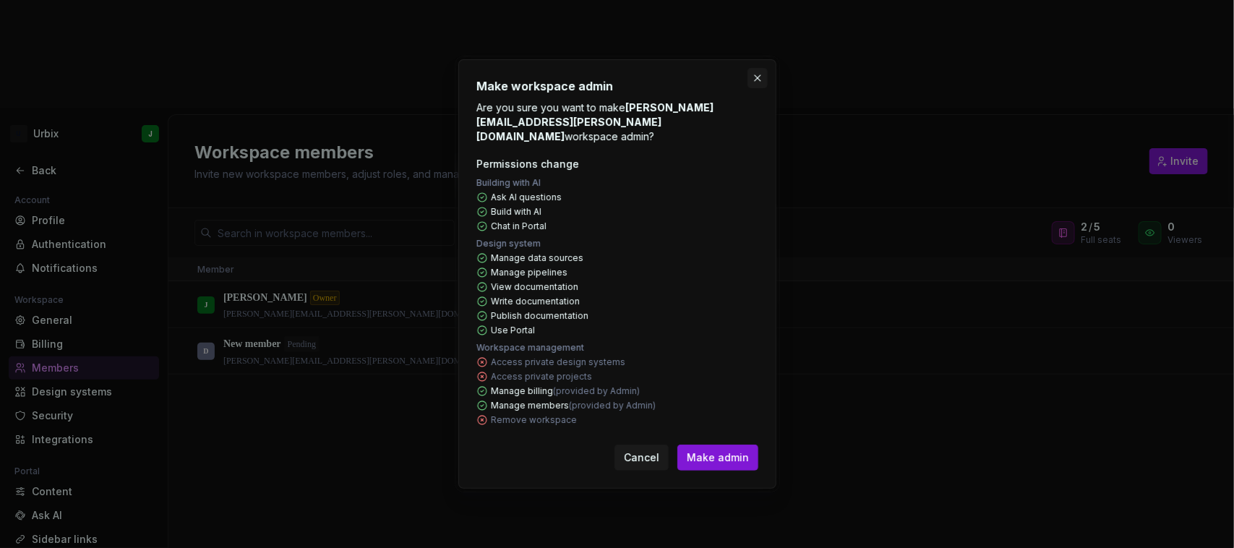
click at [758, 87] on button "button" at bounding box center [758, 78] width 20 height 20
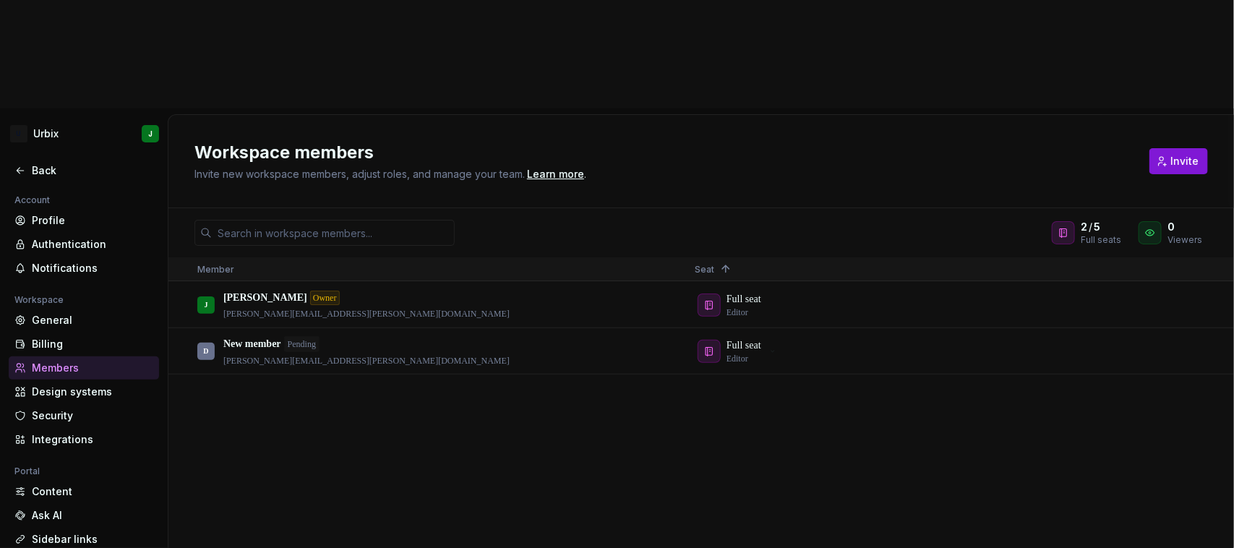
click at [318, 360] on div "J Joe Owner joel.sanchez@urbetrack.com Full seat Editor D New member Pending da…" at bounding box center [701, 469] width 1066 height 374
click at [87, 385] on div "Design systems" at bounding box center [92, 392] width 121 height 14
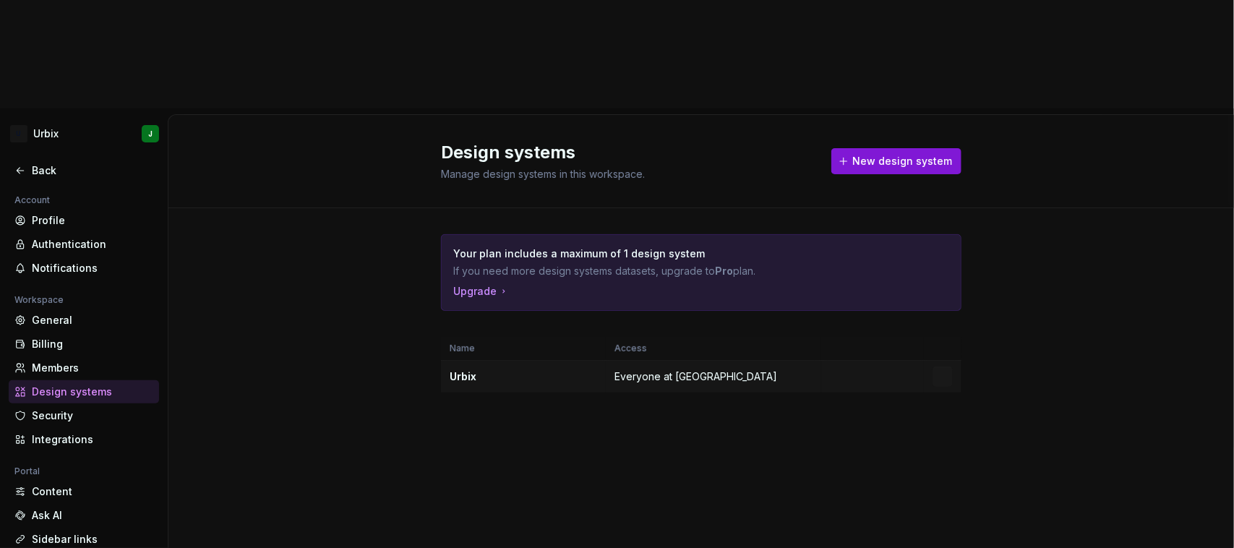
click at [461, 369] on div "Urbix" at bounding box center [524, 376] width 148 height 14
click at [942, 266] on html "U Urbix J Back Account Profile Authentication Notifications Workspace General B…" at bounding box center [617, 274] width 1234 height 548
click at [996, 302] on div "View members" at bounding box center [1028, 297] width 137 height 14
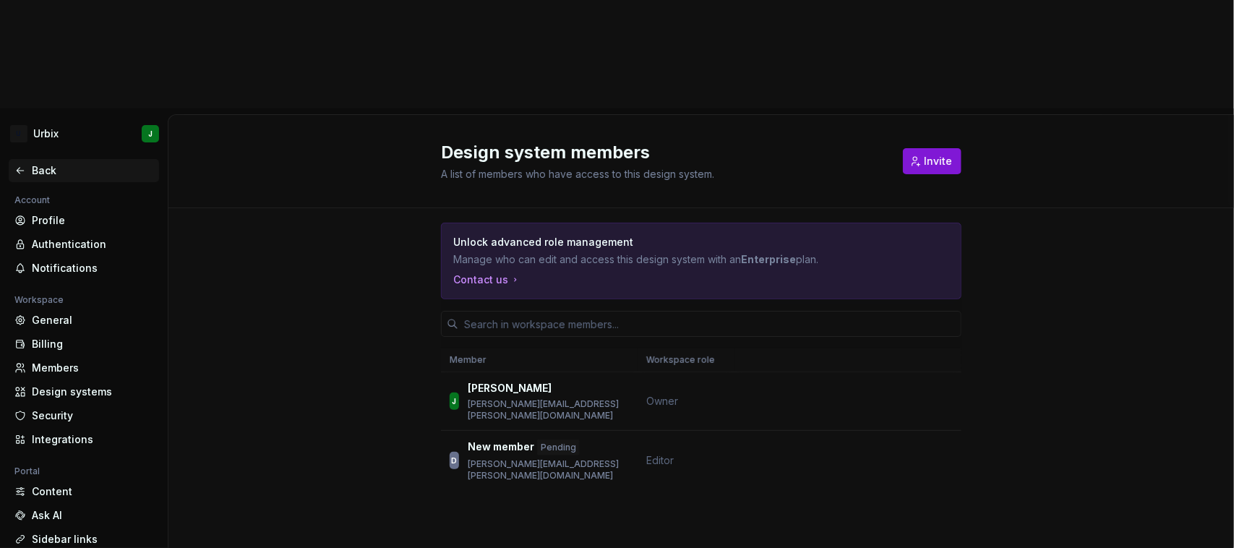
click at [20, 165] on icon at bounding box center [20, 171] width 12 height 12
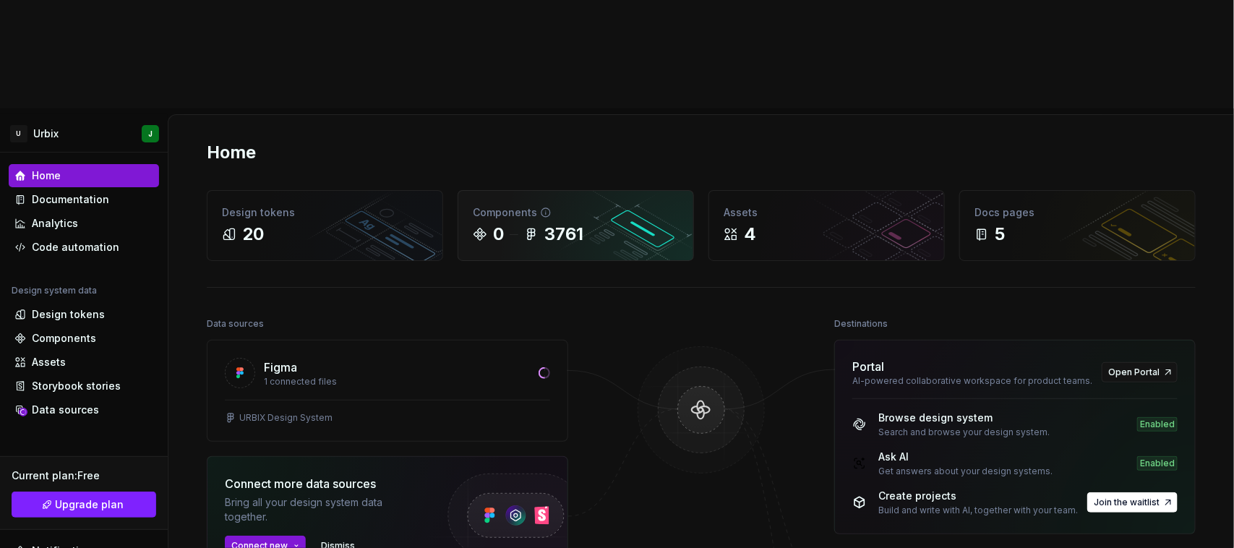
click at [565, 191] on div "Components 0 3761" at bounding box center [575, 225] width 235 height 69
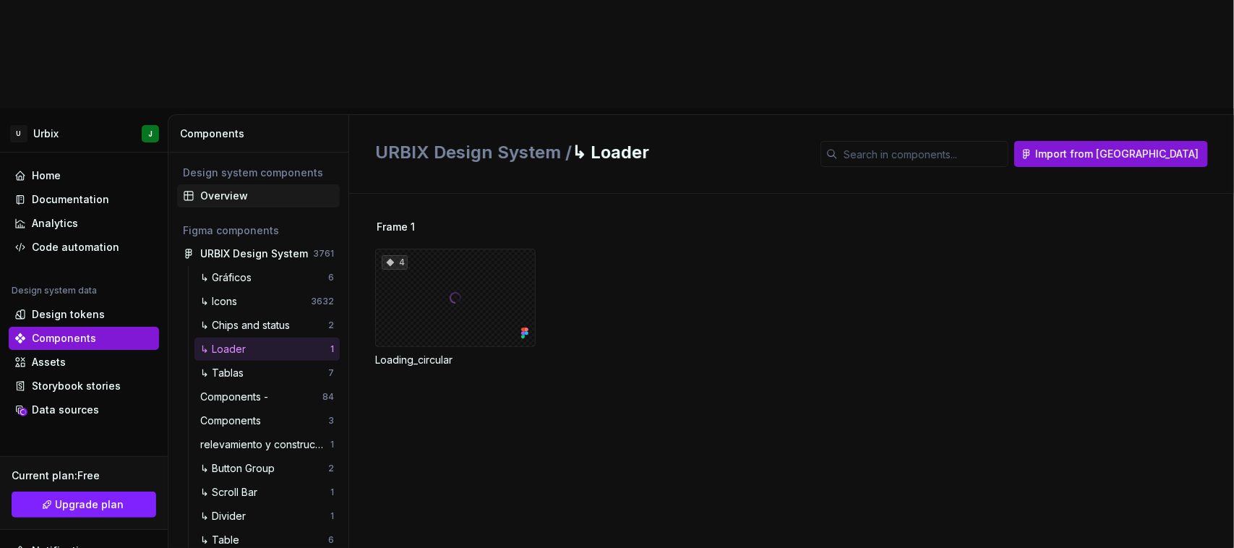
click at [235, 189] on div "Overview" at bounding box center [267, 196] width 134 height 14
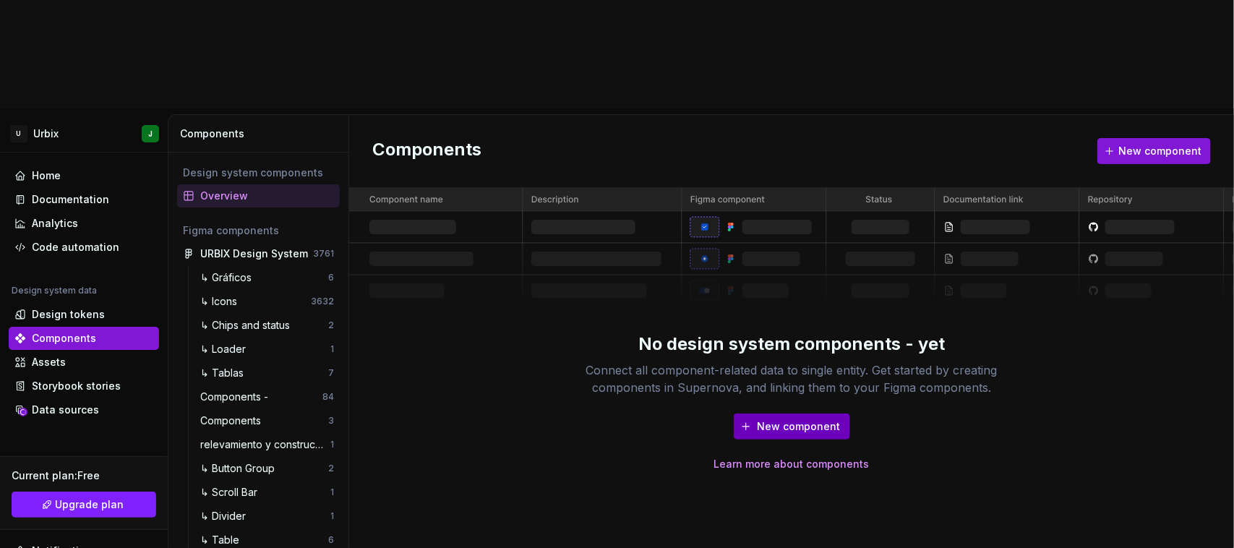
click at [770, 419] on span "New component" at bounding box center [799, 426] width 83 height 14
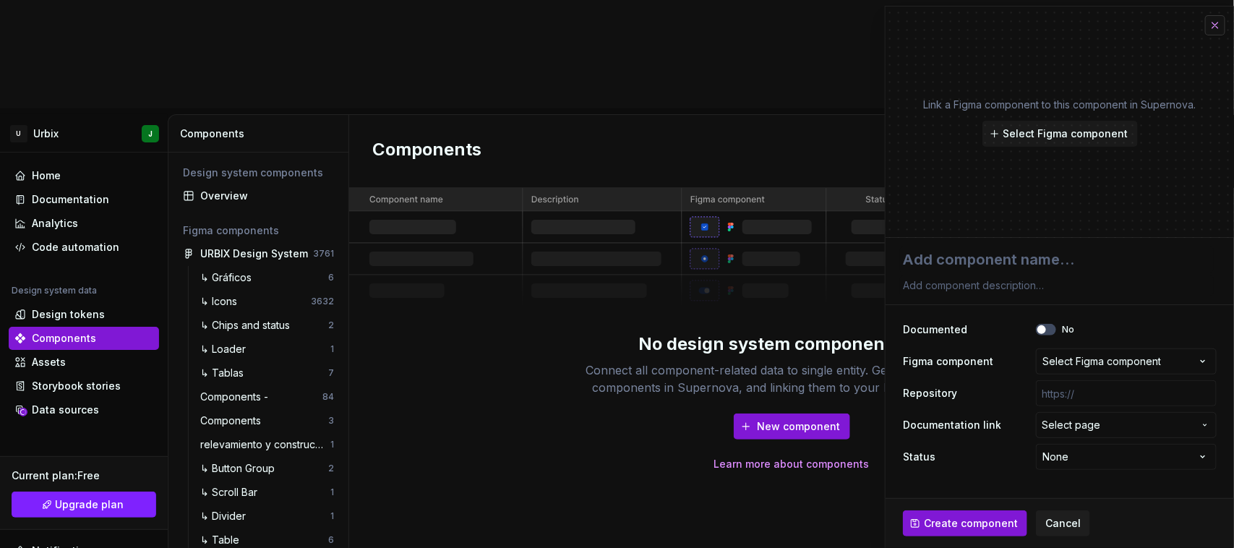
click at [1213, 25] on button "button" at bounding box center [1215, 25] width 20 height 20
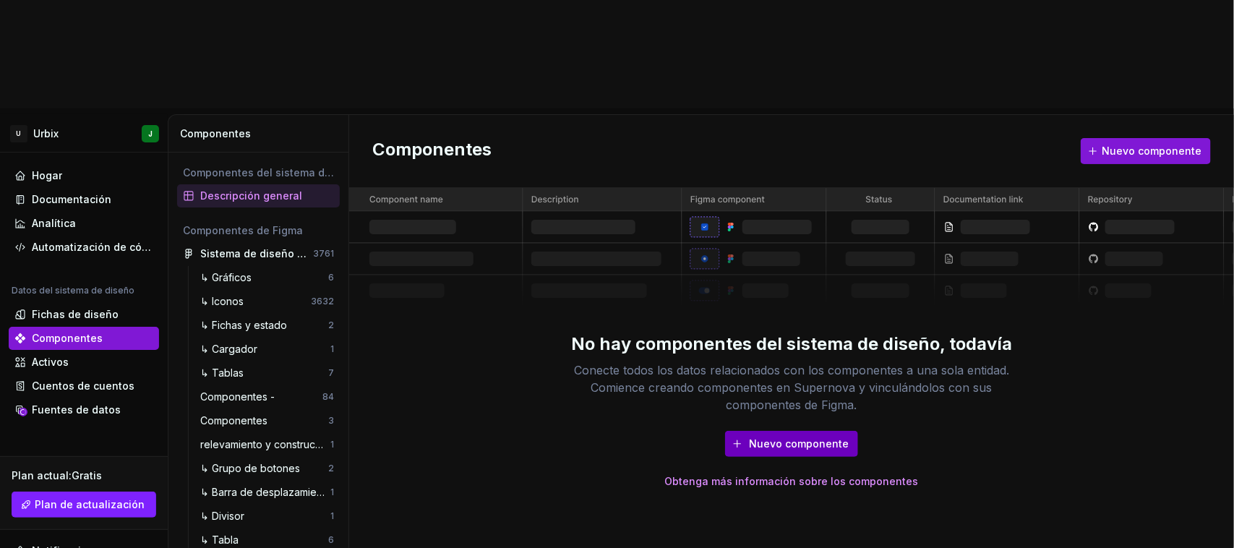
click at [800, 437] on font "Nuevo componente" at bounding box center [799, 443] width 100 height 12
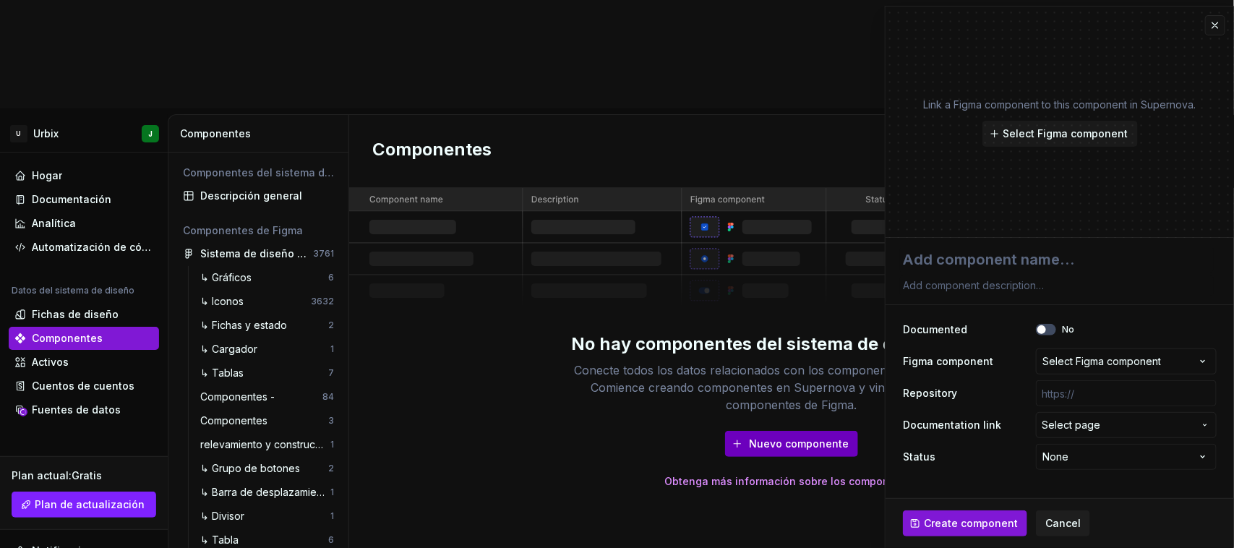
type textarea "*"
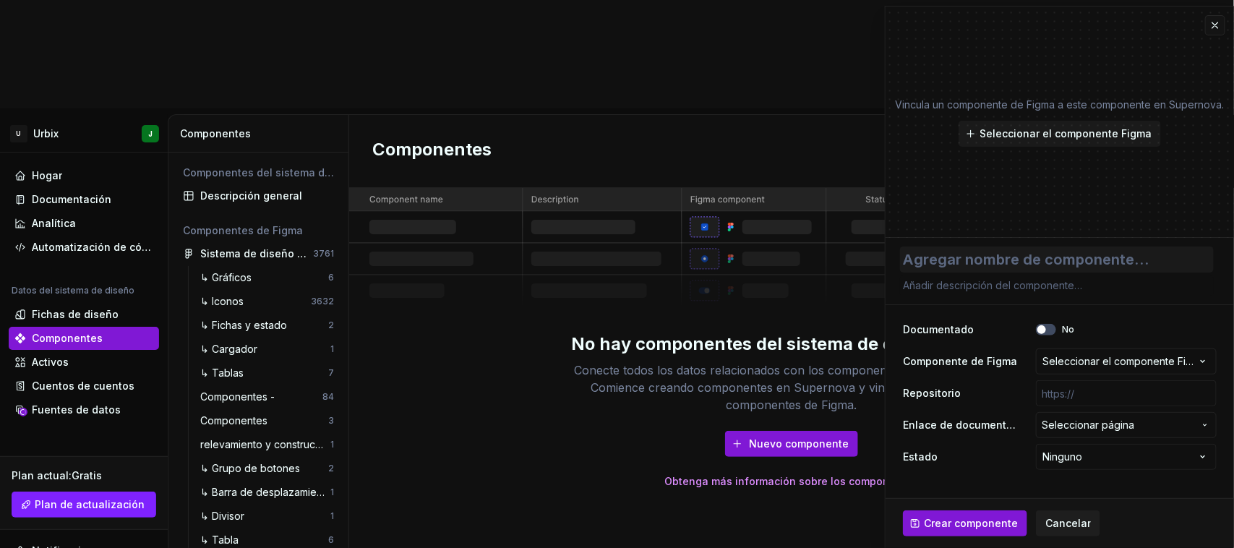
type textarea "B"
type textarea "*"
type textarea "Bu"
type textarea "*"
type textarea "But"
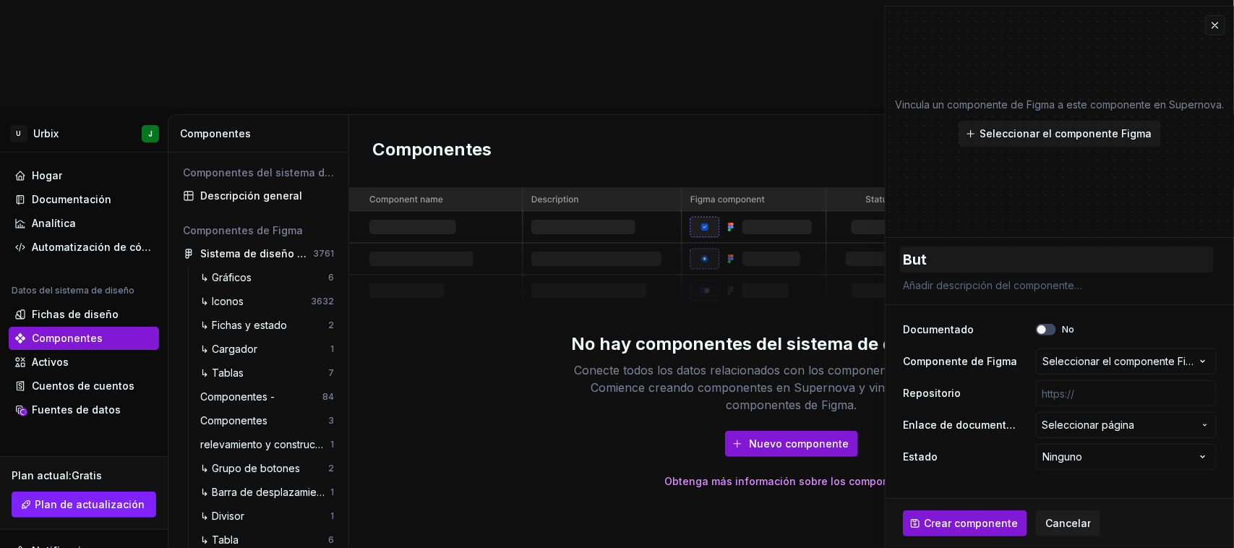
type textarea "*"
type textarea "Butt"
type textarea "*"
type textarea "Butto"
type textarea "*"
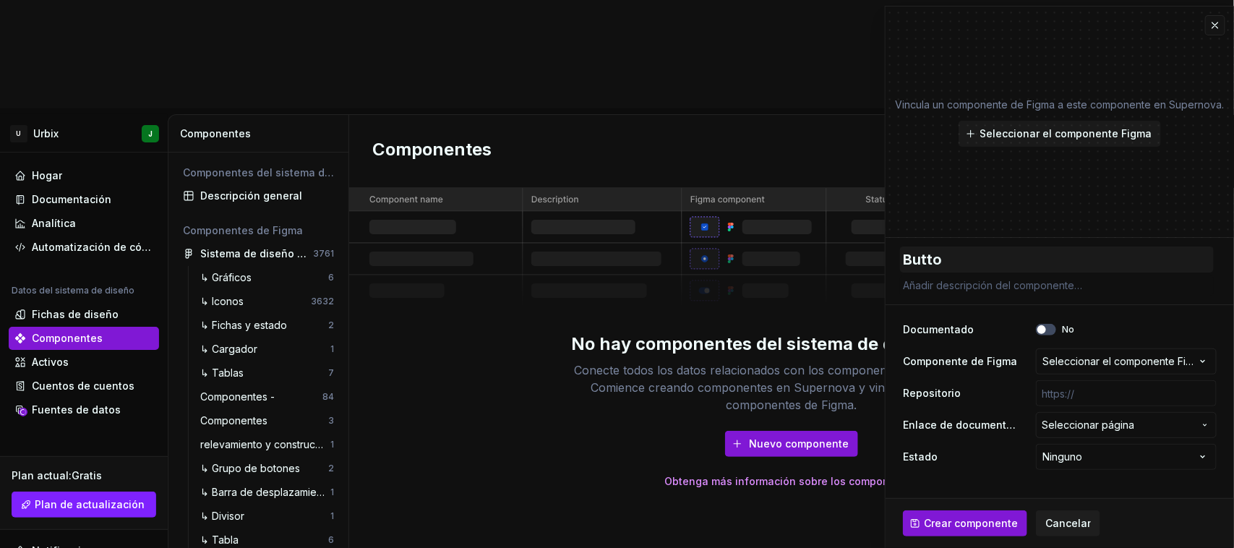
type textarea "Button"
type textarea "*"
type textarea "Buttons"
click at [1040, 329] on span "button" at bounding box center [1042, 329] width 9 height 9
type textarea "*"
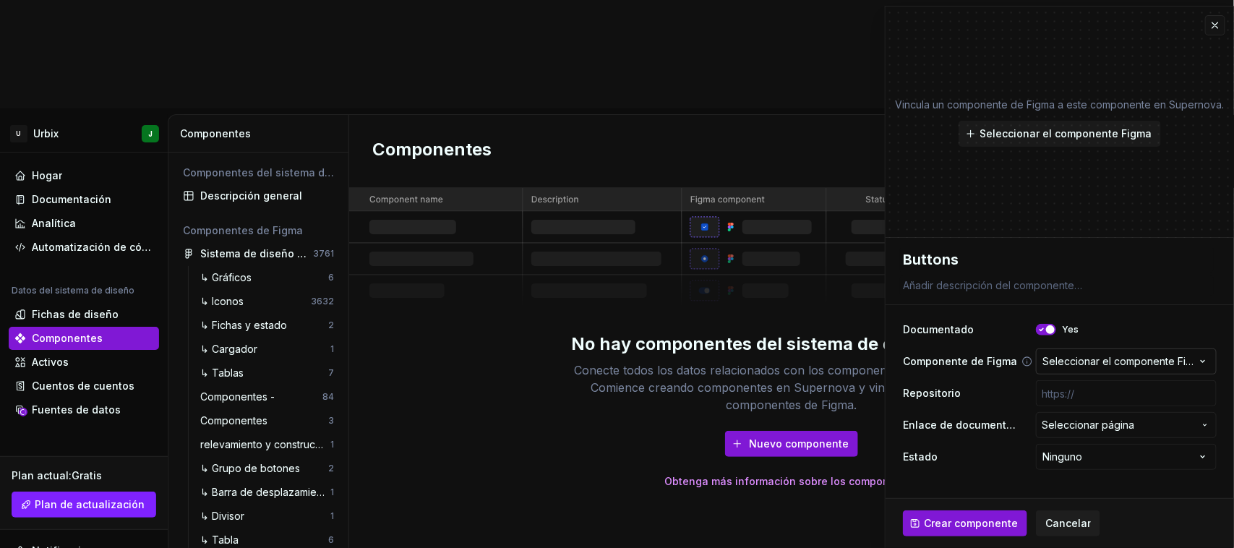
click at [1079, 360] on font "Seleccionar el componente Figma" at bounding box center [1124, 361] width 163 height 12
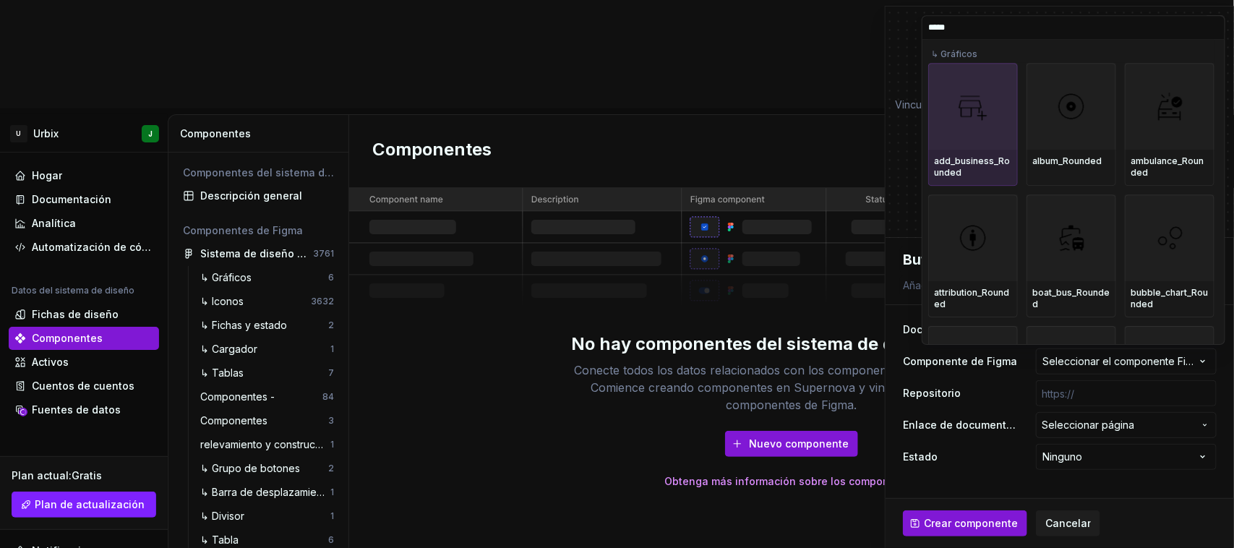
type input "******"
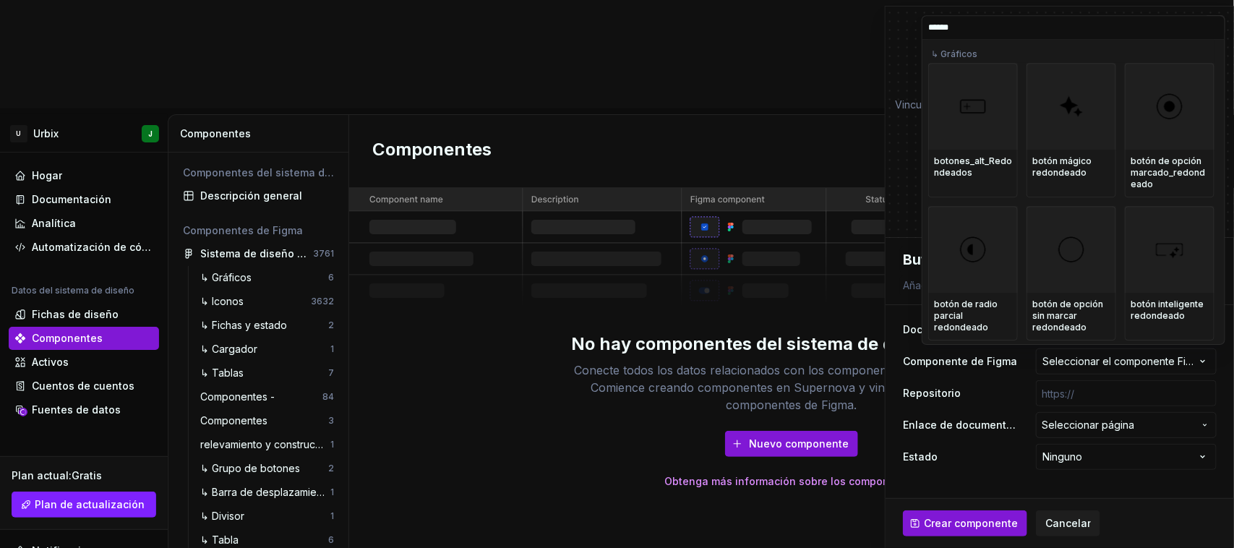
click at [944, 56] on font "↳ Gráficos" at bounding box center [954, 54] width 46 height 11
click at [1213, 30] on input "******" at bounding box center [1074, 28] width 302 height 12
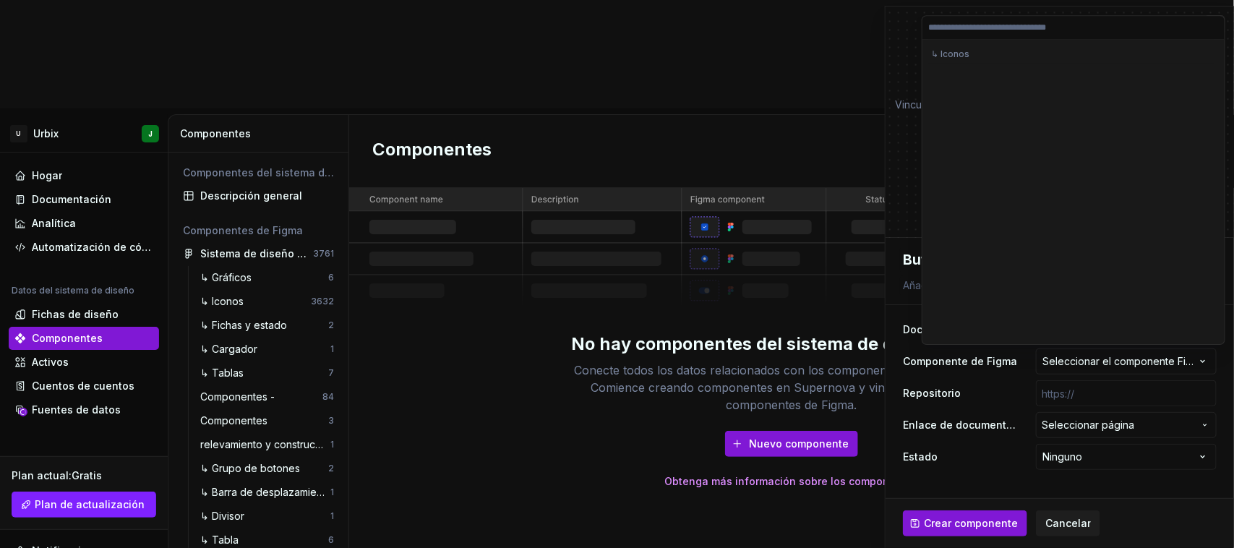
scroll to position [4519, 0]
type input "******"
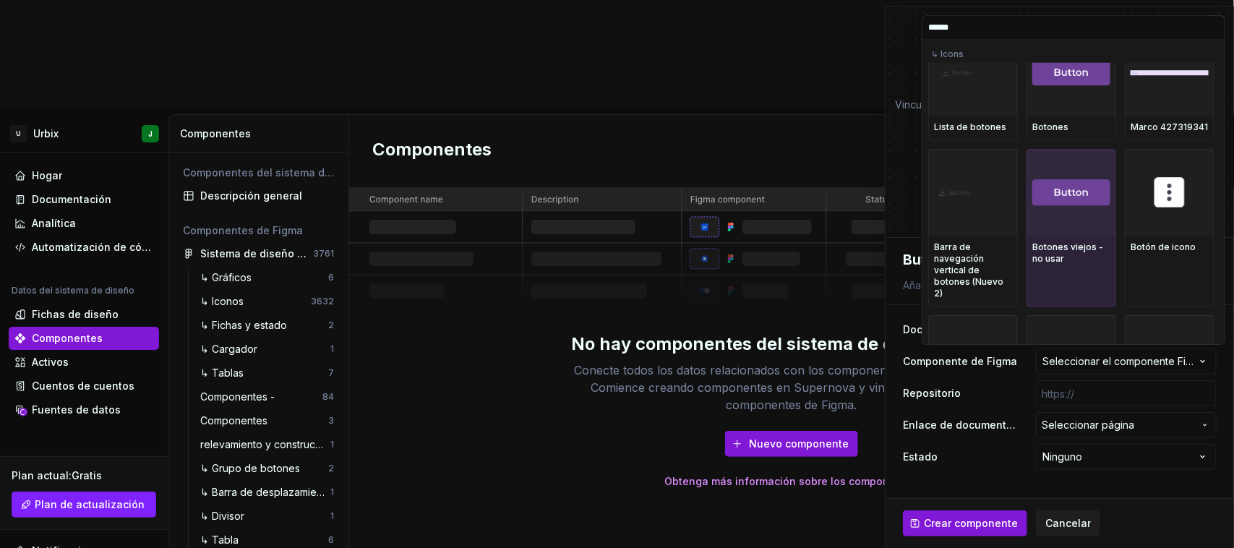
scroll to position [327, 0]
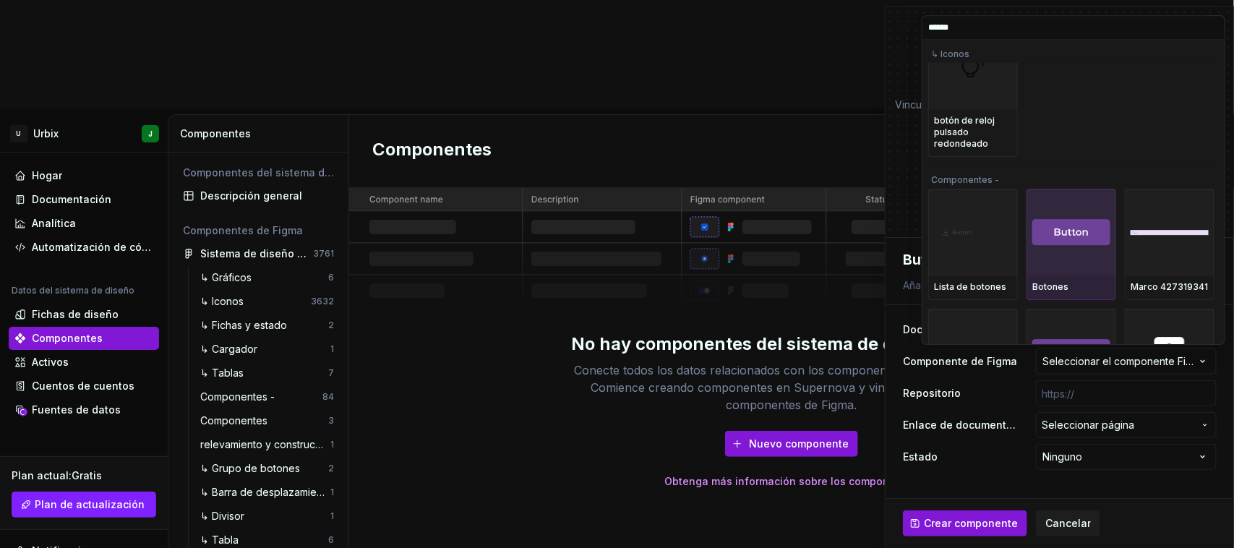
click at [1080, 204] on div at bounding box center [1072, 232] width 90 height 87
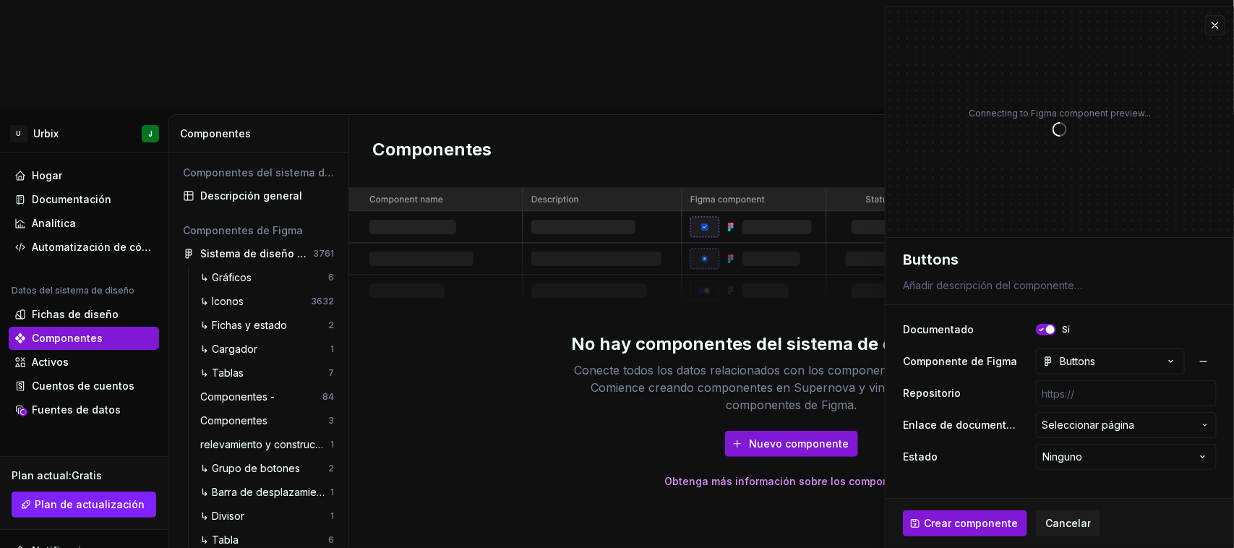
type textarea "*"
click at [1172, 362] on icon "button" at bounding box center [1172, 362] width 4 height 2
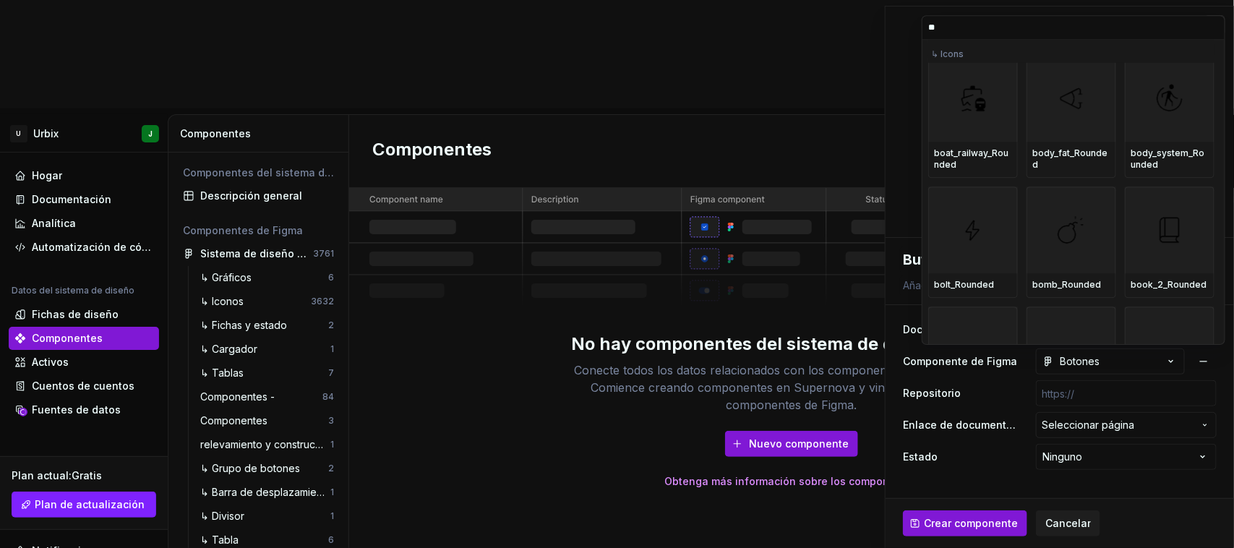
scroll to position [0, 0]
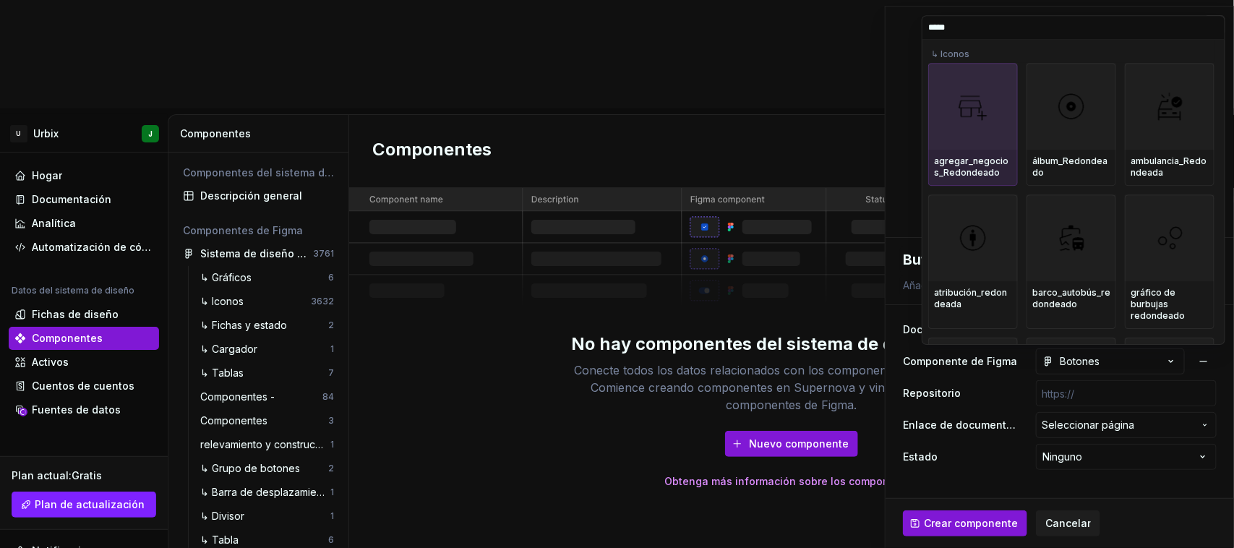
type input "******"
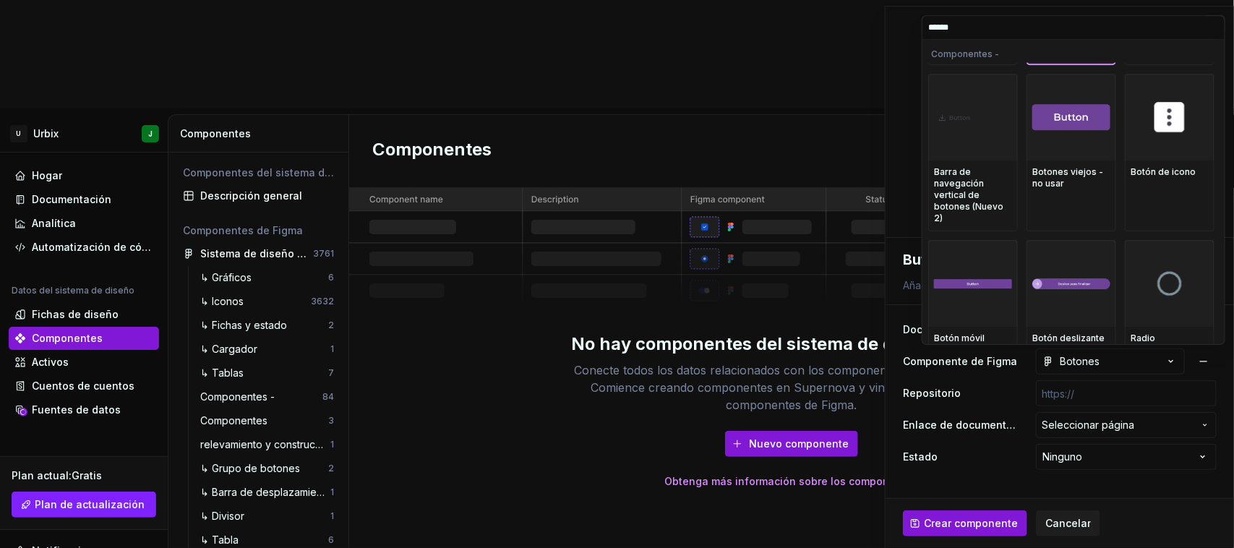
scroll to position [542, 0]
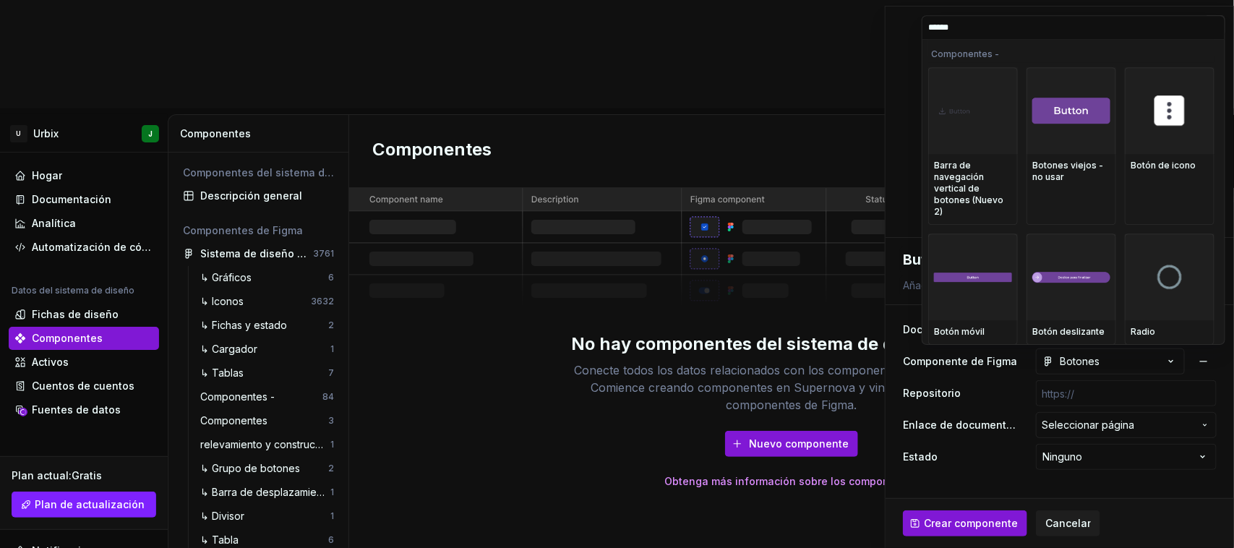
click at [1212, 29] on input "******" at bounding box center [1074, 28] width 302 height 12
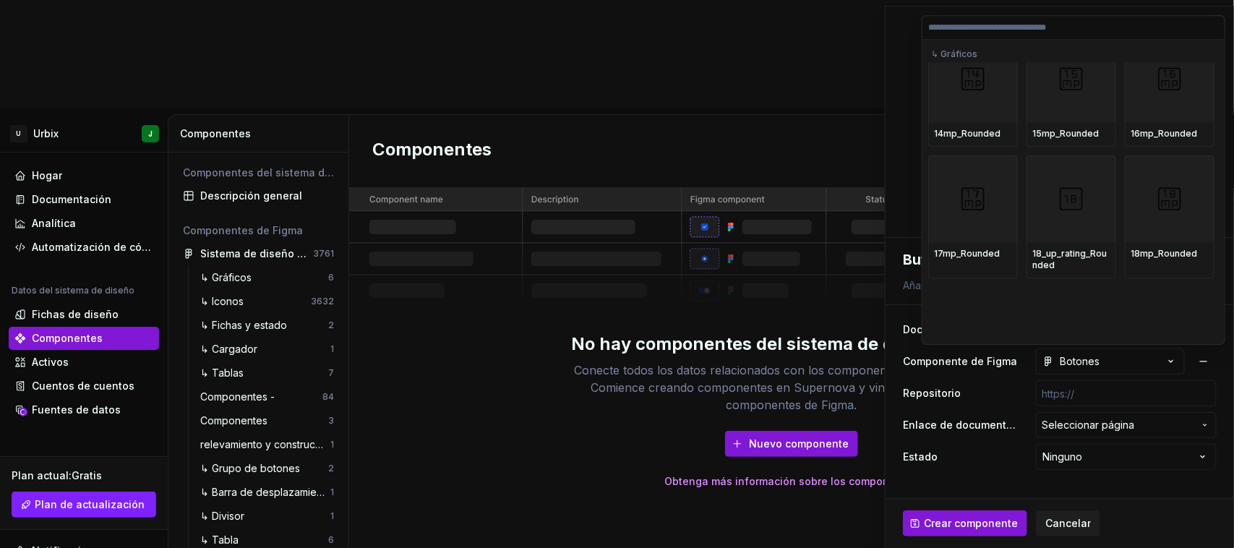
scroll to position [0, 0]
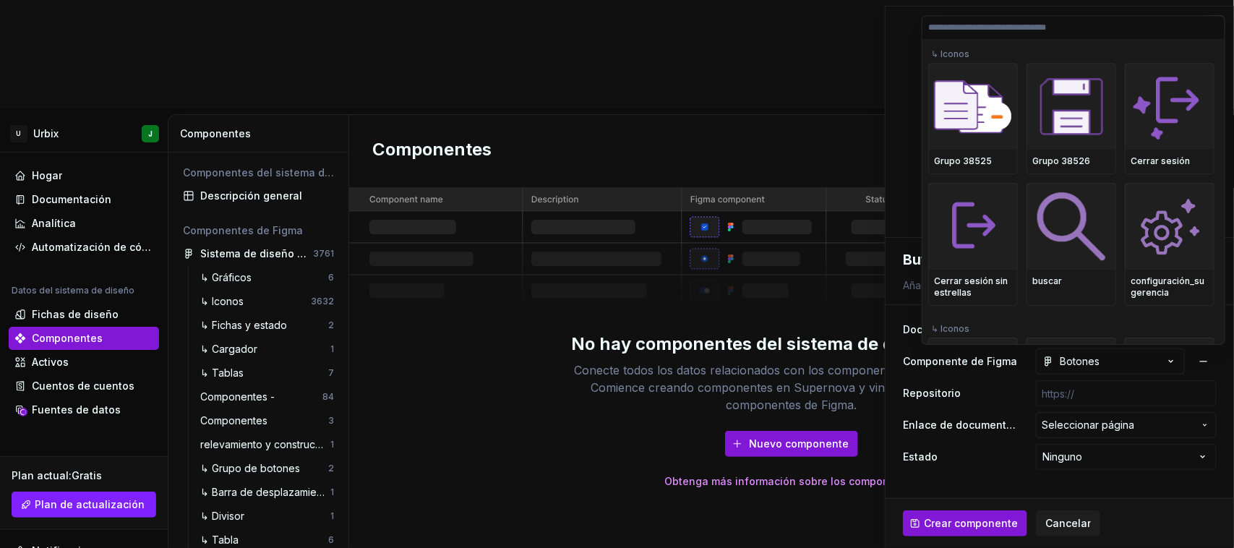
click at [870, 109] on html "U Urbix J Hogar Documentación Analítica Automatización de código Datos del sist…" at bounding box center [617, 274] width 1234 height 548
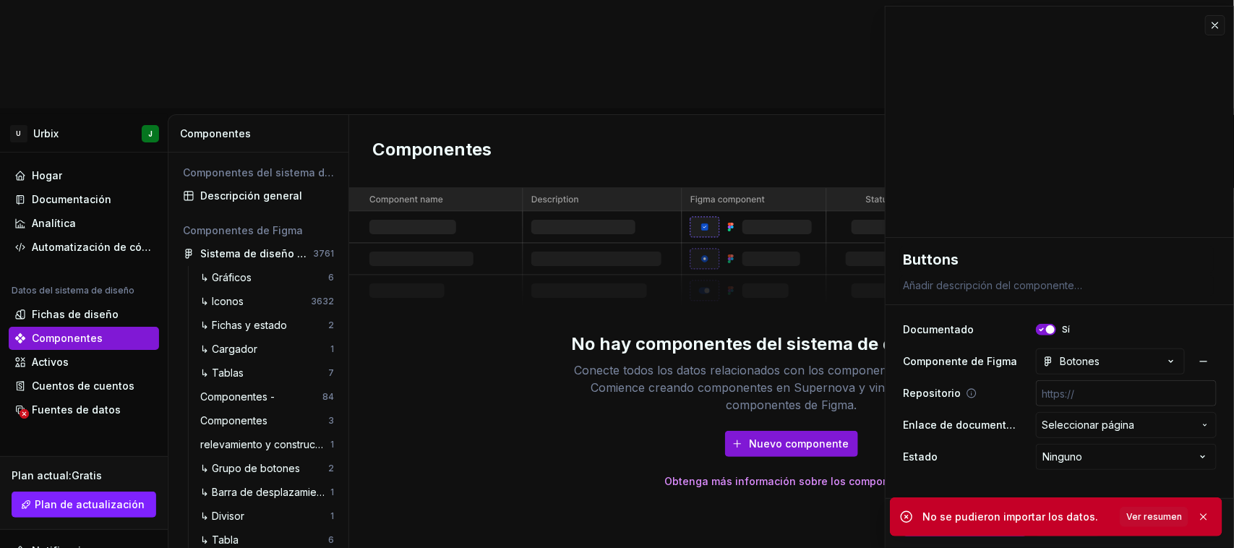
click at [1101, 398] on input "text" at bounding box center [1126, 393] width 181 height 26
click at [1208, 514] on button "button" at bounding box center [1204, 517] width 19 height 20
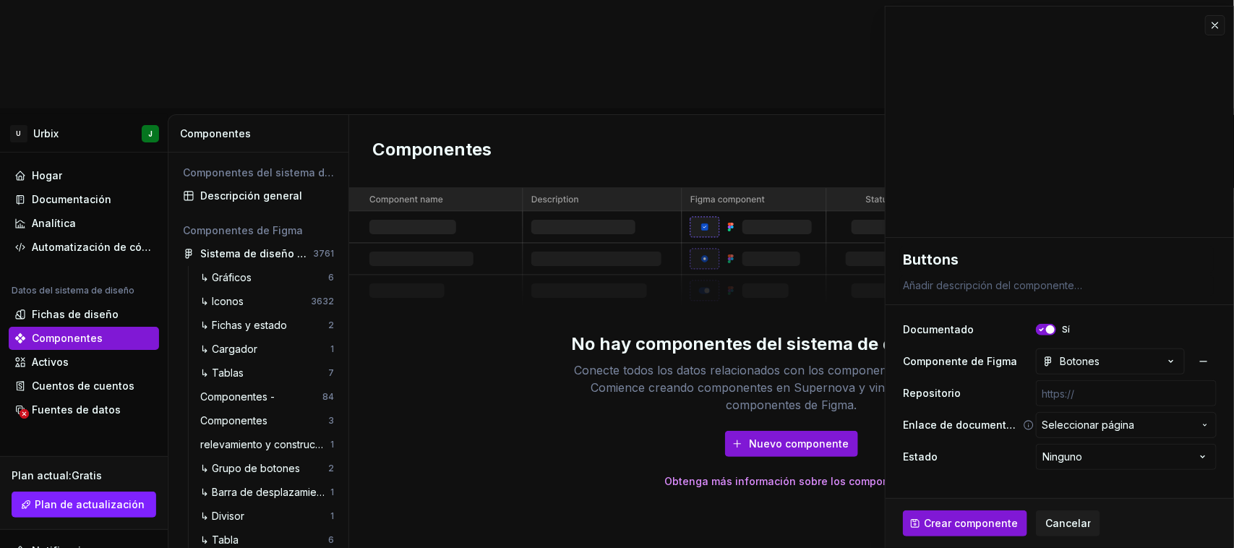
click at [1146, 419] on span "Seleccionar página" at bounding box center [1118, 425] width 152 height 14
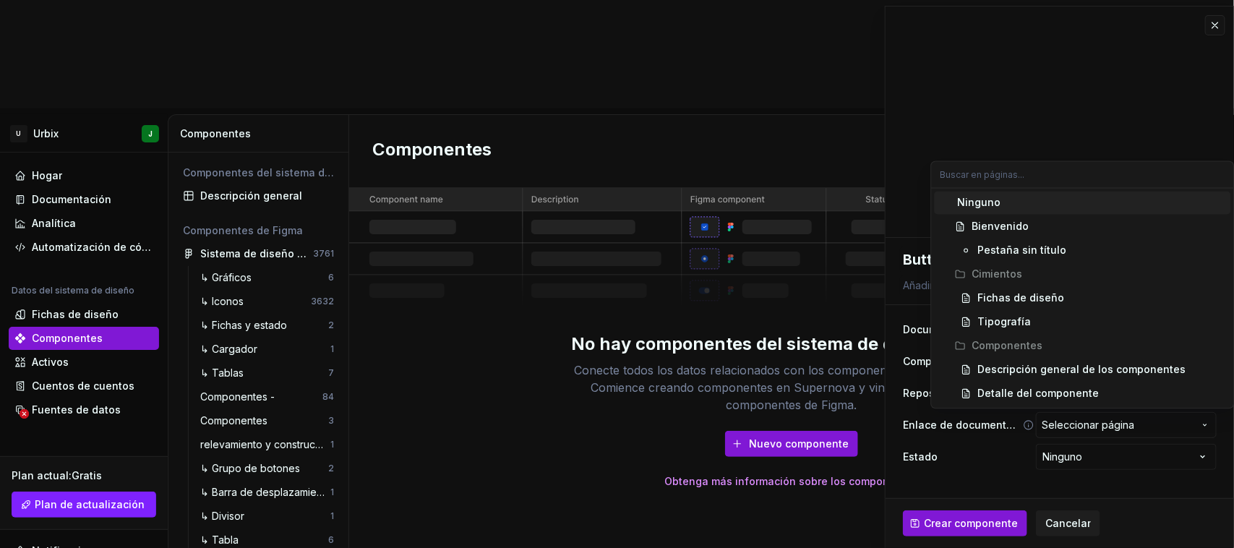
click at [1146, 419] on html "U Urbix J Hogar Documentación Analítica Automatización de código Datos del sist…" at bounding box center [617, 274] width 1234 height 548
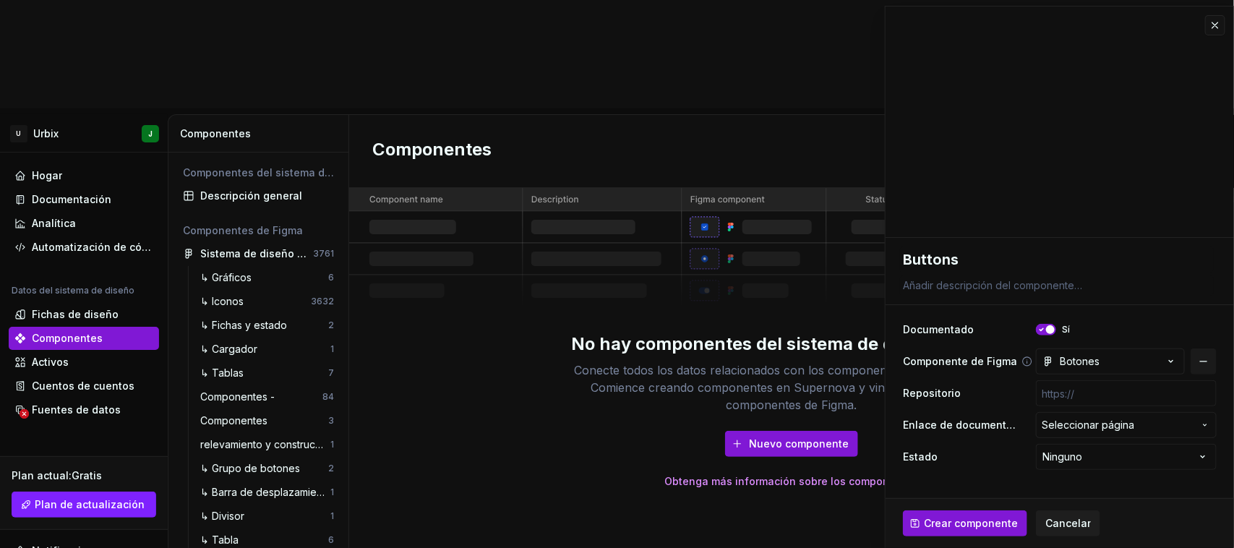
click at [1208, 360] on button "button" at bounding box center [1204, 362] width 26 height 26
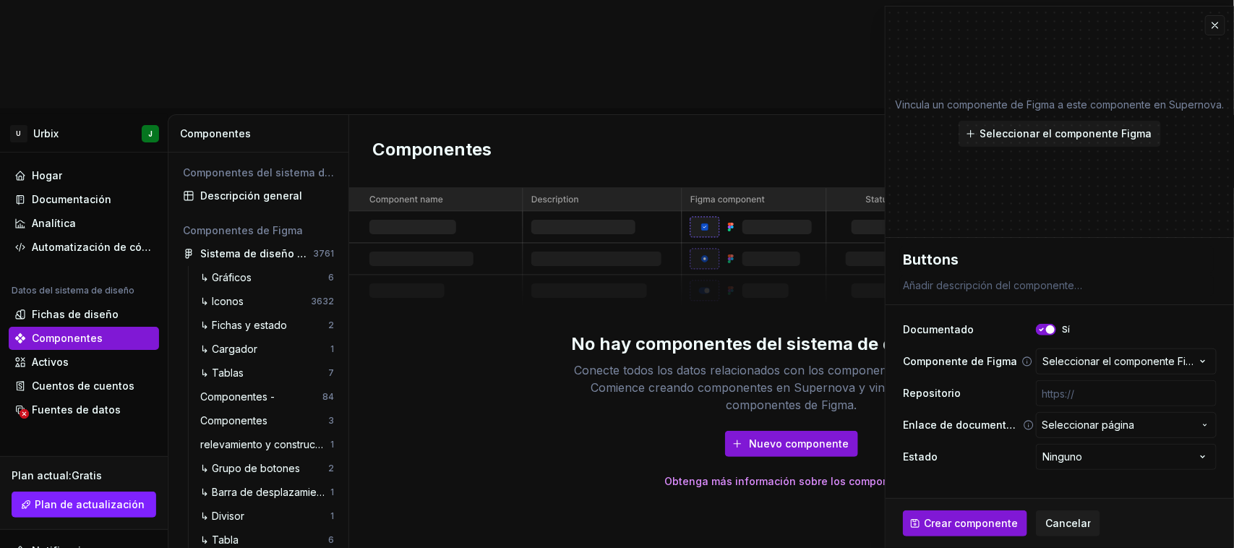
click at [1132, 425] on font "Seleccionar página" at bounding box center [1088, 425] width 93 height 12
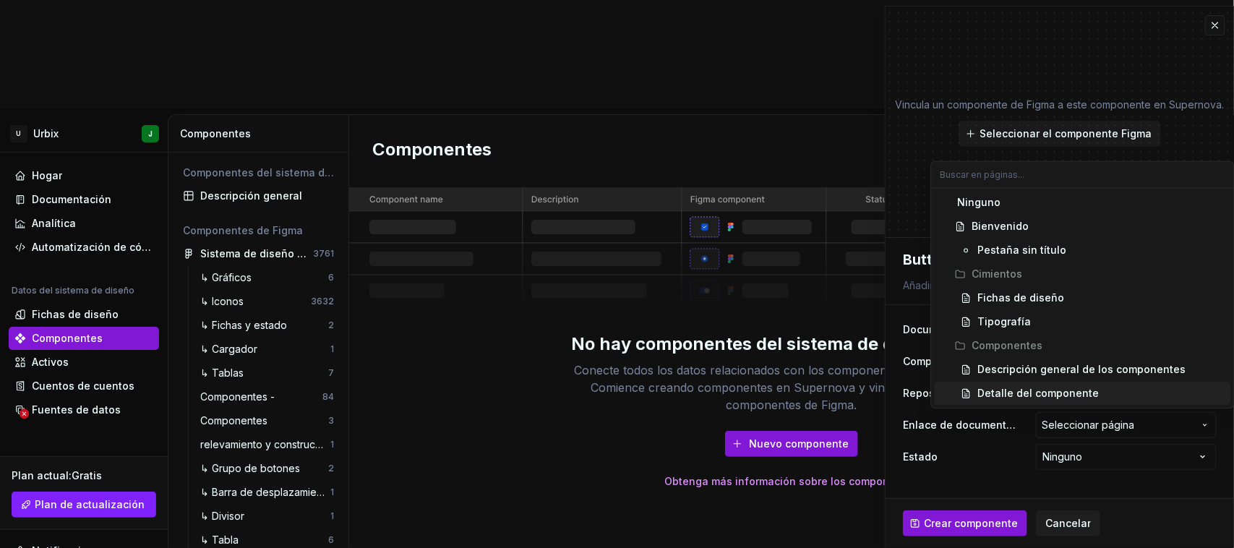
click at [999, 432] on html "U Urbix J Hogar Documentación Analítica Automatización de código Datos del sist…" at bounding box center [617, 274] width 1234 height 548
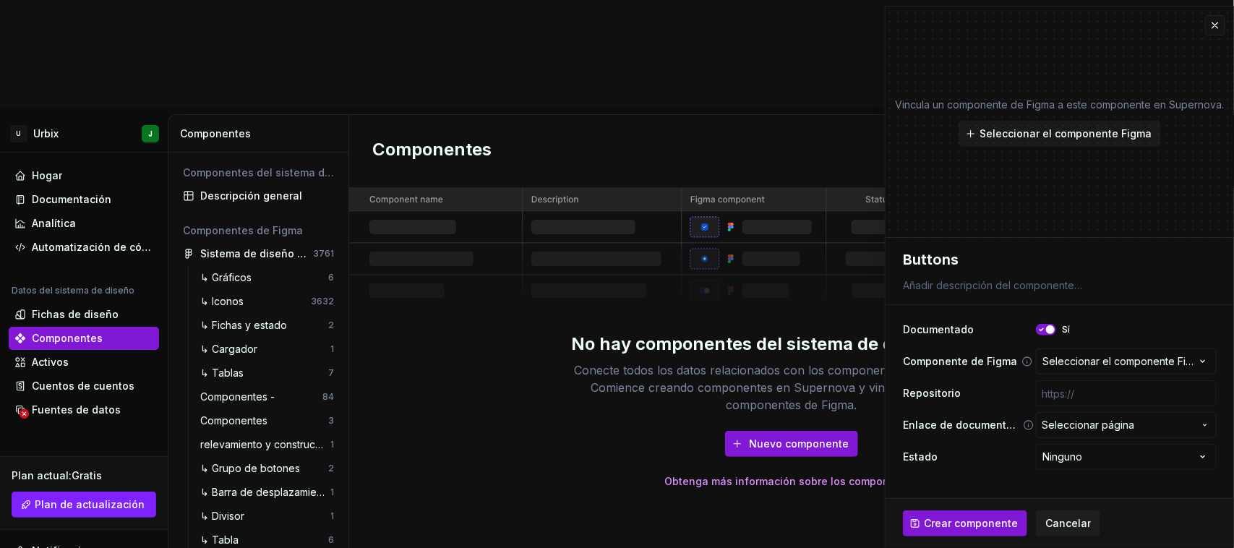
click at [1114, 427] on font "Seleccionar página" at bounding box center [1088, 425] width 93 height 12
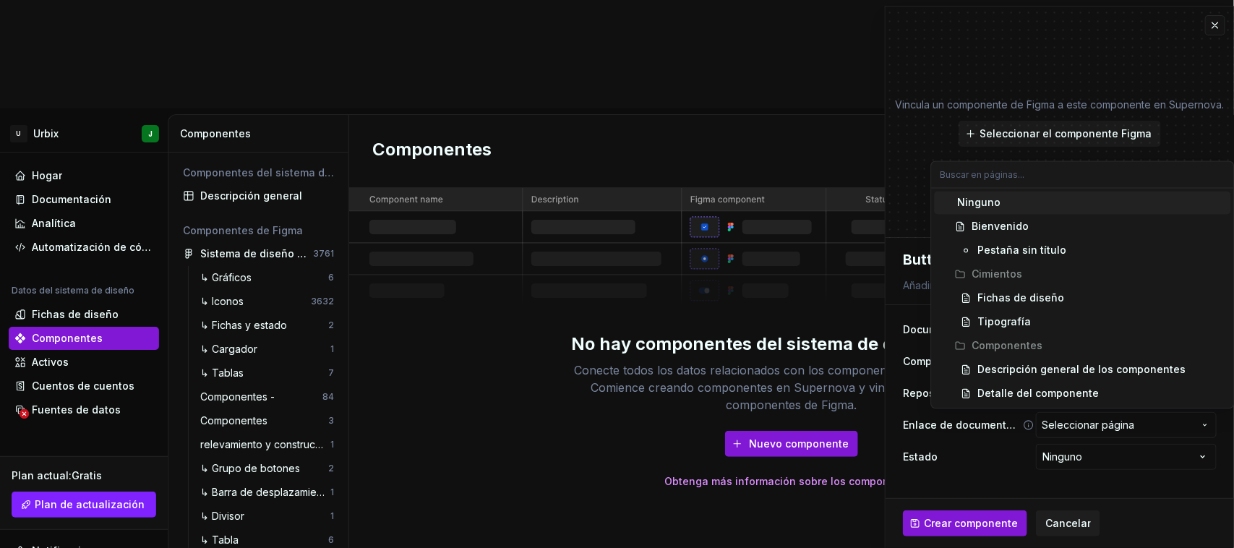
click at [1114, 427] on html "U Urbix J Hogar Documentación Analítica Automatización de código Datos del sist…" at bounding box center [617, 274] width 1234 height 548
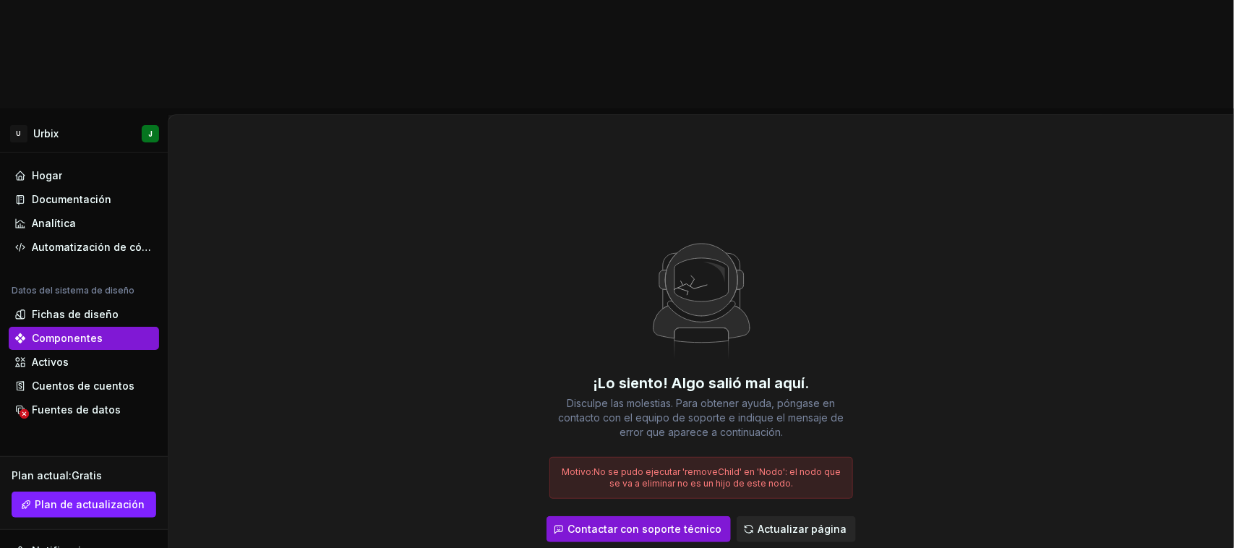
click at [790, 523] on font "Actualizar página" at bounding box center [802, 529] width 89 height 12
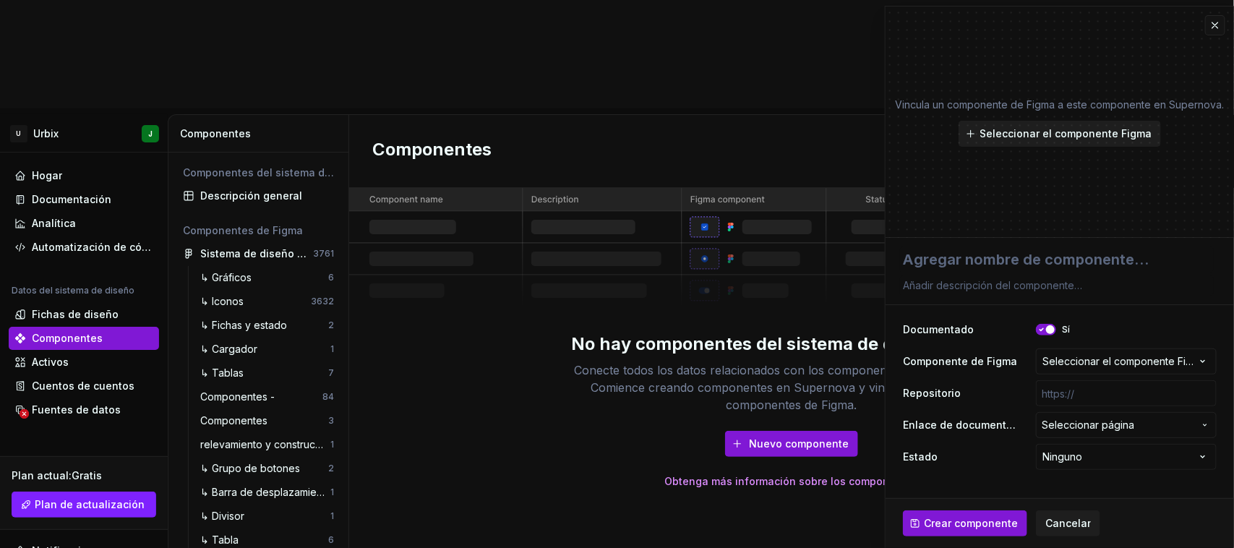
click at [1030, 131] on font "Seleccionar el componente Figma" at bounding box center [1066, 133] width 172 height 12
type textarea "*"
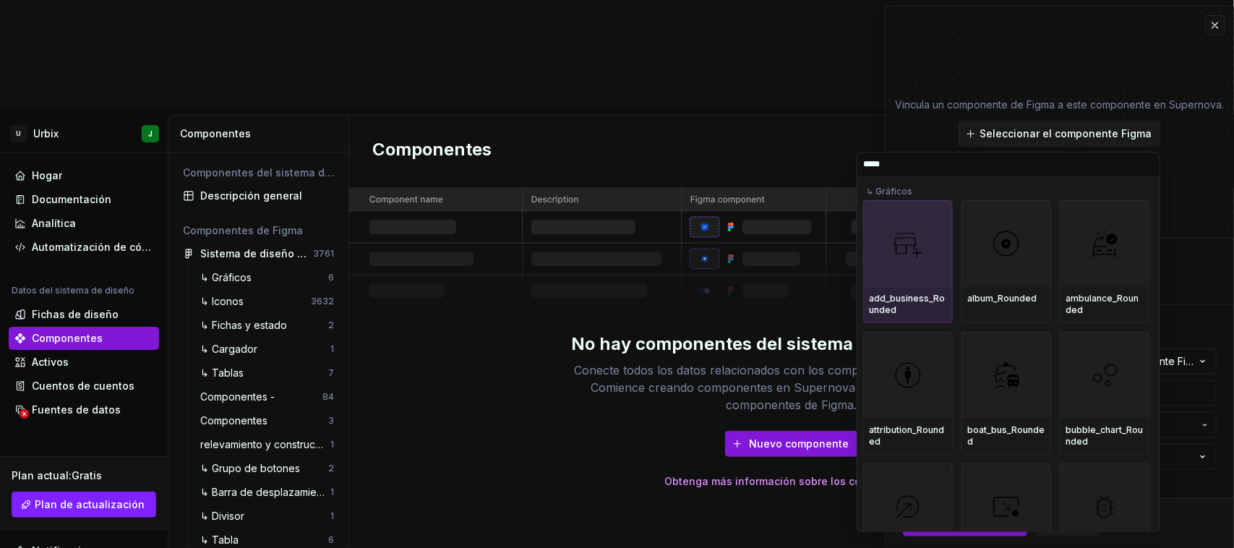
type input "******"
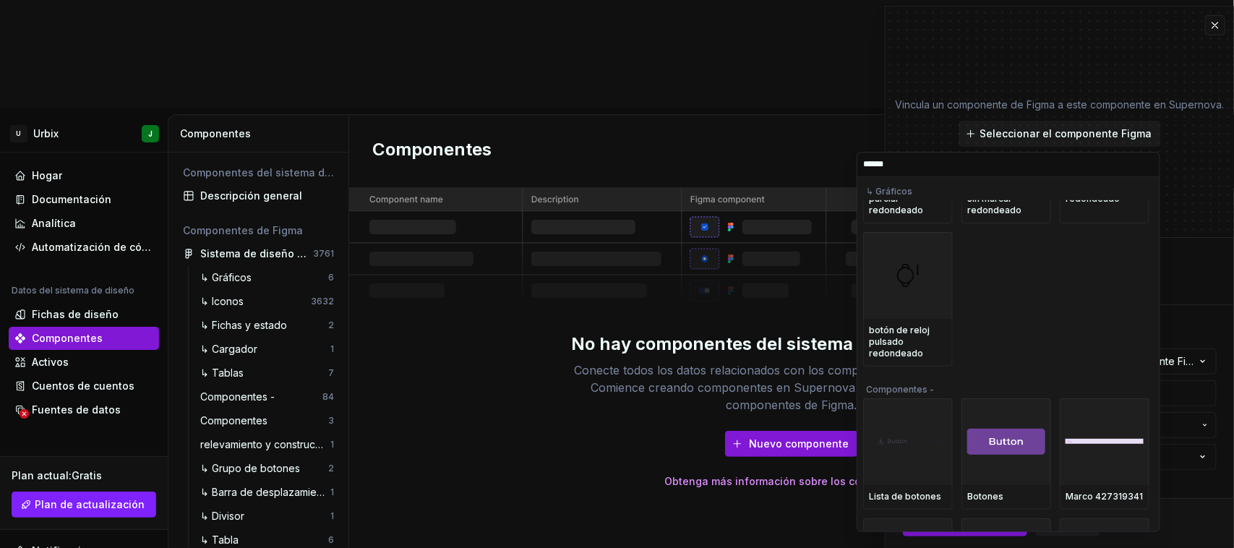
scroll to position [271, 0]
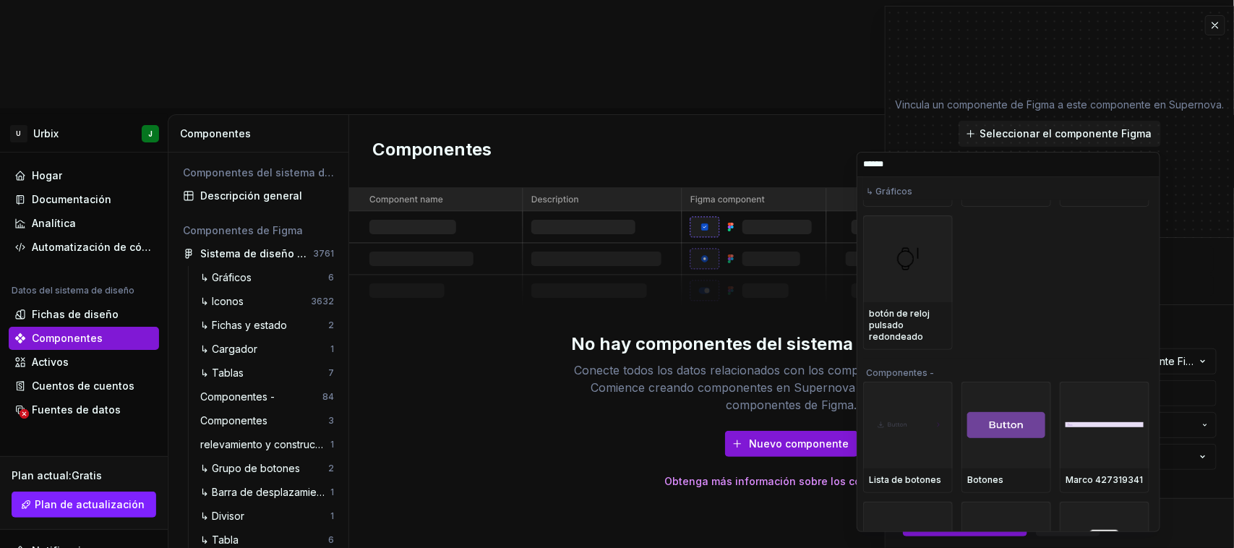
click at [998, 384] on div at bounding box center [1007, 425] width 90 height 87
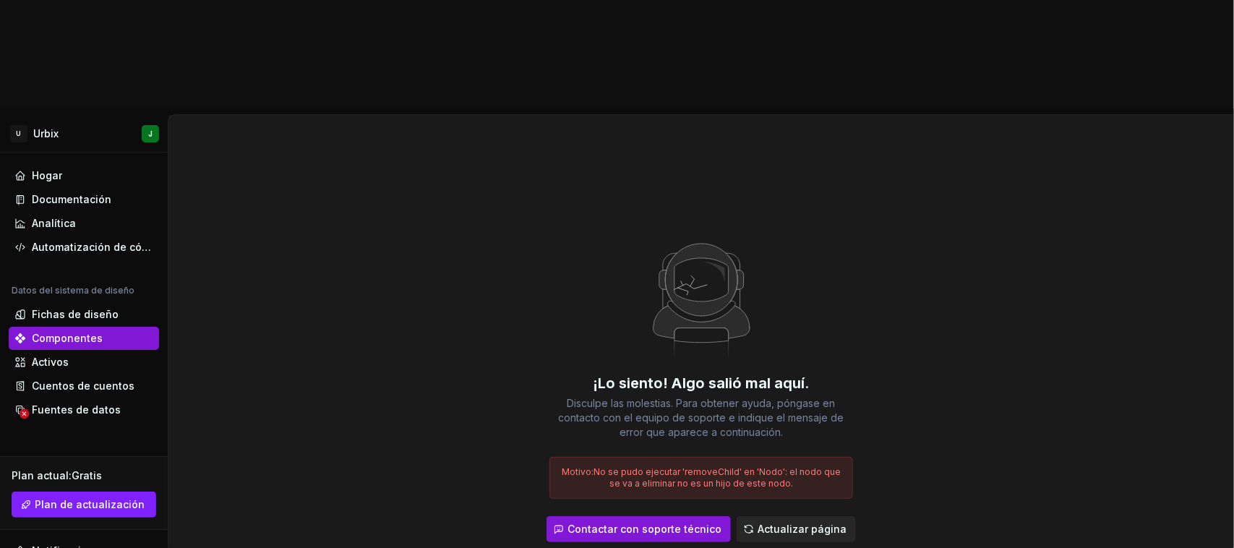
click at [765, 523] on font "Actualizar página" at bounding box center [802, 529] width 89 height 12
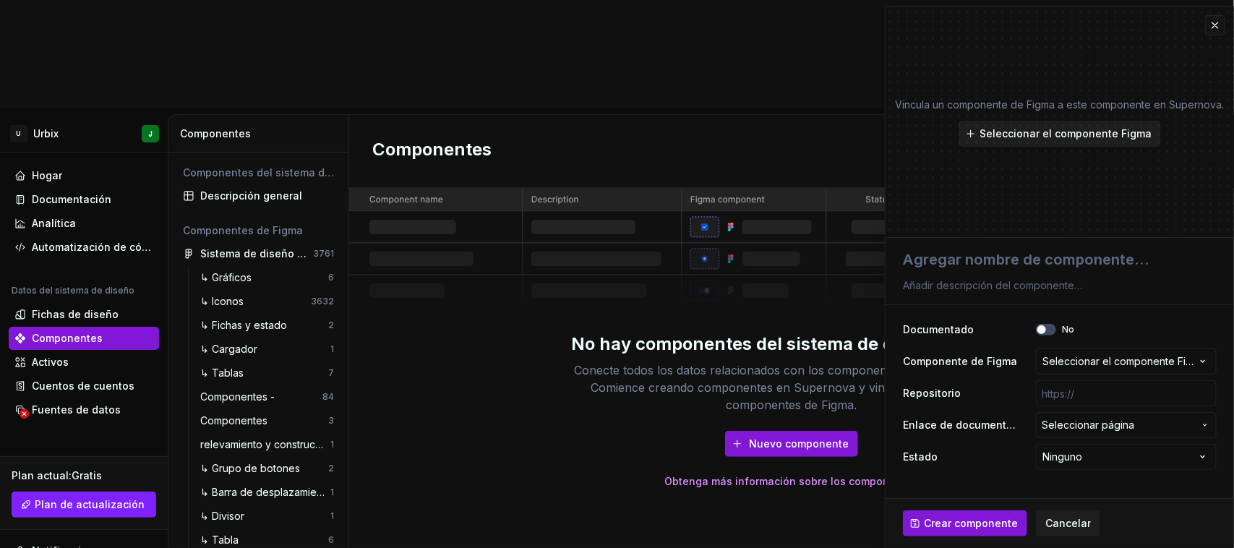
click at [1097, 132] on font "Seleccionar el componente Figma" at bounding box center [1066, 133] width 172 height 12
type textarea "*"
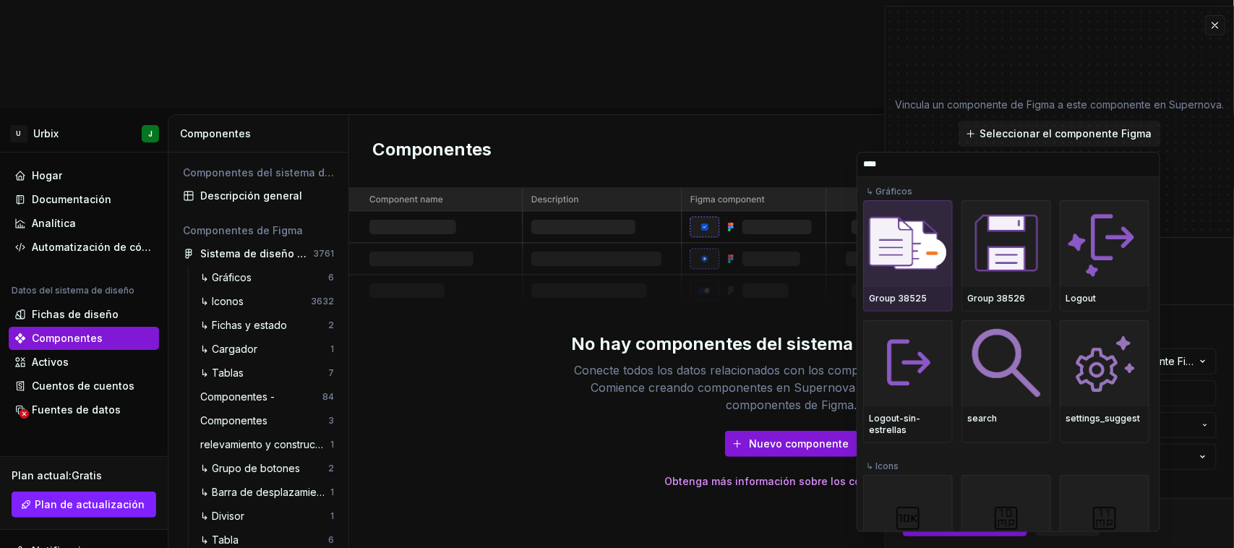
scroll to position [0, 0]
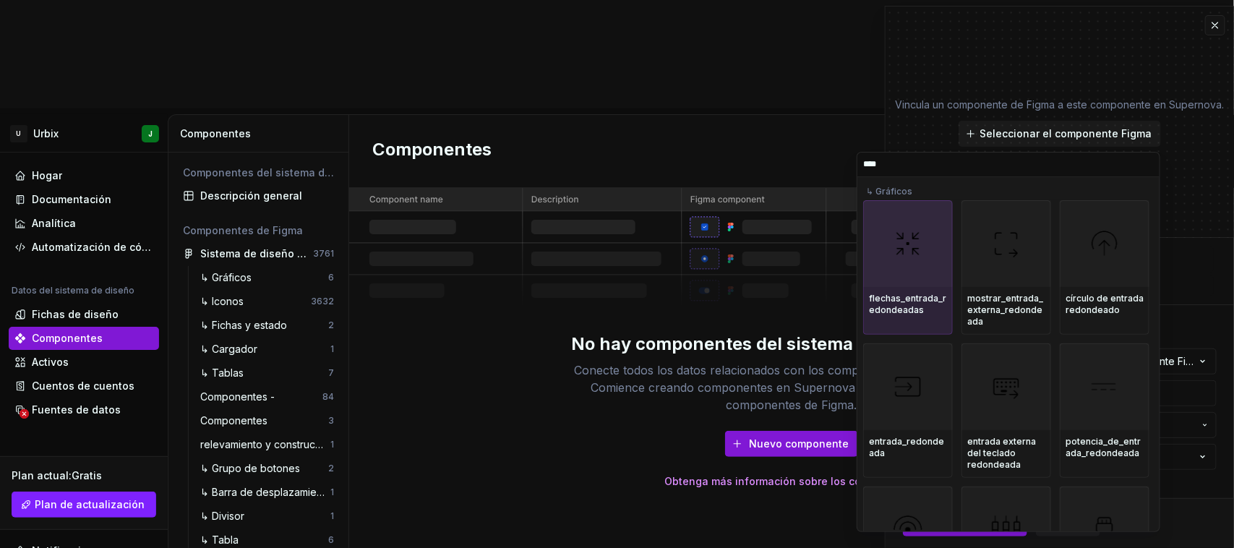
type input "*****"
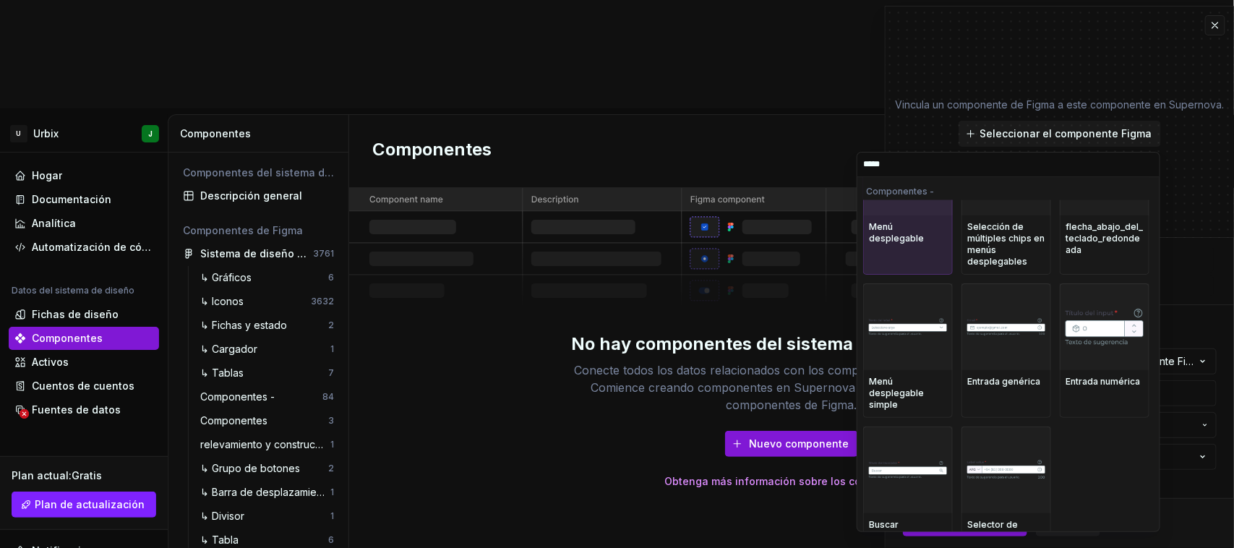
scroll to position [785, 0]
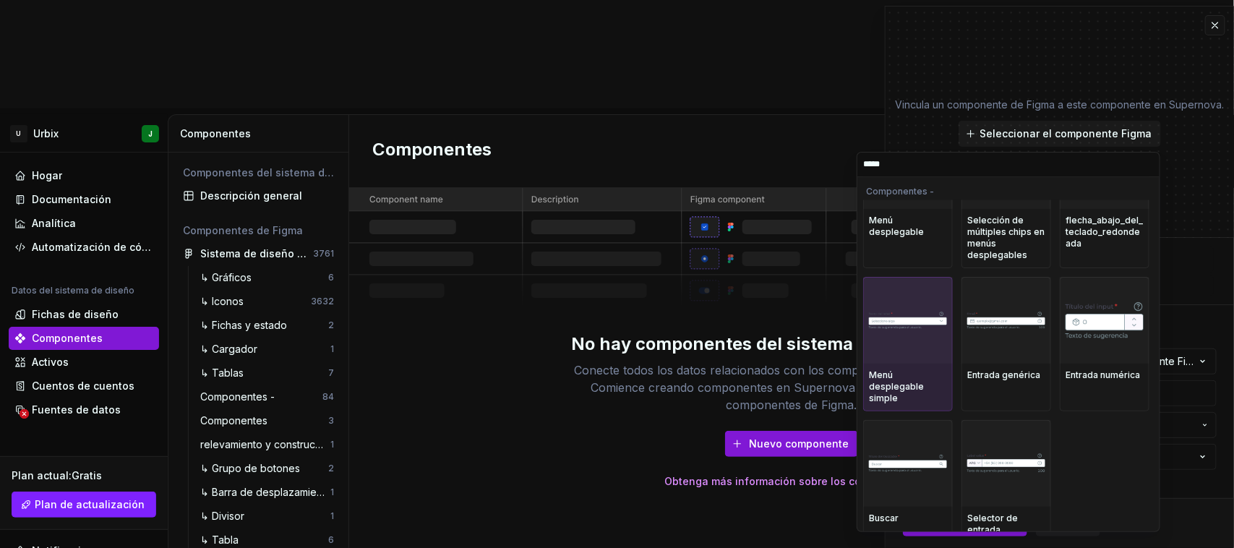
drag, startPoint x: 1110, startPoint y: 467, endPoint x: 917, endPoint y: 309, distance: 249.7
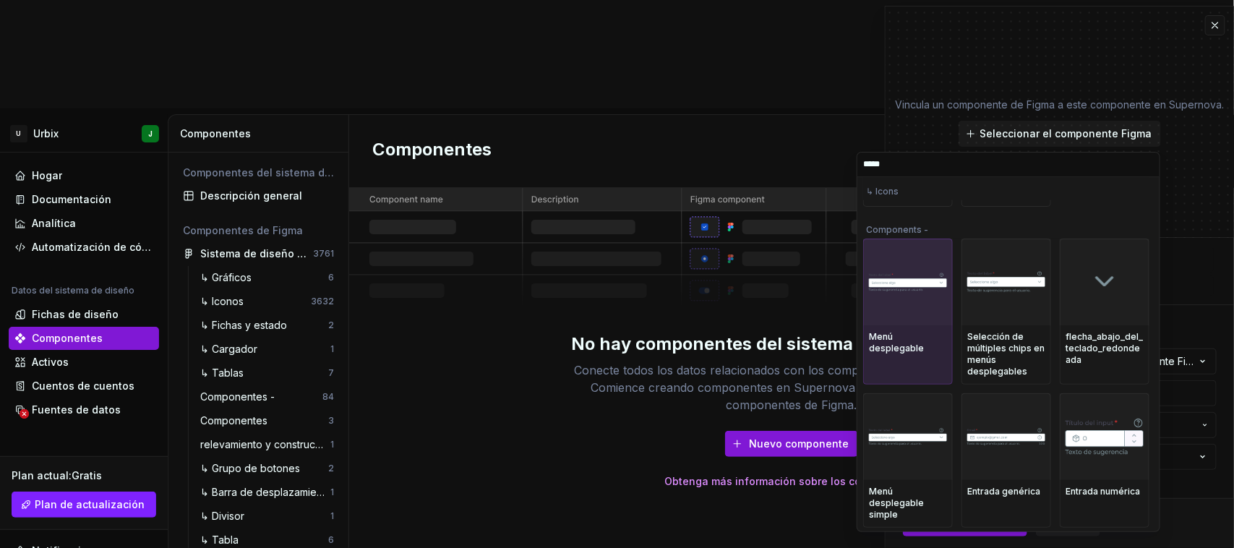
scroll to position [660, 0]
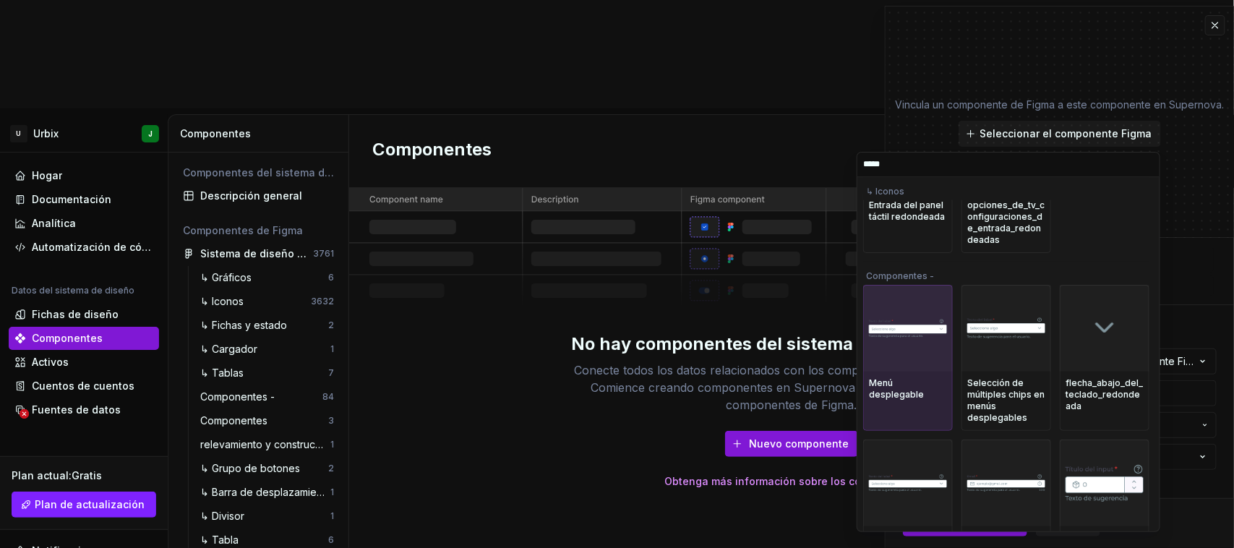
click at [913, 322] on img at bounding box center [908, 328] width 78 height 19
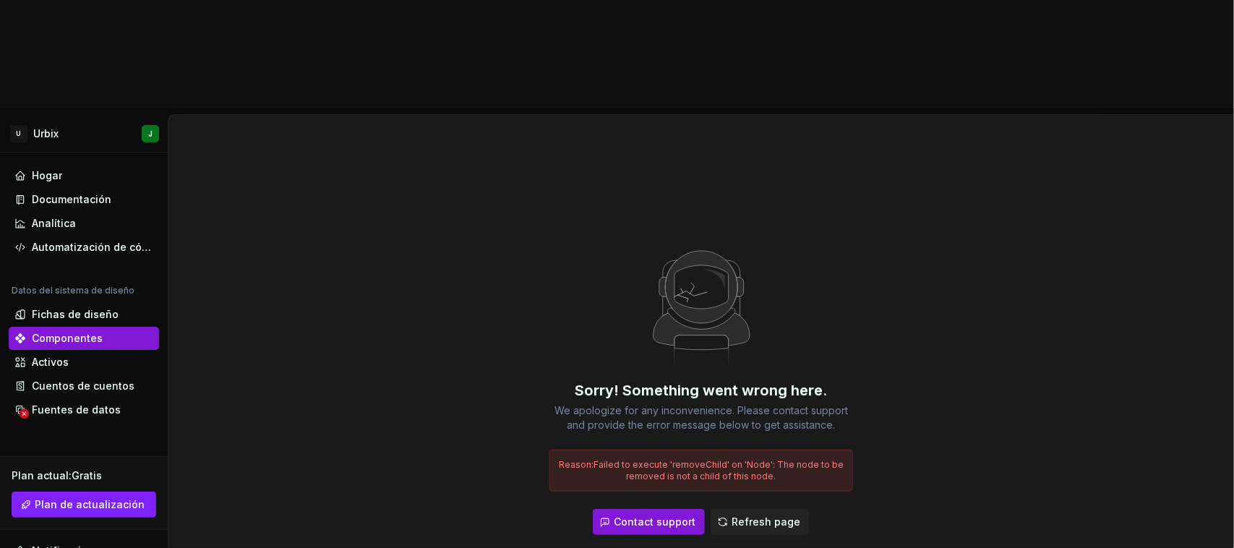
type textarea "*"
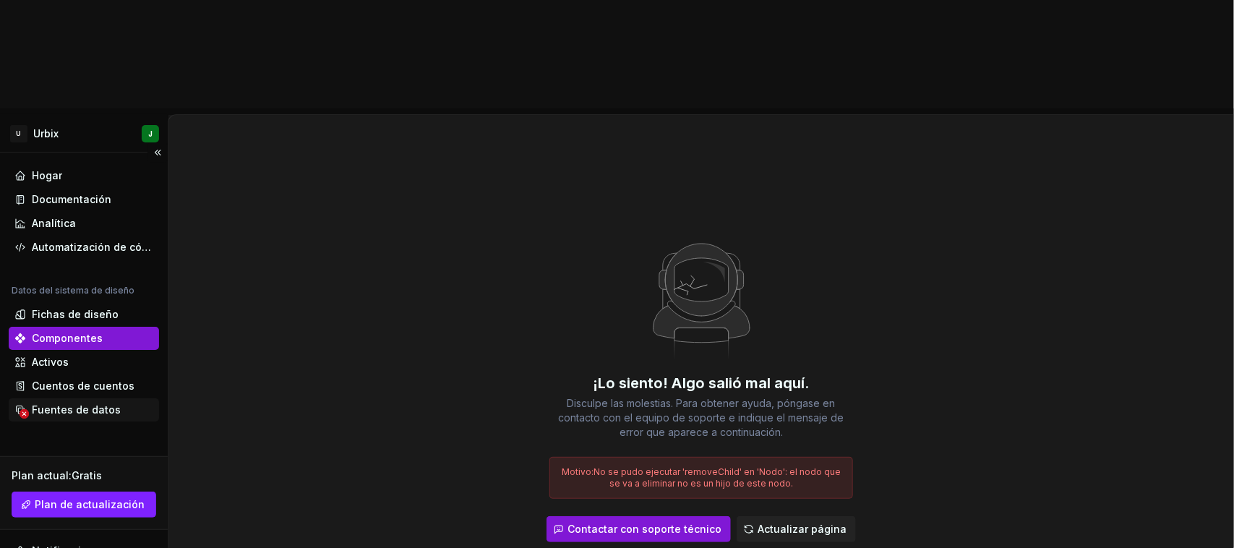
click at [67, 403] on font "Fuentes de datos" at bounding box center [76, 409] width 89 height 12
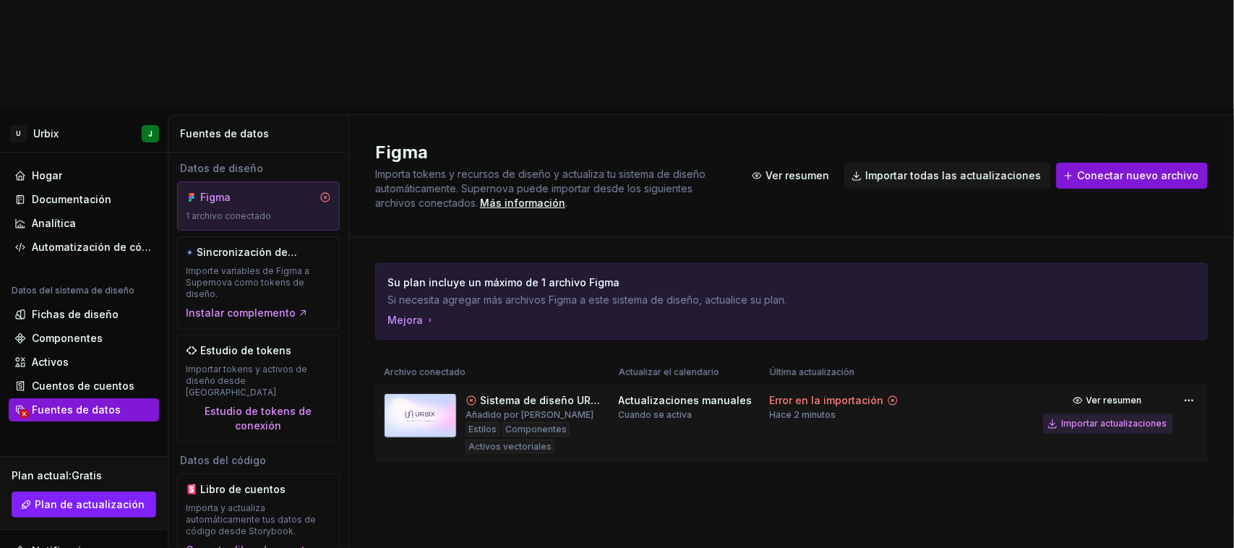
click at [1130, 418] on div "Importar actualizaciones" at bounding box center [1114, 424] width 106 height 12
click at [676, 435] on div "Figma Importa tokens y recursos de diseño y actualiza tu sistema de diseño auto…" at bounding box center [791, 386] width 885 height 542
